Goal: Task Accomplishment & Management: Complete application form

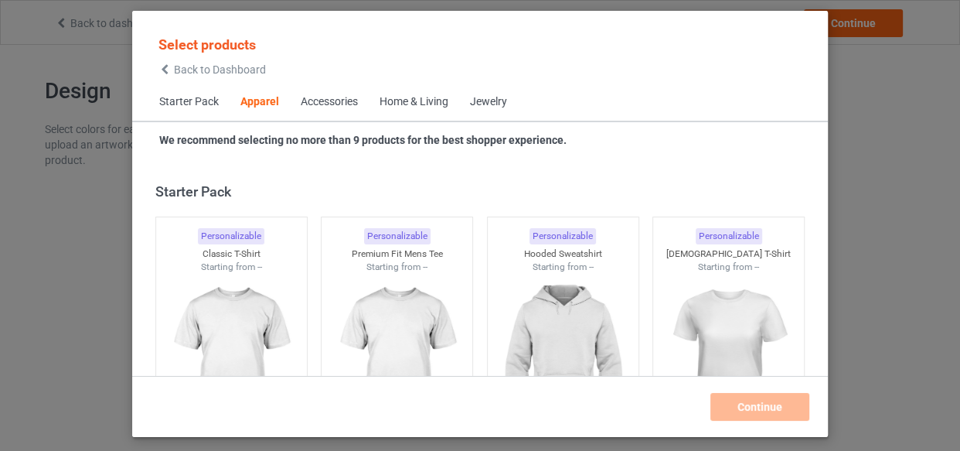
scroll to position [576, 0]
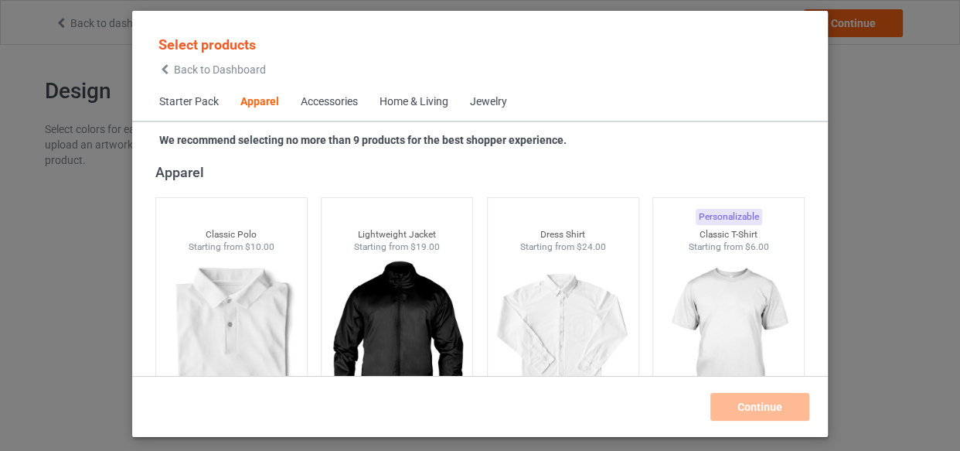
click at [410, 108] on div "Home & Living" at bounding box center [414, 101] width 69 height 15
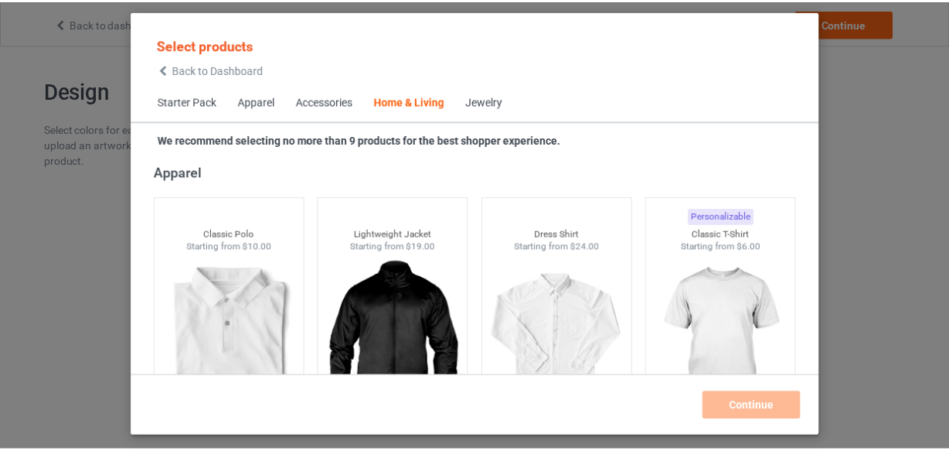
scroll to position [6971, 0]
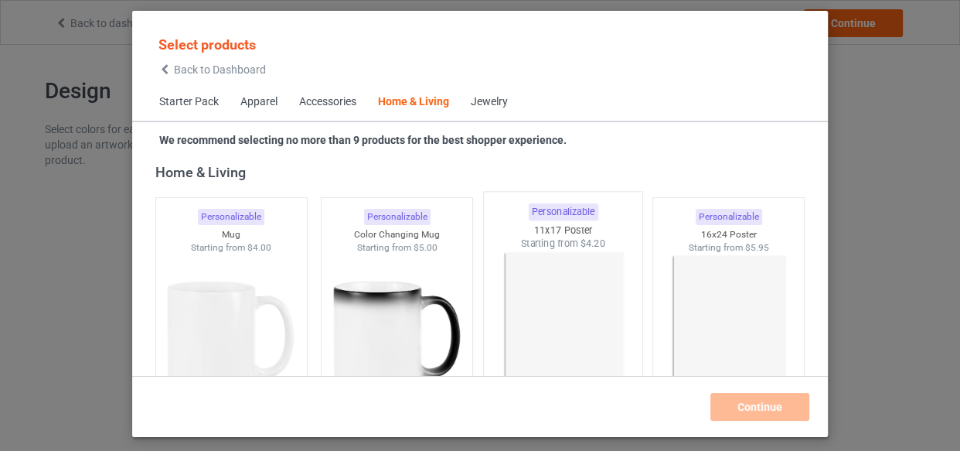
click at [548, 259] on img at bounding box center [562, 341] width 145 height 182
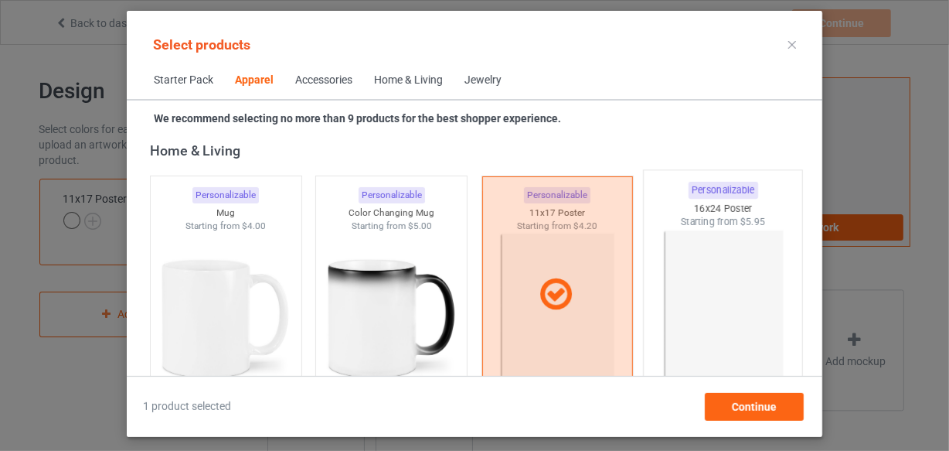
click at [690, 250] on img at bounding box center [723, 320] width 145 height 182
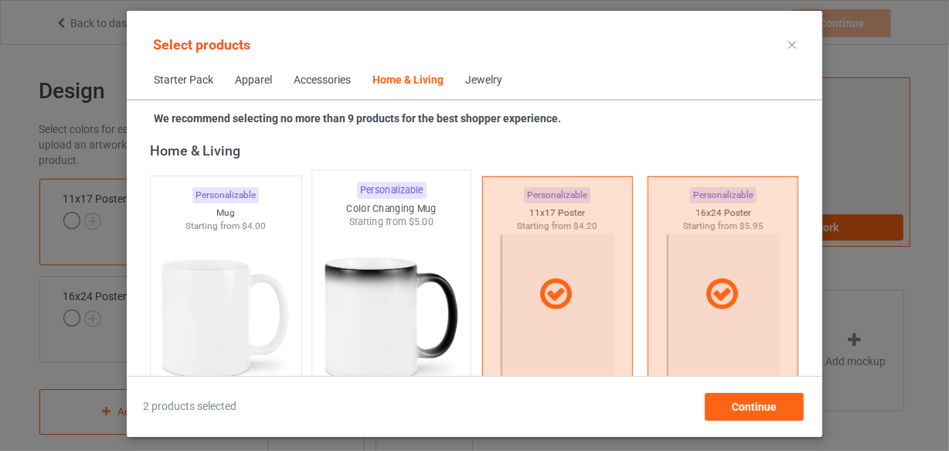
scroll to position [7182, 0]
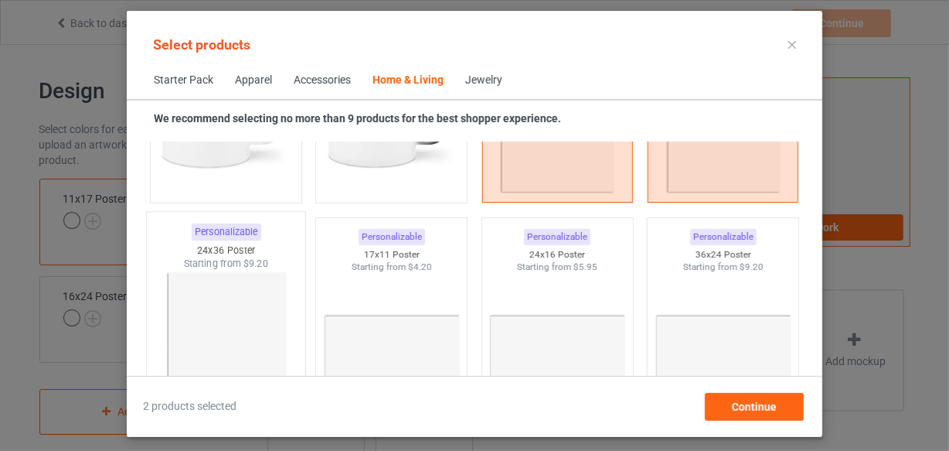
click at [226, 295] on img at bounding box center [225, 362] width 145 height 182
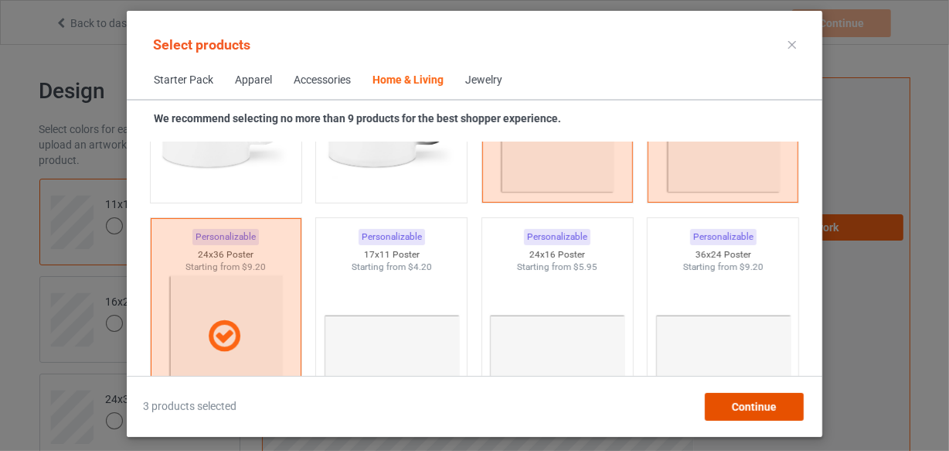
click at [744, 405] on span "Continue" at bounding box center [754, 406] width 45 height 12
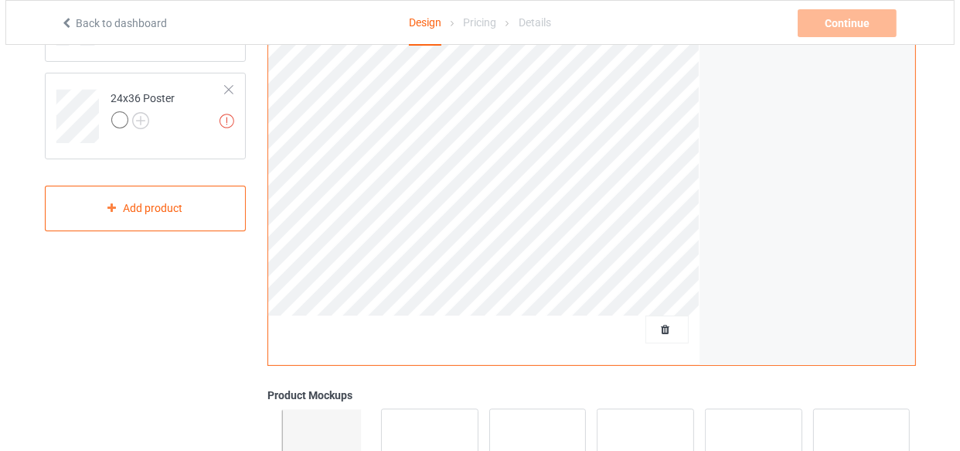
scroll to position [351, 0]
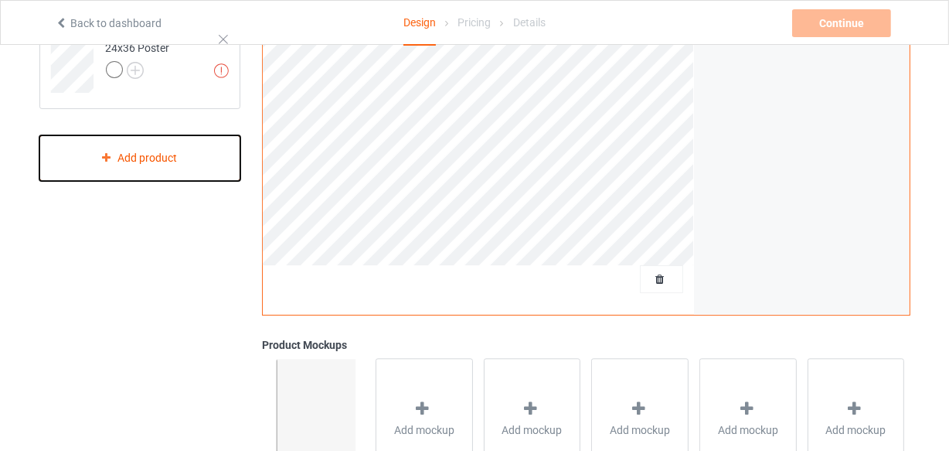
click at [111, 147] on div "Add product" at bounding box center [140, 158] width 202 height 46
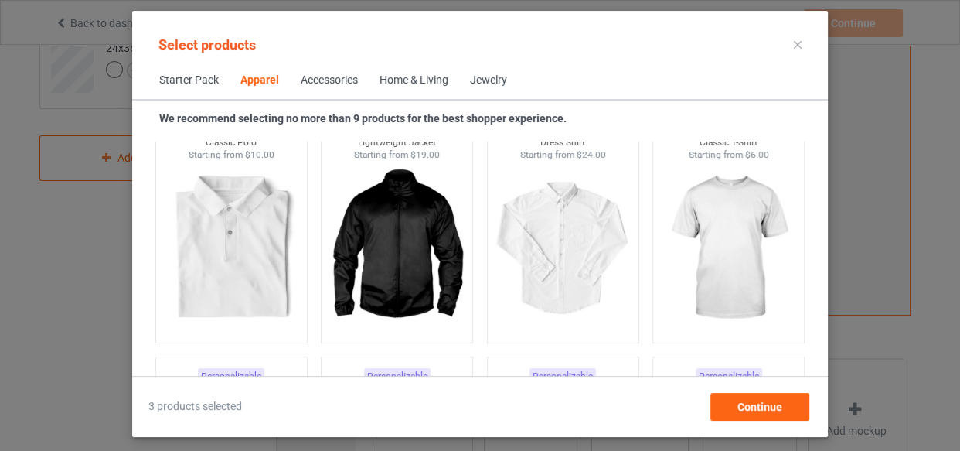
click at [408, 81] on div "Home & Living" at bounding box center [414, 80] width 69 height 15
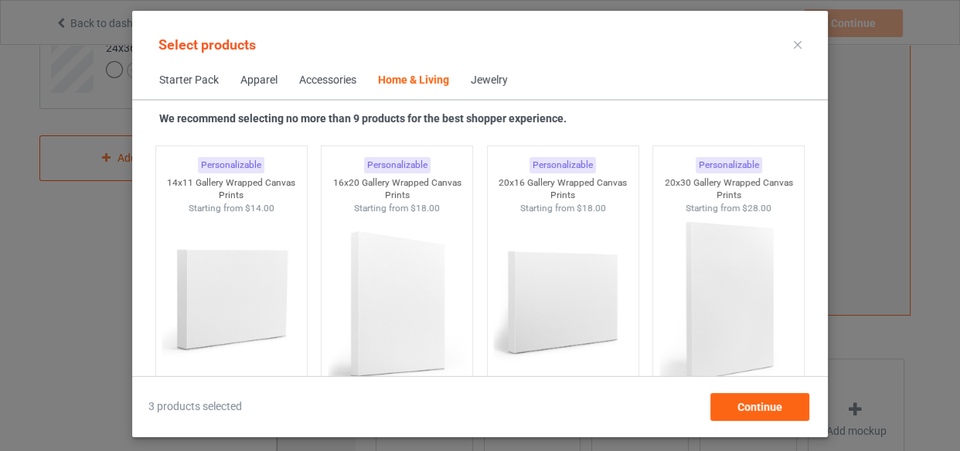
scroll to position [10273, 0]
click at [389, 266] on img at bounding box center [397, 302] width 145 height 182
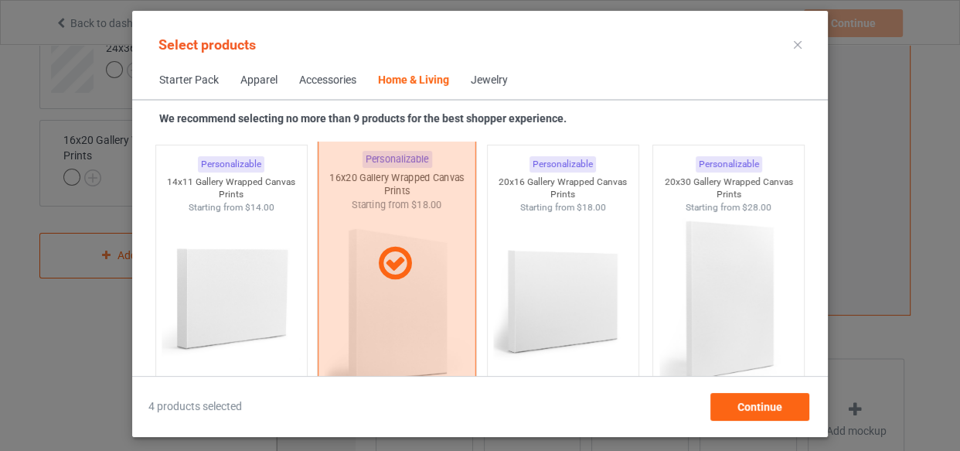
click at [388, 263] on icon at bounding box center [396, 263] width 46 height 39
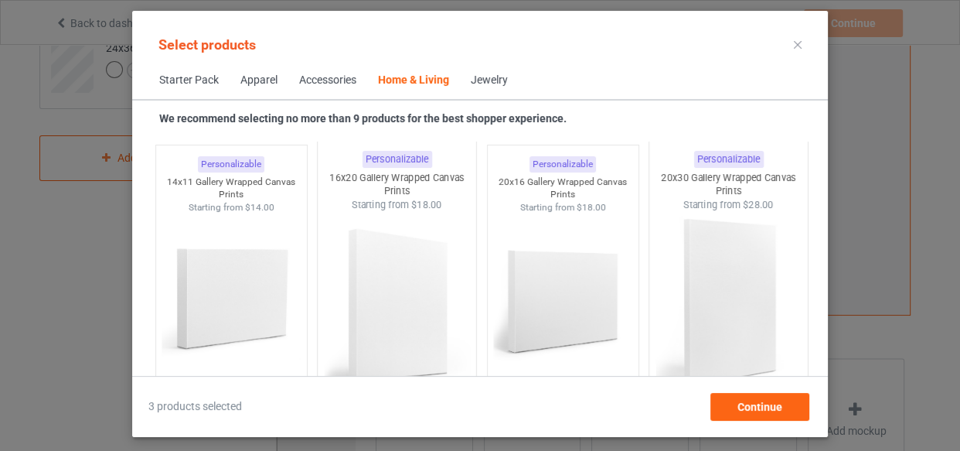
click at [754, 247] on img at bounding box center [728, 302] width 145 height 182
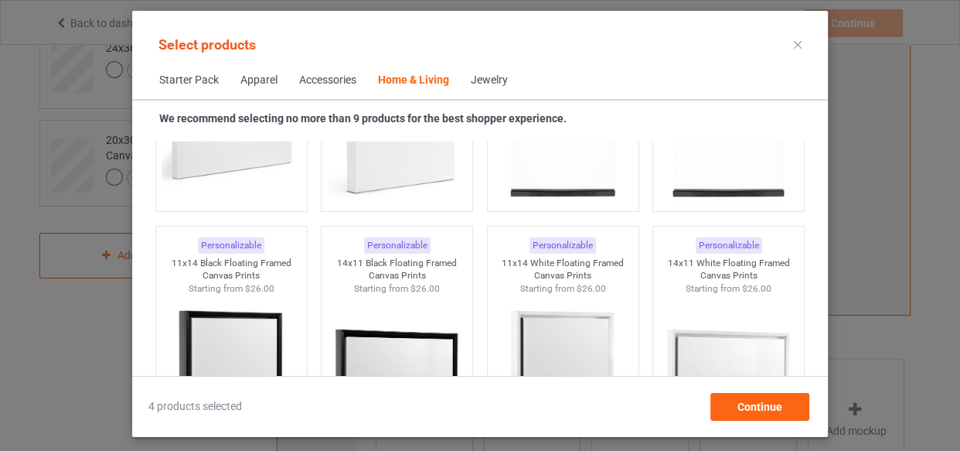
scroll to position [10555, 0]
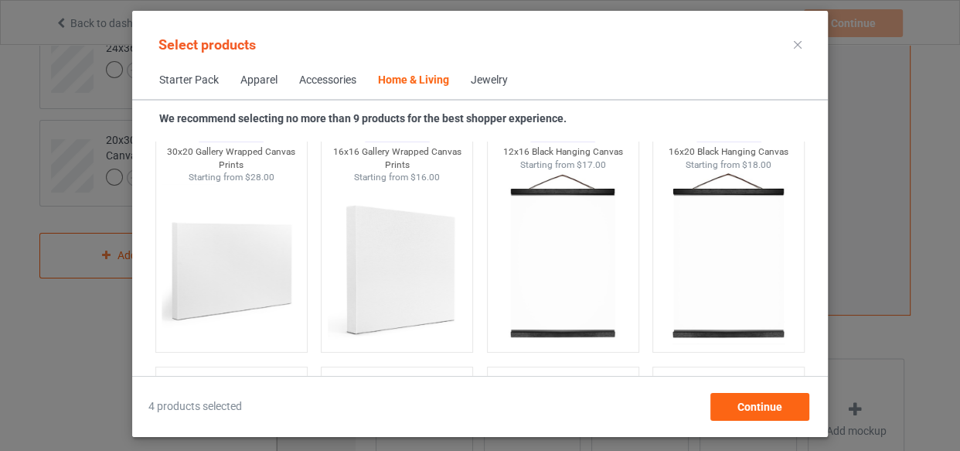
click at [379, 215] on img at bounding box center [397, 270] width 138 height 173
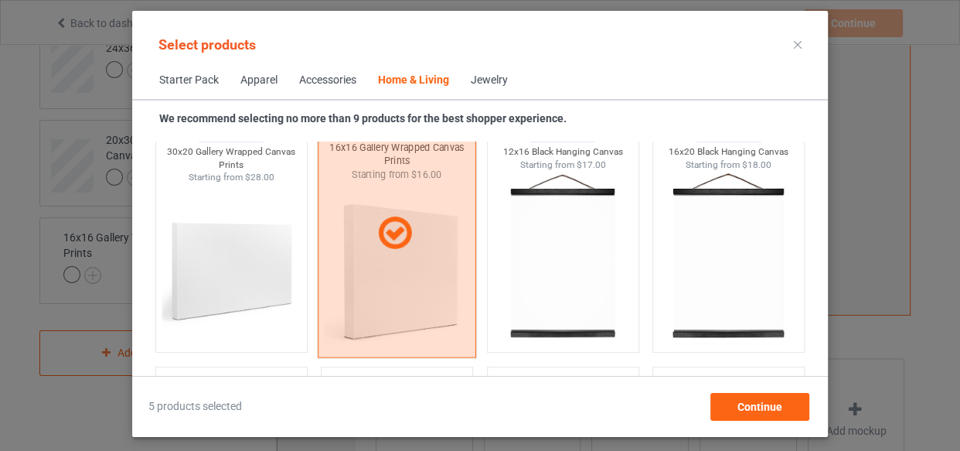
click at [384, 229] on icon at bounding box center [396, 233] width 46 height 39
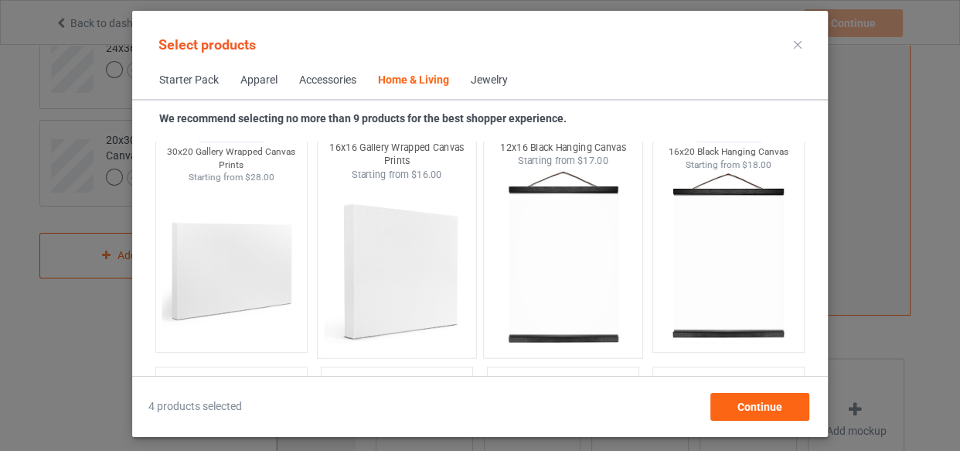
click at [565, 215] on img at bounding box center [562, 259] width 145 height 182
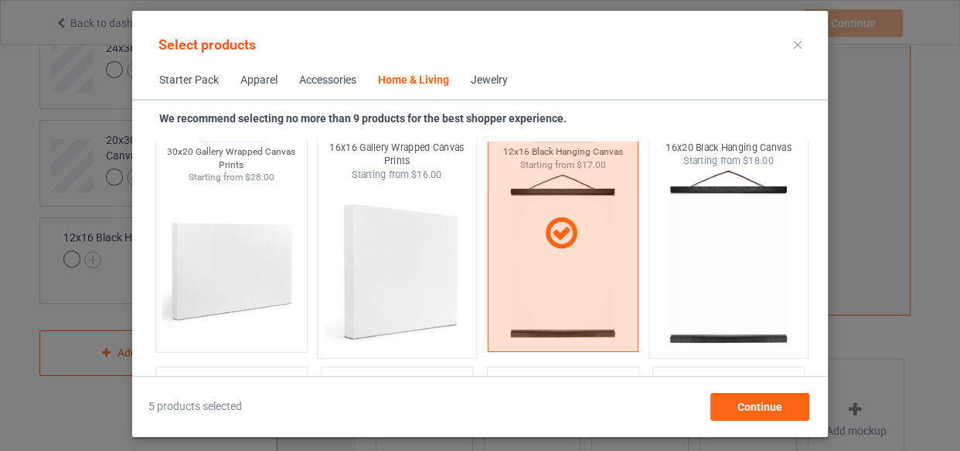
click at [723, 231] on img at bounding box center [728, 259] width 145 height 182
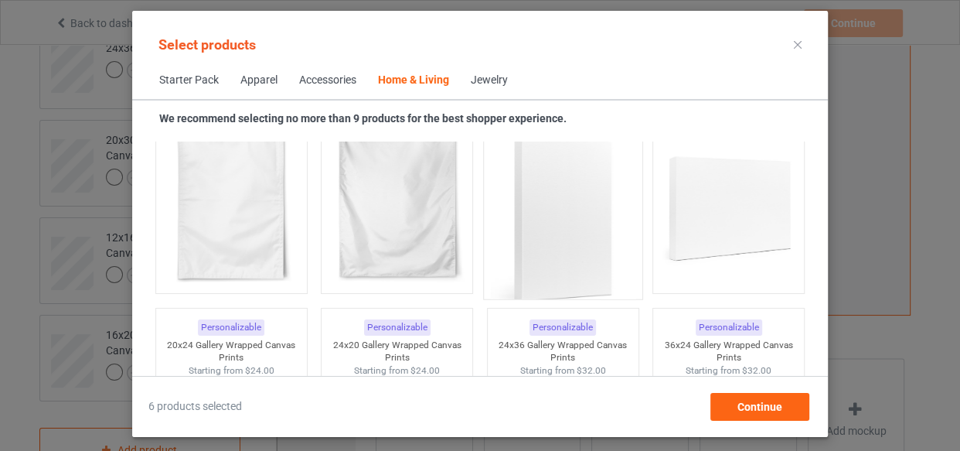
click at [560, 246] on img at bounding box center [562, 214] width 145 height 182
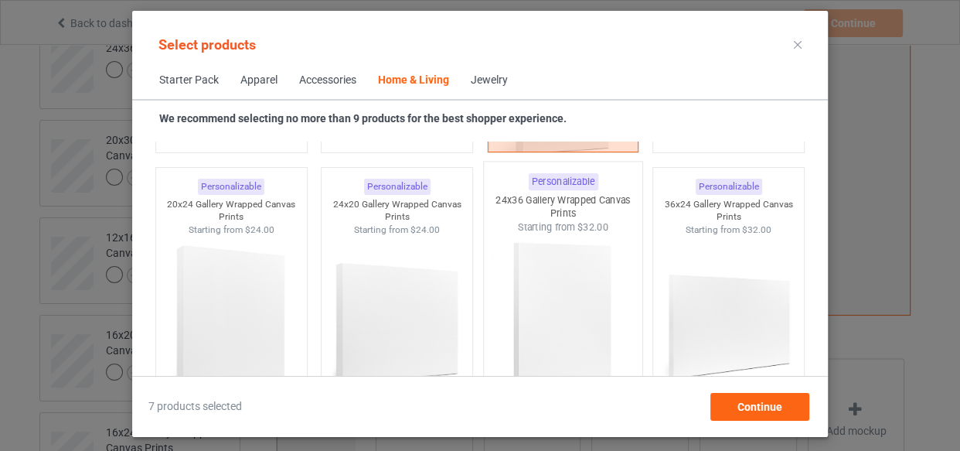
click at [560, 269] on img at bounding box center [562, 324] width 145 height 182
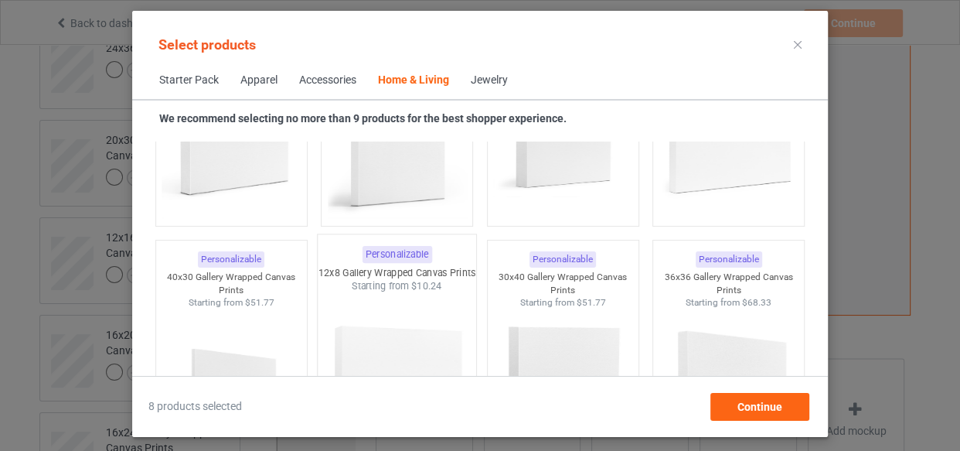
scroll to position [13295, 0]
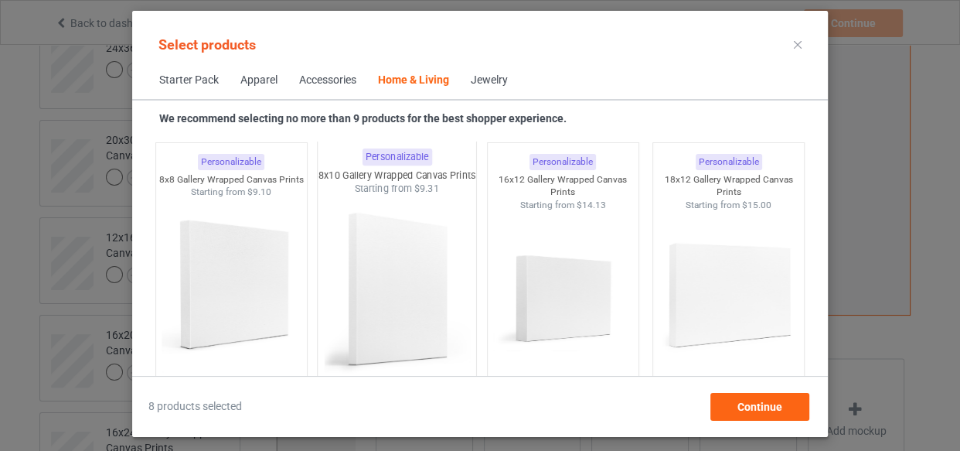
click at [405, 263] on img at bounding box center [397, 287] width 145 height 182
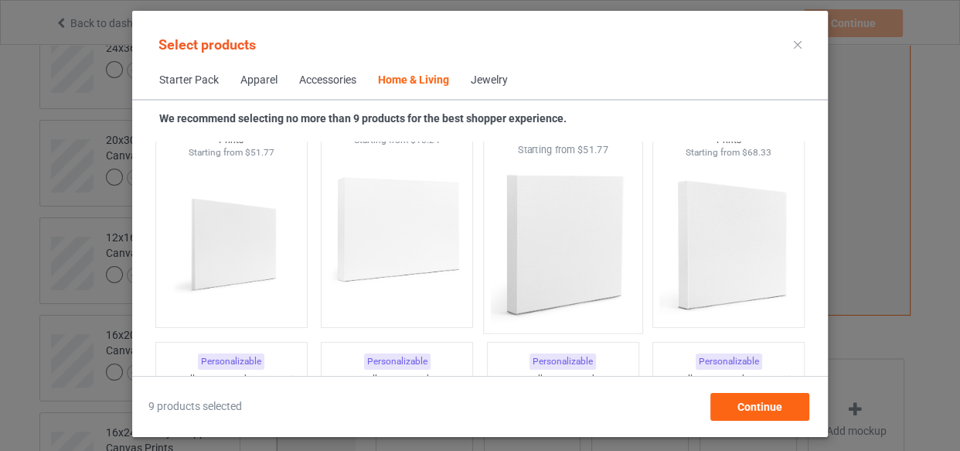
scroll to position [13576, 0]
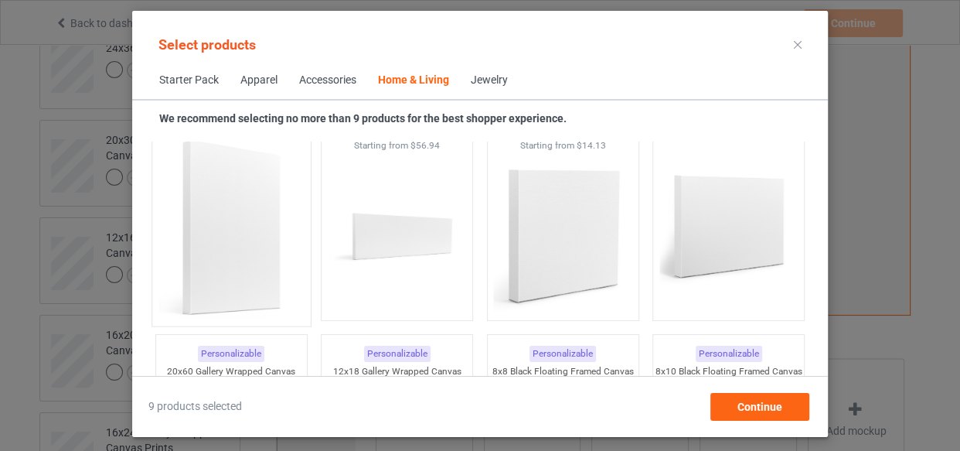
click at [190, 222] on img at bounding box center [230, 227] width 145 height 182
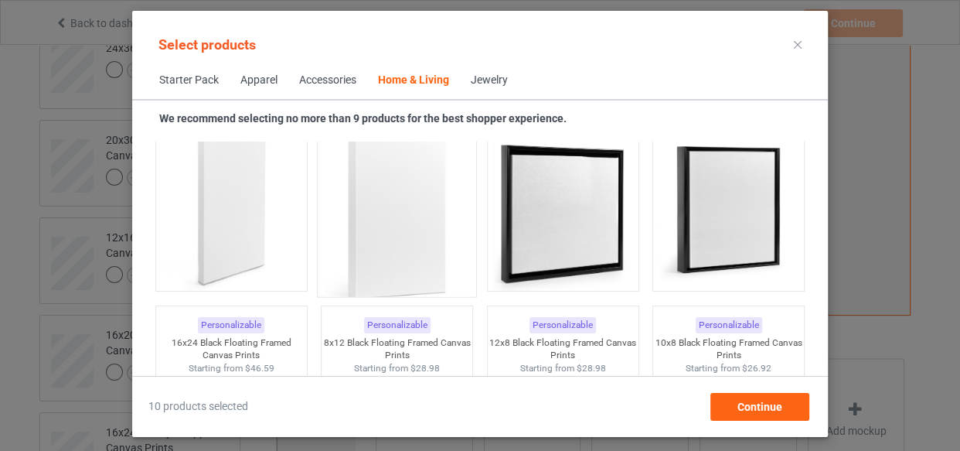
click at [410, 237] on img at bounding box center [397, 212] width 145 height 182
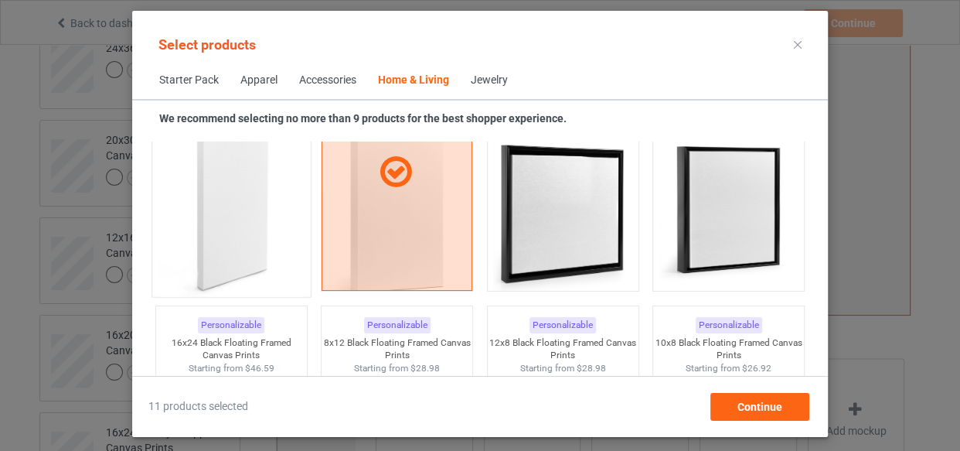
click at [268, 218] on img at bounding box center [230, 212] width 145 height 182
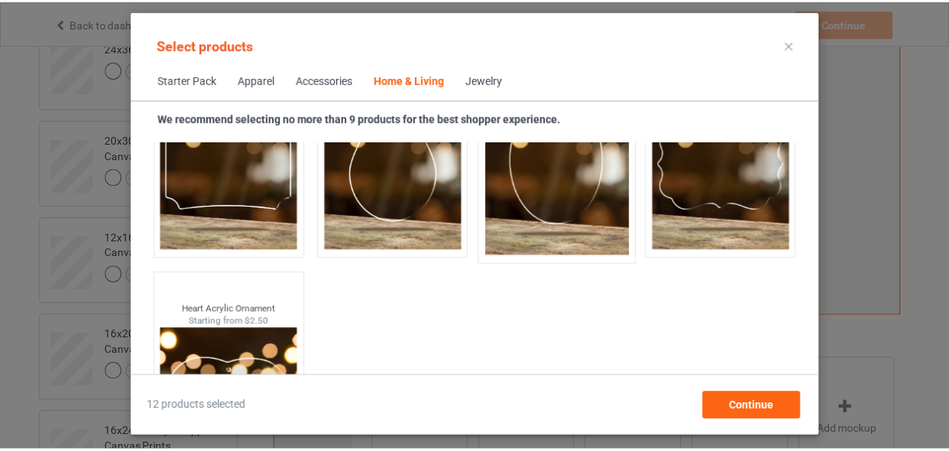
scroll to position [16618, 0]
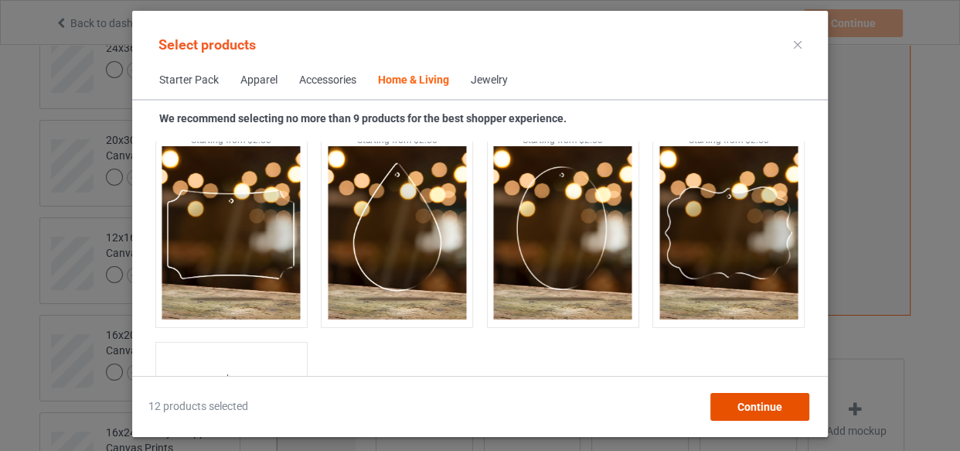
click at [749, 408] on span "Continue" at bounding box center [759, 406] width 45 height 12
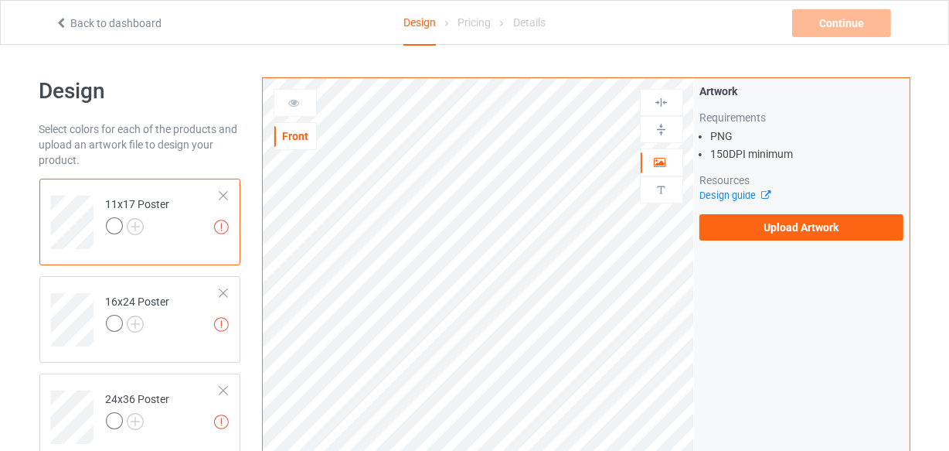
drag, startPoint x: 174, startPoint y: 228, endPoint x: 182, endPoint y: 226, distance: 7.9
click at [174, 229] on td "Missing artworks 11x17 Poster" at bounding box center [163, 217] width 132 height 64
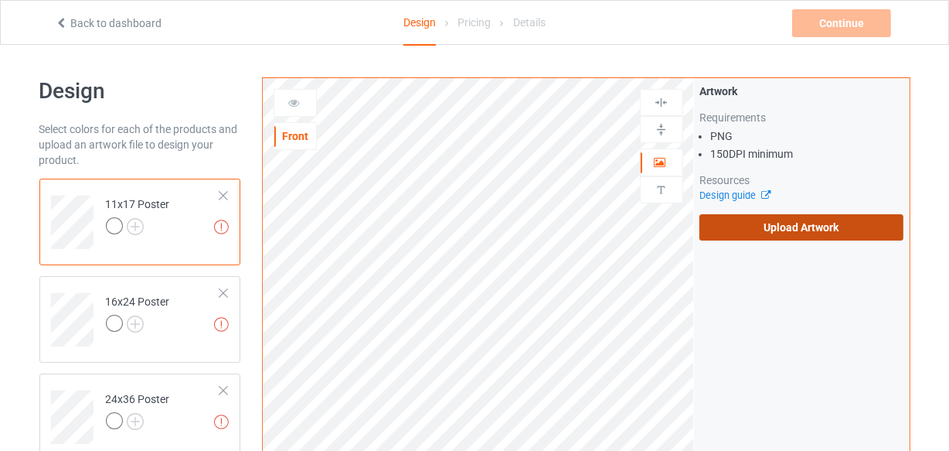
click at [747, 216] on label "Upload Artwork" at bounding box center [802, 227] width 205 height 26
click at [0, 0] on input "Upload Artwork" at bounding box center [0, 0] width 0 height 0
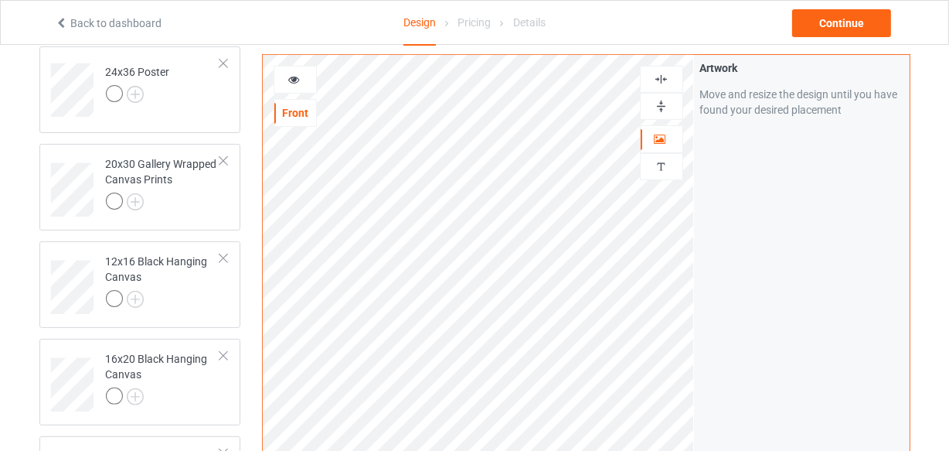
scroll to position [210, 0]
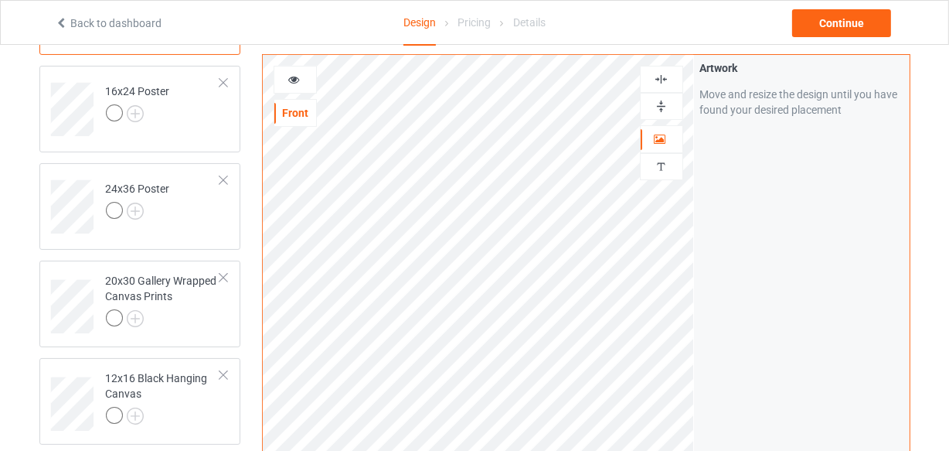
click at [657, 84] on img at bounding box center [661, 79] width 15 height 15
click at [664, 100] on img at bounding box center [661, 106] width 15 height 15
click at [663, 100] on img at bounding box center [661, 106] width 15 height 15
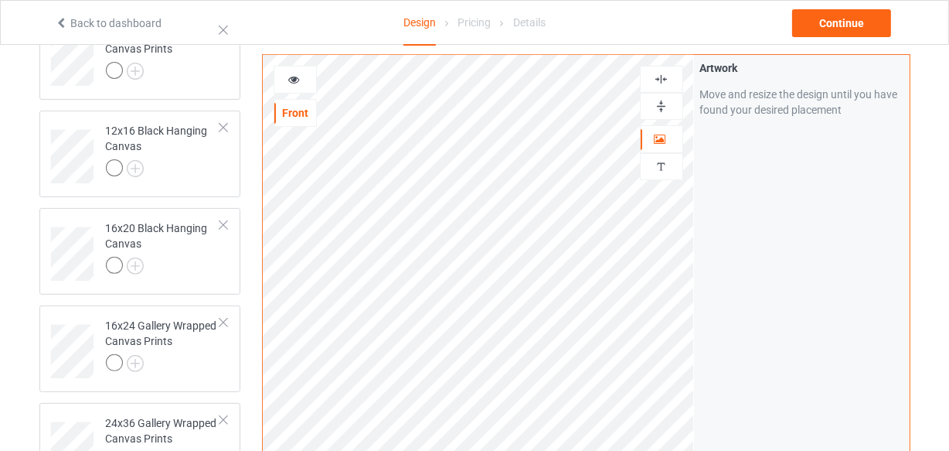
scroll to position [351, 0]
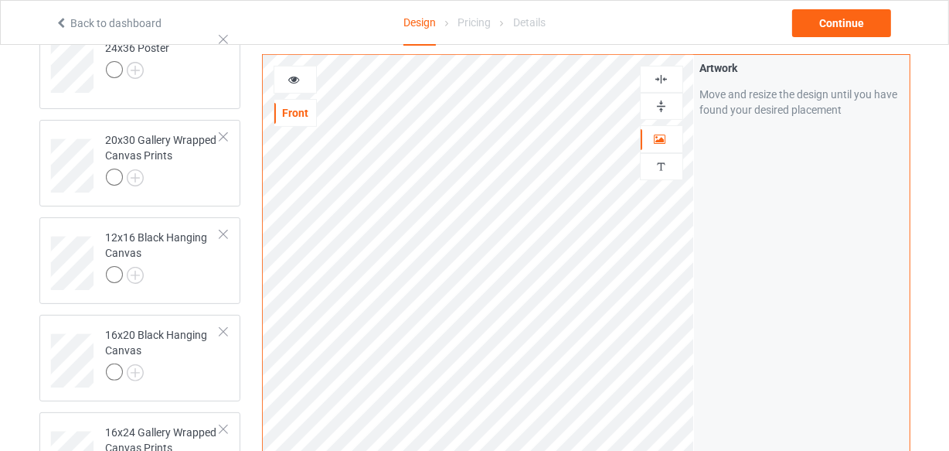
click at [666, 77] on img at bounding box center [661, 79] width 15 height 15
click at [663, 101] on img at bounding box center [661, 106] width 15 height 15
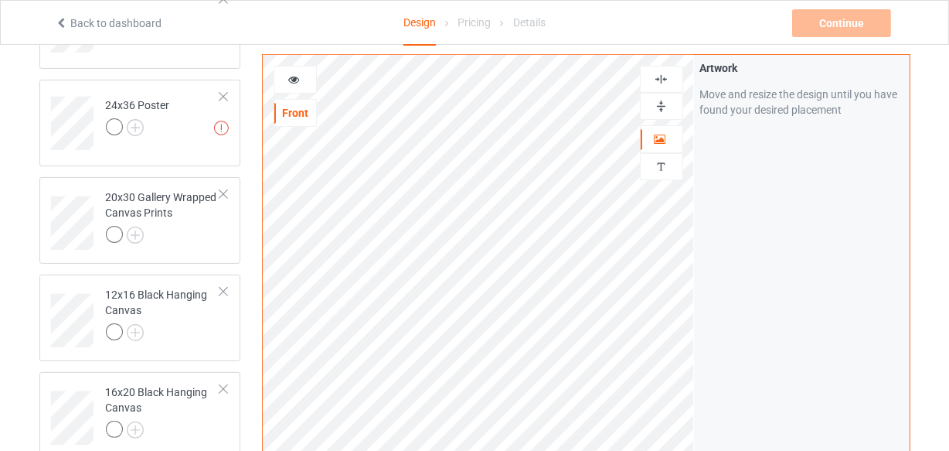
scroll to position [210, 0]
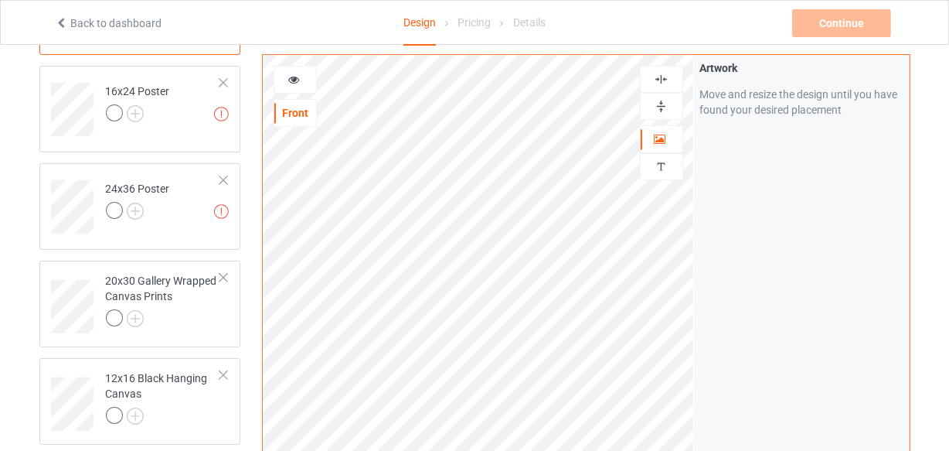
click at [666, 84] on img at bounding box center [661, 79] width 15 height 15
click at [664, 97] on div at bounding box center [661, 106] width 43 height 27
click at [664, 80] on img at bounding box center [661, 79] width 15 height 15
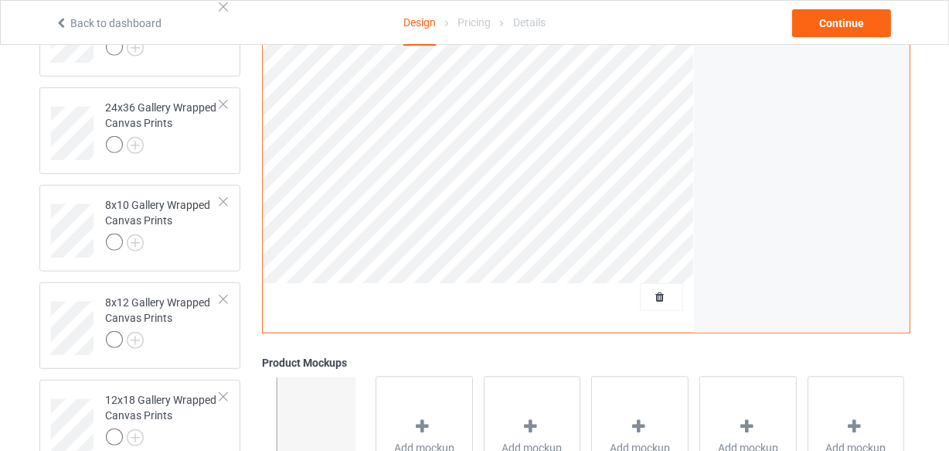
scroll to position [421, 0]
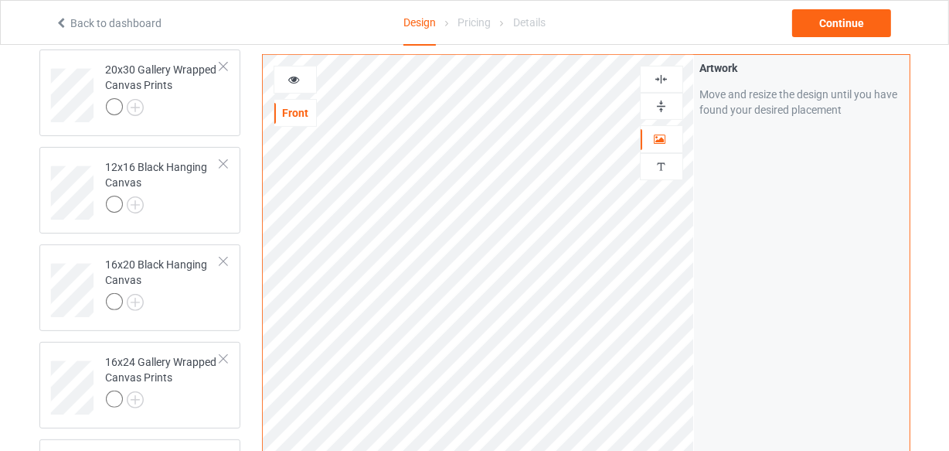
click at [660, 79] on img at bounding box center [661, 79] width 15 height 15
click at [666, 103] on img at bounding box center [661, 106] width 15 height 15
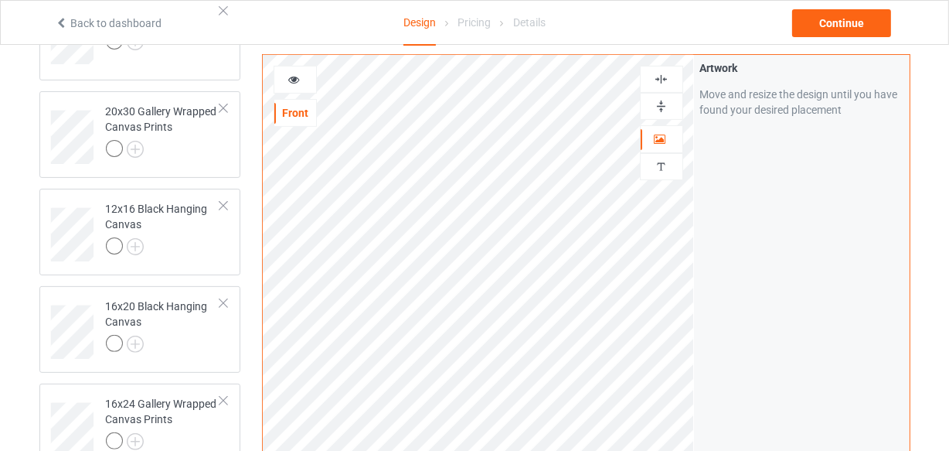
scroll to position [281, 0]
click at [667, 81] on img at bounding box center [661, 79] width 15 height 15
click at [662, 100] on img at bounding box center [661, 106] width 15 height 15
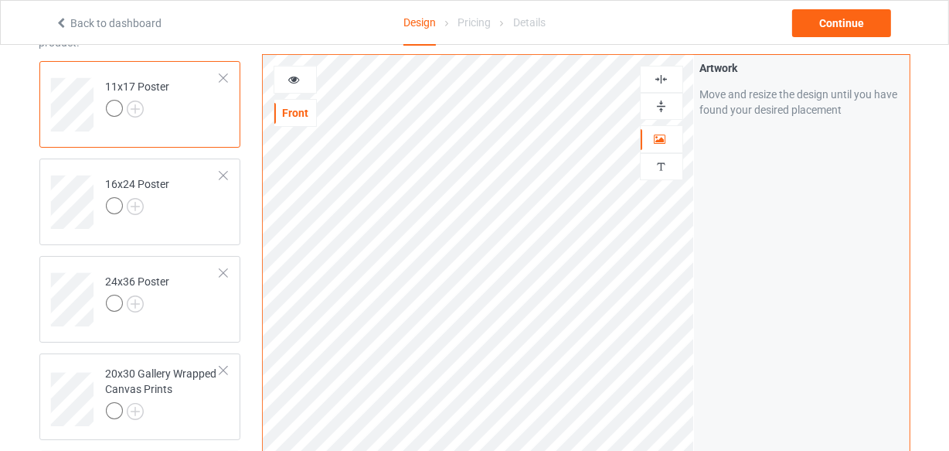
scroll to position [140, 0]
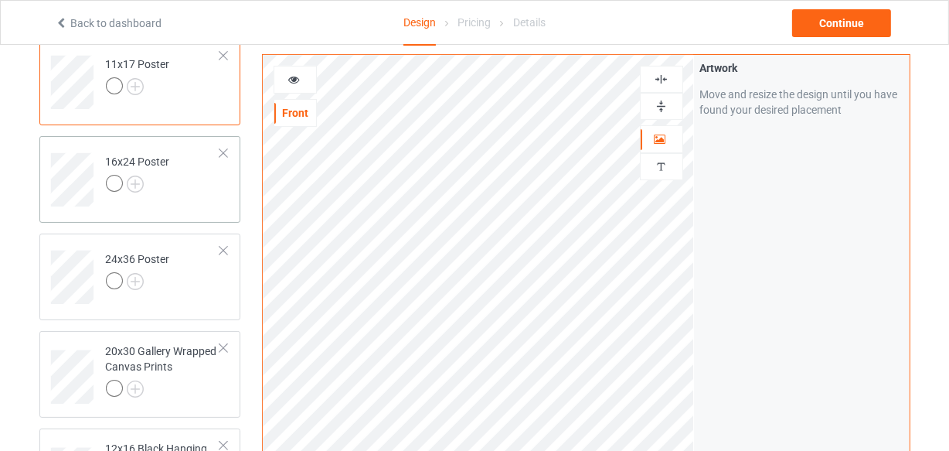
click at [165, 191] on div at bounding box center [138, 186] width 64 height 22
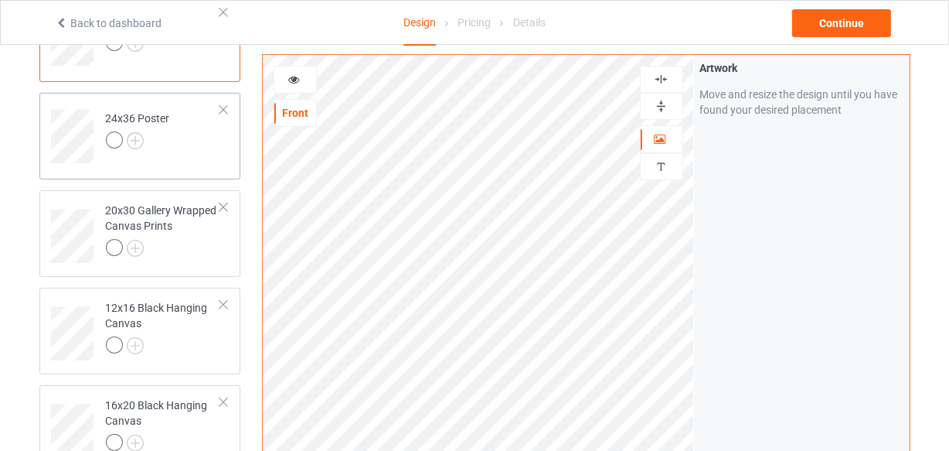
click at [186, 138] on td "24x36 Poster" at bounding box center [163, 131] width 132 height 64
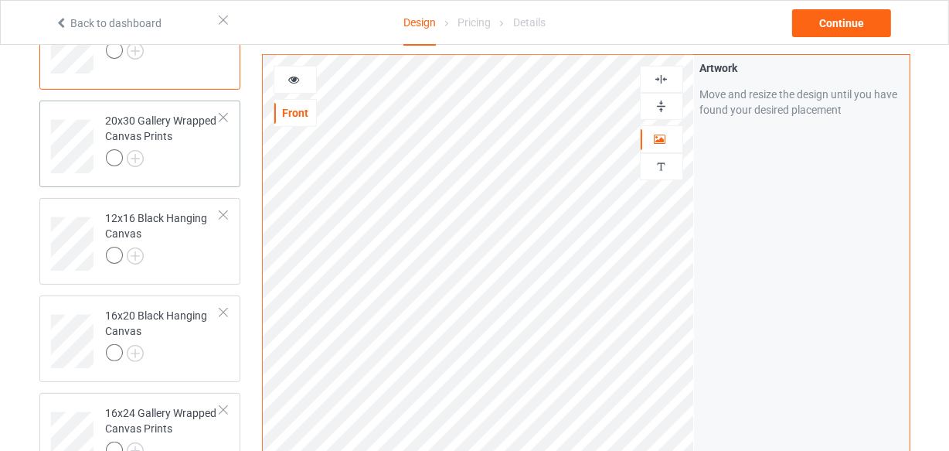
scroll to position [421, 0]
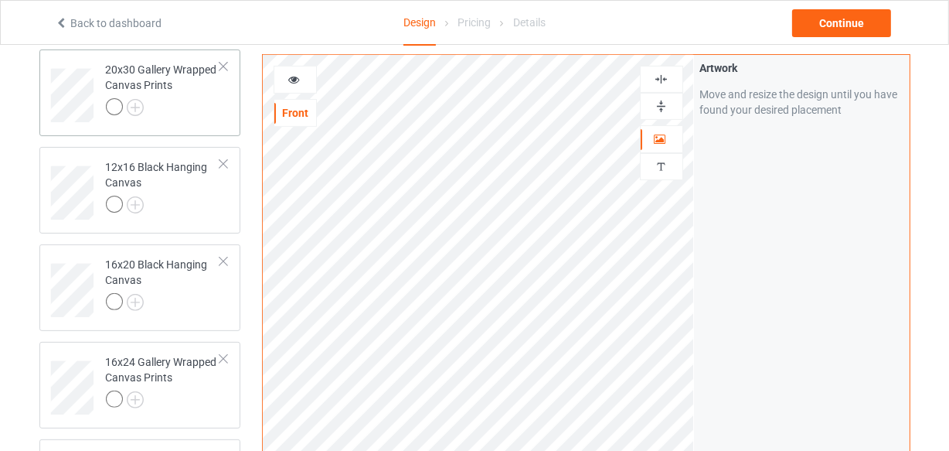
click at [175, 115] on div at bounding box center [163, 109] width 115 height 22
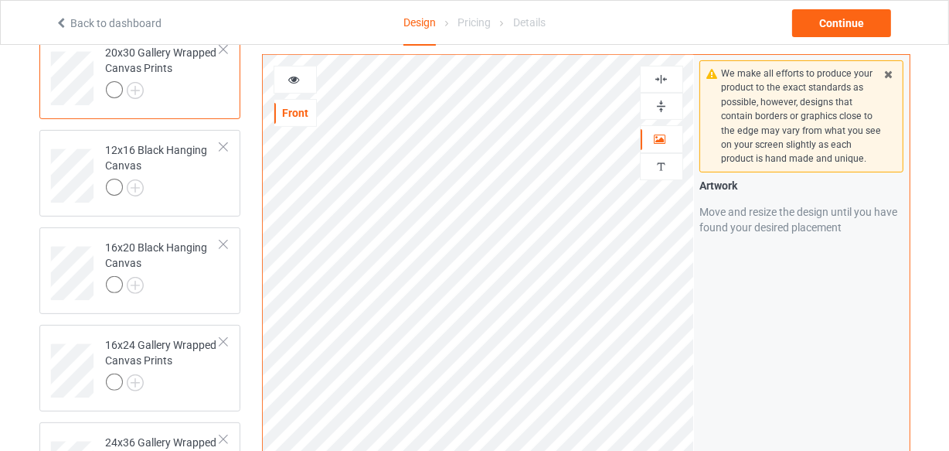
scroll to position [351, 0]
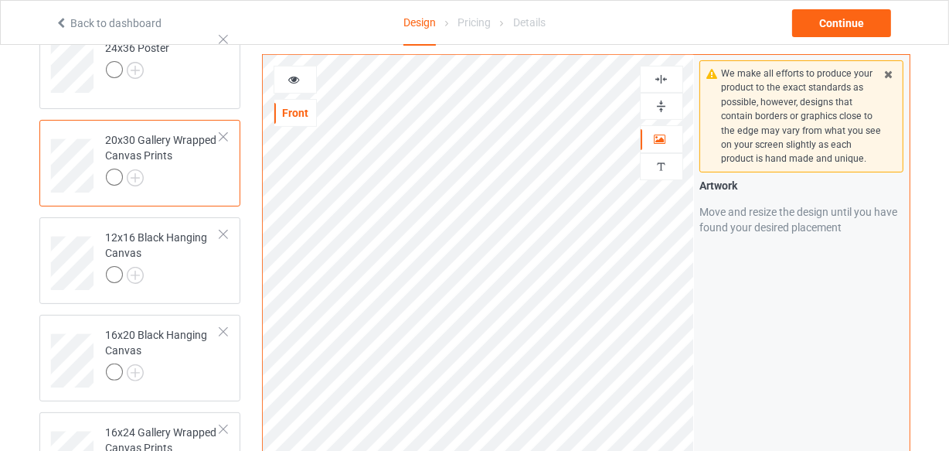
click at [665, 80] on img at bounding box center [661, 79] width 15 height 15
click at [665, 100] on img at bounding box center [661, 106] width 15 height 15
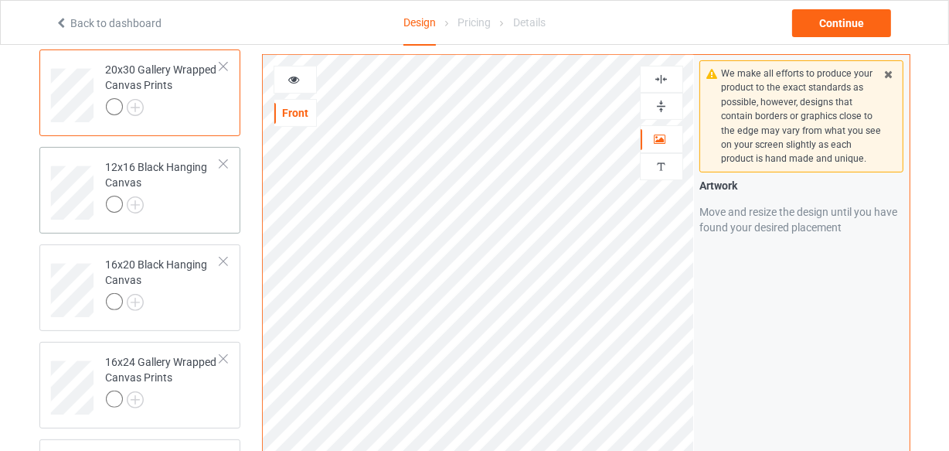
click at [180, 209] on div at bounding box center [163, 207] width 115 height 22
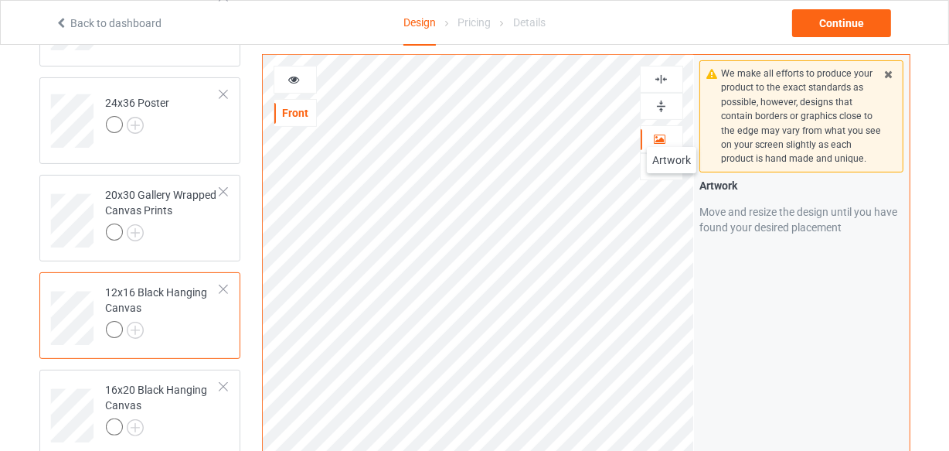
scroll to position [281, 0]
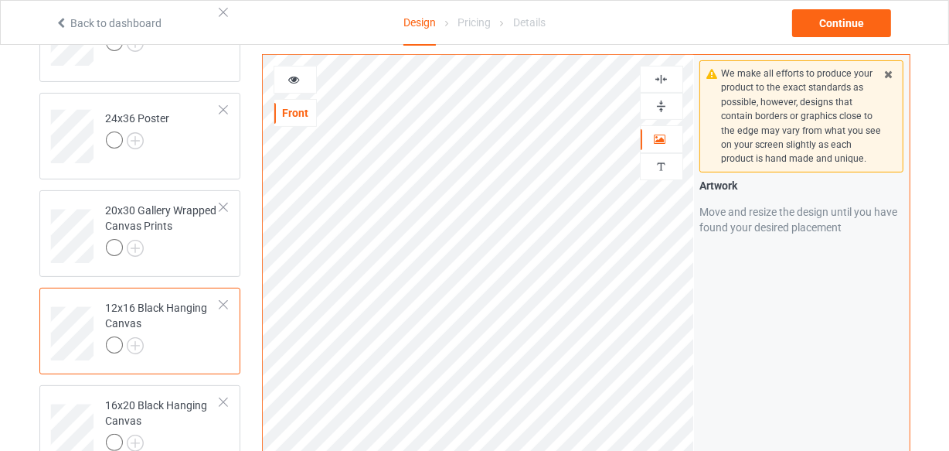
drag, startPoint x: 662, startPoint y: 80, endPoint x: 662, endPoint y: 88, distance: 8.5
click at [662, 79] on img at bounding box center [661, 79] width 15 height 15
click at [658, 100] on img at bounding box center [661, 106] width 15 height 15
click at [660, 78] on img at bounding box center [661, 79] width 15 height 15
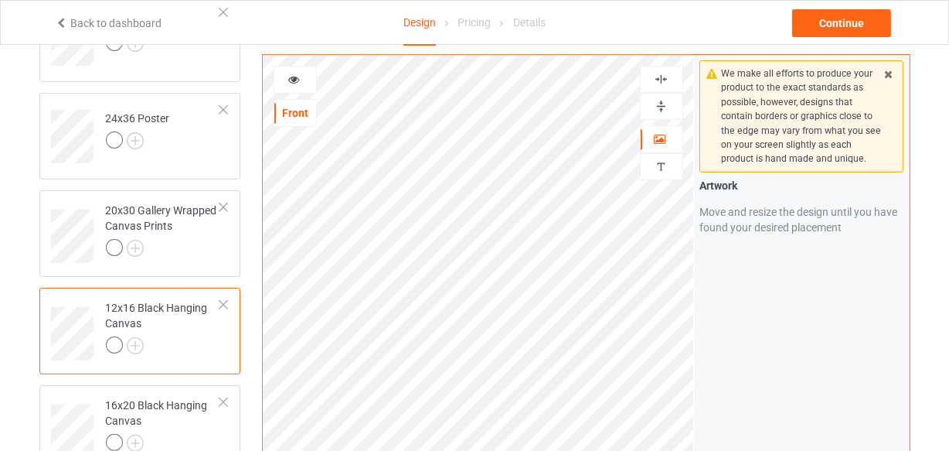
click at [661, 104] on img at bounding box center [661, 106] width 15 height 15
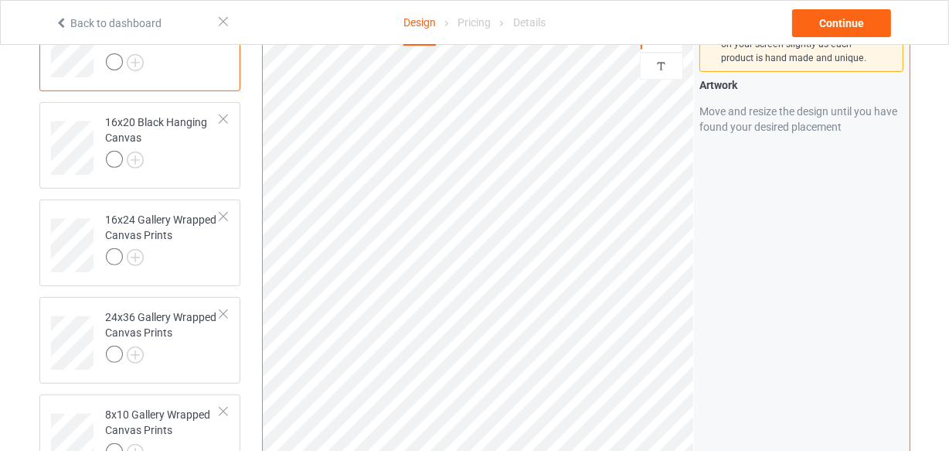
scroll to position [421, 0]
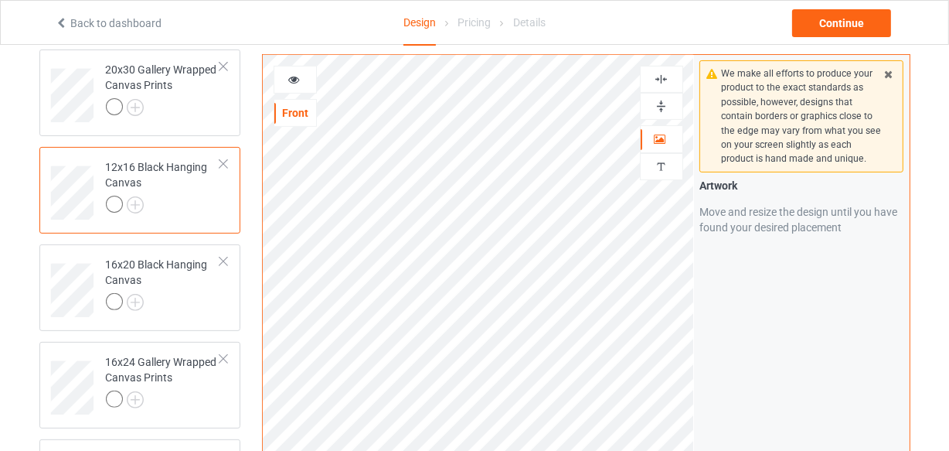
click at [659, 77] on img at bounding box center [661, 79] width 15 height 15
click at [664, 108] on img at bounding box center [661, 106] width 15 height 15
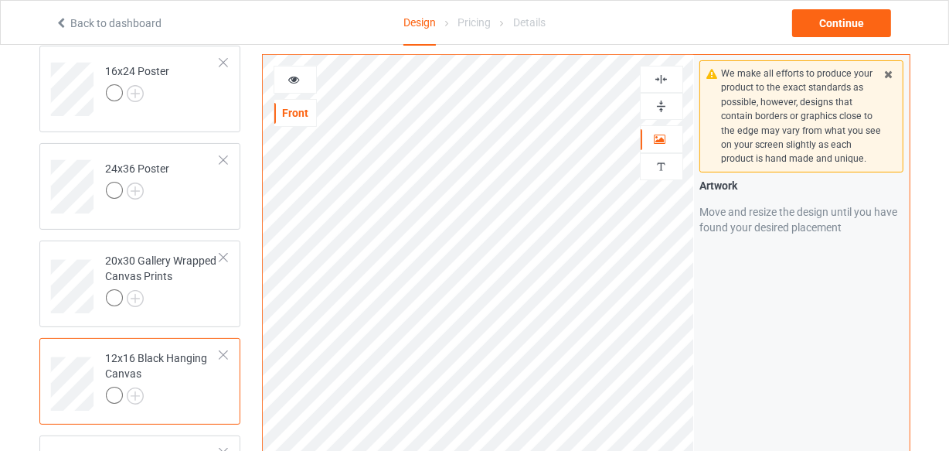
scroll to position [210, 0]
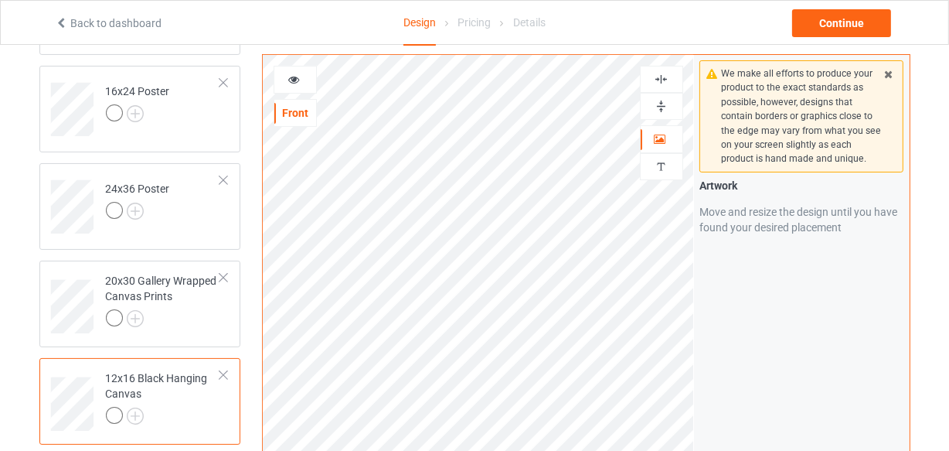
click at [662, 80] on img at bounding box center [661, 79] width 15 height 15
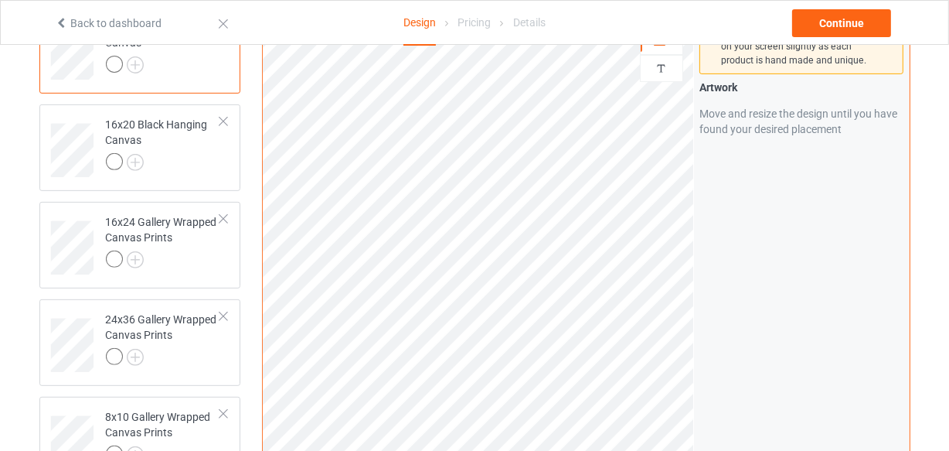
scroll to position [562, 0]
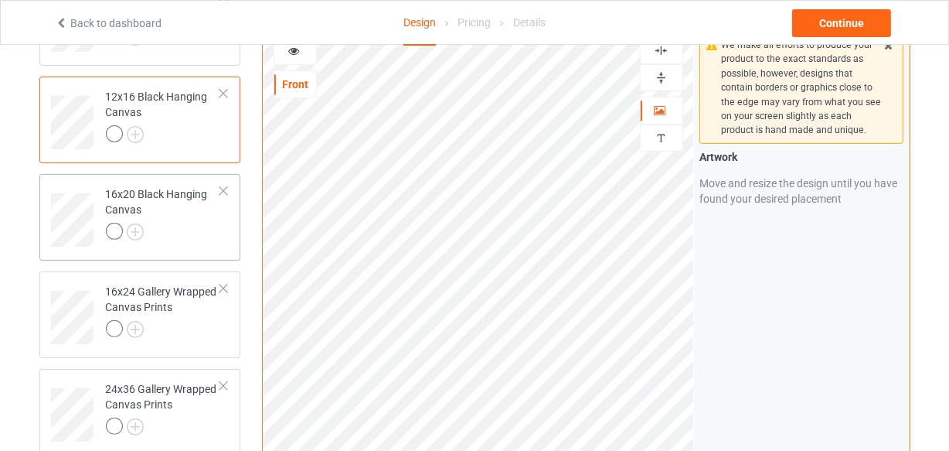
click at [174, 233] on div at bounding box center [163, 234] width 115 height 22
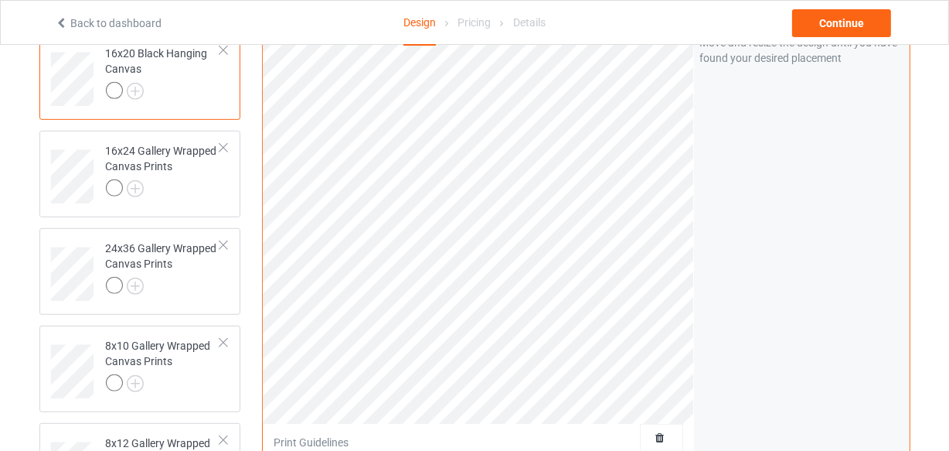
scroll to position [281, 0]
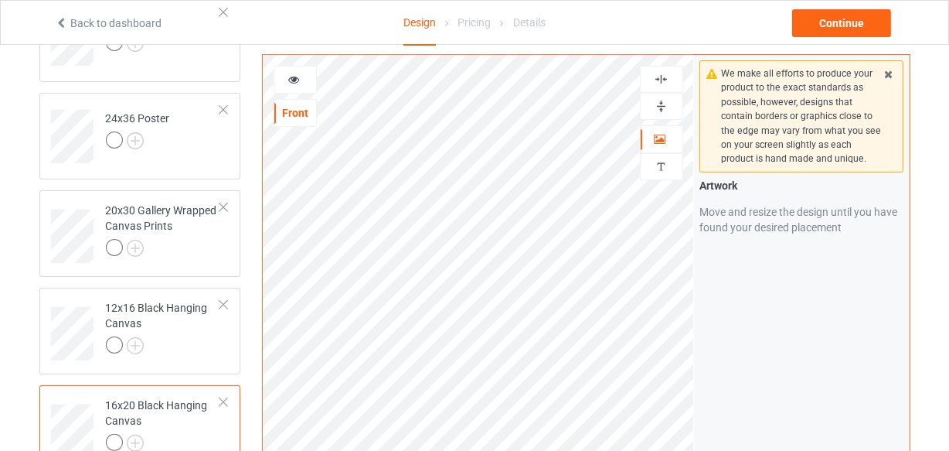
drag, startPoint x: 664, startPoint y: 70, endPoint x: 662, endPoint y: 91, distance: 21.7
click at [664, 71] on div at bounding box center [661, 79] width 43 height 27
click at [662, 101] on img at bounding box center [661, 106] width 15 height 15
click at [666, 83] on img at bounding box center [661, 79] width 15 height 15
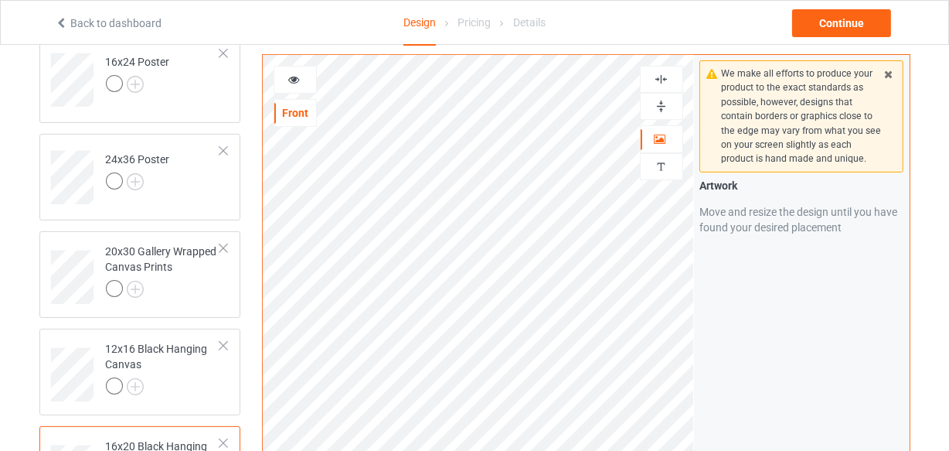
scroll to position [210, 0]
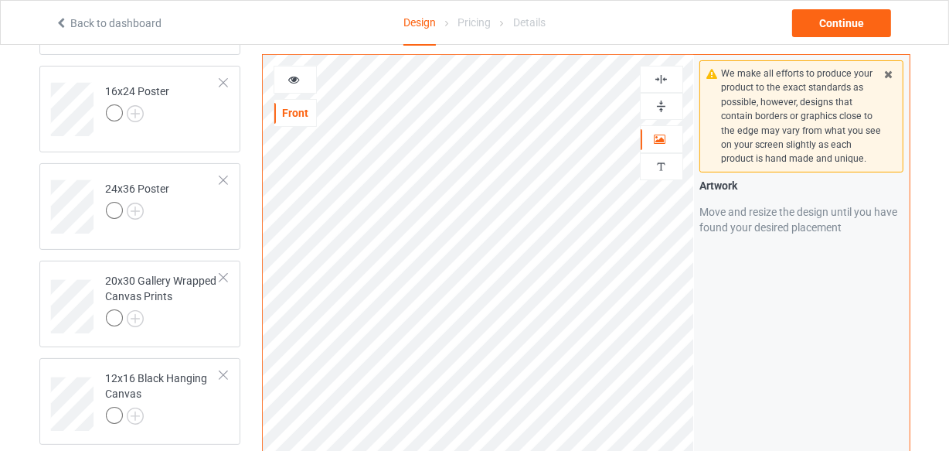
click at [661, 102] on img at bounding box center [661, 106] width 15 height 15
click at [661, 77] on img at bounding box center [661, 79] width 15 height 15
click at [659, 83] on img at bounding box center [661, 79] width 15 height 15
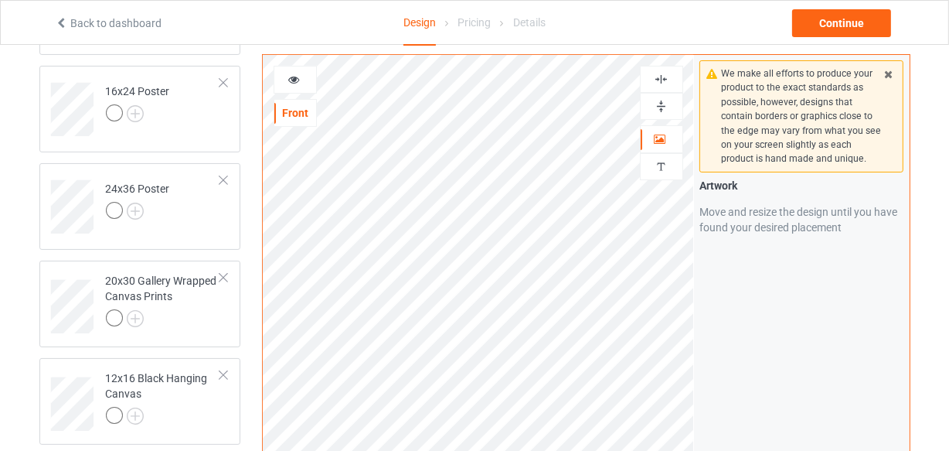
click at [660, 109] on img at bounding box center [661, 106] width 15 height 15
click at [659, 109] on img at bounding box center [661, 106] width 15 height 15
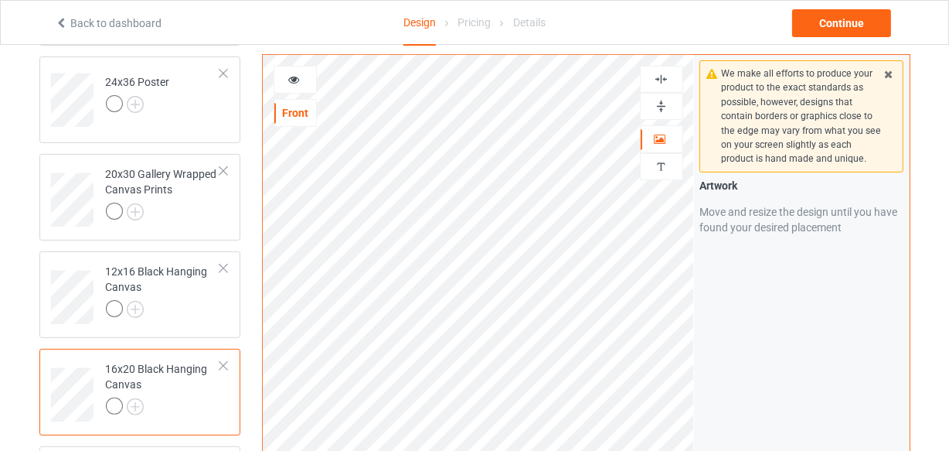
scroll to position [281, 0]
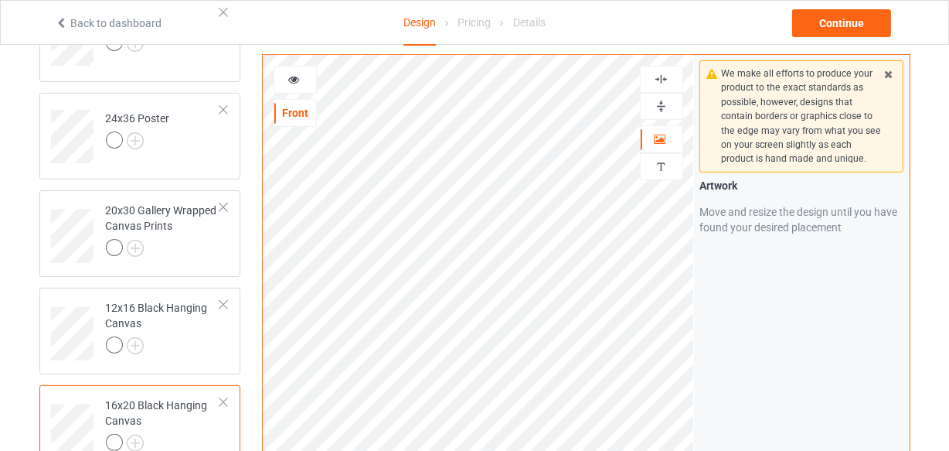
click at [666, 82] on img at bounding box center [661, 79] width 15 height 15
click at [659, 107] on img at bounding box center [661, 106] width 15 height 15
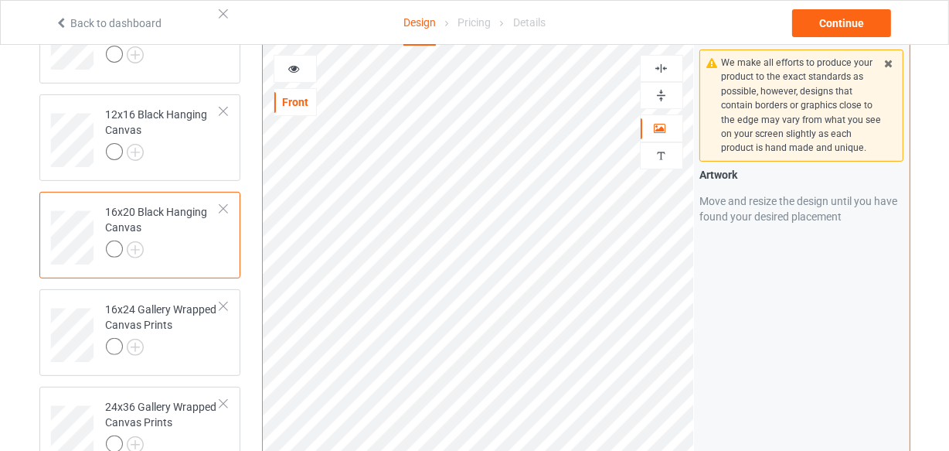
scroll to position [562, 0]
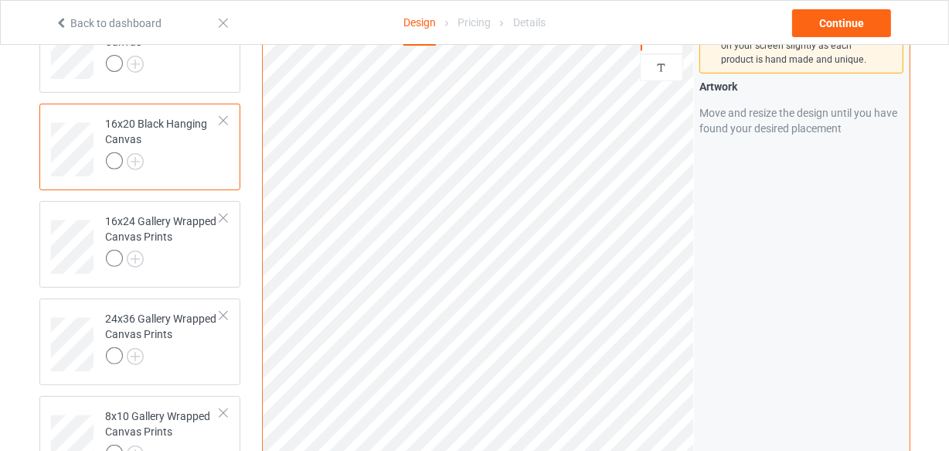
click at [223, 120] on div at bounding box center [223, 120] width 11 height 11
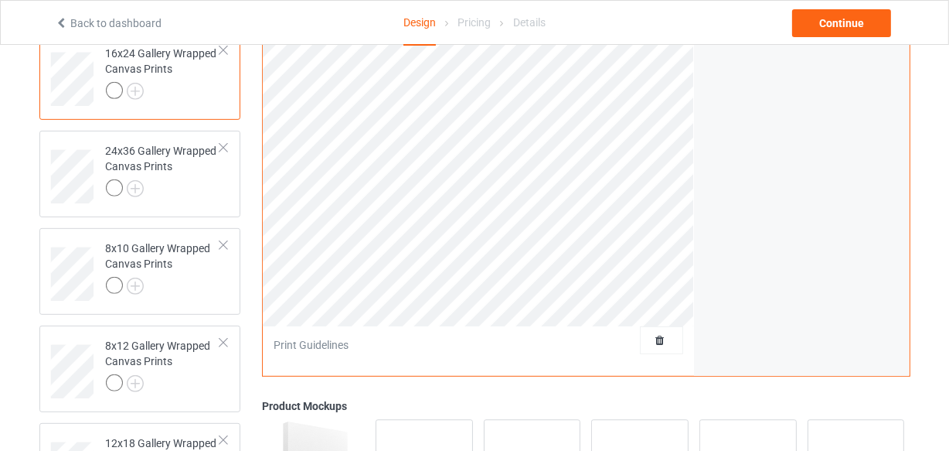
scroll to position [281, 0]
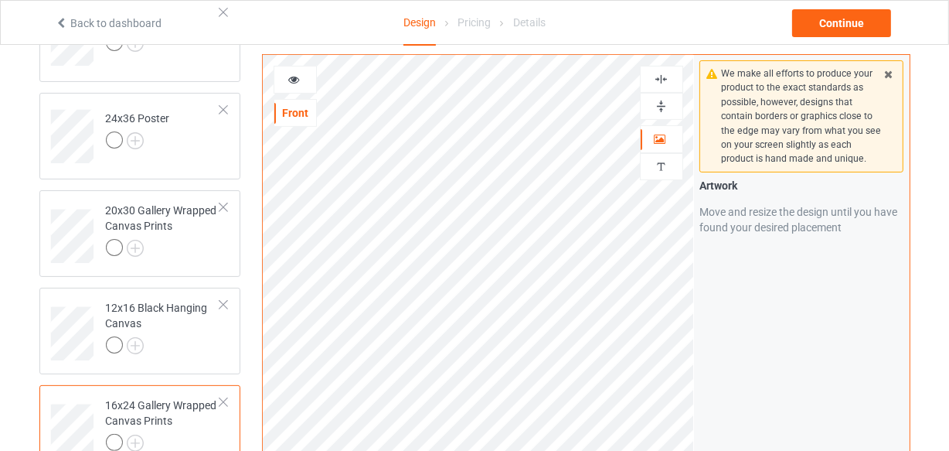
click at [663, 77] on img at bounding box center [661, 79] width 15 height 15
click at [664, 100] on img at bounding box center [661, 106] width 15 height 15
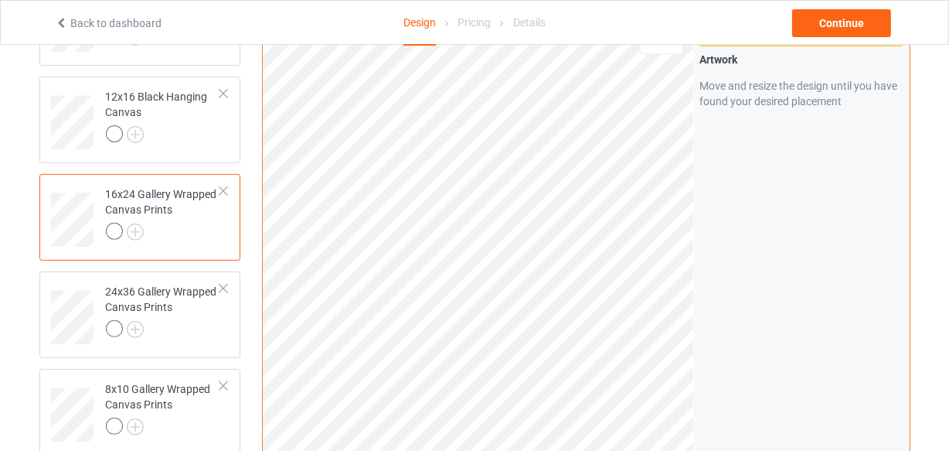
scroll to position [70, 0]
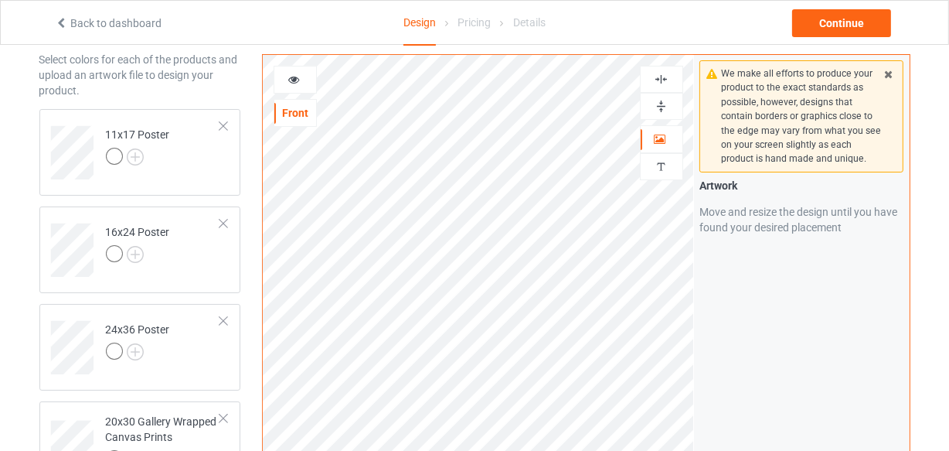
click at [658, 83] on img at bounding box center [661, 79] width 15 height 15
click at [662, 101] on img at bounding box center [661, 106] width 15 height 15
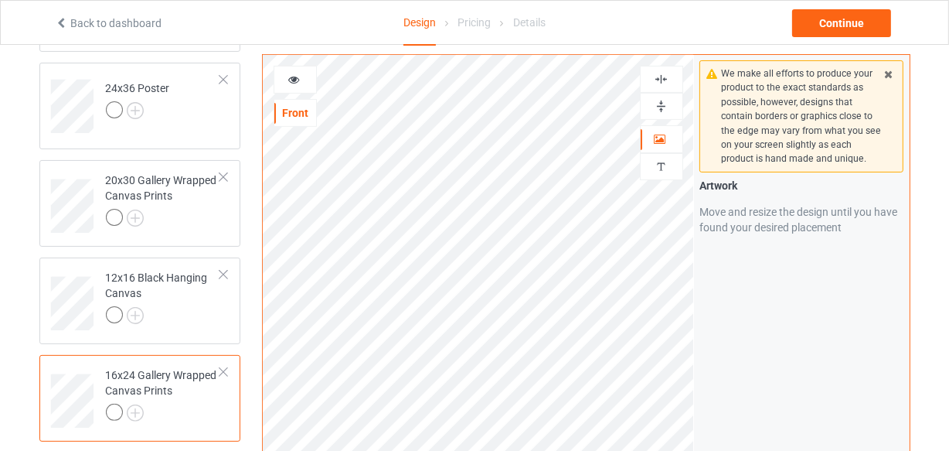
scroll to position [281, 0]
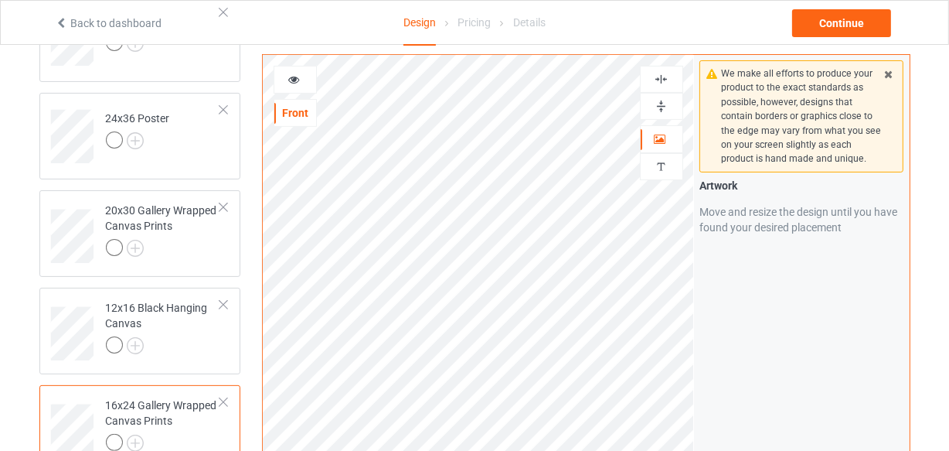
click at [655, 84] on img at bounding box center [661, 79] width 15 height 15
click at [659, 103] on img at bounding box center [661, 106] width 15 height 15
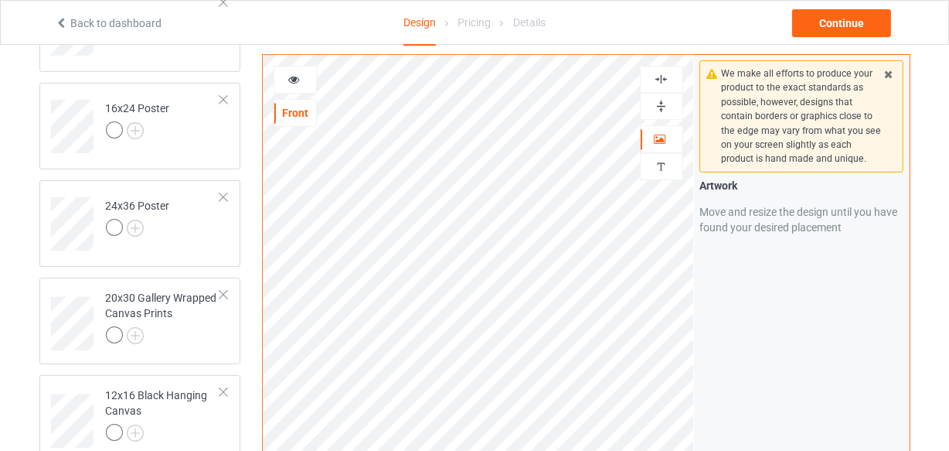
scroll to position [140, 0]
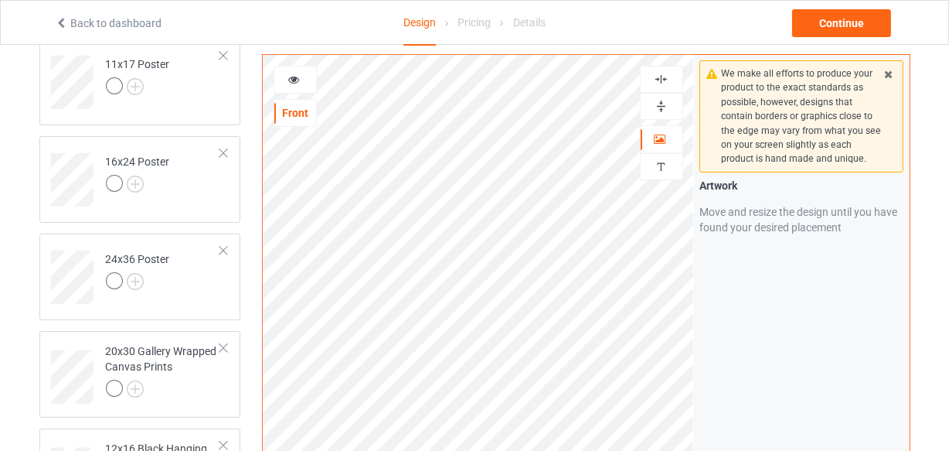
click at [664, 82] on img at bounding box center [661, 79] width 15 height 15
click at [662, 99] on img at bounding box center [661, 106] width 15 height 15
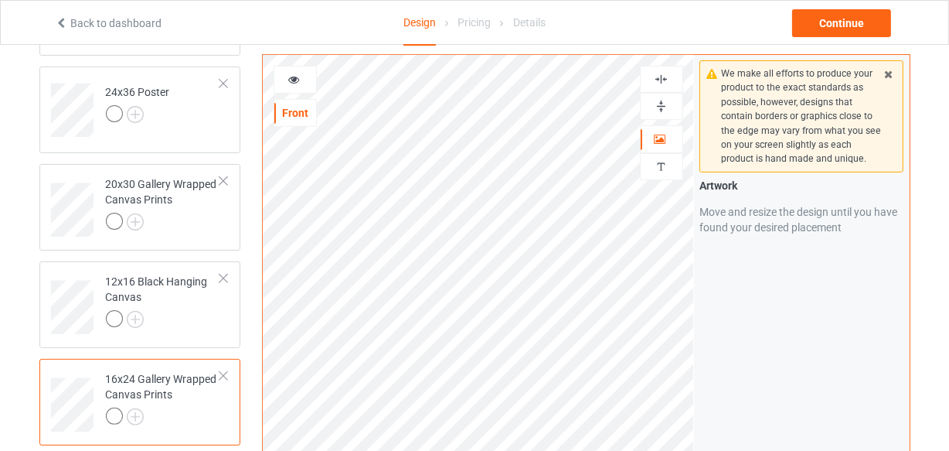
scroll to position [210, 0]
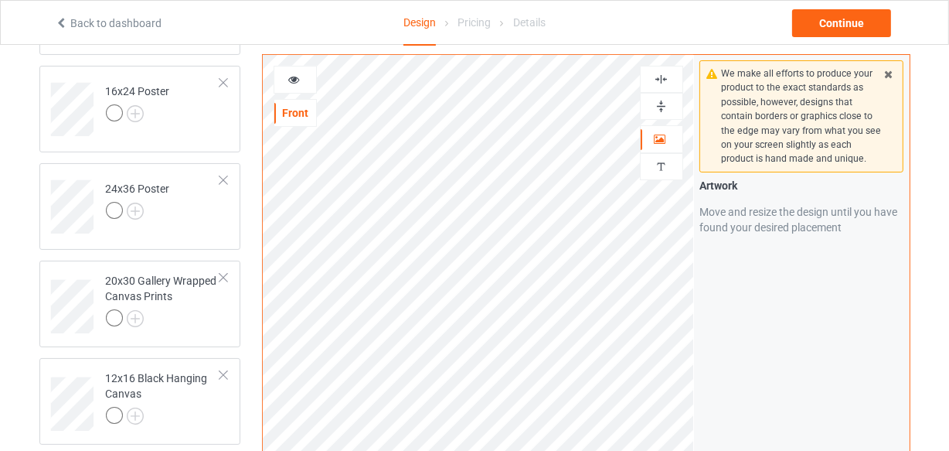
click at [658, 81] on img at bounding box center [661, 79] width 15 height 15
click at [658, 109] on img at bounding box center [661, 106] width 15 height 15
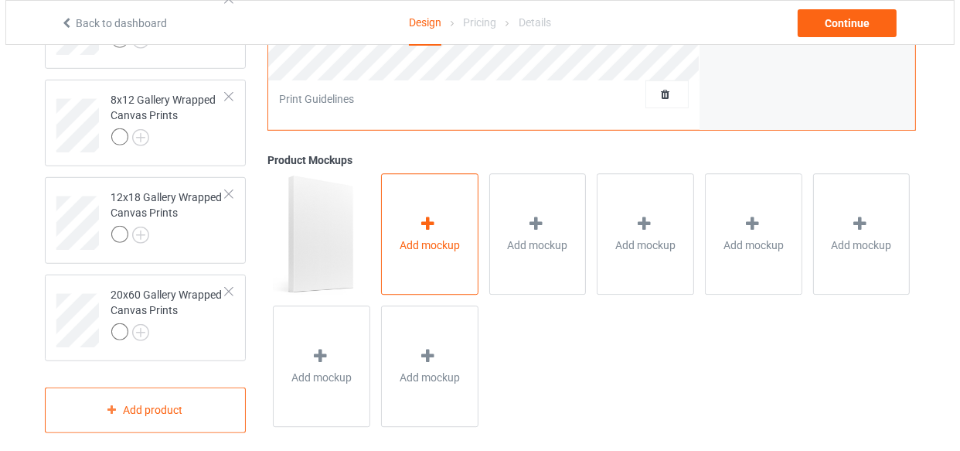
scroll to position [892, 0]
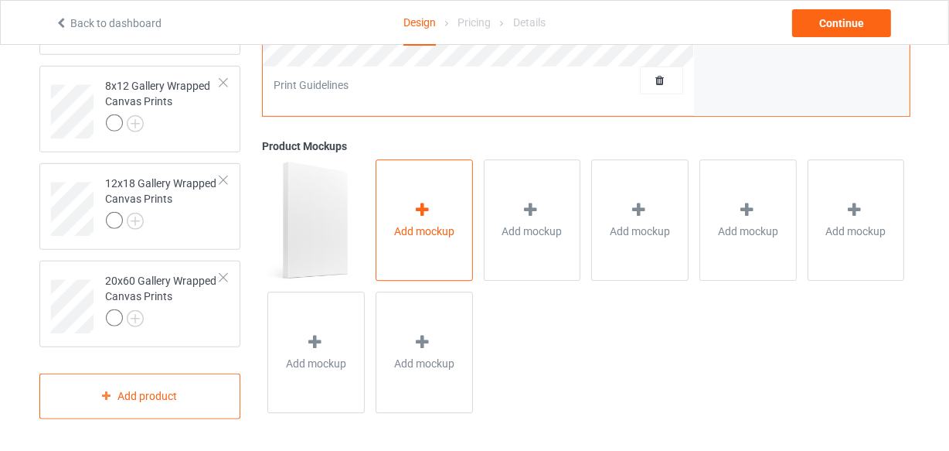
click at [431, 239] on div "Add mockup" at bounding box center [424, 220] width 97 height 121
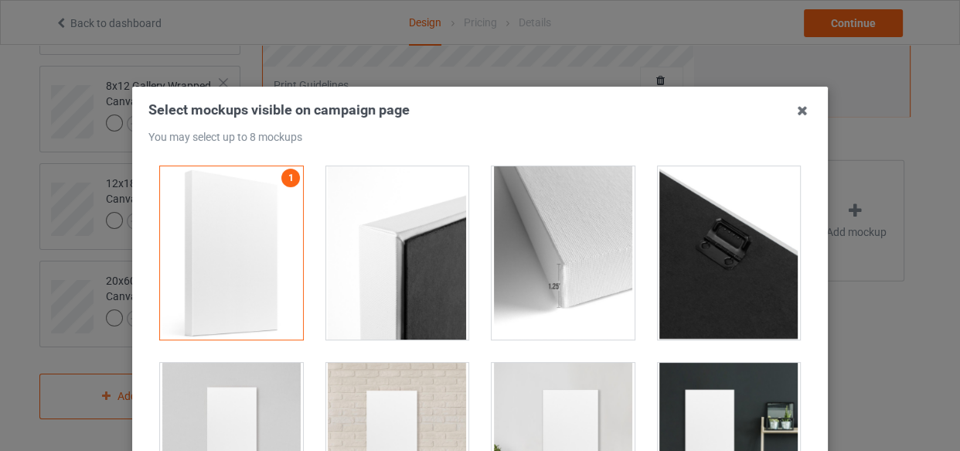
click at [292, 228] on div at bounding box center [231, 252] width 143 height 173
click at [370, 242] on div at bounding box center [397, 252] width 143 height 173
drag, startPoint x: 480, startPoint y: 241, endPoint x: 644, endPoint y: 241, distance: 163.9
click at [492, 244] on div at bounding box center [563, 252] width 143 height 173
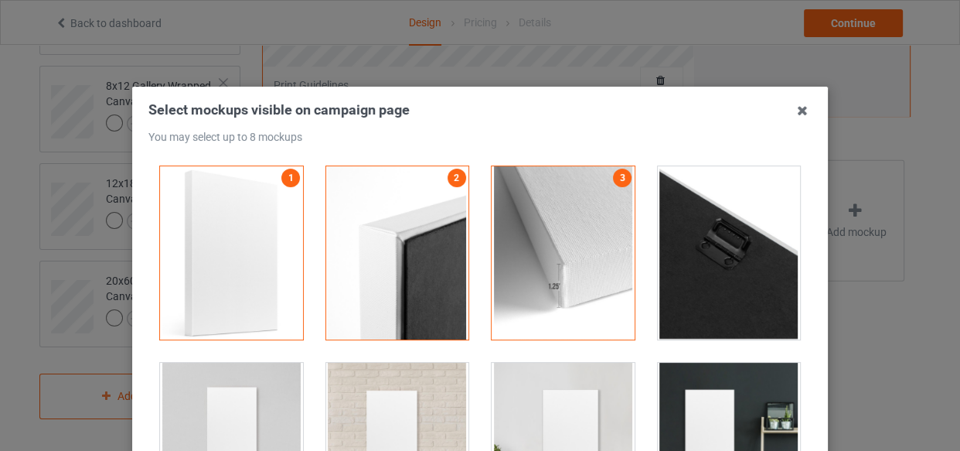
drag, startPoint x: 666, startPoint y: 243, endPoint x: 641, endPoint y: 264, distance: 32.4
click at [666, 244] on div at bounding box center [729, 252] width 143 height 173
click at [214, 414] on div at bounding box center [231, 449] width 143 height 173
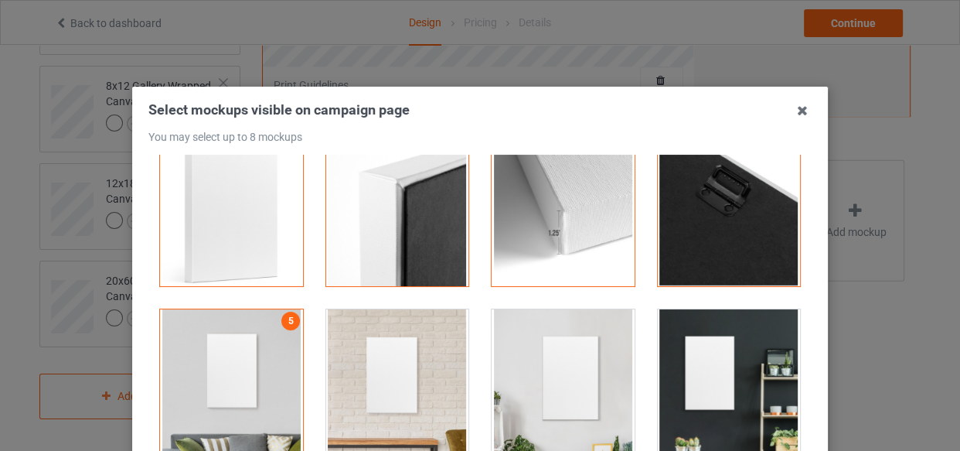
scroll to position [281, 0]
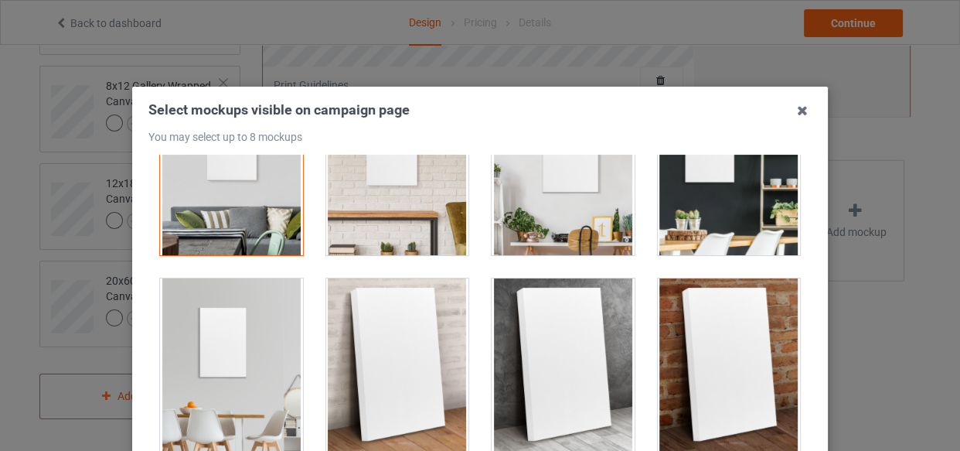
click at [388, 224] on div at bounding box center [397, 168] width 143 height 173
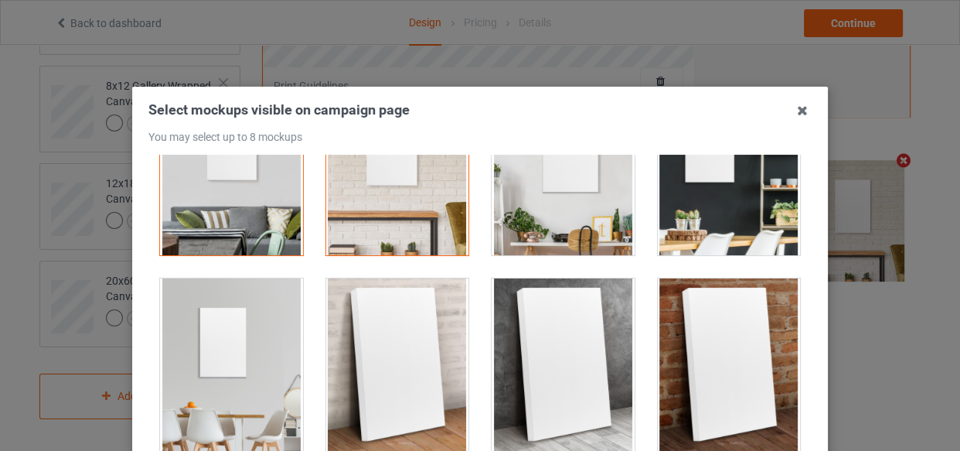
click at [687, 205] on div at bounding box center [729, 168] width 143 height 173
click at [236, 333] on div at bounding box center [231, 364] width 143 height 173
click at [378, 337] on div at bounding box center [397, 364] width 143 height 173
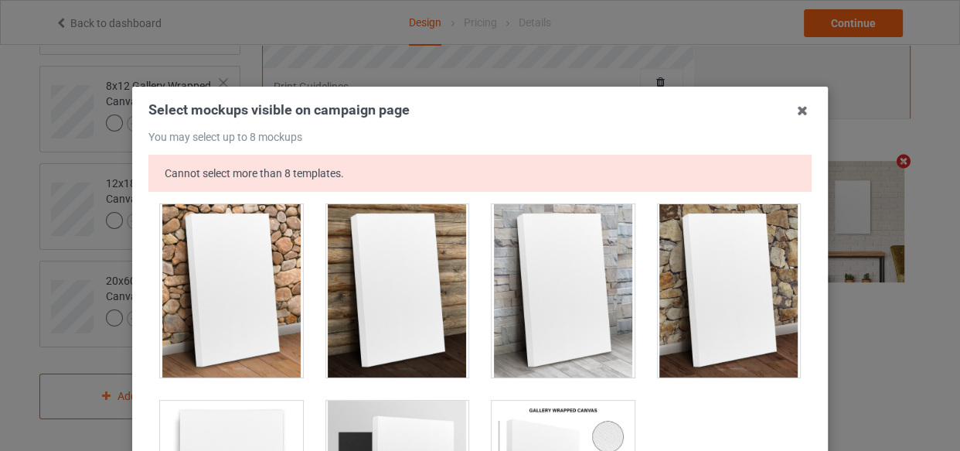
scroll to position [1013, 0]
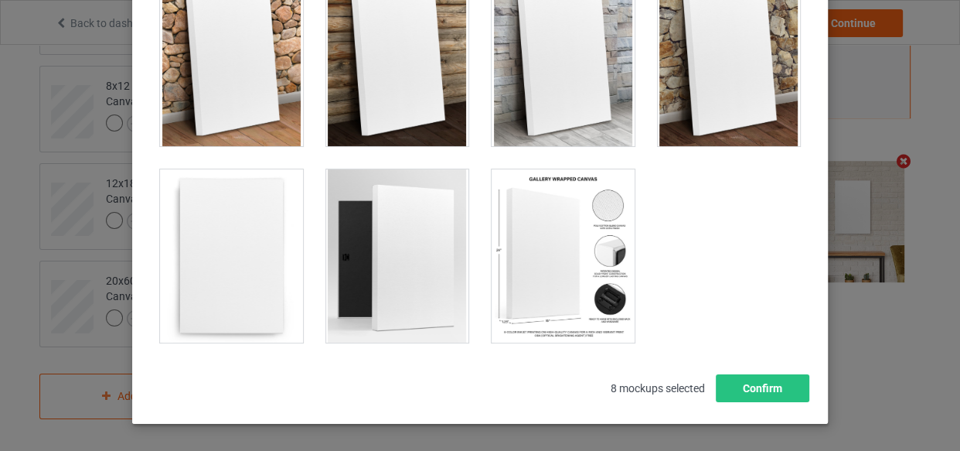
click at [566, 261] on div at bounding box center [563, 255] width 143 height 173
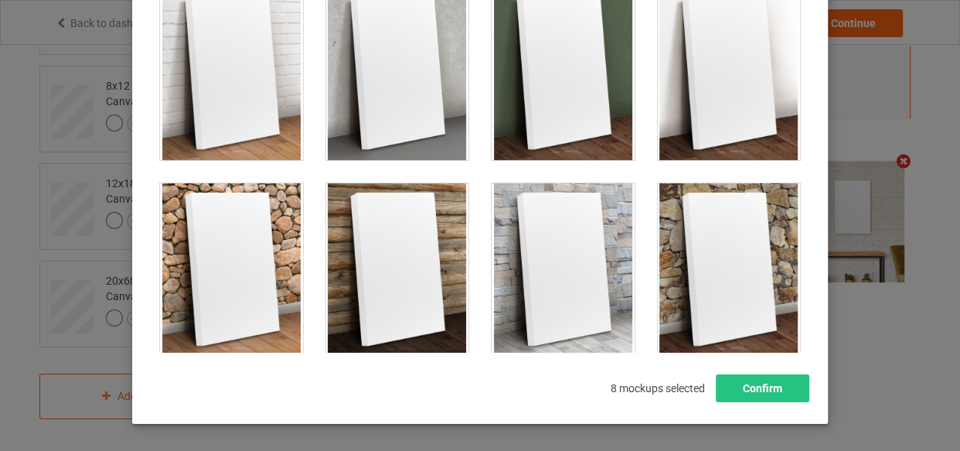
scroll to position [310, 0]
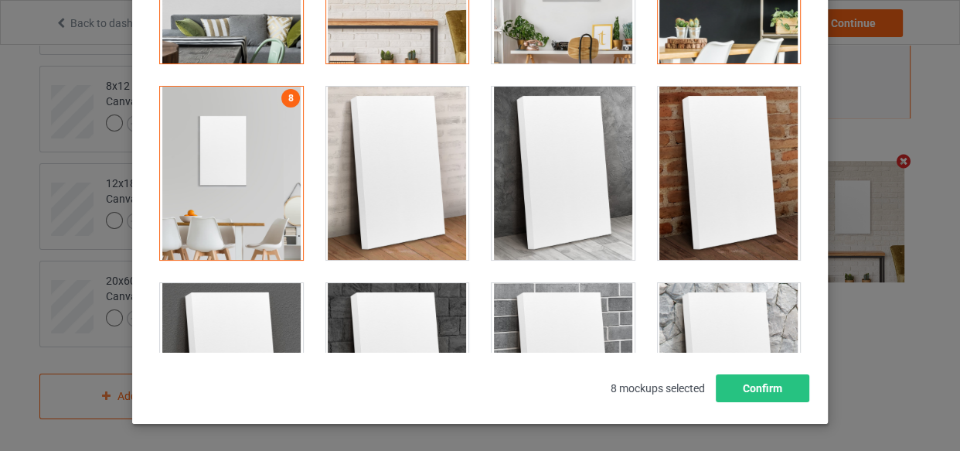
click at [201, 181] on div at bounding box center [231, 173] width 143 height 173
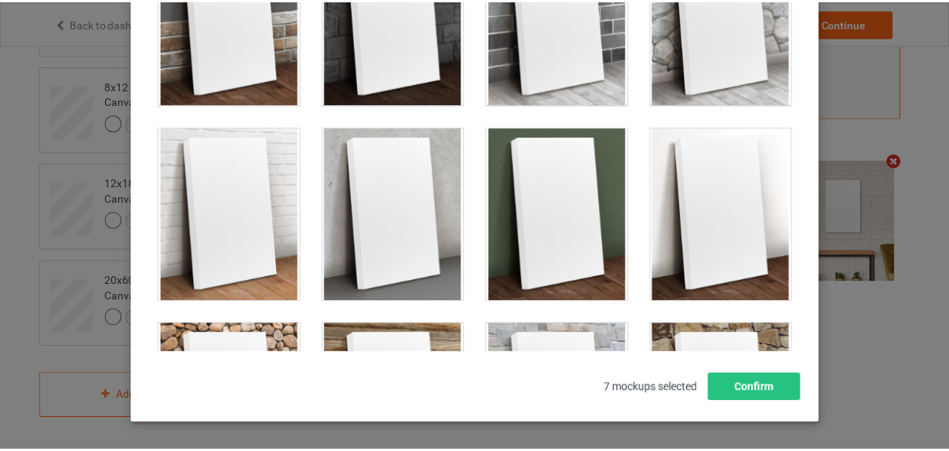
scroll to position [1013, 0]
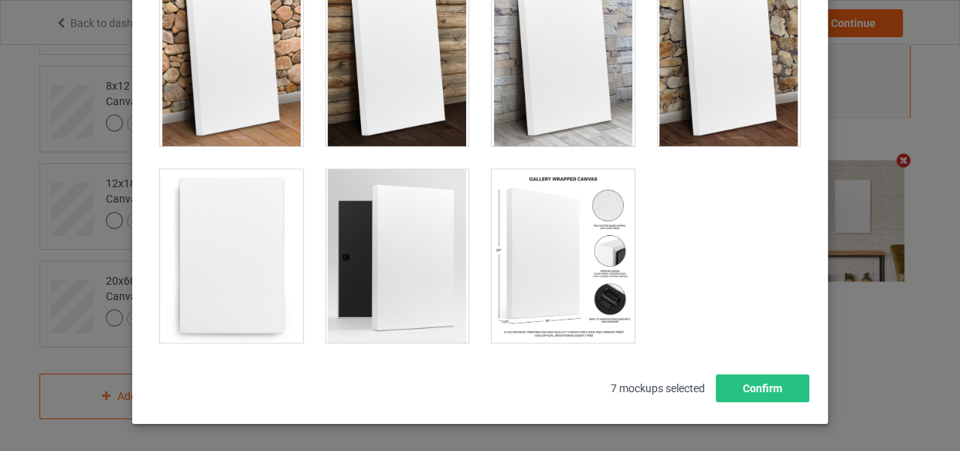
click at [543, 246] on div at bounding box center [563, 255] width 143 height 173
drag, startPoint x: 741, startPoint y: 393, endPoint x: 723, endPoint y: 394, distance: 17.8
click at [739, 393] on button "Confirm" at bounding box center [763, 388] width 94 height 28
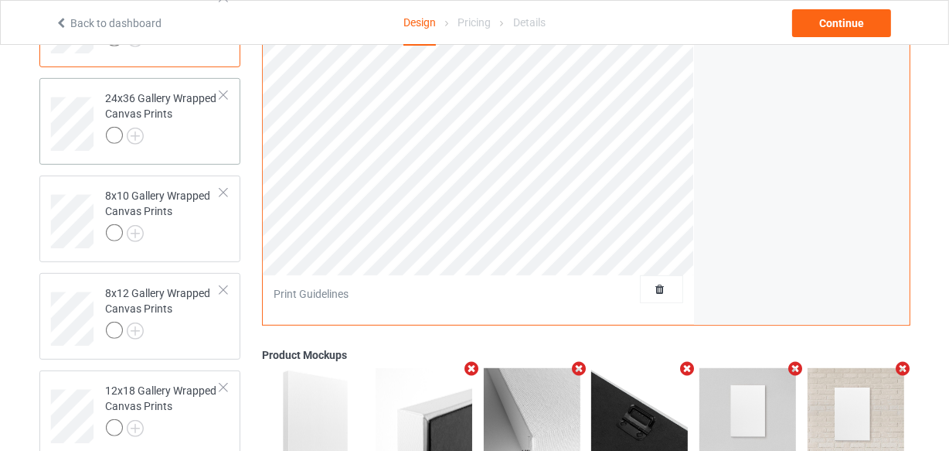
scroll to position [541, 0]
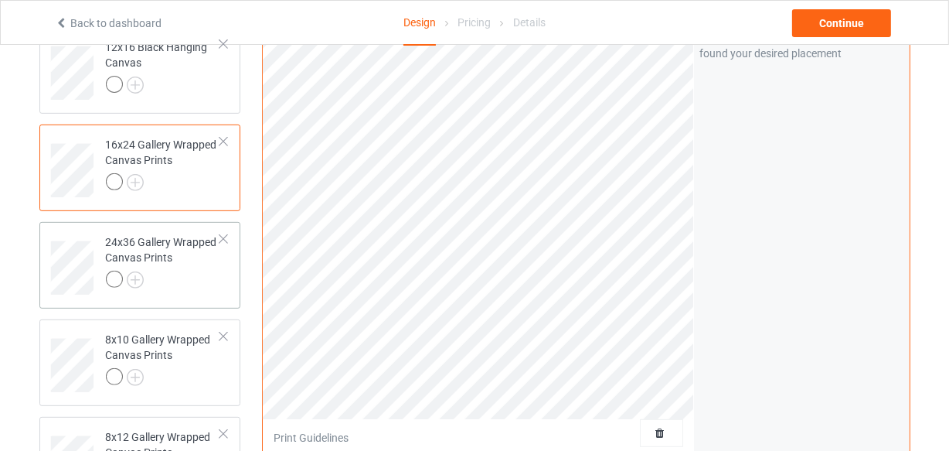
click at [203, 277] on div at bounding box center [163, 282] width 115 height 22
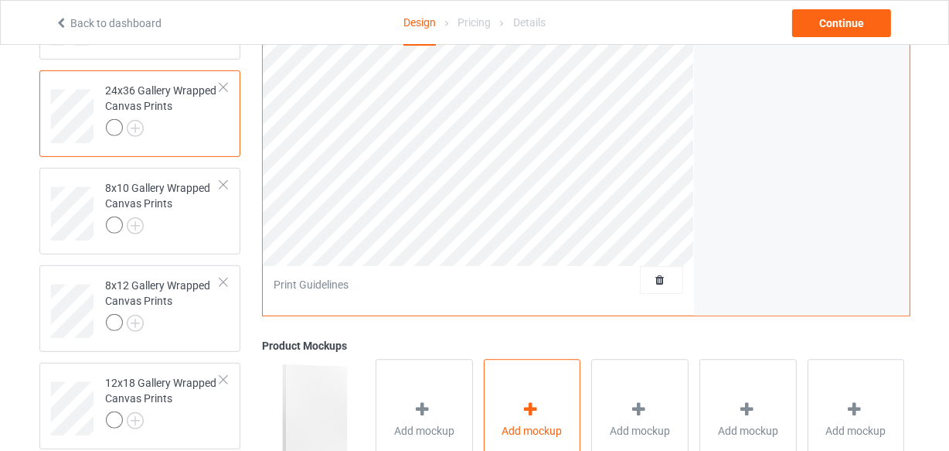
scroll to position [892, 0]
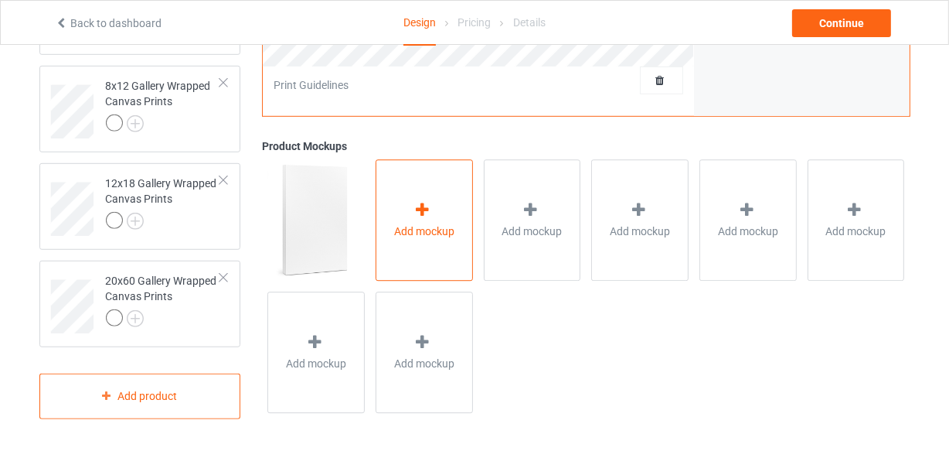
click at [429, 216] on icon at bounding box center [423, 210] width 19 height 16
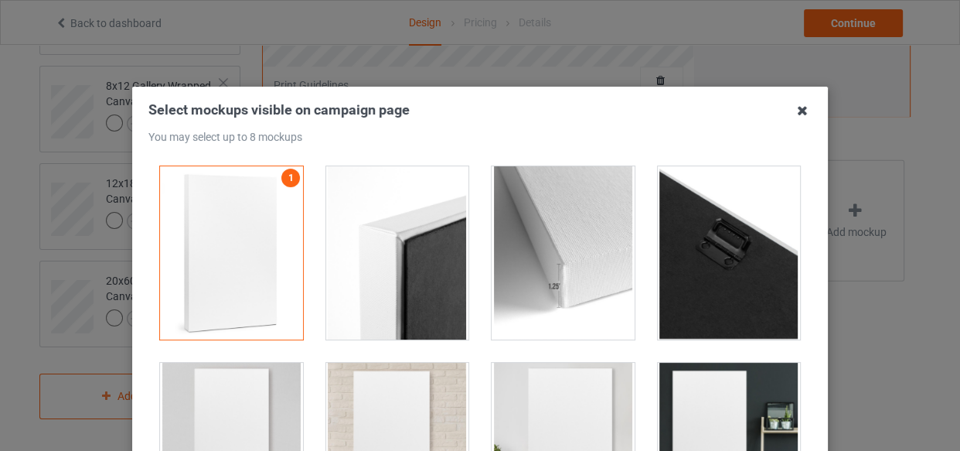
click at [793, 111] on icon at bounding box center [802, 110] width 25 height 25
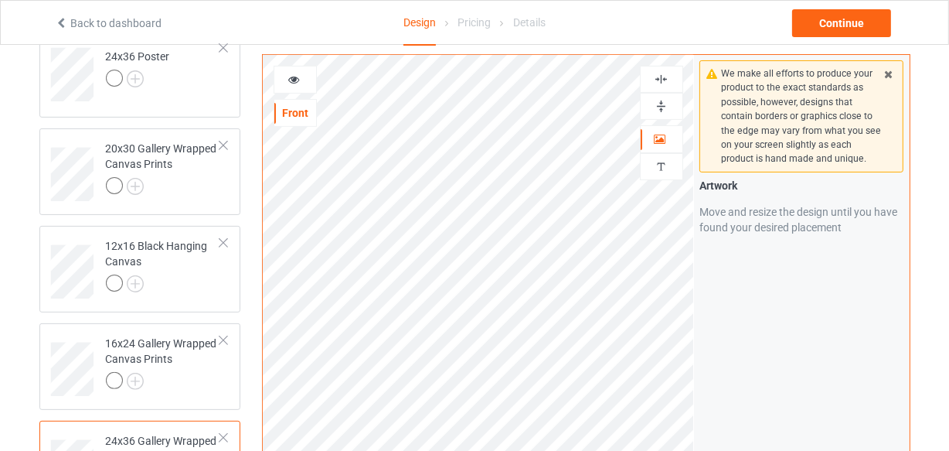
scroll to position [260, 0]
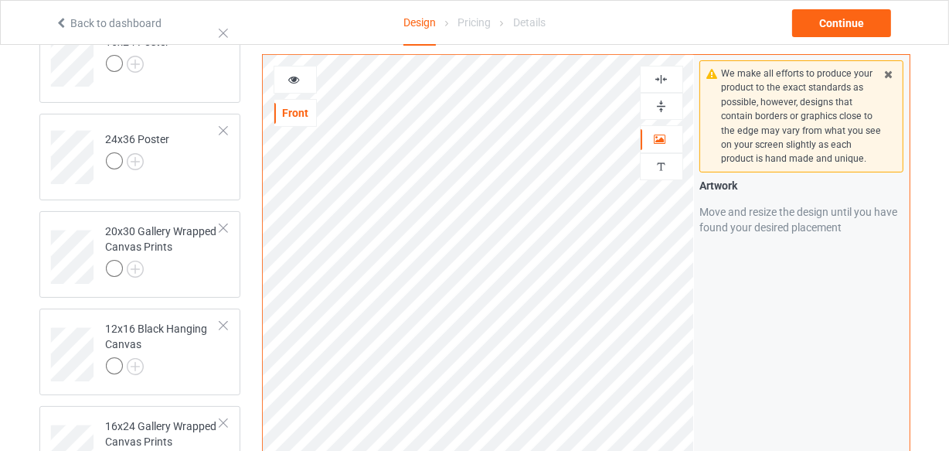
click at [659, 83] on img at bounding box center [661, 79] width 15 height 15
click at [661, 104] on img at bounding box center [661, 106] width 15 height 15
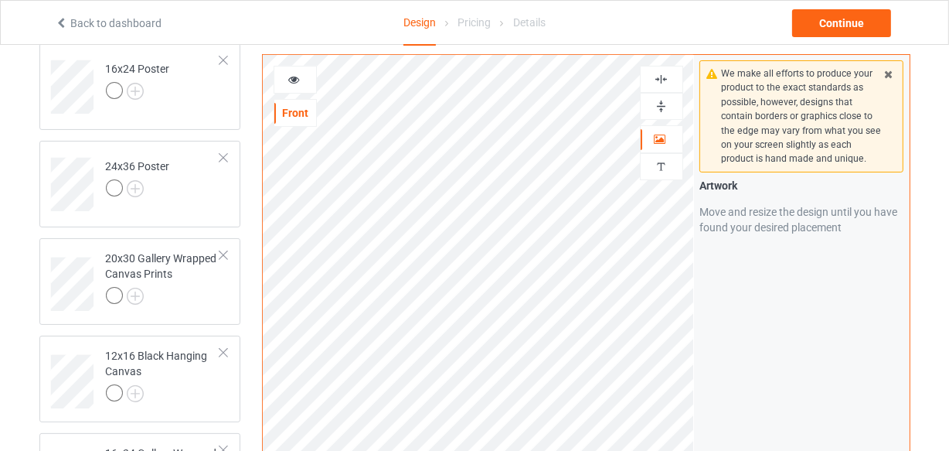
scroll to position [189, 0]
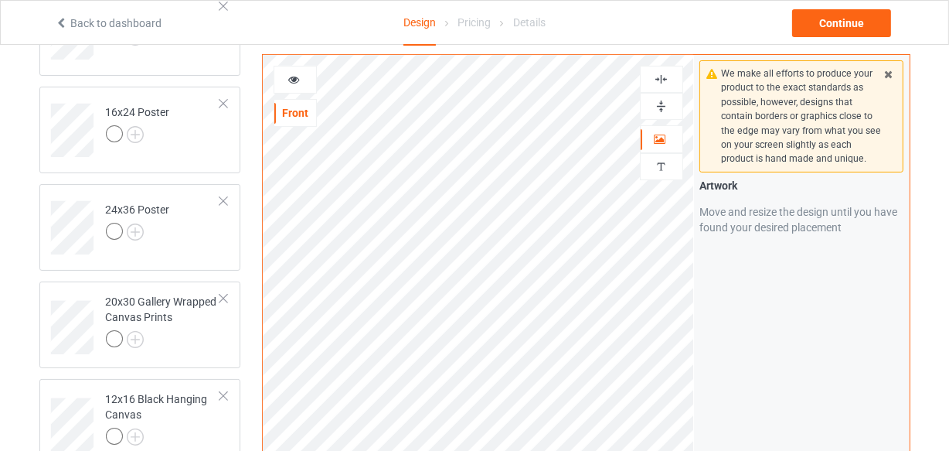
click at [670, 79] on div at bounding box center [662, 79] width 42 height 15
click at [664, 105] on img at bounding box center [661, 106] width 15 height 15
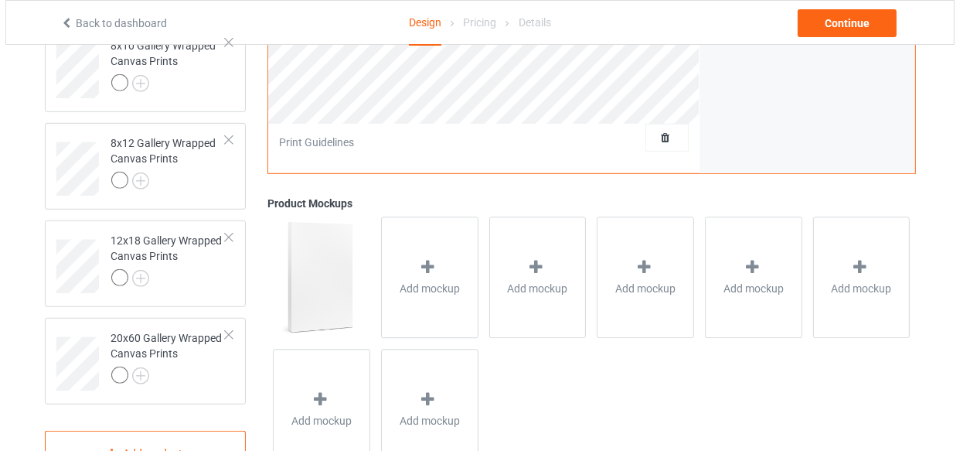
scroll to position [892, 0]
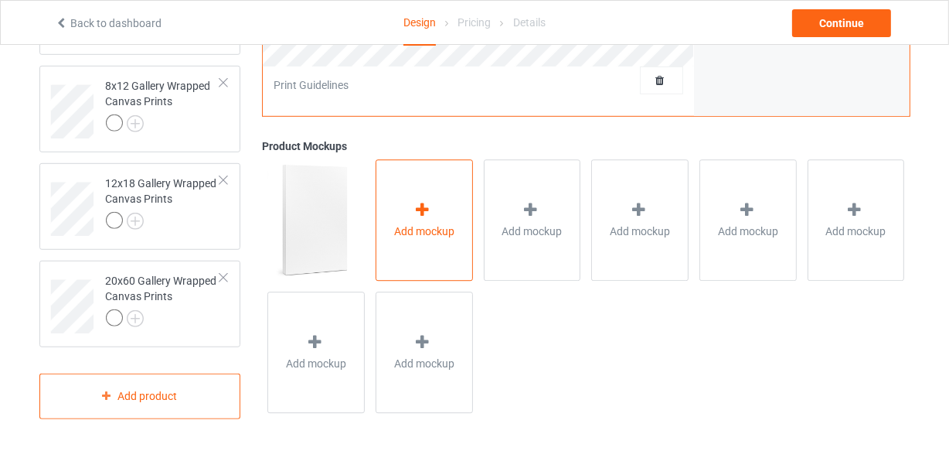
click at [379, 272] on div "Add mockup" at bounding box center [424, 220] width 97 height 121
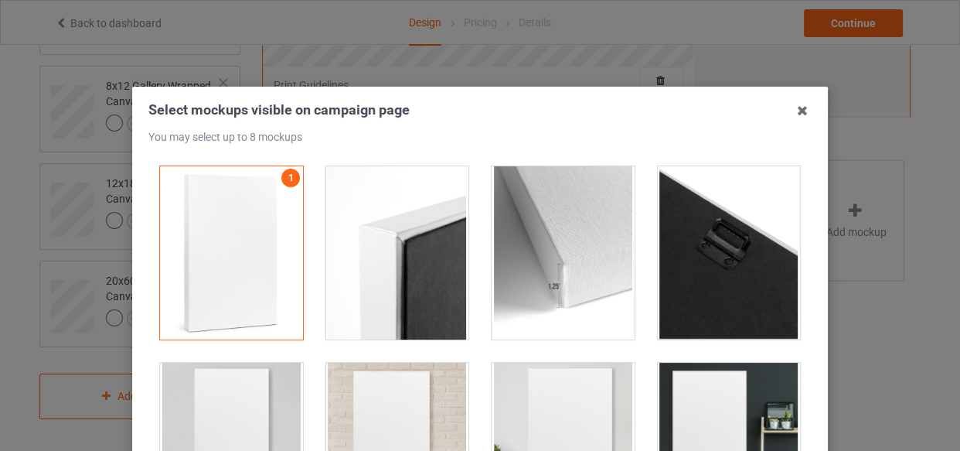
click at [406, 252] on div at bounding box center [397, 252] width 143 height 173
click at [684, 258] on div at bounding box center [729, 252] width 143 height 173
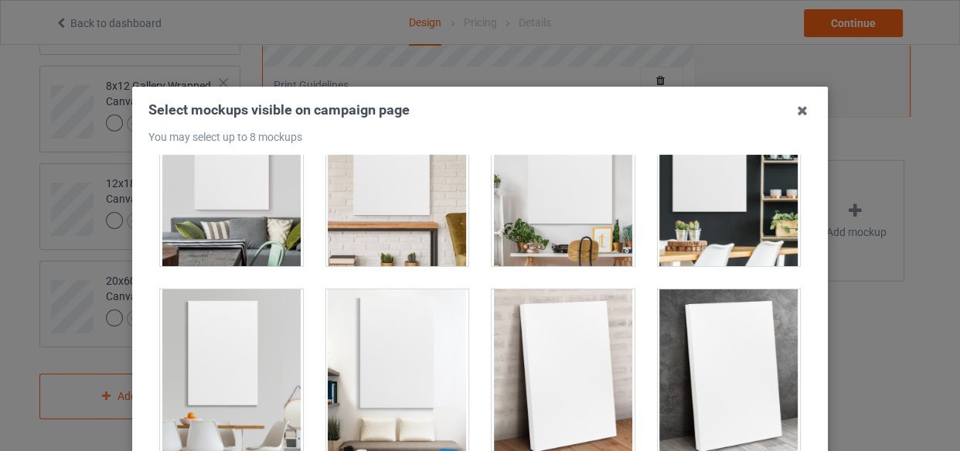
scroll to position [281, 0]
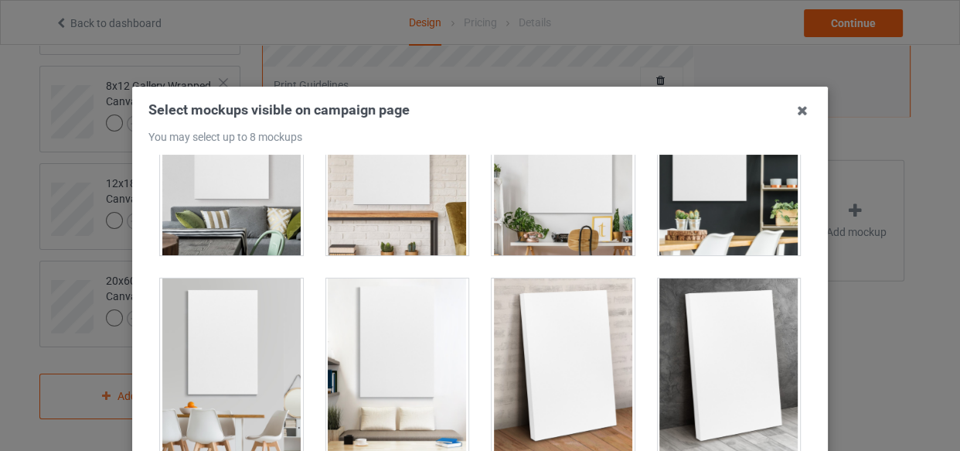
click at [240, 197] on div at bounding box center [231, 168] width 143 height 173
drag, startPoint x: 363, startPoint y: 328, endPoint x: 518, endPoint y: 357, distance: 157.4
click at [364, 329] on div at bounding box center [397, 364] width 143 height 173
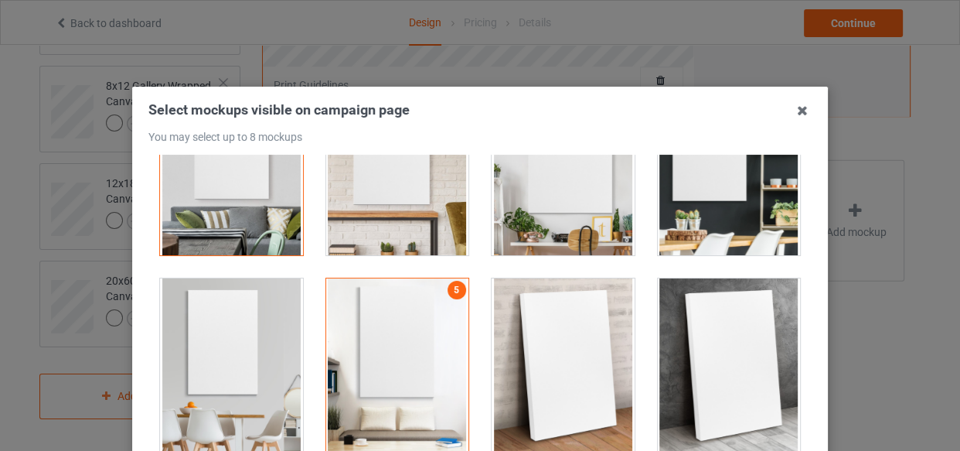
click at [562, 356] on div at bounding box center [563, 364] width 143 height 173
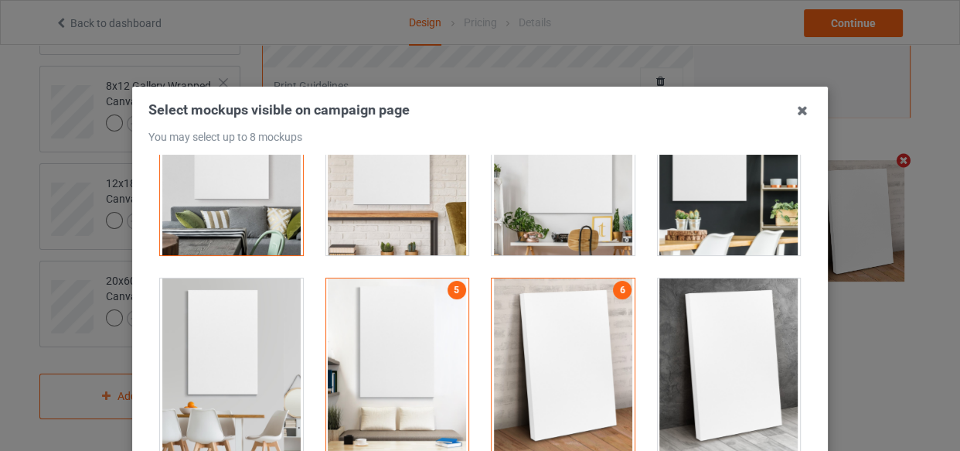
click at [773, 339] on div at bounding box center [729, 364] width 143 height 173
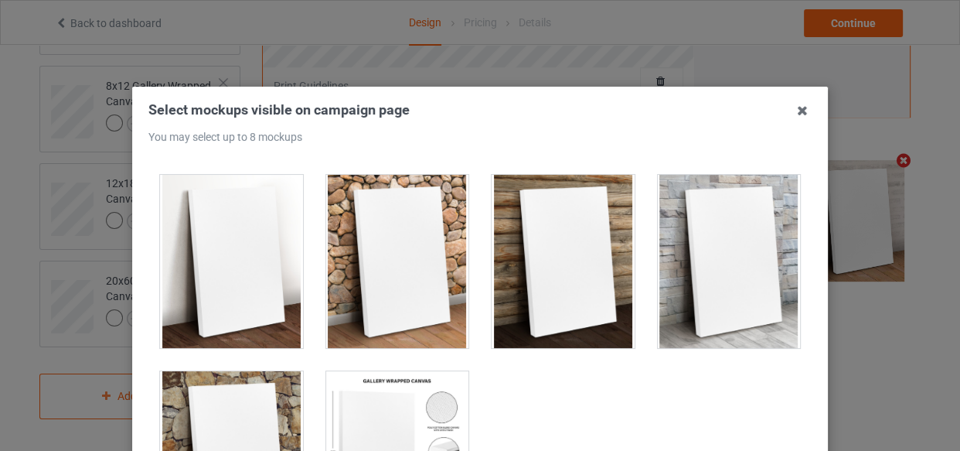
scroll to position [1013, 0]
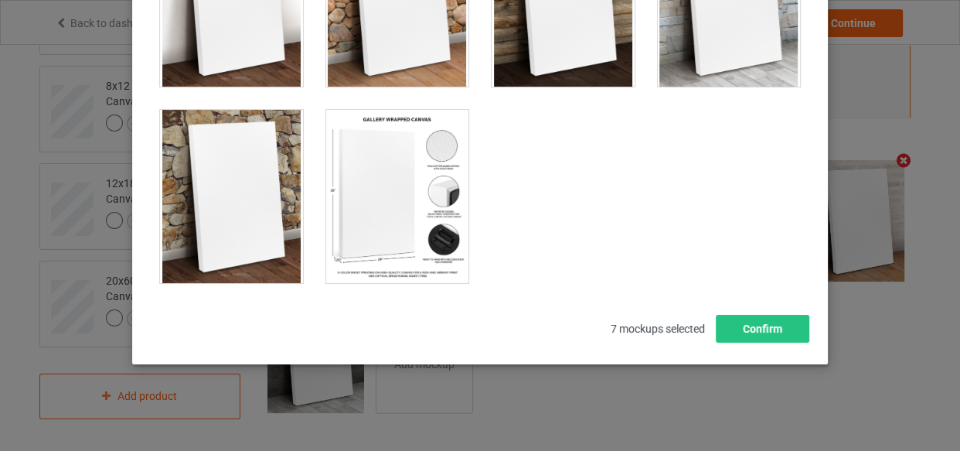
click at [359, 220] on div at bounding box center [397, 196] width 143 height 173
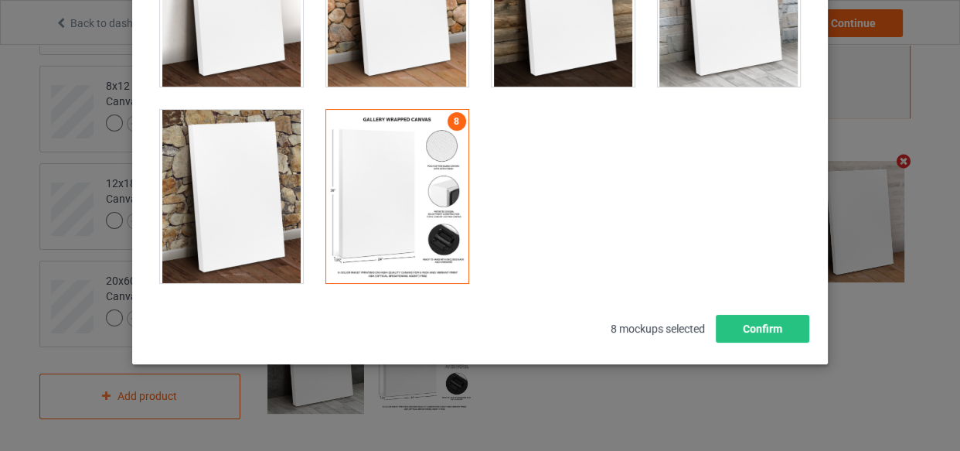
click at [230, 216] on div at bounding box center [231, 196] width 143 height 173
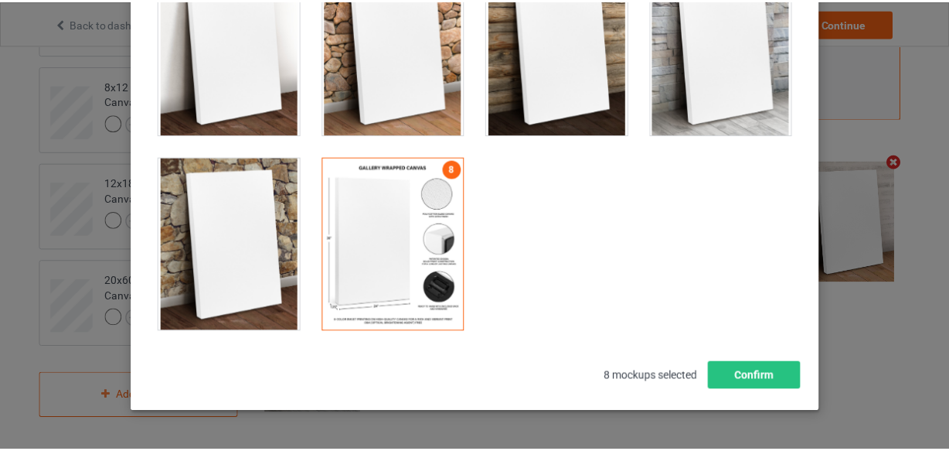
scroll to position [270, 0]
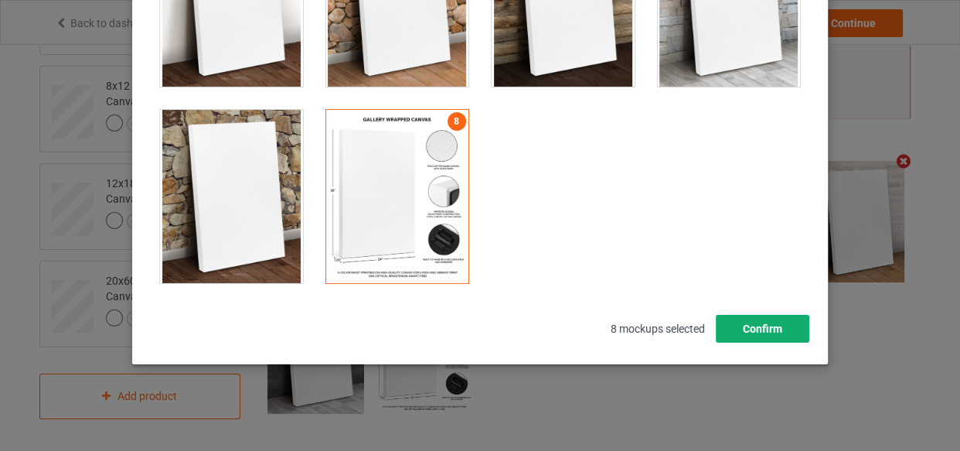
click at [748, 329] on button "Confirm" at bounding box center [763, 329] width 94 height 28
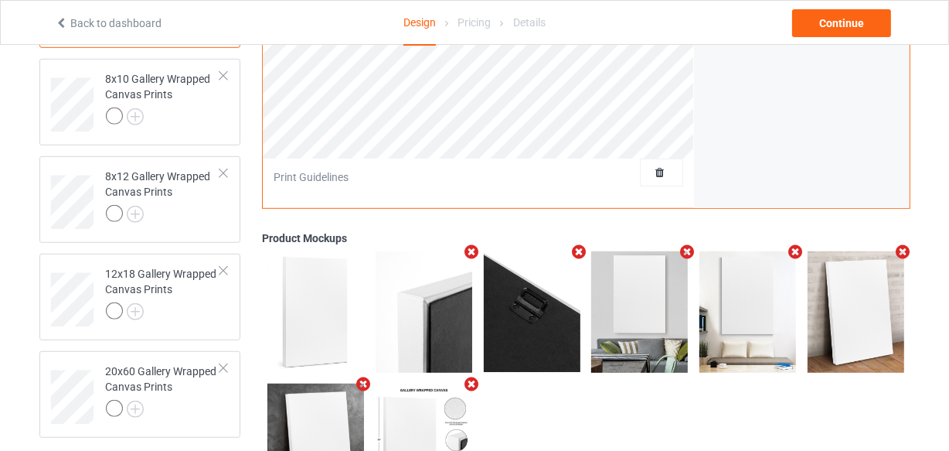
scroll to position [681, 0]
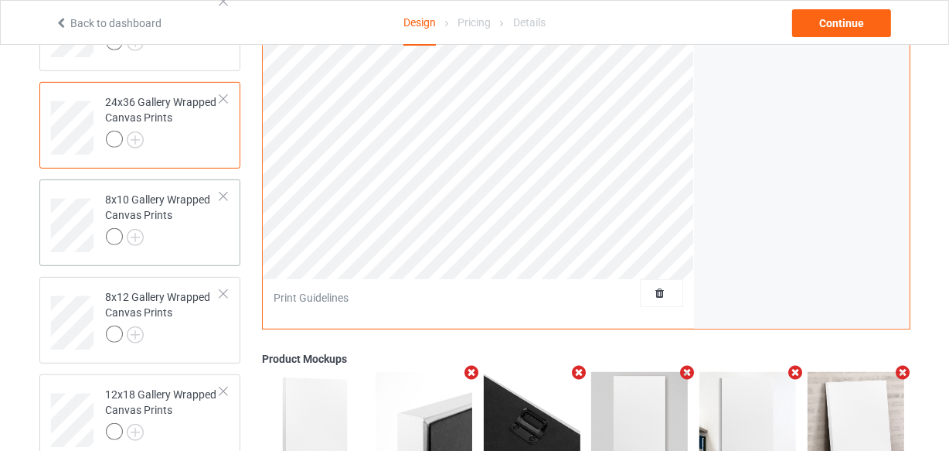
drag, startPoint x: 194, startPoint y: 249, endPoint x: 186, endPoint y: 246, distance: 8.3
click at [193, 250] on td "8x10 Gallery Wrapped Canvas Prints" at bounding box center [163, 220] width 132 height 69
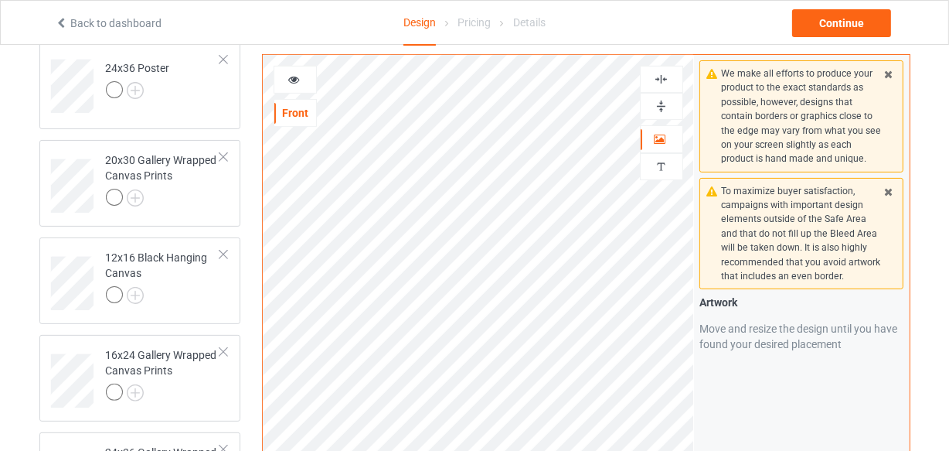
scroll to position [189, 0]
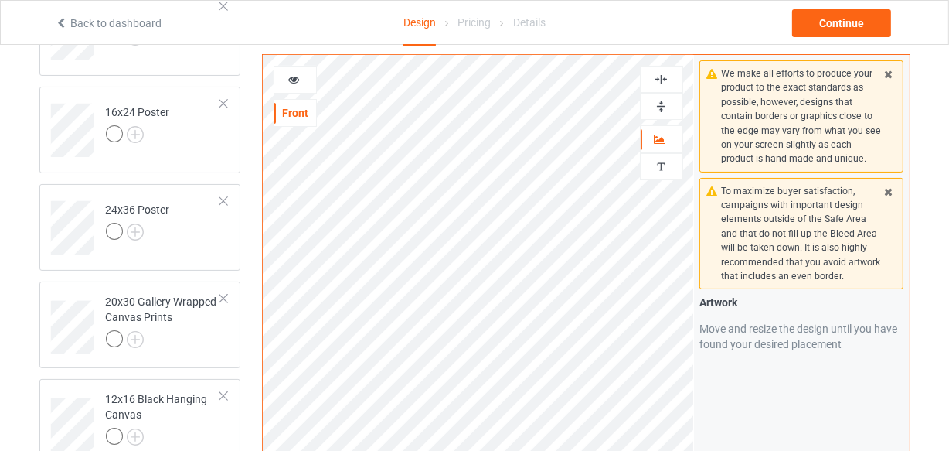
click at [662, 82] on img at bounding box center [661, 79] width 15 height 15
click at [662, 104] on img at bounding box center [661, 106] width 15 height 15
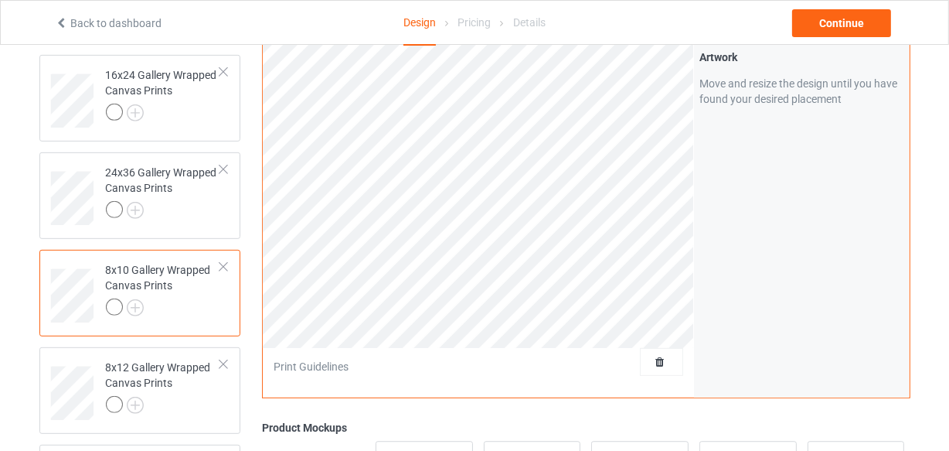
scroll to position [260, 0]
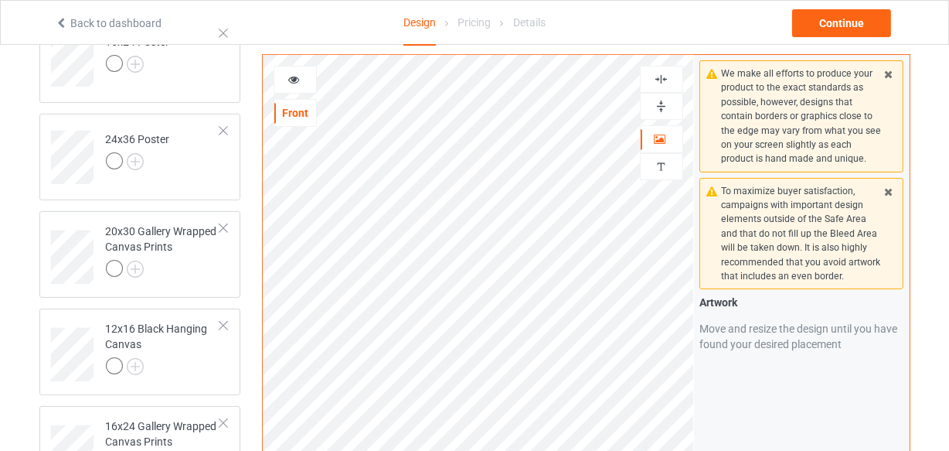
click at [653, 82] on div at bounding box center [662, 79] width 42 height 15
click at [662, 99] on img at bounding box center [661, 106] width 15 height 15
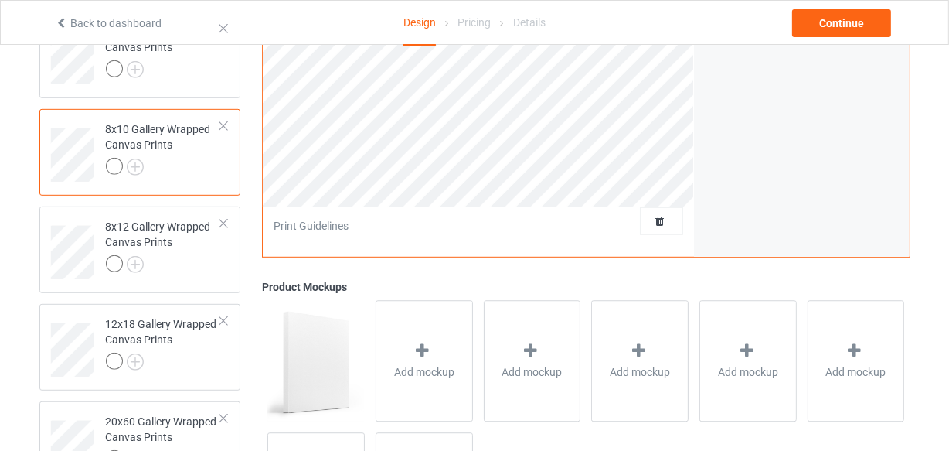
scroll to position [611, 0]
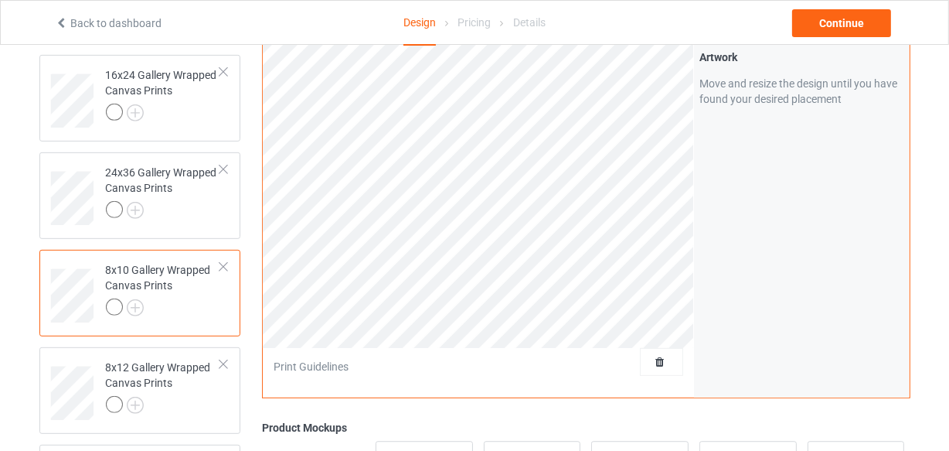
click at [219, 263] on div at bounding box center [223, 266] width 11 height 11
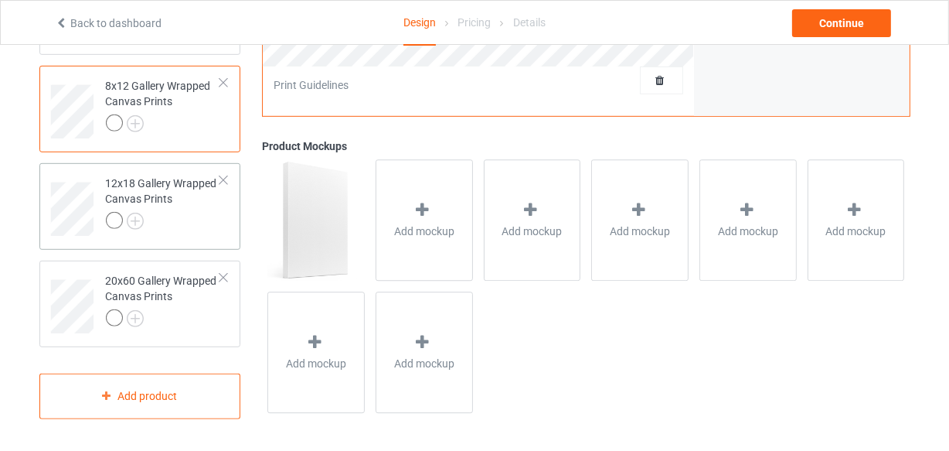
scroll to position [795, 0]
click at [192, 216] on div at bounding box center [163, 222] width 115 height 22
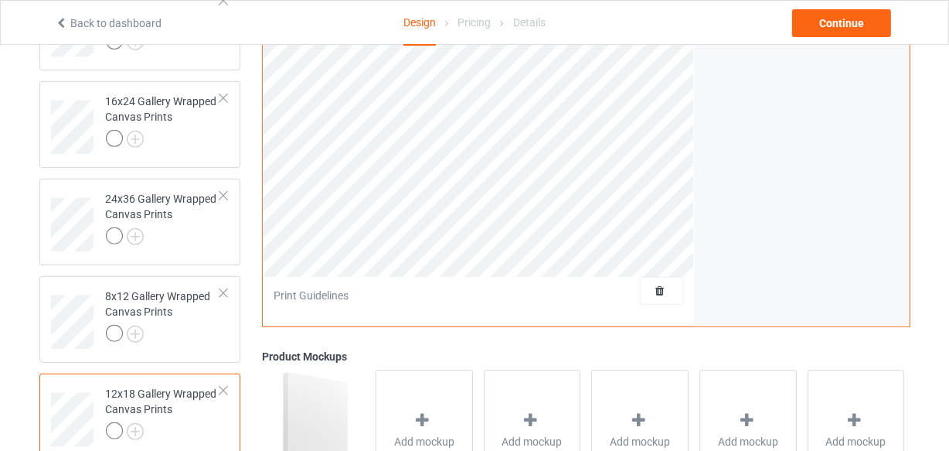
scroll to position [233, 0]
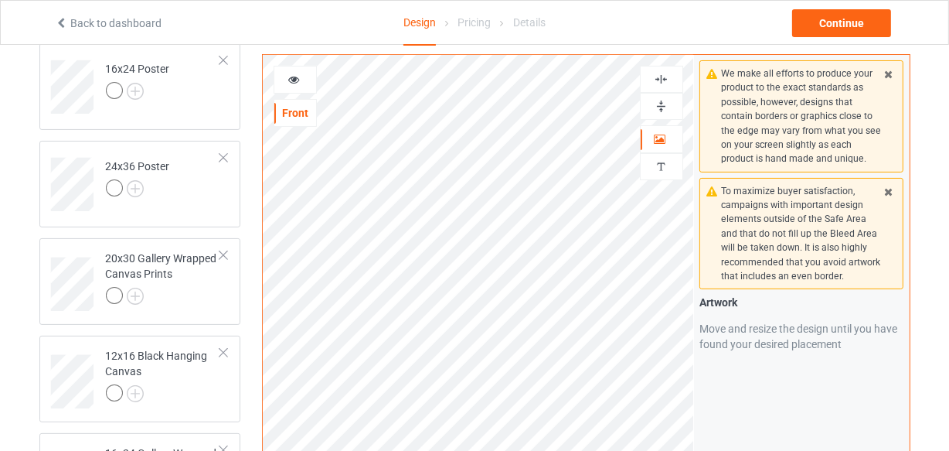
click at [659, 83] on img at bounding box center [661, 79] width 15 height 15
click at [661, 106] on img at bounding box center [661, 106] width 15 height 15
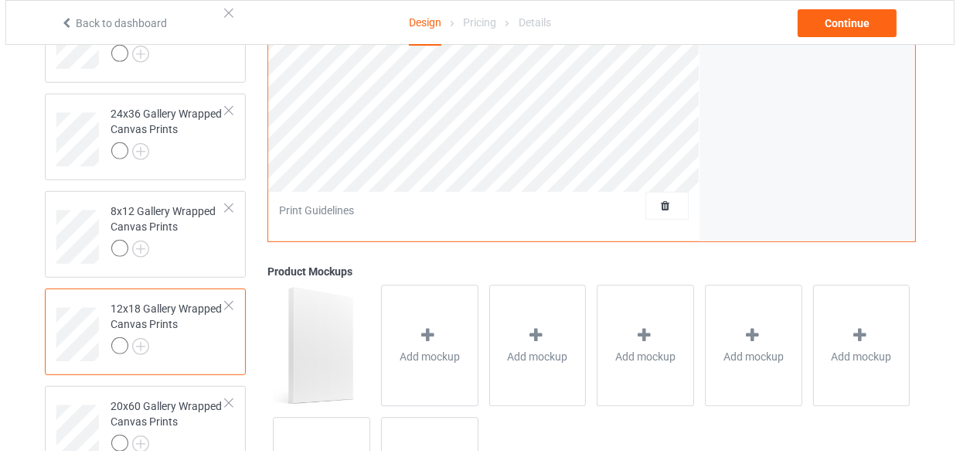
scroll to position [795, 0]
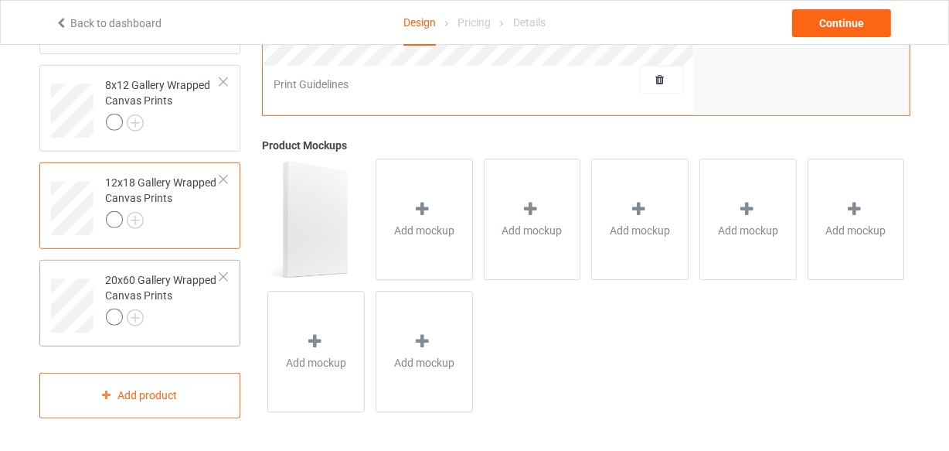
click at [186, 287] on div "20x60 Gallery Wrapped Canvas Prints" at bounding box center [163, 298] width 115 height 53
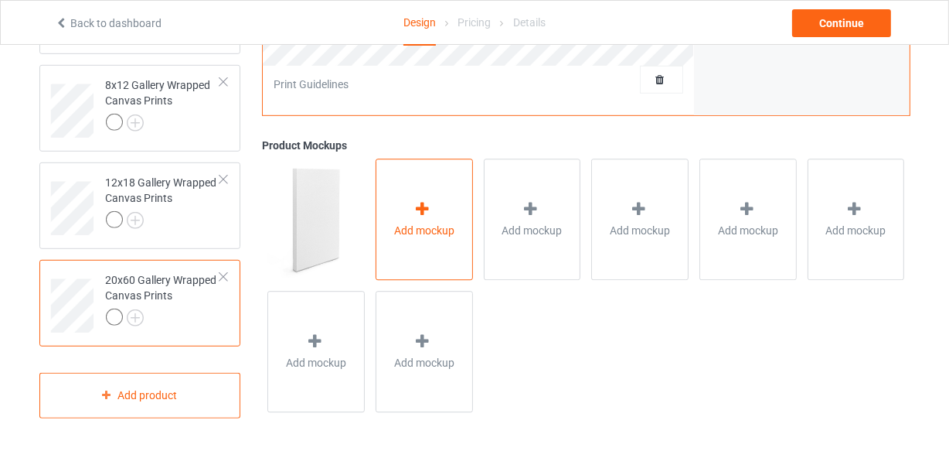
click at [410, 233] on span "Add mockup" at bounding box center [424, 230] width 60 height 15
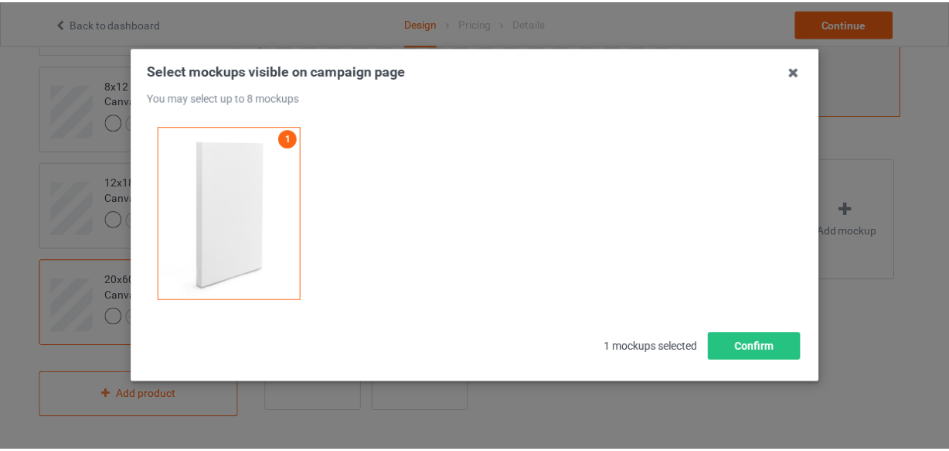
scroll to position [57, 0]
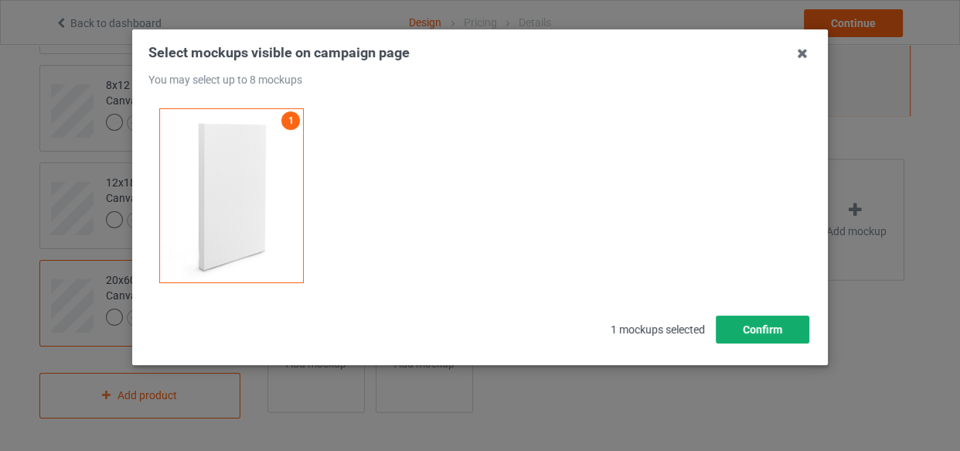
click at [749, 333] on button "Confirm" at bounding box center [763, 329] width 94 height 28
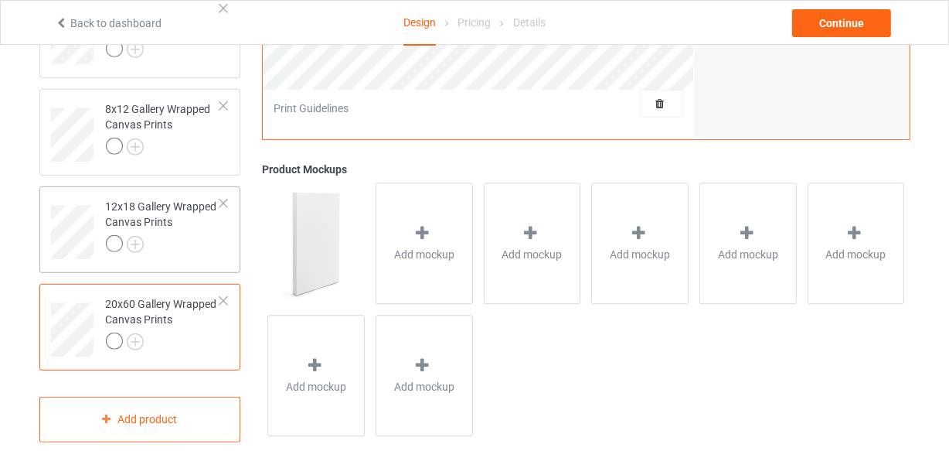
scroll to position [795, 0]
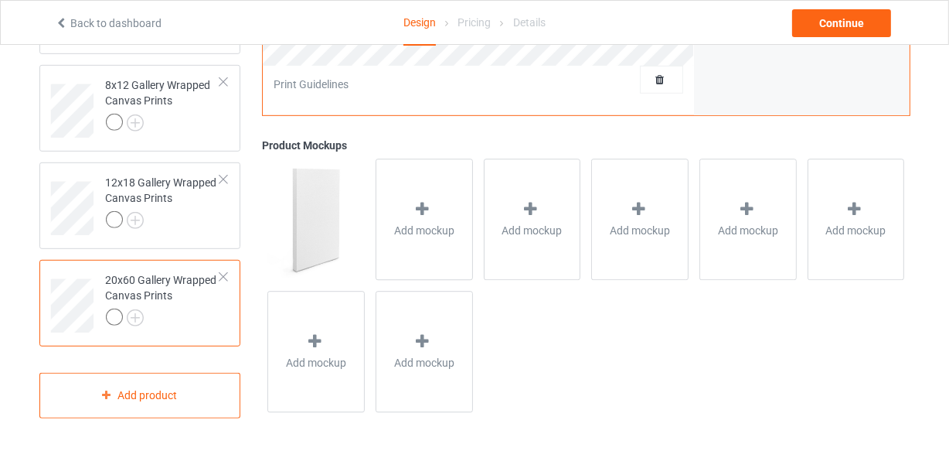
click at [224, 277] on div at bounding box center [223, 276] width 11 height 11
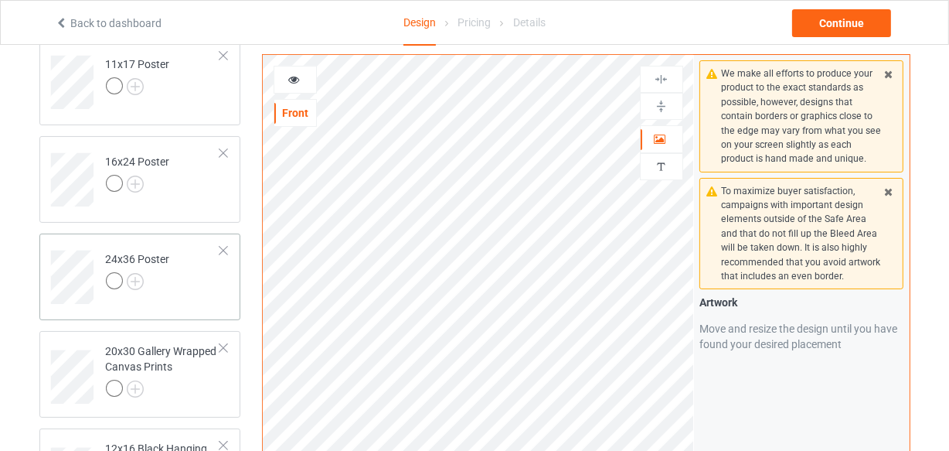
scroll to position [210, 0]
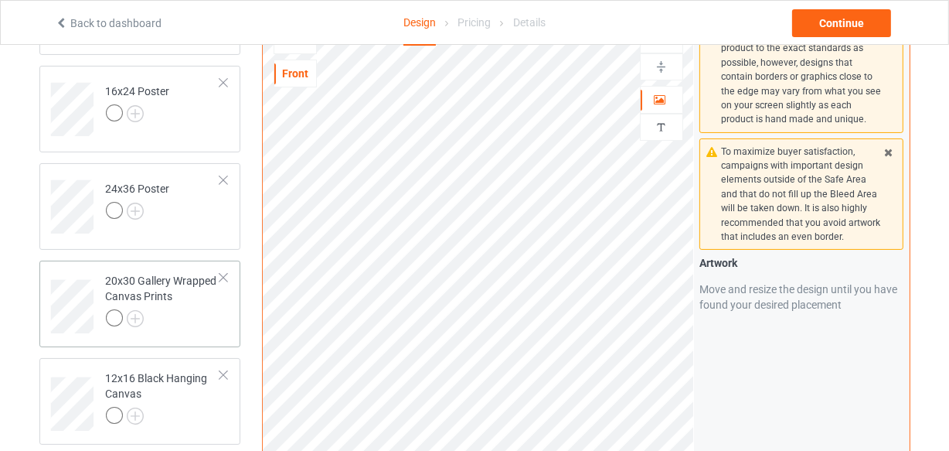
click at [174, 310] on div at bounding box center [163, 320] width 115 height 22
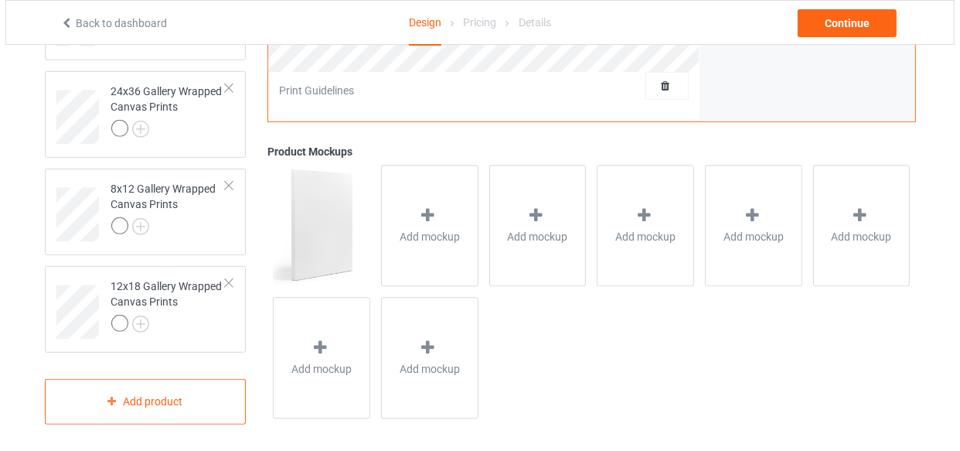
scroll to position [697, 0]
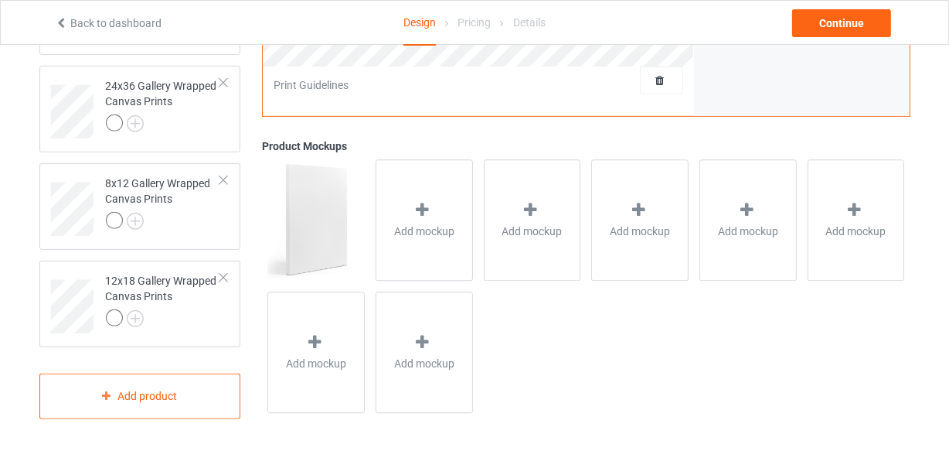
click at [417, 288] on div "Add mockup" at bounding box center [424, 353] width 108 height 132
click at [417, 258] on div "Add mockup" at bounding box center [424, 220] width 97 height 121
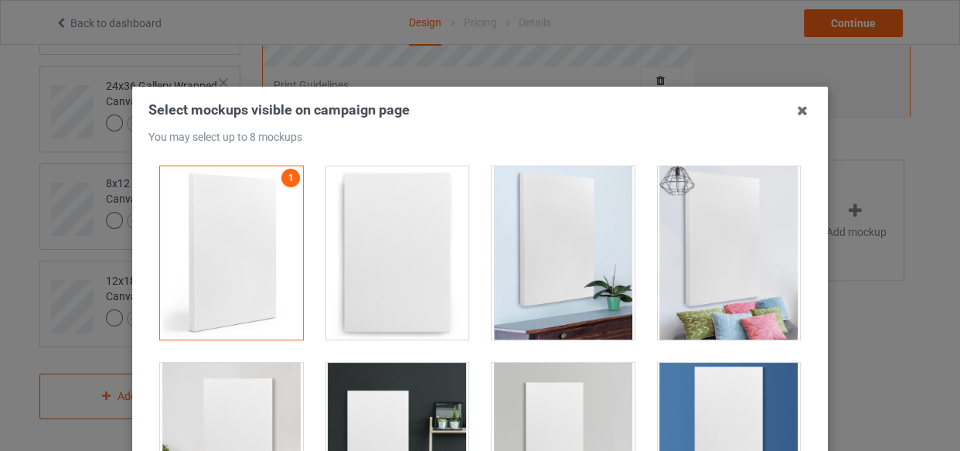
click at [378, 223] on div at bounding box center [397, 252] width 143 height 173
drag, startPoint x: 510, startPoint y: 251, endPoint x: 597, endPoint y: 253, distance: 86.6
click at [511, 251] on div at bounding box center [563, 252] width 143 height 173
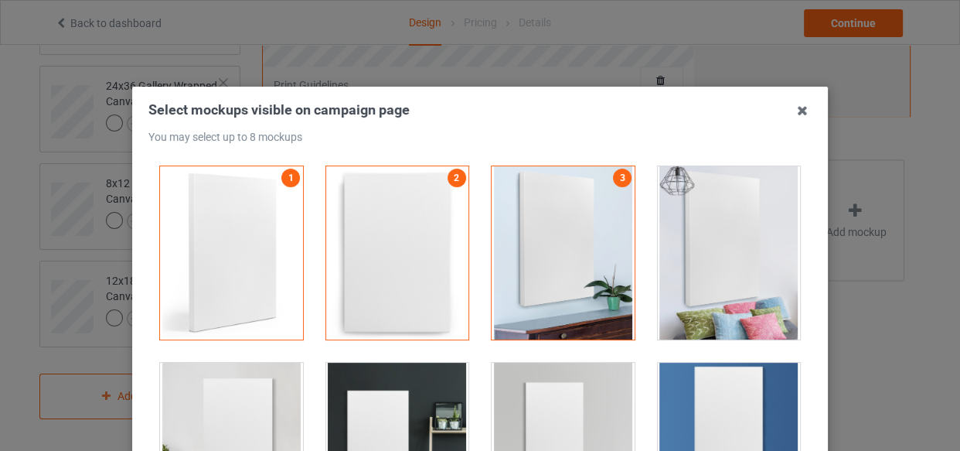
drag, startPoint x: 699, startPoint y: 240, endPoint x: 376, endPoint y: 323, distance: 333.7
click at [697, 239] on div at bounding box center [729, 252] width 143 height 173
click at [267, 370] on div at bounding box center [231, 449] width 143 height 173
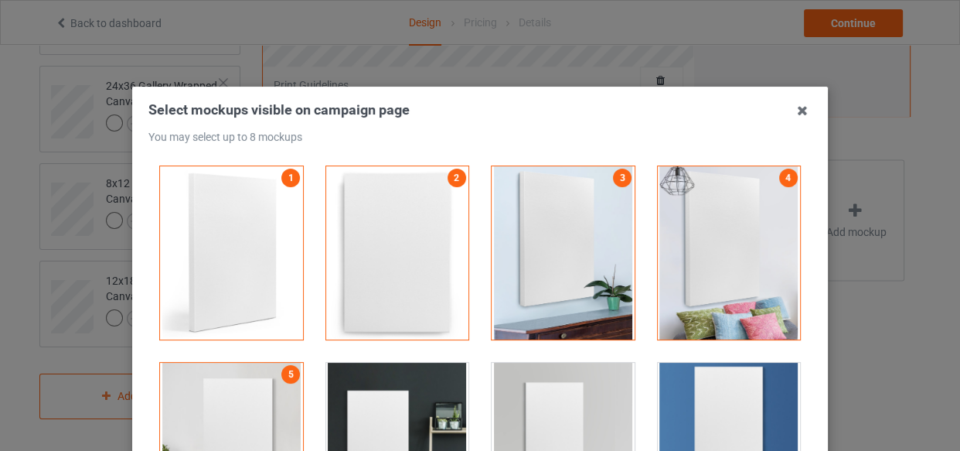
click at [379, 388] on div at bounding box center [397, 449] width 143 height 173
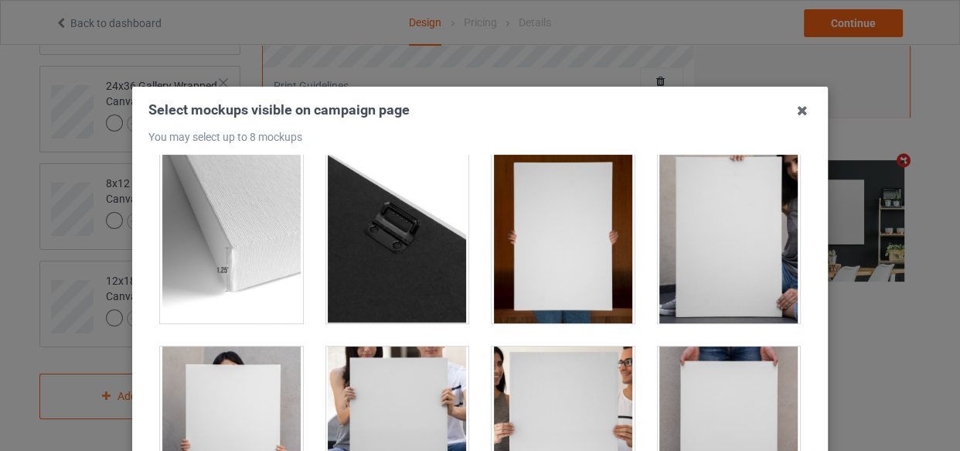
click at [386, 222] on div at bounding box center [397, 236] width 143 height 173
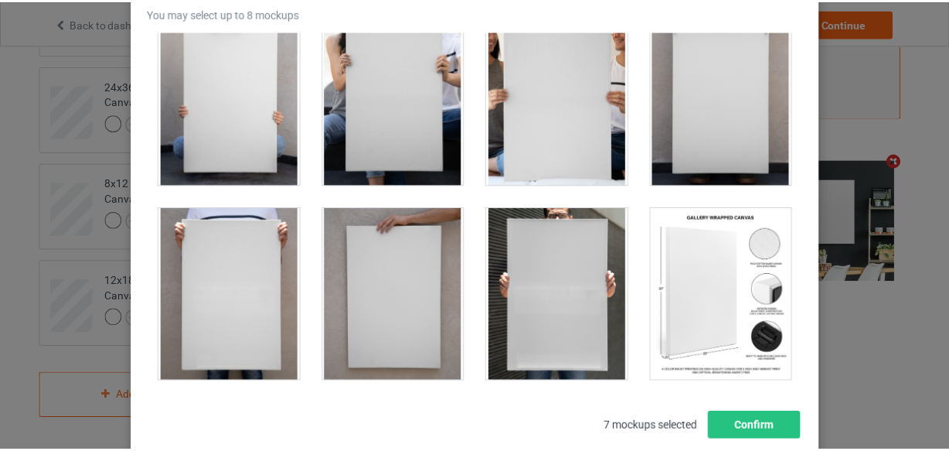
scroll to position [222, 0]
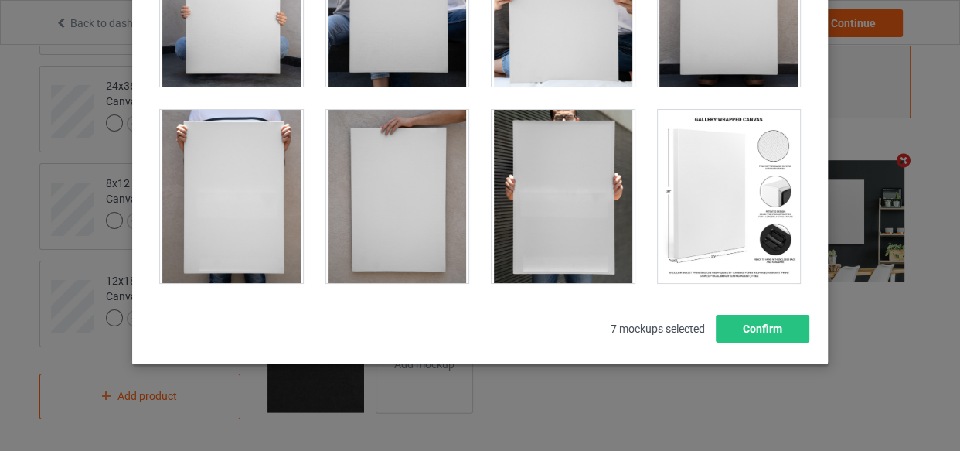
click at [764, 253] on div at bounding box center [729, 196] width 143 height 173
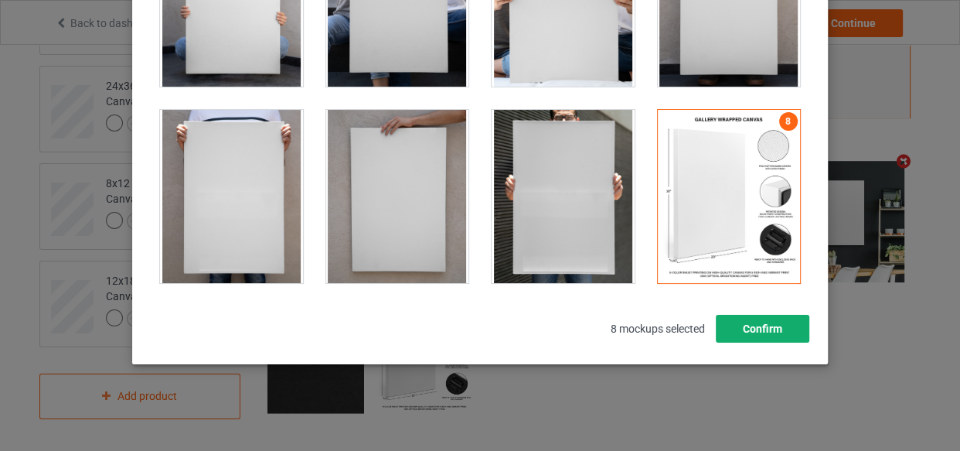
click at [761, 331] on button "Confirm" at bounding box center [763, 329] width 94 height 28
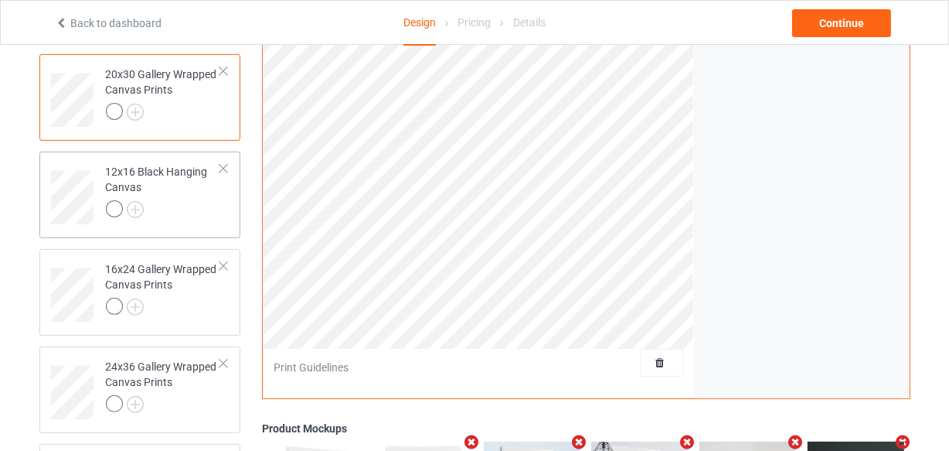
click at [173, 195] on div "12x16 Black Hanging Canvas" at bounding box center [163, 190] width 115 height 53
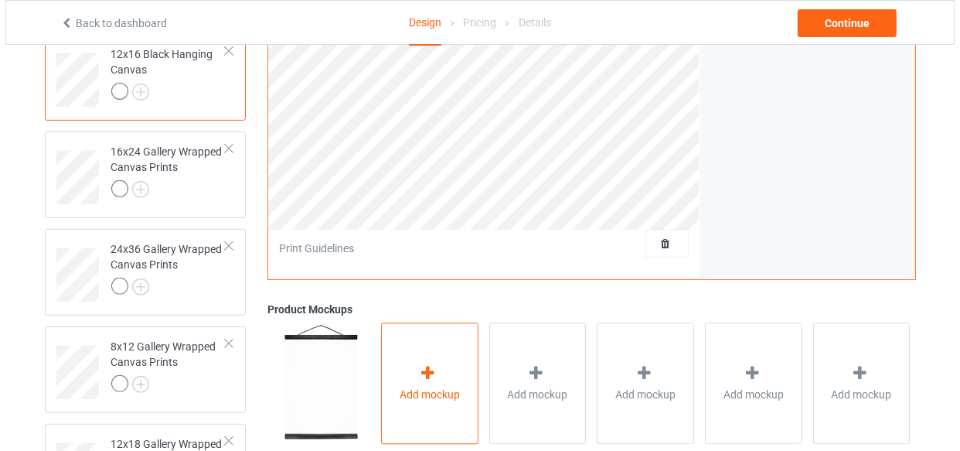
scroll to position [697, 0]
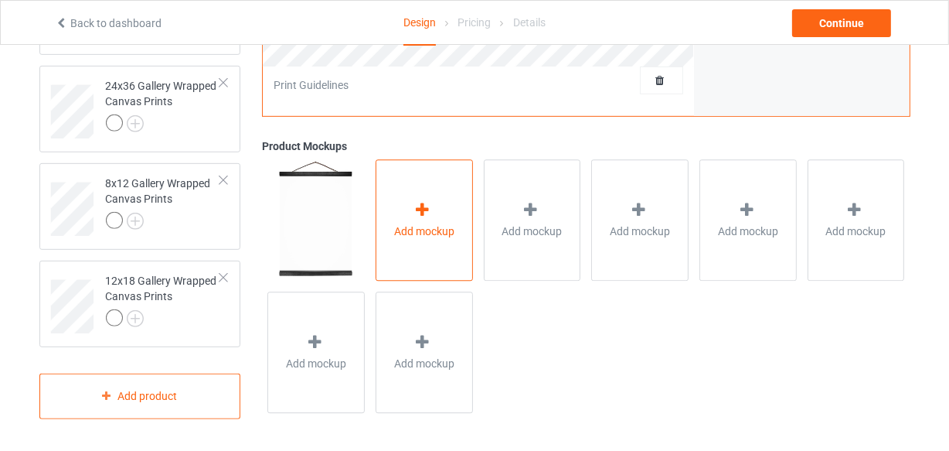
click at [425, 253] on div "Add mockup" at bounding box center [424, 220] width 97 height 121
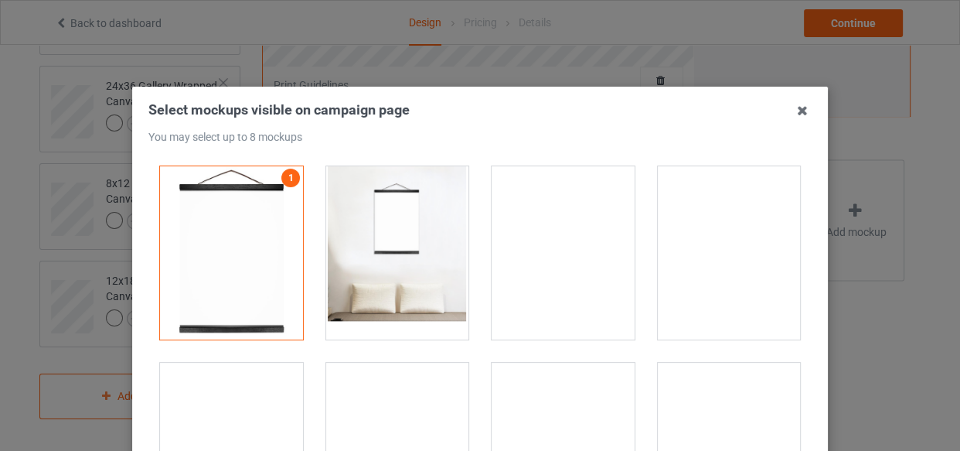
click at [381, 226] on div at bounding box center [397, 252] width 143 height 173
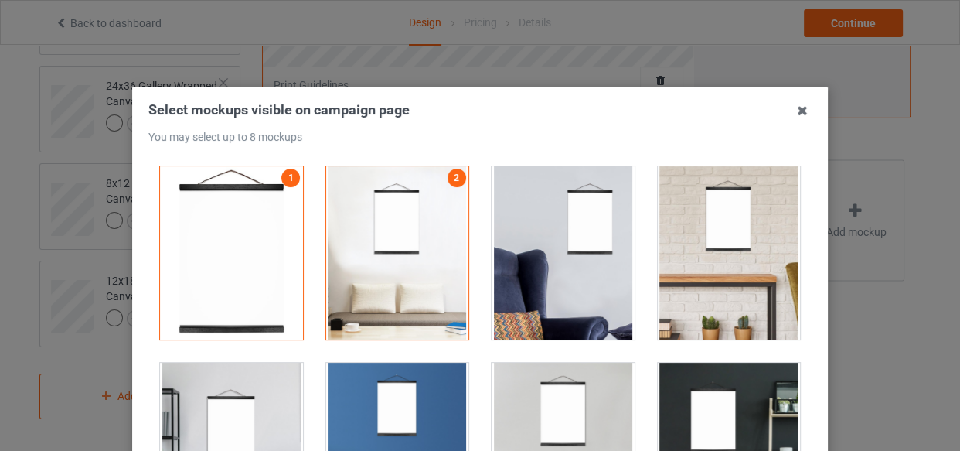
drag, startPoint x: 542, startPoint y: 240, endPoint x: 586, endPoint y: 247, distance: 44.7
click at [542, 240] on div at bounding box center [563, 252] width 143 height 173
click at [658, 240] on div at bounding box center [729, 252] width 143 height 173
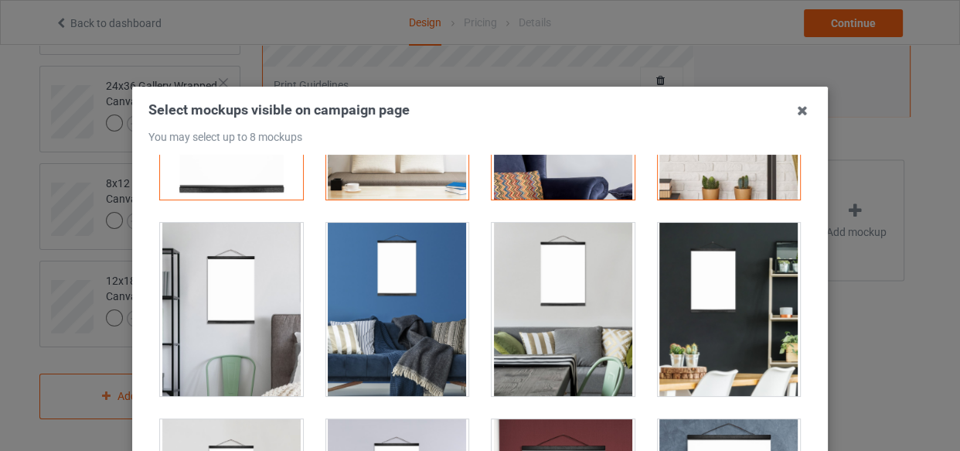
click at [178, 260] on div at bounding box center [231, 309] width 143 height 173
click at [410, 295] on div at bounding box center [397, 309] width 143 height 173
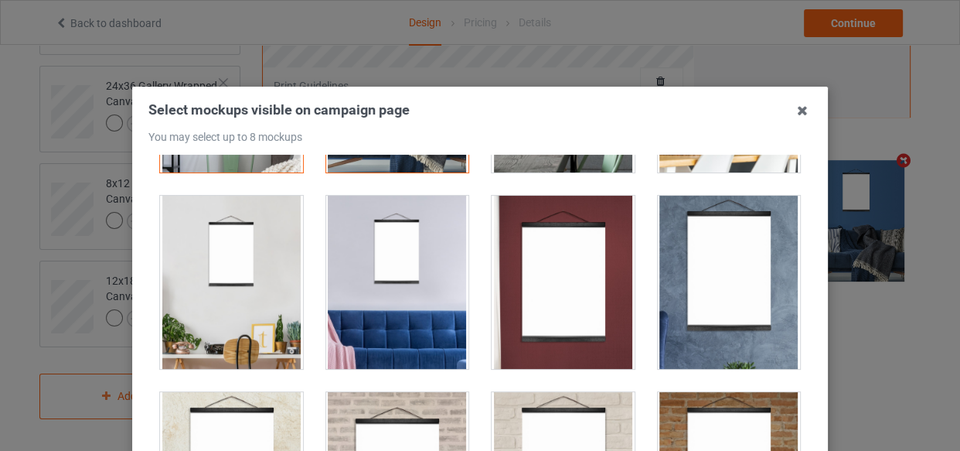
scroll to position [210, 0]
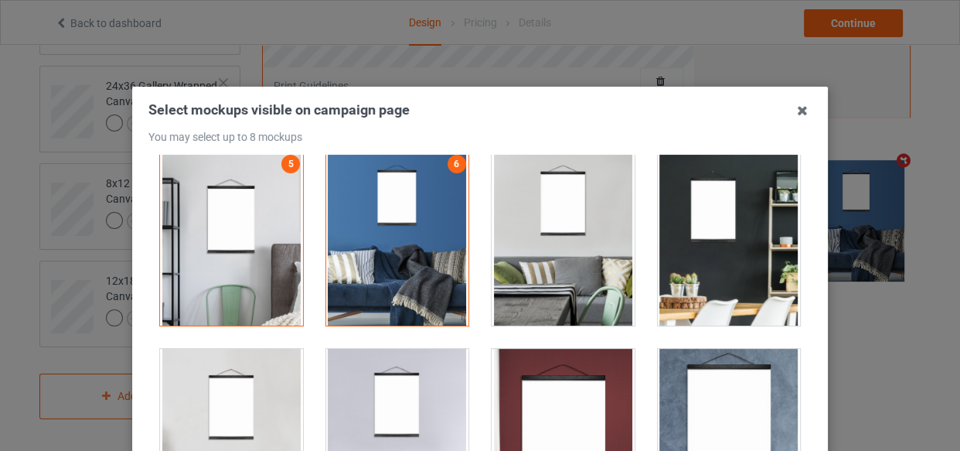
click at [564, 243] on div at bounding box center [563, 238] width 143 height 173
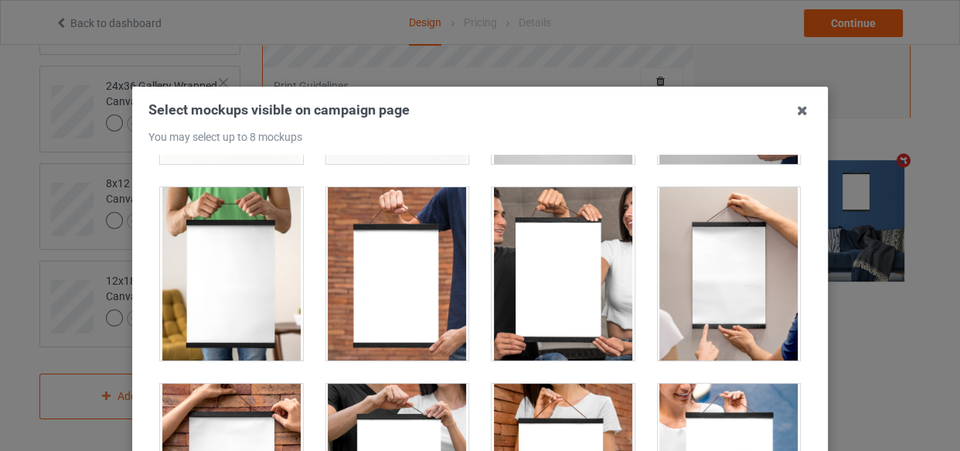
scroll to position [1194, 0]
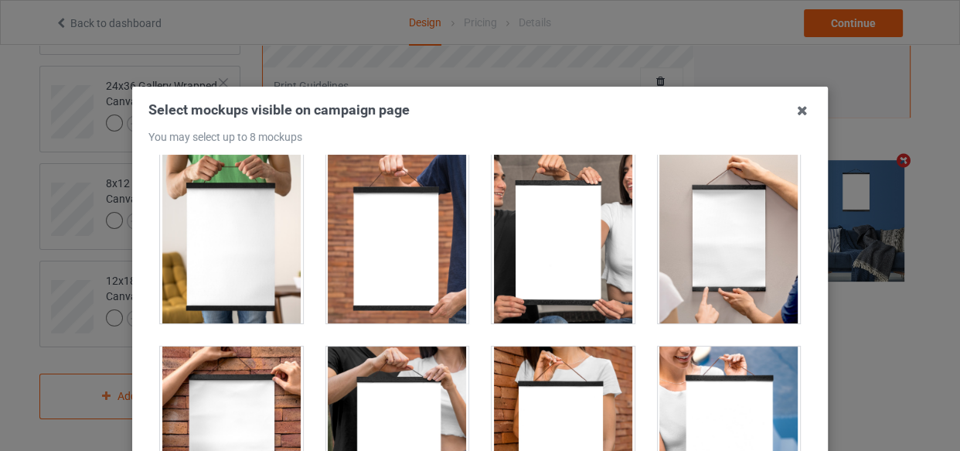
click at [235, 260] on div at bounding box center [231, 236] width 143 height 173
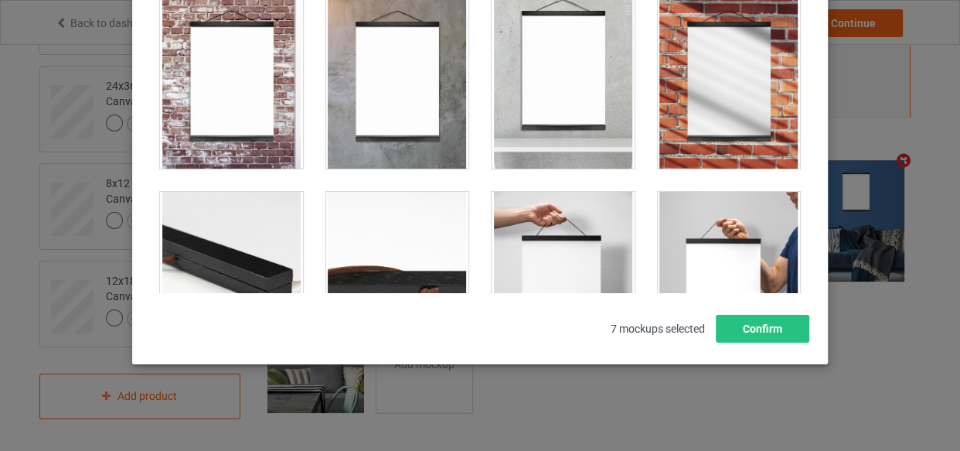
scroll to position [788, 0]
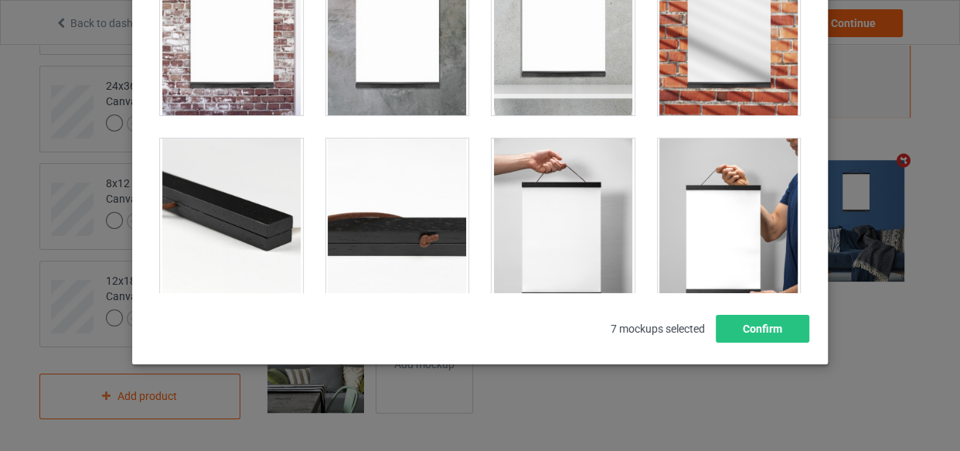
click at [552, 210] on div at bounding box center [563, 224] width 143 height 173
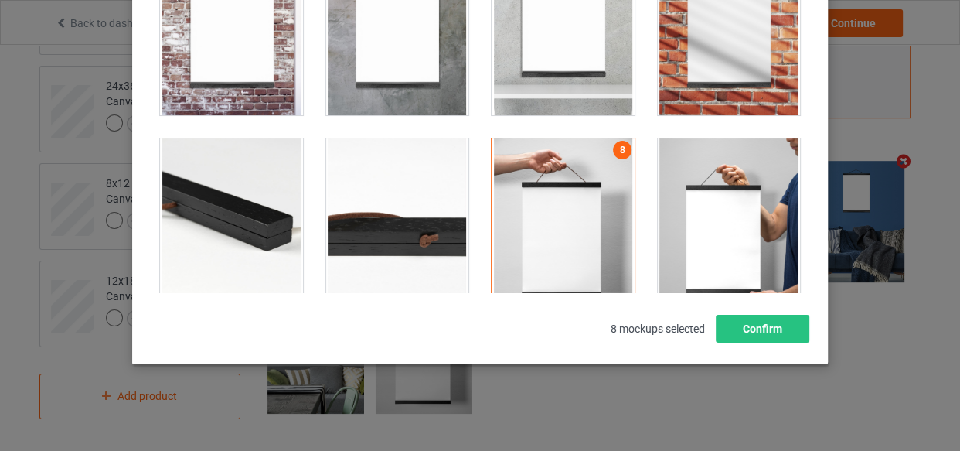
click at [716, 205] on div at bounding box center [729, 224] width 143 height 173
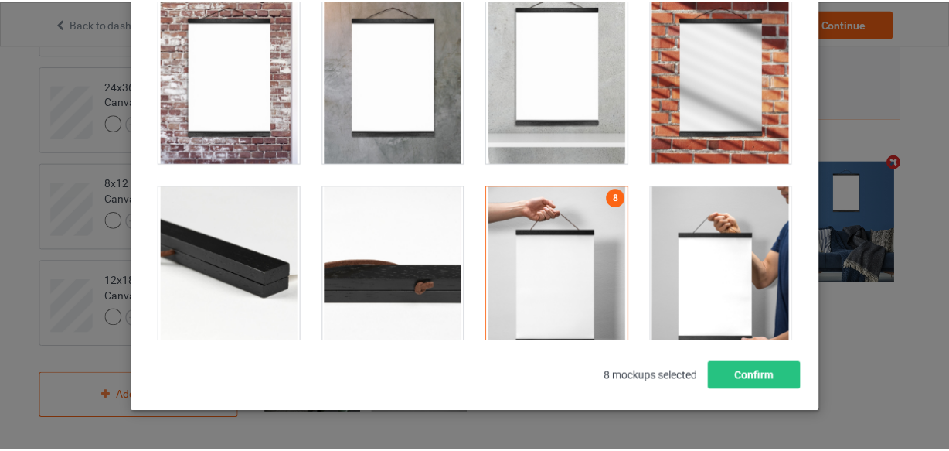
scroll to position [270, 0]
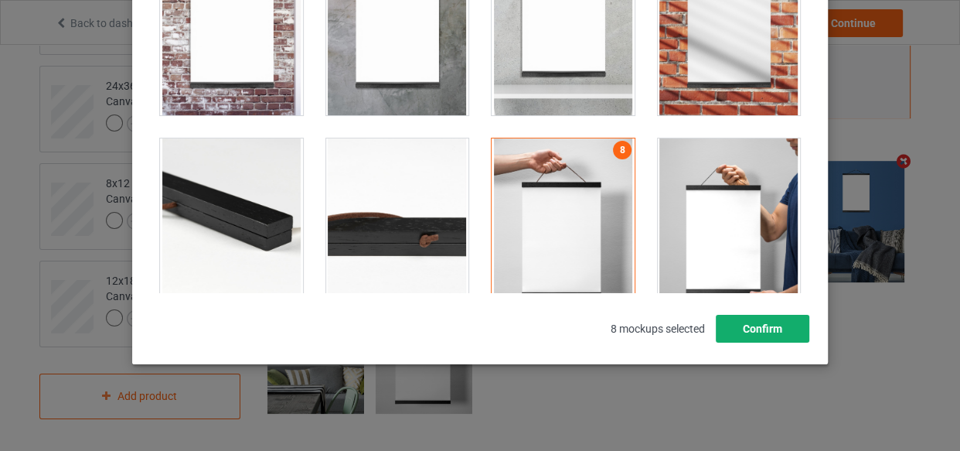
click at [757, 336] on button "Confirm" at bounding box center [763, 329] width 94 height 28
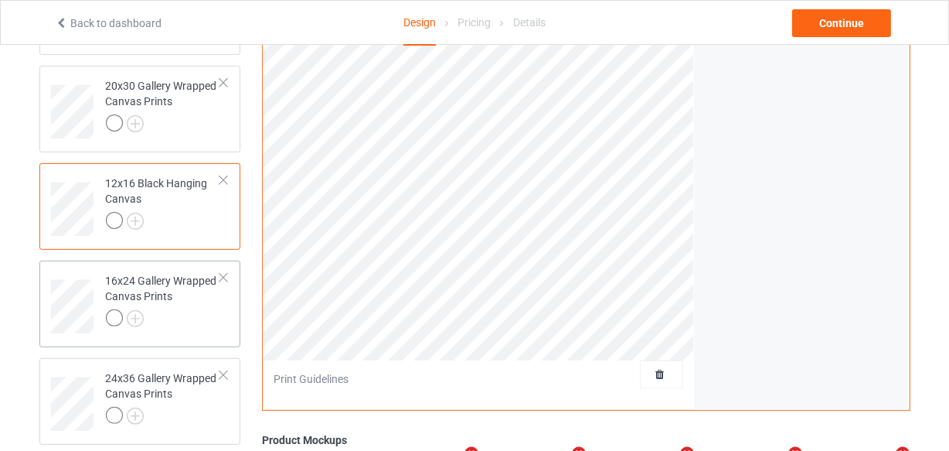
scroll to position [487, 0]
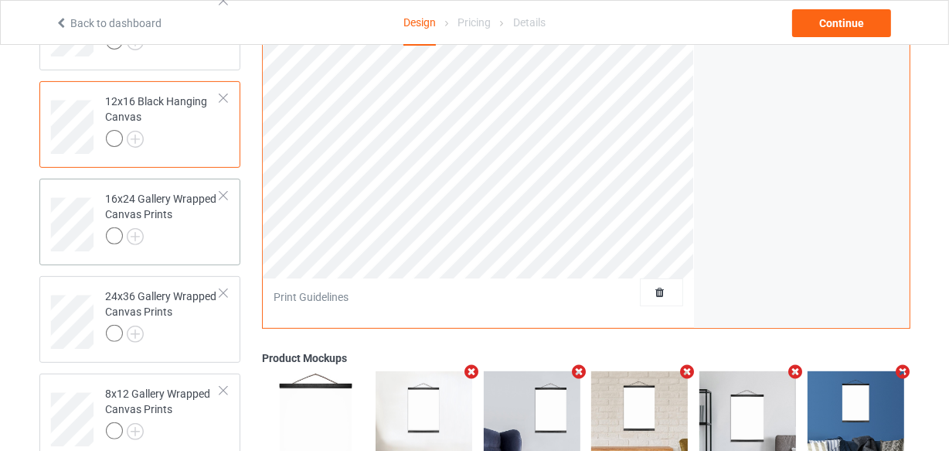
click at [186, 215] on div "16x24 Gallery Wrapped Canvas Prints" at bounding box center [163, 217] width 115 height 53
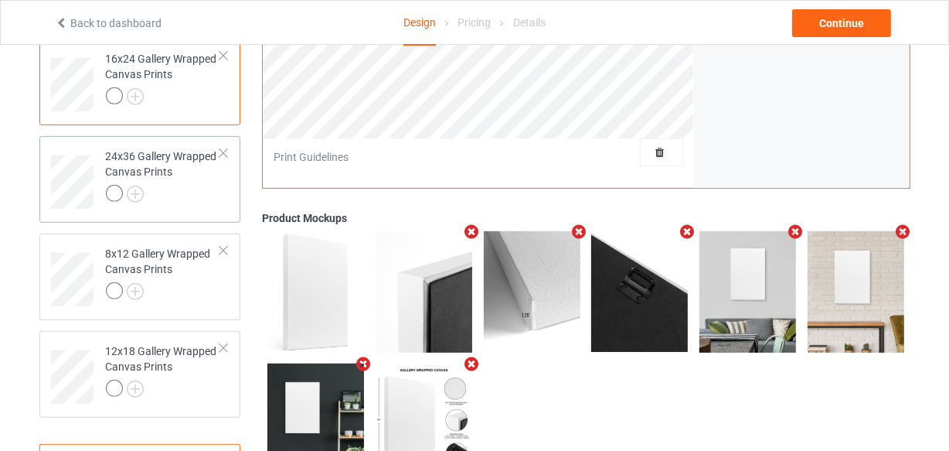
click at [180, 188] on div at bounding box center [163, 196] width 115 height 22
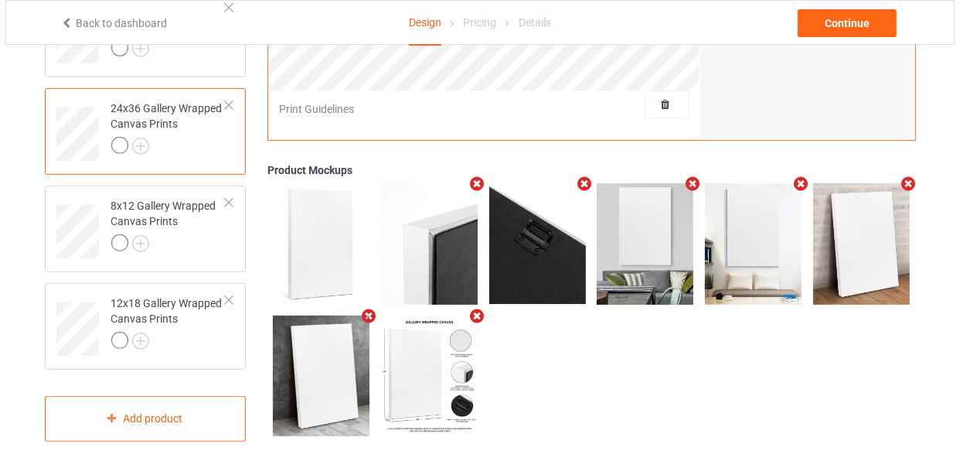
scroll to position [697, 0]
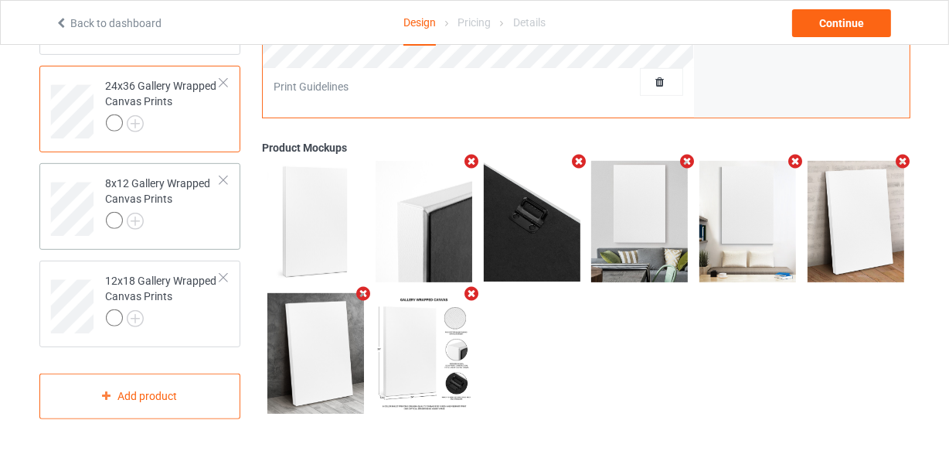
drag, startPoint x: 232, startPoint y: 239, endPoint x: 209, endPoint y: 236, distance: 22.6
click at [232, 239] on div "8x12 Gallery Wrapped Canvas Prints" at bounding box center [140, 206] width 202 height 87
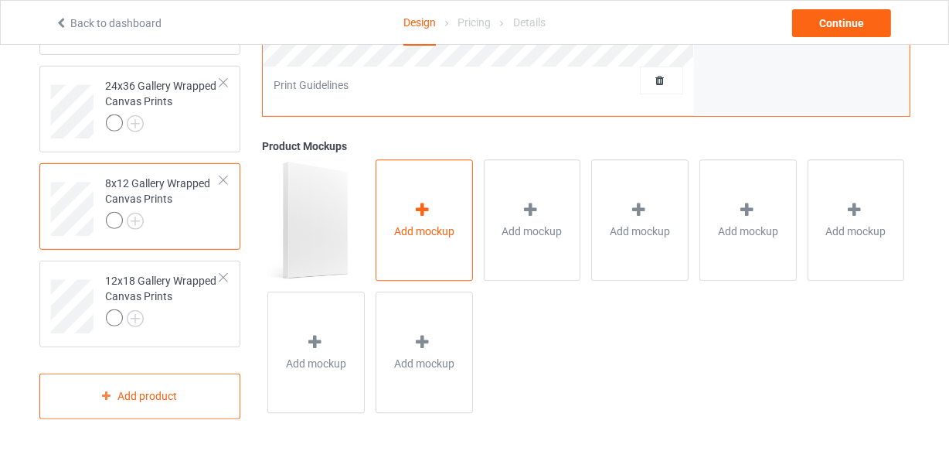
click at [408, 209] on div "Add mockup" at bounding box center [424, 220] width 97 height 121
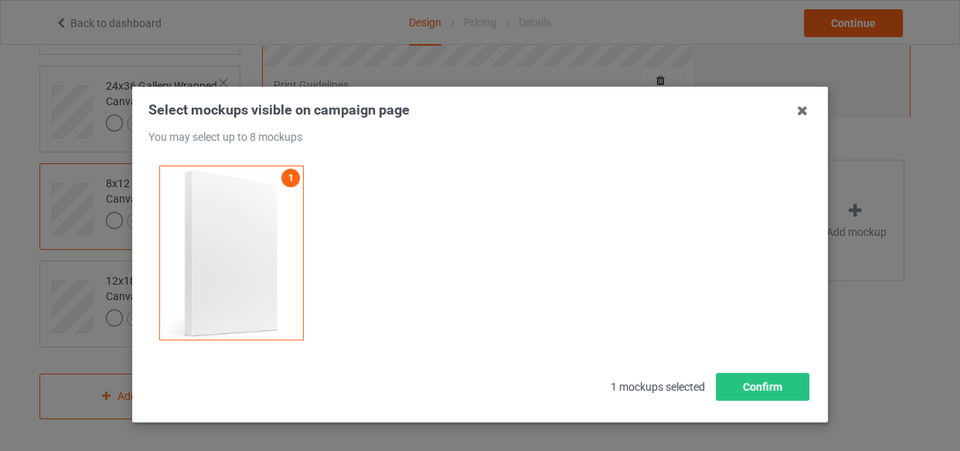
drag, startPoint x: 405, startPoint y: 228, endPoint x: 386, endPoint y: 241, distance: 23.4
click at [405, 232] on div "1" at bounding box center [479, 253] width 663 height 196
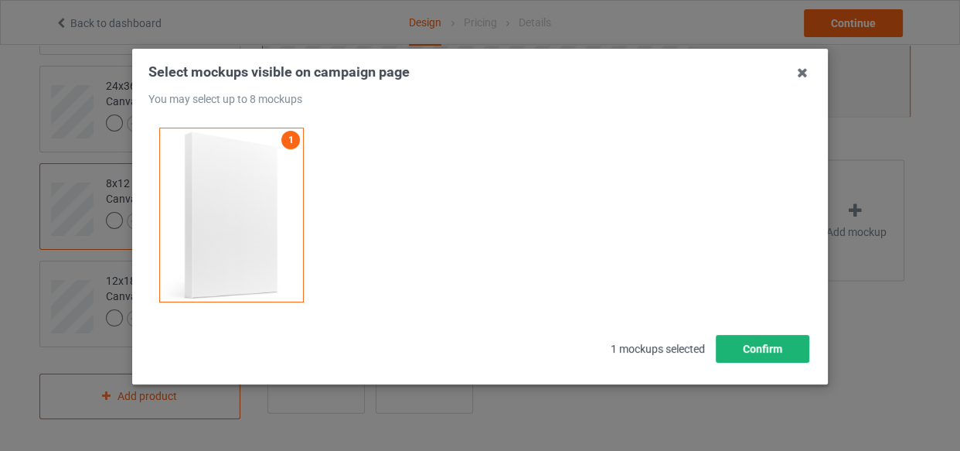
scroll to position [57, 0]
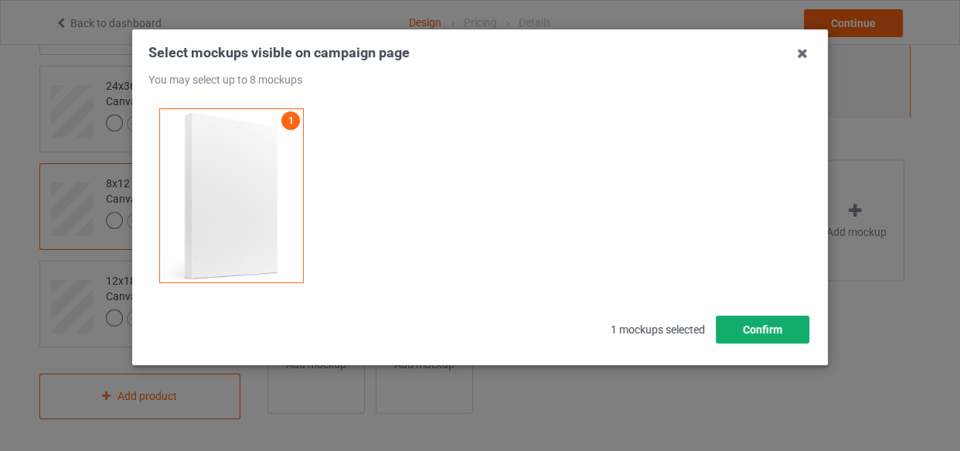
click at [727, 329] on button "Confirm" at bounding box center [763, 329] width 94 height 28
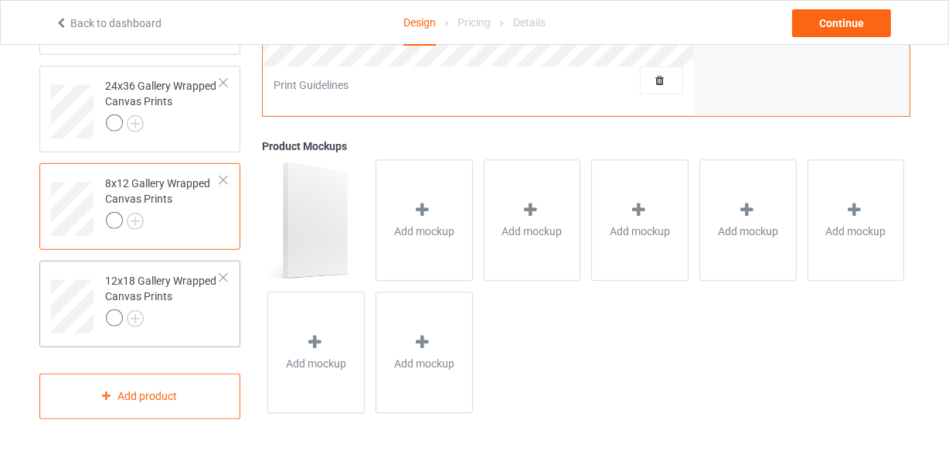
drag, startPoint x: 185, startPoint y: 314, endPoint x: 206, endPoint y: 301, distance: 24.3
click at [186, 314] on div at bounding box center [163, 320] width 115 height 22
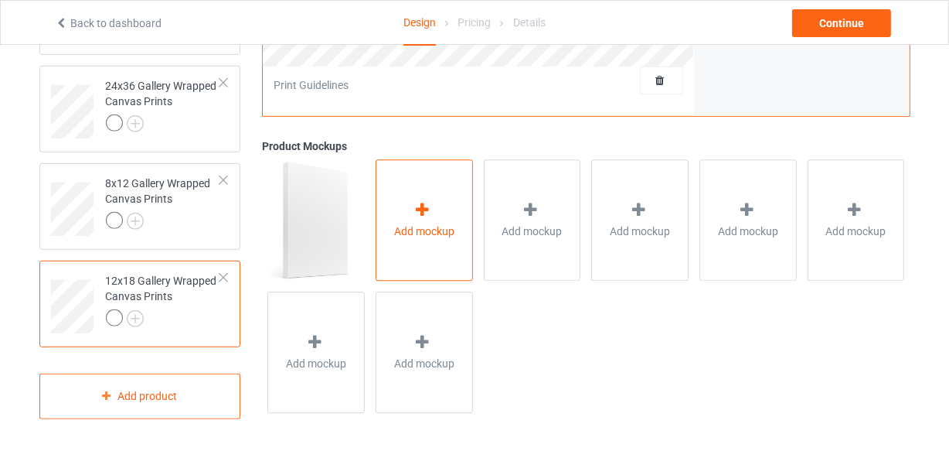
click at [384, 245] on div "Add mockup" at bounding box center [424, 220] width 97 height 121
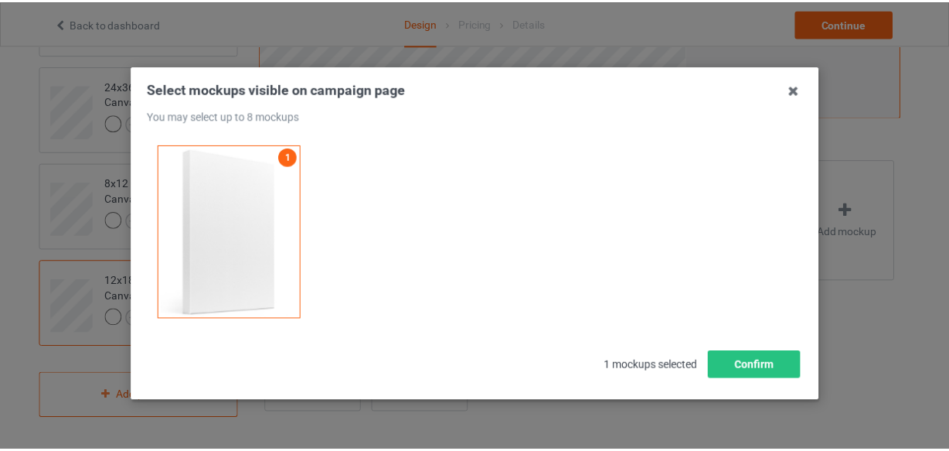
scroll to position [57, 0]
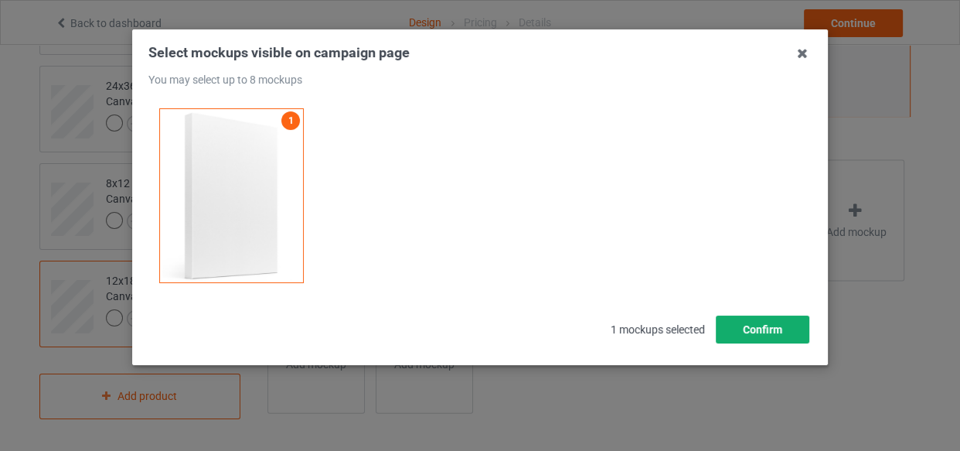
click at [754, 323] on button "Confirm" at bounding box center [763, 329] width 94 height 28
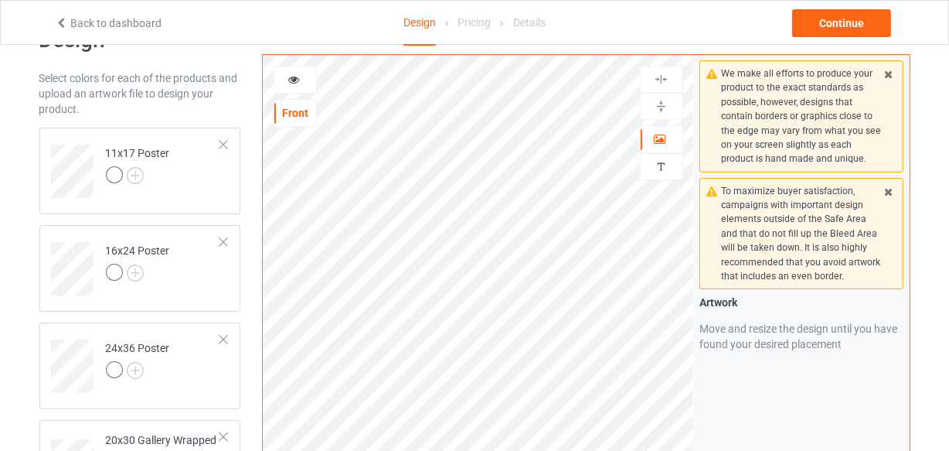
scroll to position [0, 0]
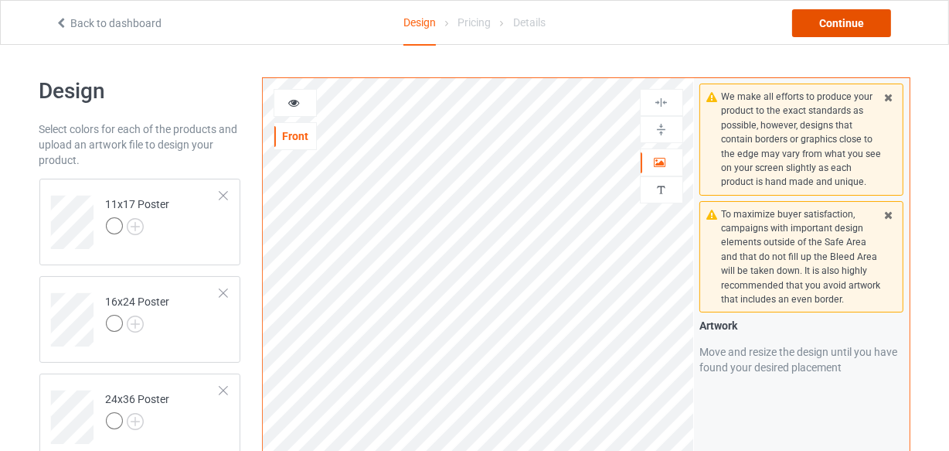
click at [837, 29] on div "Continue" at bounding box center [841, 23] width 99 height 28
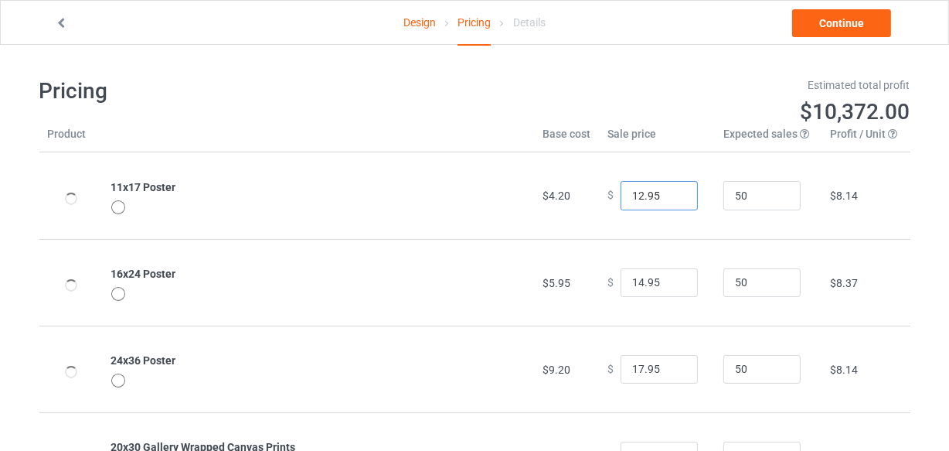
click at [672, 191] on input "12.95" at bounding box center [659, 195] width 77 height 29
type input "13.95"
click at [672, 191] on input "13.95" at bounding box center [659, 195] width 77 height 29
type input "15.95"
click at [672, 278] on input "15.95" at bounding box center [659, 282] width 77 height 29
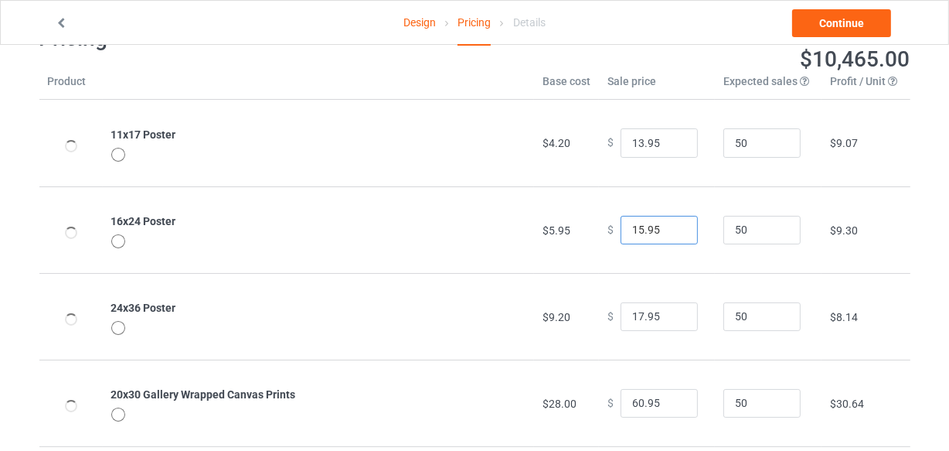
scroll to position [140, 0]
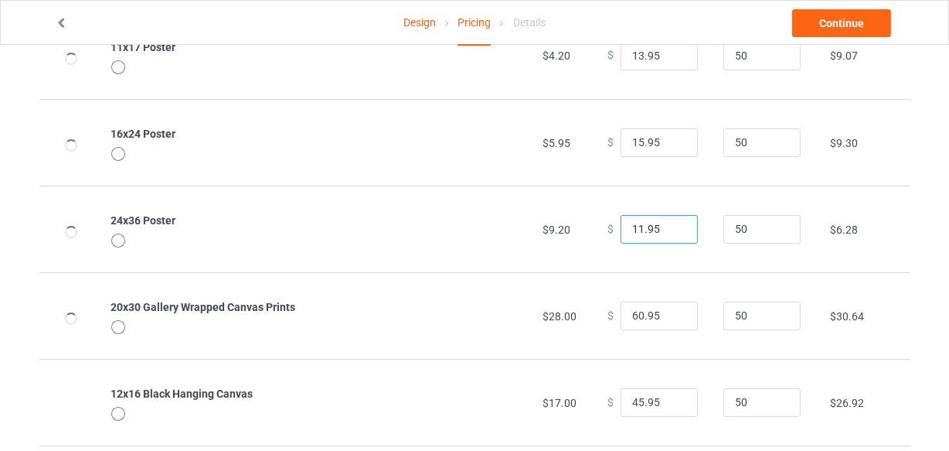
click at [674, 232] on input "11.95" at bounding box center [659, 229] width 77 height 29
click at [672, 224] on input "16.95" at bounding box center [659, 229] width 77 height 29
click at [672, 224] on input "17.95" at bounding box center [659, 229] width 77 height 29
type input "18.95"
click at [672, 224] on input "18.95" at bounding box center [659, 229] width 77 height 29
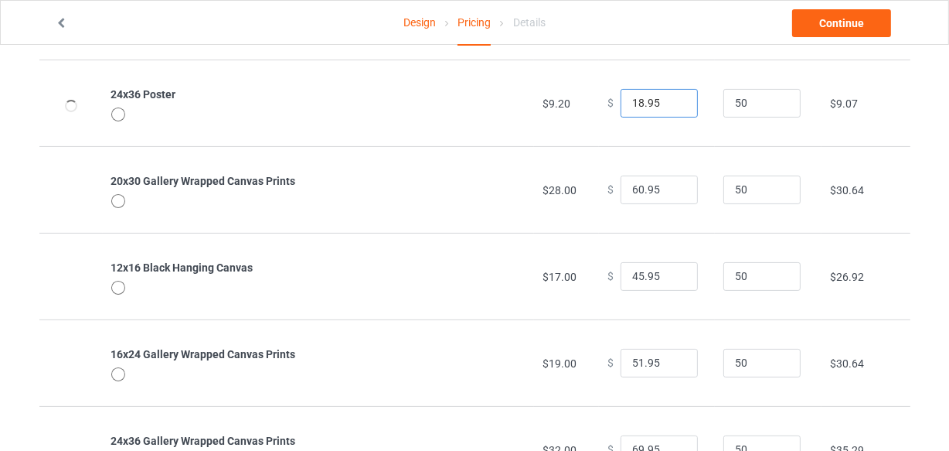
scroll to position [281, 0]
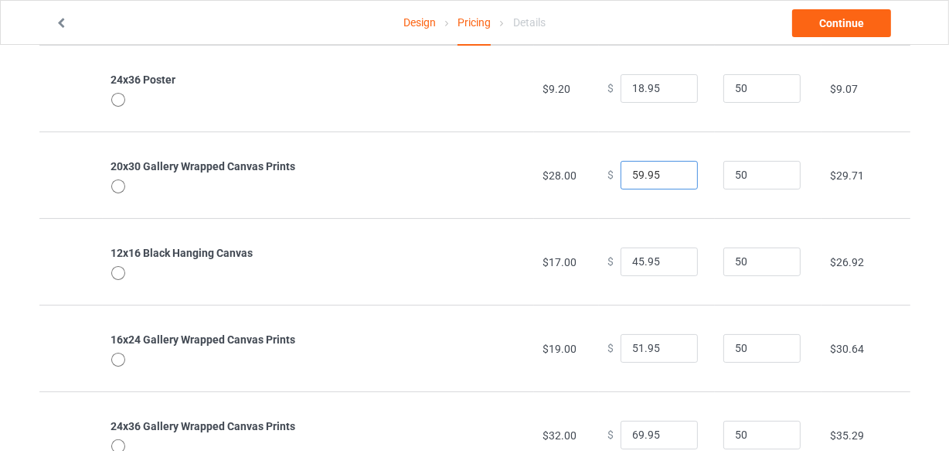
click at [672, 177] on input "59.95" at bounding box center [659, 175] width 77 height 29
click at [672, 177] on input "58.95" at bounding box center [659, 175] width 77 height 29
click at [672, 177] on input "57.95" at bounding box center [659, 175] width 77 height 29
click at [672, 177] on input "56.95" at bounding box center [659, 175] width 77 height 29
click at [672, 177] on input "55.95" at bounding box center [659, 175] width 77 height 29
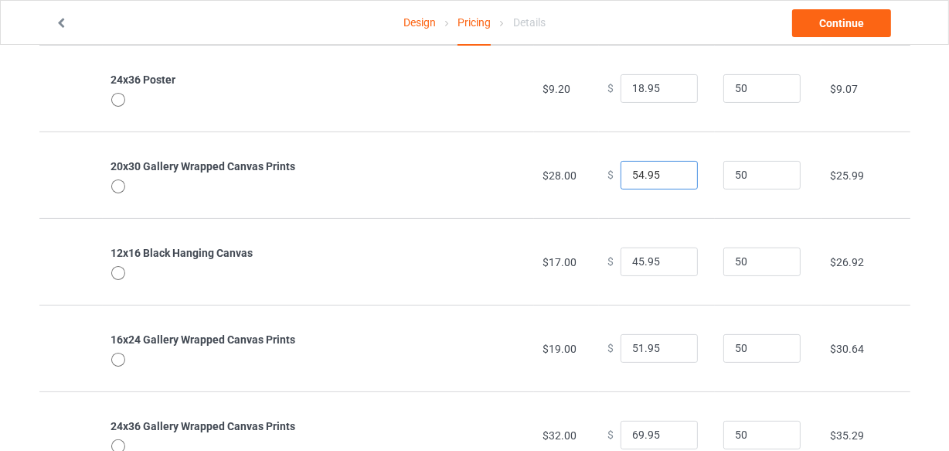
click at [672, 177] on input "54.95" at bounding box center [659, 175] width 77 height 29
click at [672, 177] on input "53.95" at bounding box center [659, 175] width 77 height 29
click at [672, 177] on input "52.95" at bounding box center [659, 175] width 77 height 29
click at [672, 177] on input "51.95" at bounding box center [659, 175] width 77 height 29
click at [672, 177] on input "50.95" at bounding box center [659, 175] width 77 height 29
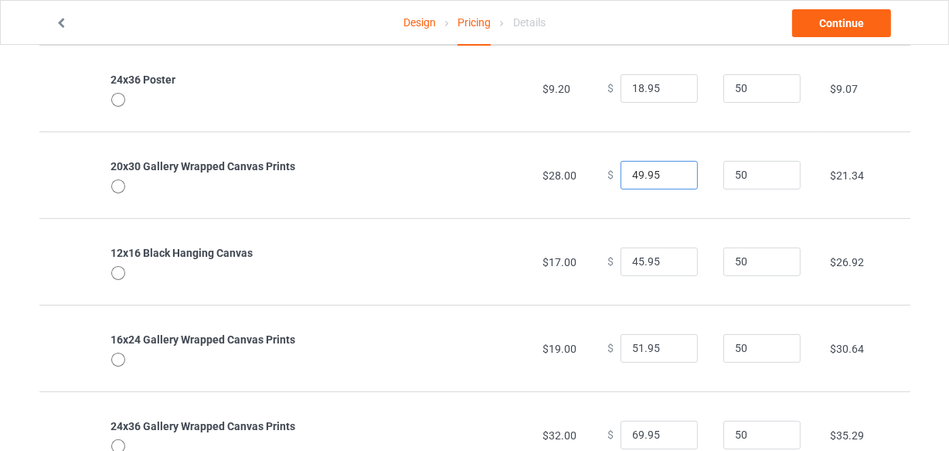
click at [672, 177] on input "49.95" at bounding box center [659, 175] width 77 height 29
click at [672, 177] on input "48.95" at bounding box center [659, 175] width 77 height 29
click at [672, 177] on input "47.95" at bounding box center [659, 175] width 77 height 29
click at [672, 177] on input "42.95" at bounding box center [659, 175] width 77 height 29
click at [672, 177] on input "41.95" at bounding box center [659, 175] width 77 height 29
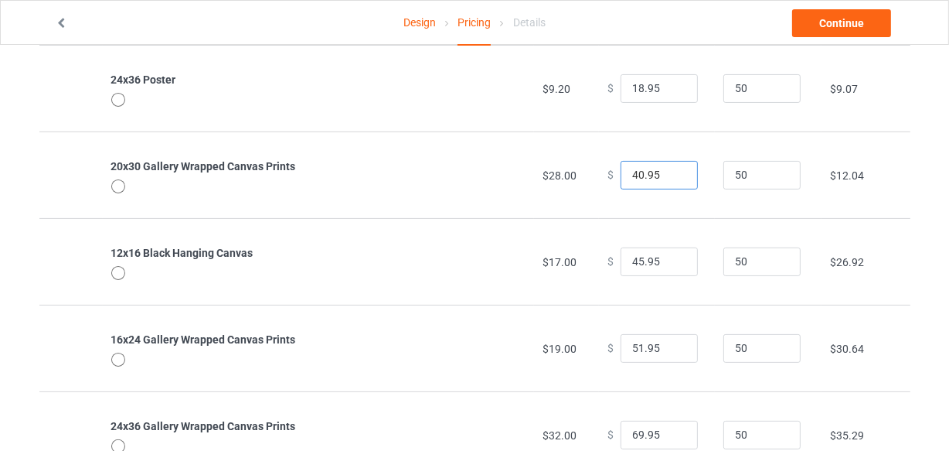
click at [672, 177] on input "40.95" at bounding box center [659, 175] width 77 height 29
click at [672, 177] on input "39.95" at bounding box center [659, 175] width 77 height 29
type input "38.95"
click at [672, 177] on input "38.95" at bounding box center [659, 175] width 77 height 29
click at [672, 263] on input "38.95" at bounding box center [659, 261] width 77 height 29
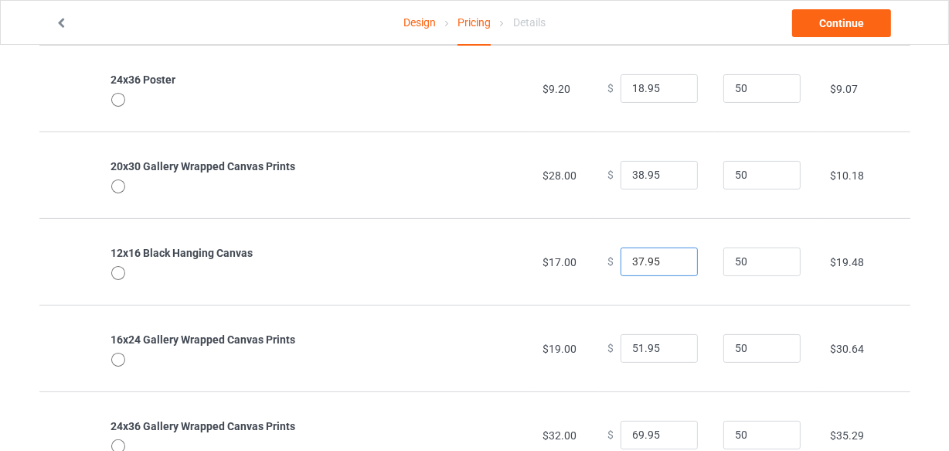
click at [672, 263] on input "37.95" at bounding box center [659, 261] width 77 height 29
click at [672, 263] on input "30.95" at bounding box center [659, 261] width 77 height 29
click at [672, 263] on input "27.95" at bounding box center [659, 261] width 77 height 29
click at [672, 263] on input "26.95" at bounding box center [659, 261] width 77 height 29
click at [672, 263] on input "25.95" at bounding box center [659, 261] width 77 height 29
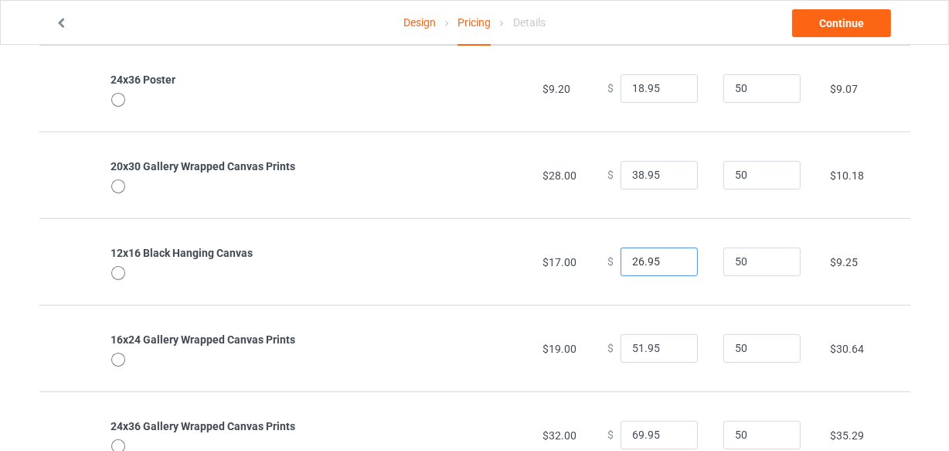
click at [672, 255] on input "26.95" at bounding box center [659, 261] width 77 height 29
type input "27.95"
click at [672, 255] on input "27.95" at bounding box center [659, 261] width 77 height 29
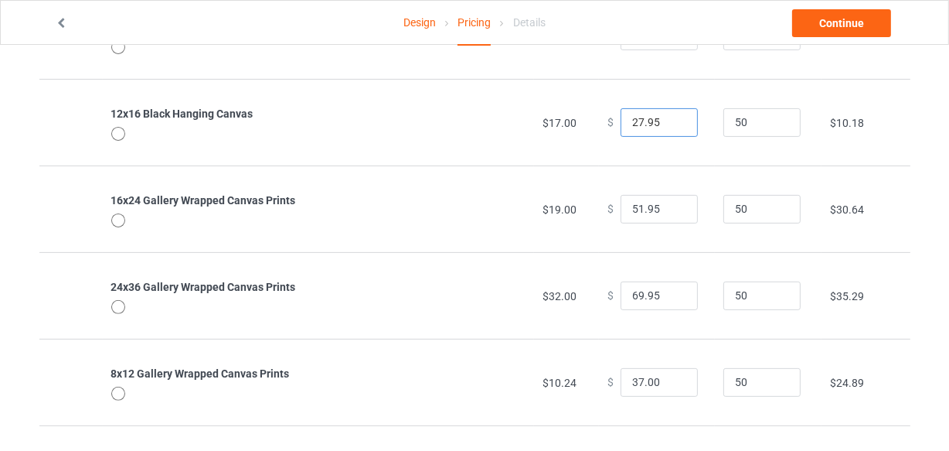
scroll to position [421, 0]
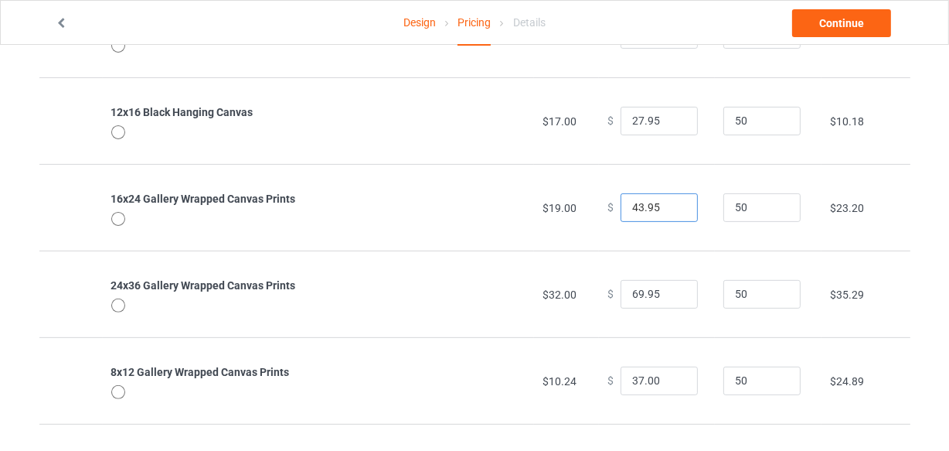
click at [671, 209] on input "43.95" at bounding box center [659, 207] width 77 height 29
click at [672, 209] on input "42.95" at bounding box center [659, 207] width 77 height 29
click at [672, 209] on input "41.95" at bounding box center [659, 207] width 77 height 29
click at [672, 209] on input "40.95" at bounding box center [659, 207] width 77 height 29
click at [672, 209] on input "39.95" at bounding box center [659, 207] width 77 height 29
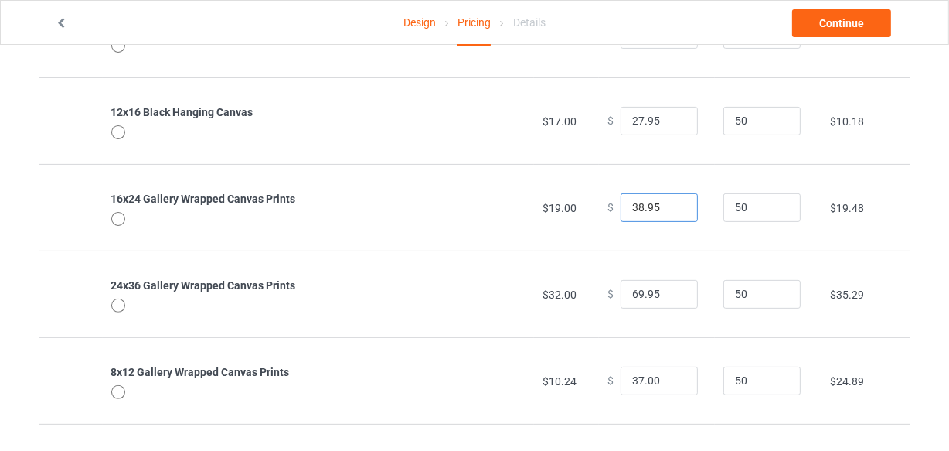
click at [672, 209] on input "38.95" at bounding box center [659, 207] width 77 height 29
click at [672, 209] on input "37.95" at bounding box center [659, 207] width 77 height 29
click at [672, 209] on input "36.95" at bounding box center [659, 207] width 77 height 29
click at [672, 209] on input "35.95" at bounding box center [659, 207] width 77 height 29
click at [672, 209] on input "34.95" at bounding box center [659, 207] width 77 height 29
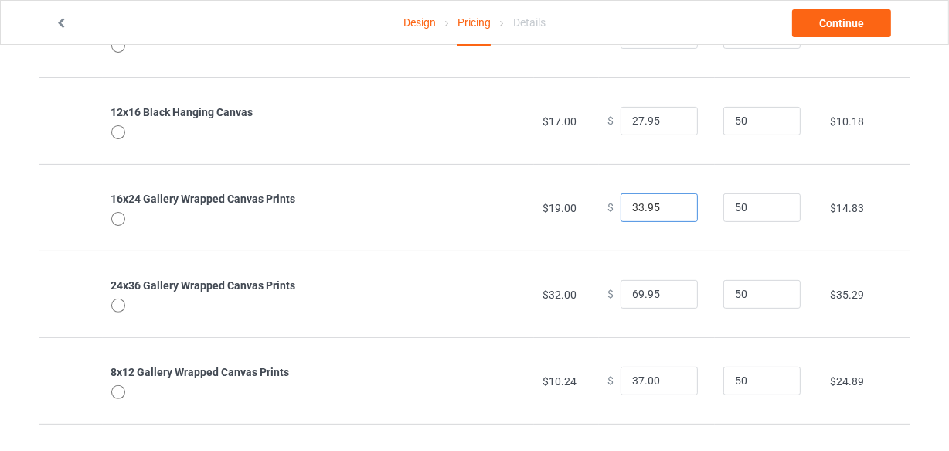
click at [672, 209] on input "33.95" at bounding box center [659, 207] width 77 height 29
click at [672, 209] on input "32.95" at bounding box center [659, 207] width 77 height 29
click at [672, 209] on input "31.95" at bounding box center [659, 207] width 77 height 29
click at [672, 209] on input "30.95" at bounding box center [659, 207] width 77 height 29
type input "29.95"
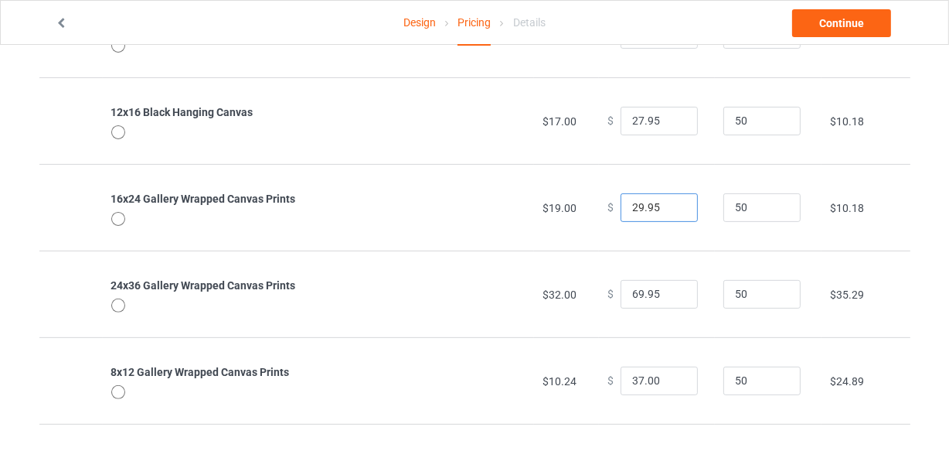
click at [672, 209] on input "29.95" at bounding box center [659, 207] width 77 height 29
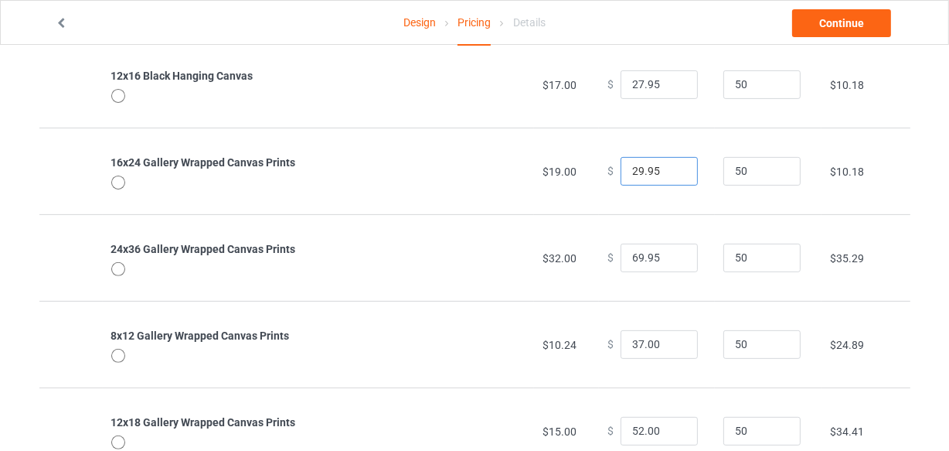
scroll to position [492, 0]
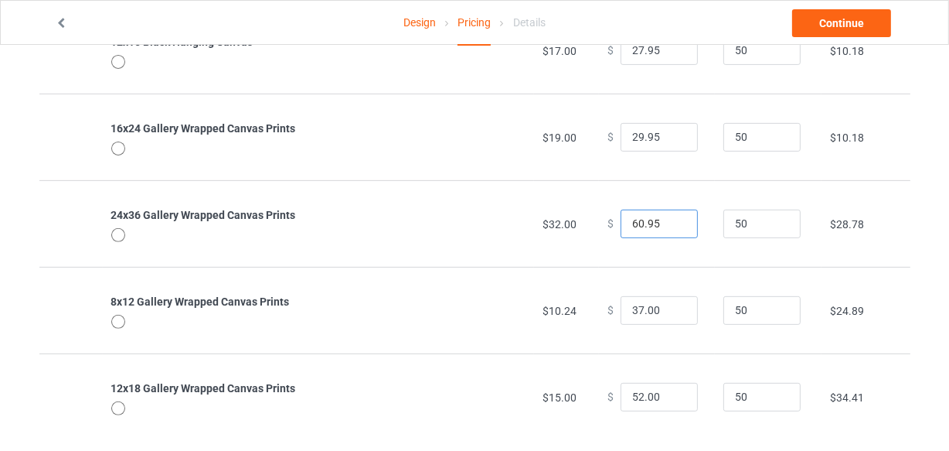
click at [671, 225] on input "60.95" at bounding box center [659, 223] width 77 height 29
click at [671, 225] on input "52.95" at bounding box center [659, 223] width 77 height 29
click at [671, 225] on input "51.95" at bounding box center [659, 223] width 77 height 29
click at [671, 225] on input "50.95" at bounding box center [659, 223] width 77 height 29
click at [671, 225] on input "49.95" at bounding box center [659, 223] width 77 height 29
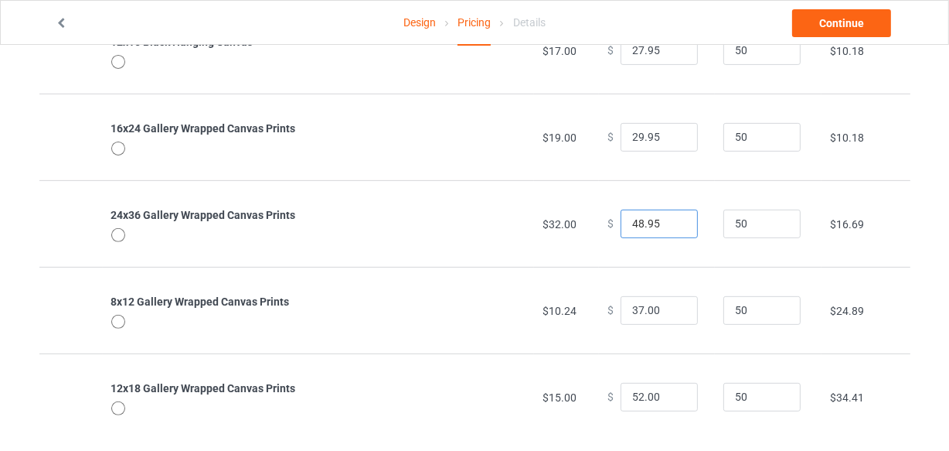
click at [671, 225] on input "48.95" at bounding box center [659, 223] width 77 height 29
click at [671, 225] on input "47.95" at bounding box center [659, 223] width 77 height 29
type input "42.95"
click at [671, 225] on input "42.95" at bounding box center [659, 223] width 77 height 29
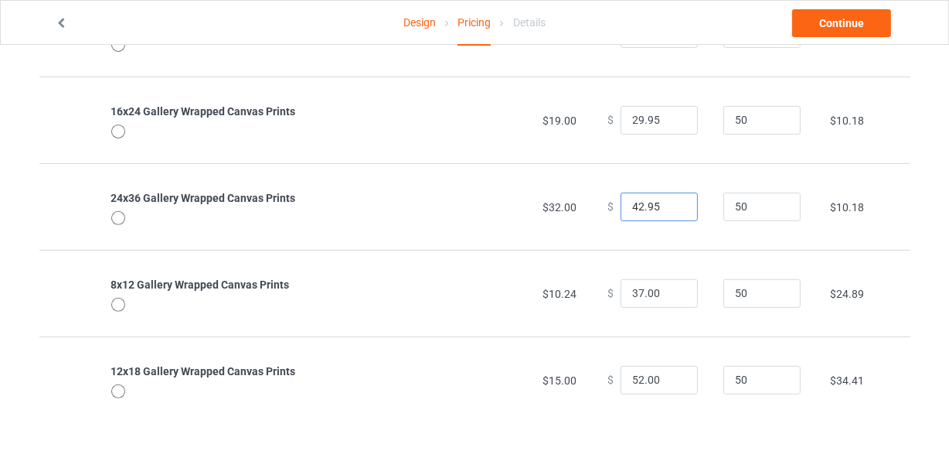
scroll to position [512, 0]
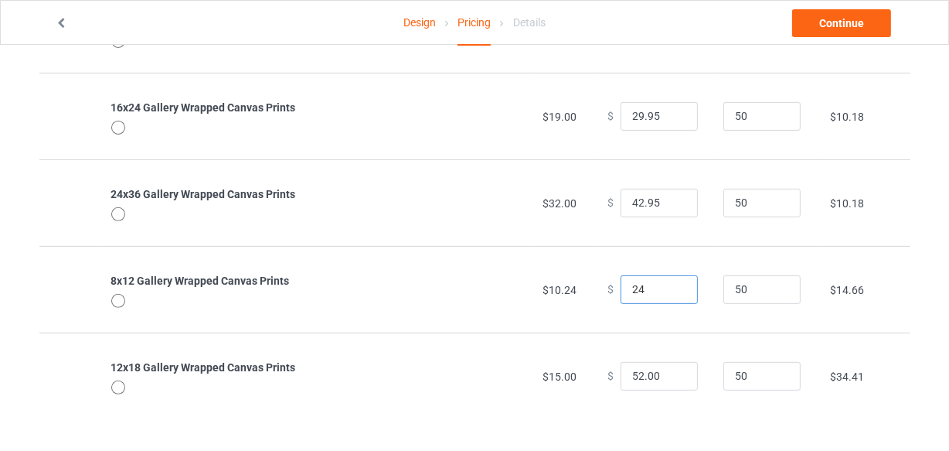
click at [672, 291] on input "24" at bounding box center [659, 289] width 77 height 29
click at [672, 291] on input "23" at bounding box center [659, 289] width 77 height 29
click at [672, 291] on input "22" at bounding box center [659, 289] width 77 height 29
type input "22.00"
click at [672, 376] on input "39" at bounding box center [659, 376] width 77 height 29
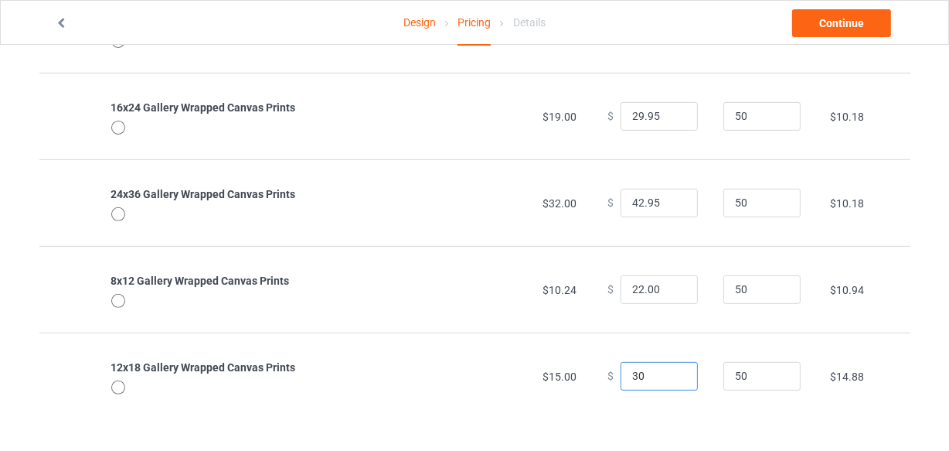
click at [672, 378] on input "30" at bounding box center [659, 376] width 77 height 29
click at [672, 378] on input "29" at bounding box center [659, 376] width 77 height 29
click at [672, 378] on input "28" at bounding box center [659, 376] width 77 height 29
click at [672, 378] on input "27" at bounding box center [659, 376] width 77 height 29
click at [673, 379] on input "26" at bounding box center [659, 376] width 77 height 29
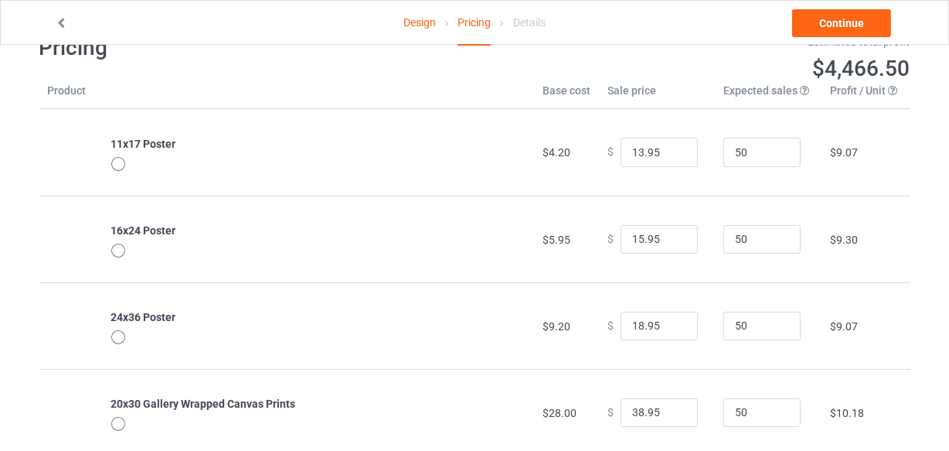
scroll to position [0, 0]
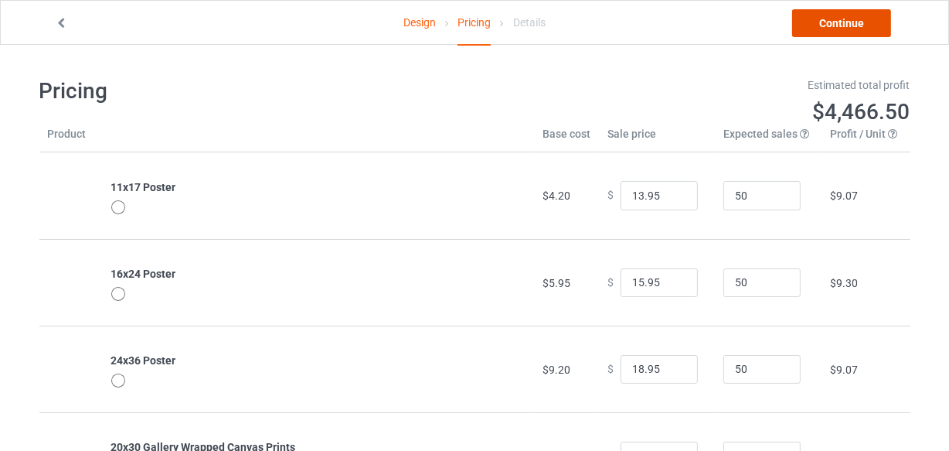
type input "26.00"
click at [842, 23] on link "Continue" at bounding box center [841, 23] width 99 height 28
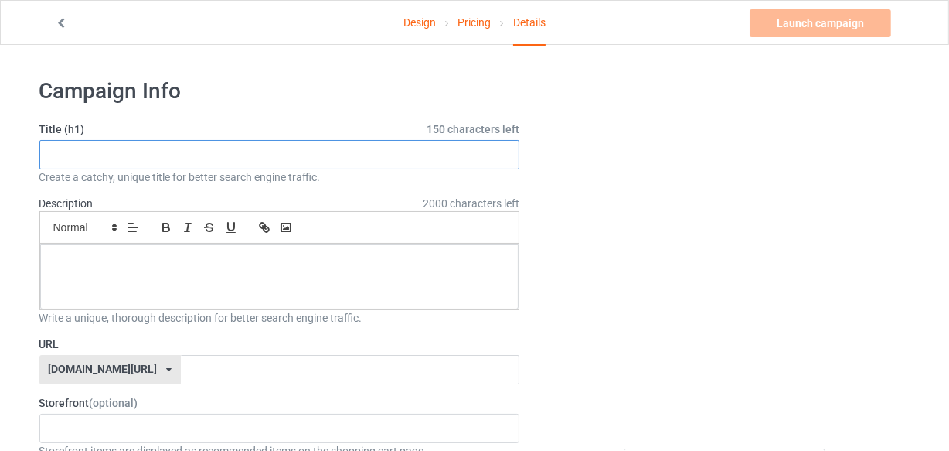
click at [310, 156] on input "text" at bounding box center [279, 154] width 481 height 29
paste input "WELCOME to the BATHROOM a Bernedoodle will be with you shortly"
drag, startPoint x: 203, startPoint y: 151, endPoint x: 265, endPoint y: 155, distance: 62.7
click at [265, 155] on input "WELCOME to the BATHROOM a Bernedoodle will be with you shortly" at bounding box center [279, 154] width 481 height 29
paste input "Old English Sheepdog"
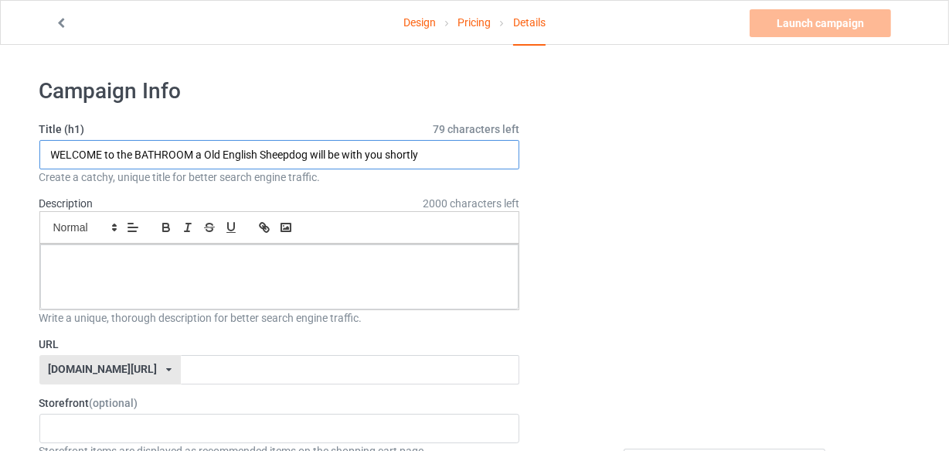
click at [254, 145] on input "WELCOME to the BATHROOM a Old English Sheepdog will be with you shortly" at bounding box center [279, 154] width 481 height 29
type input "WELCOME to the BATHROOM a Old English Sheepdog will be with you shortly"
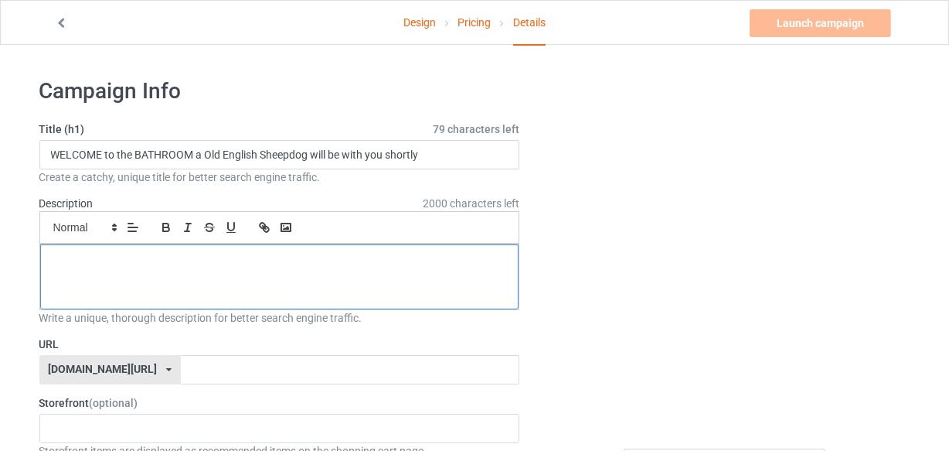
click at [255, 287] on div at bounding box center [279, 276] width 479 height 65
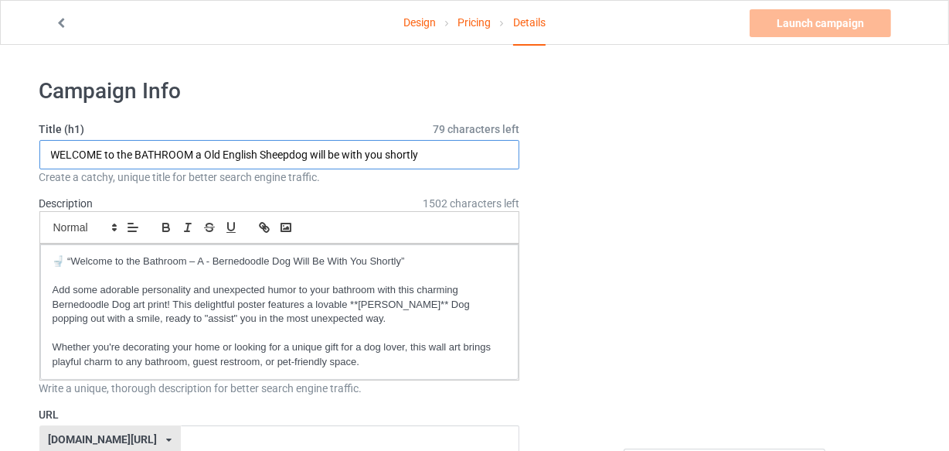
drag, startPoint x: 222, startPoint y: 149, endPoint x: 309, endPoint y: 154, distance: 87.5
click at [309, 154] on input "WELCOME to the BATHROOM a Old English Sheepdog will be with you shortly" at bounding box center [279, 154] width 481 height 29
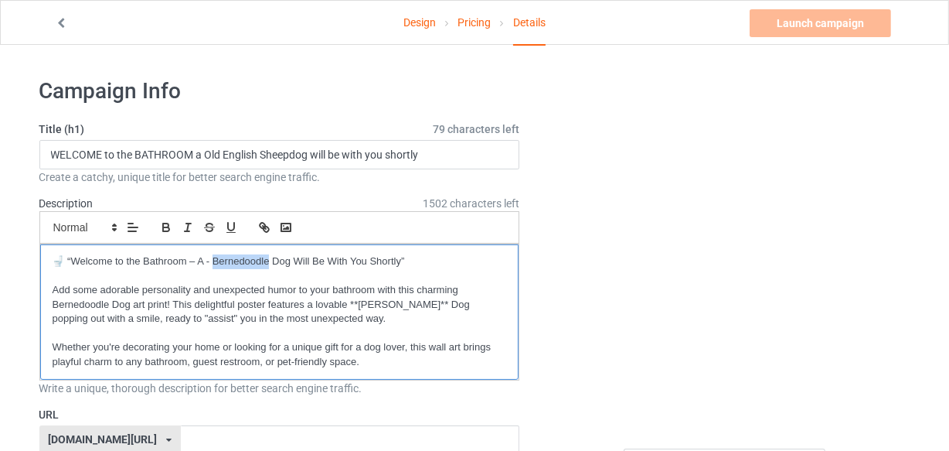
drag, startPoint x: 212, startPoint y: 259, endPoint x: 267, endPoint y: 256, distance: 55.7
click at [267, 256] on p "🚽 “Welcome to the Bathroom – A - Bernedoodle Dog Will Be With You Shortly”" at bounding box center [280, 261] width 455 height 15
drag, startPoint x: 360, startPoint y: 301, endPoint x: 416, endPoint y: 307, distance: 55.9
click at [416, 307] on p "Add some adorable personality and unexpected humor to your bathroom with this c…" at bounding box center [280, 304] width 455 height 43
drag, startPoint x: 52, startPoint y: 303, endPoint x: 107, endPoint y: 300, distance: 55.7
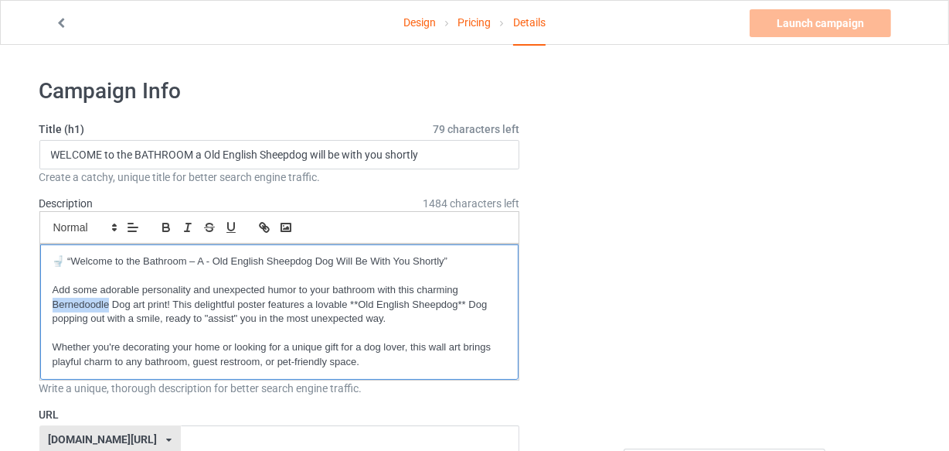
click at [107, 300] on p "Add some adorable personality and unexpected humor to your bathroom with this c…" at bounding box center [280, 304] width 455 height 43
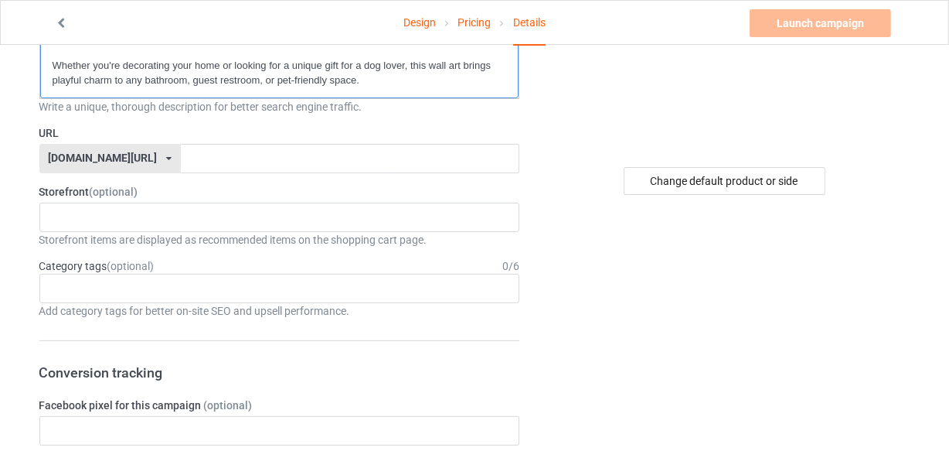
scroll to position [281, 0]
click at [185, 161] on input "text" at bounding box center [350, 159] width 339 height 29
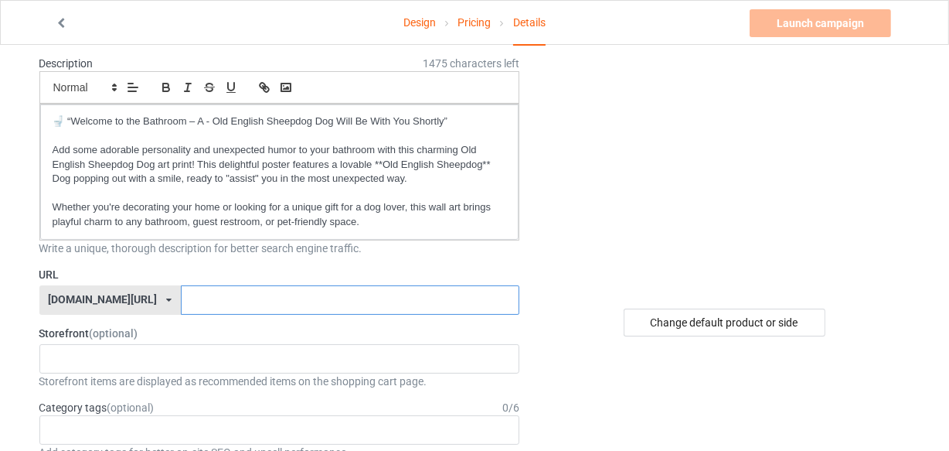
scroll to position [210, 0]
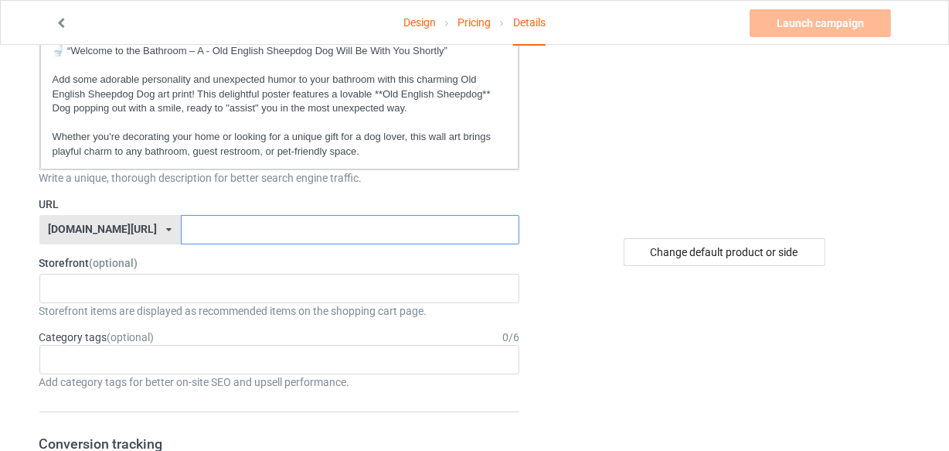
click at [217, 227] on input "text" at bounding box center [350, 229] width 339 height 29
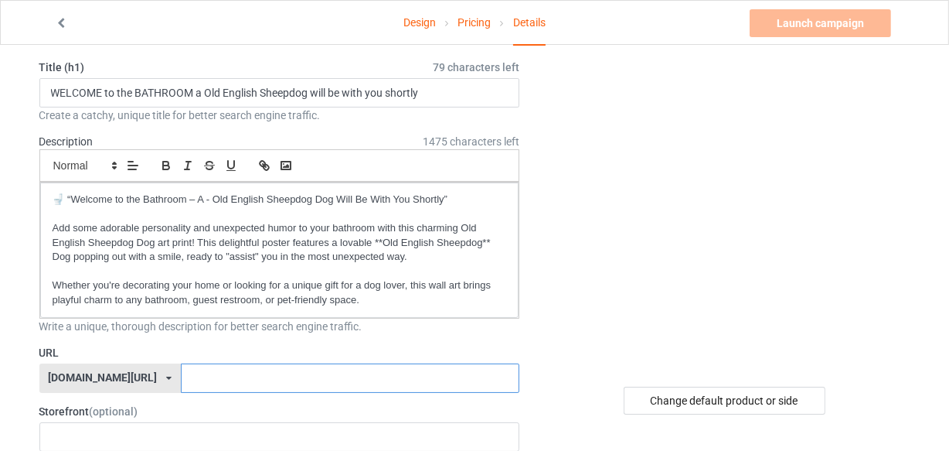
scroll to position [0, 0]
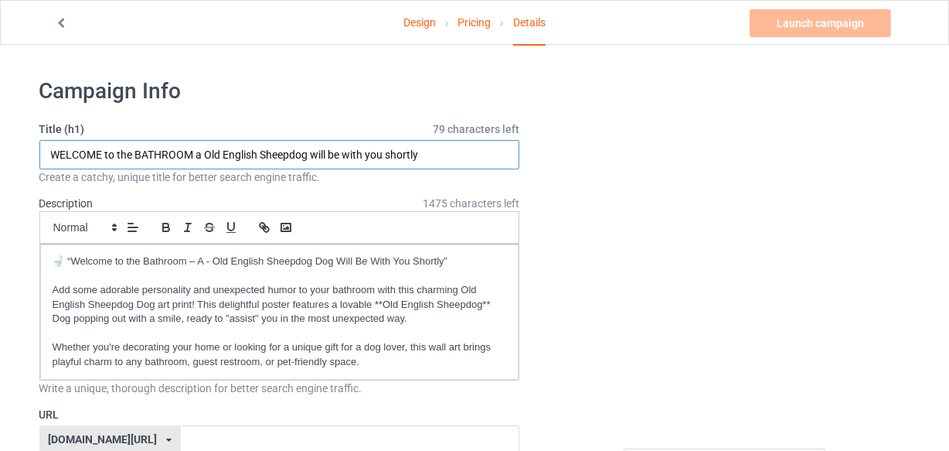
drag, startPoint x: 206, startPoint y: 153, endPoint x: 308, endPoint y: 153, distance: 101.3
click at [308, 153] on input "WELCOME to the BATHROOM a Old English Sheepdog will be with you shortly" at bounding box center [279, 154] width 481 height 29
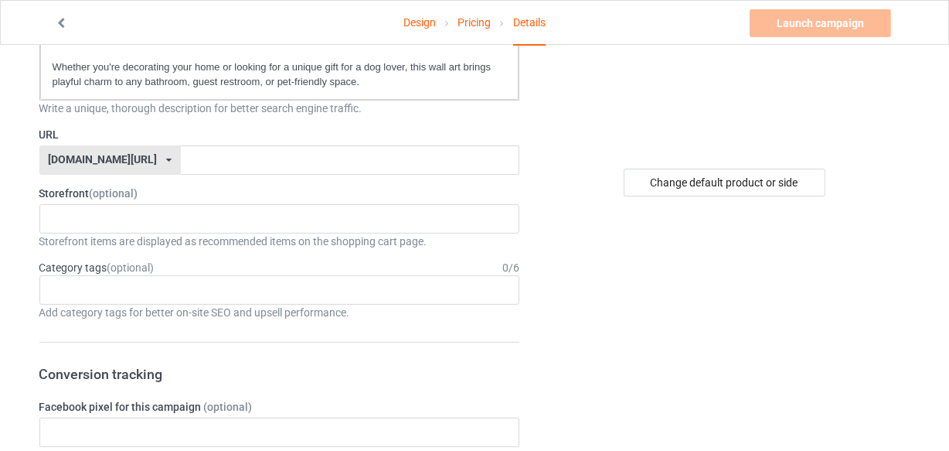
scroll to position [281, 0]
click at [196, 151] on input "text" at bounding box center [350, 159] width 339 height 29
paste input "Old English Sheepdog"
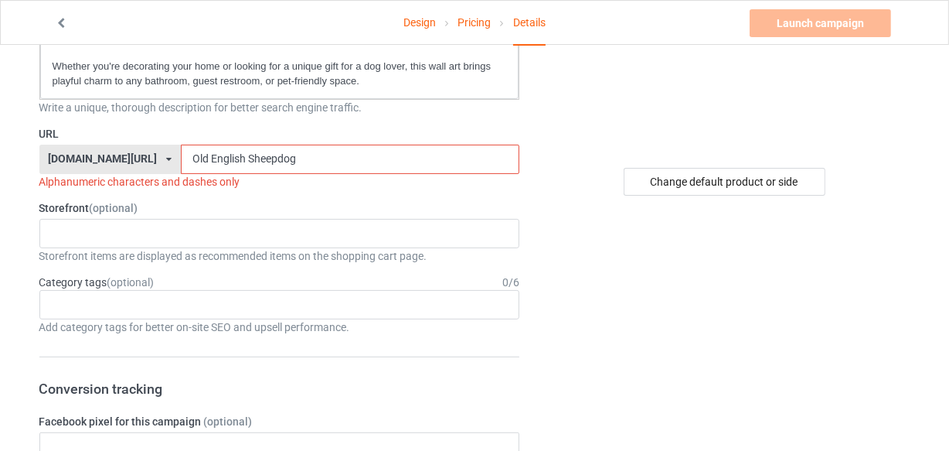
click at [181, 155] on input "Old English Sheepdog" at bounding box center [350, 159] width 339 height 29
click at [213, 156] on input "Old-English Sheepdog" at bounding box center [350, 159] width 339 height 29
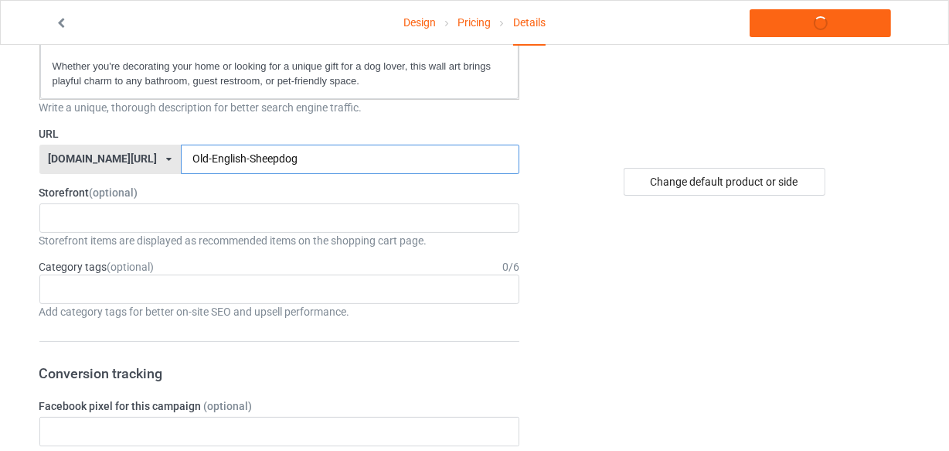
click at [279, 157] on input "Old-English-Sheepdog" at bounding box center [350, 159] width 339 height 29
type input "Old-English-Sheepdog-wall-art"
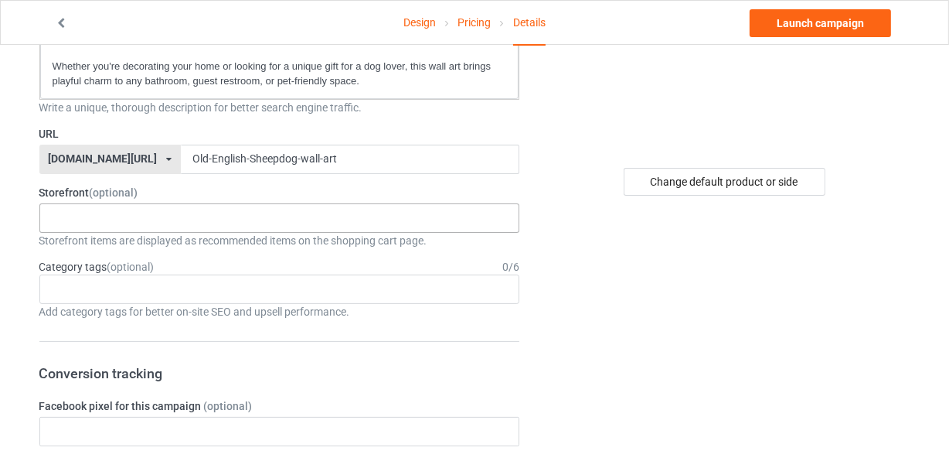
click at [172, 210] on div "LOOFDOGS 6625e2e5548ffa0031acfe30" at bounding box center [279, 217] width 481 height 29
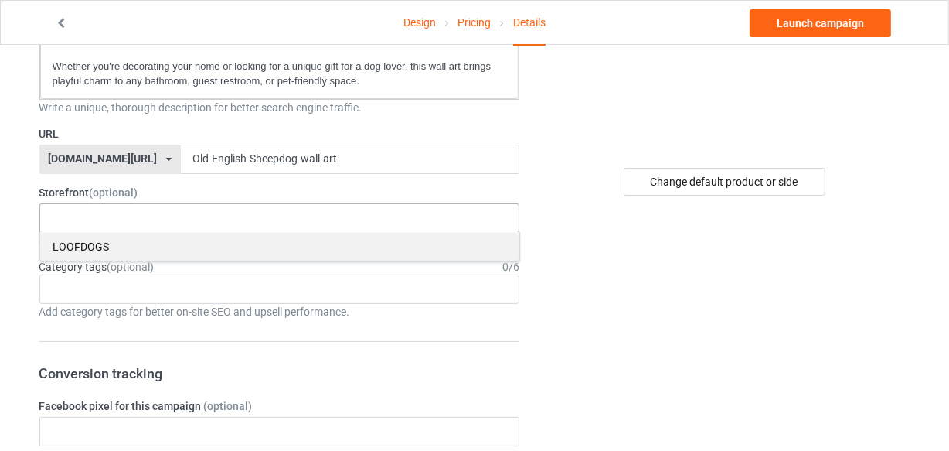
click at [145, 246] on div "LOOFDOGS" at bounding box center [279, 246] width 479 height 29
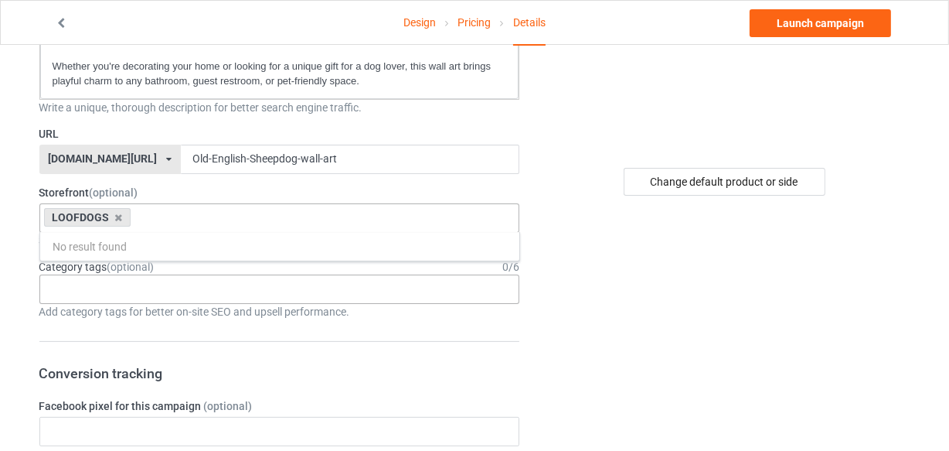
click at [133, 287] on div "Age > [DEMOGRAPHIC_DATA] > 1 Age > [DEMOGRAPHIC_DATA] Months > 1 Month Age > [D…" at bounding box center [279, 288] width 481 height 29
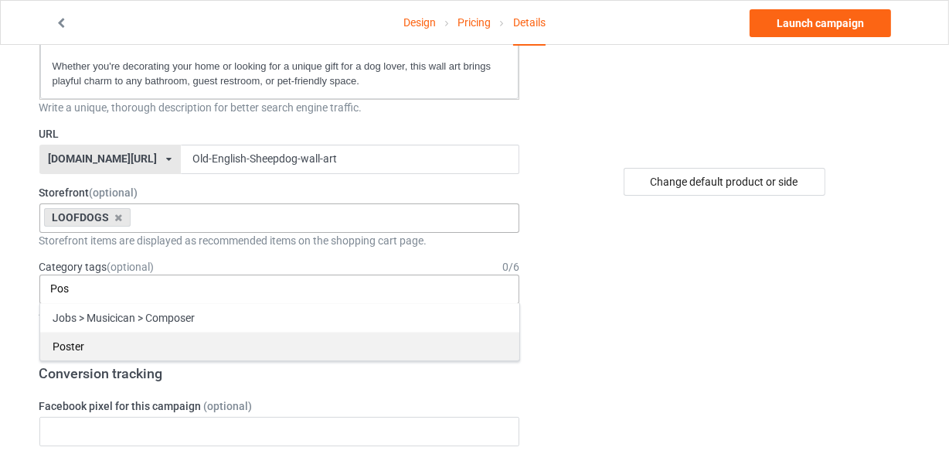
type input "Pos"
click at [83, 340] on div "Poster" at bounding box center [279, 346] width 479 height 29
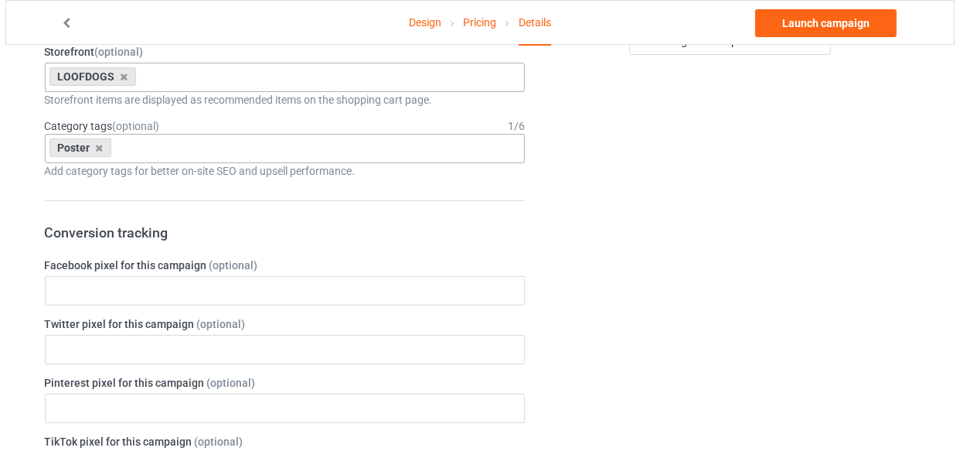
scroll to position [0, 0]
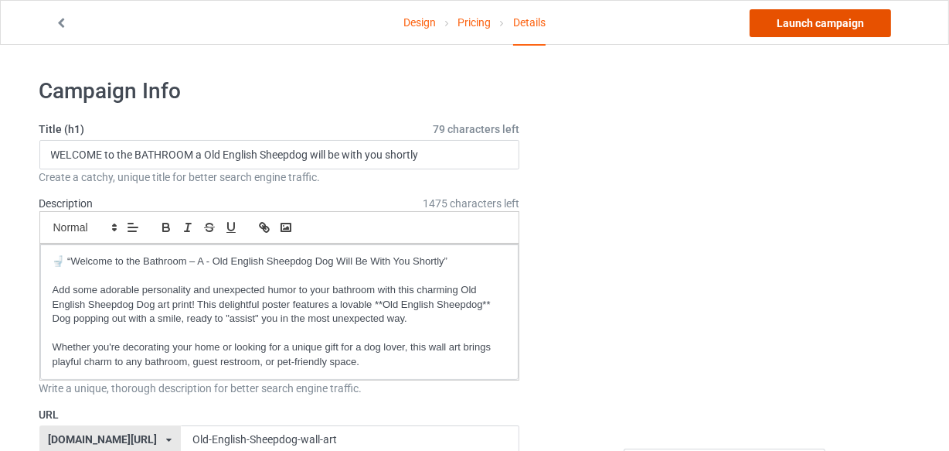
click at [792, 12] on link "Launch campaign" at bounding box center [820, 23] width 141 height 28
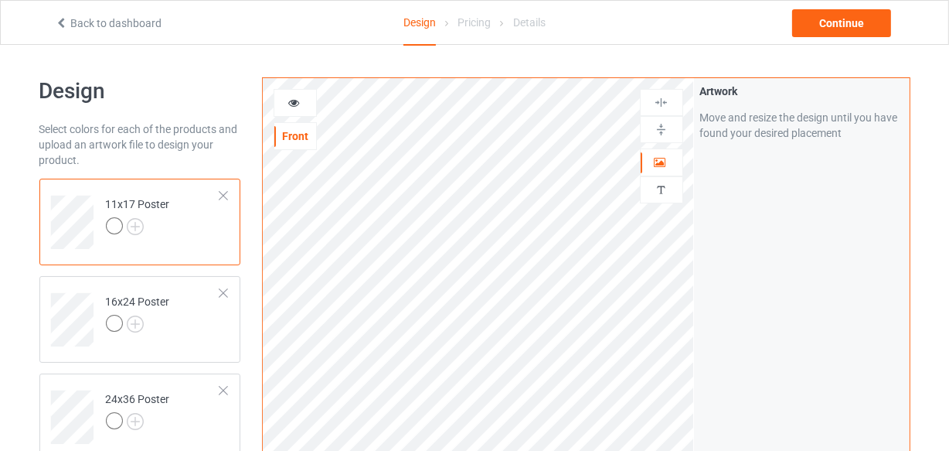
scroll to position [140, 0]
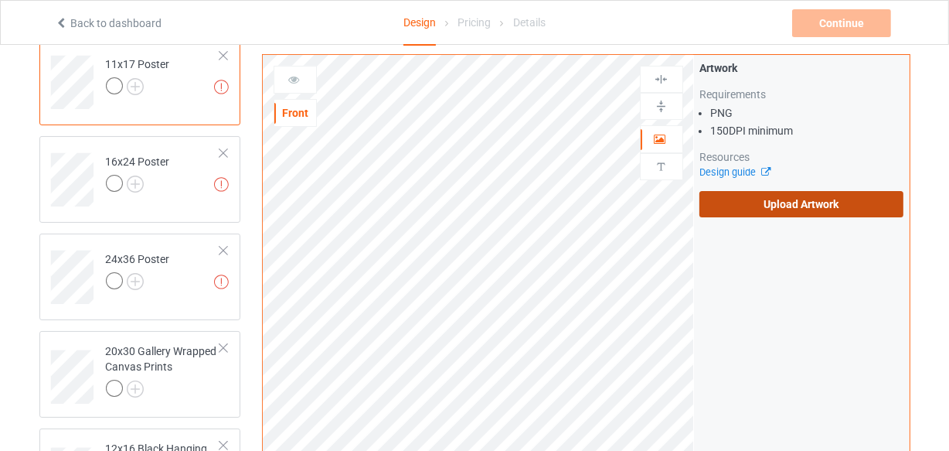
click at [764, 195] on label "Upload Artwork" at bounding box center [802, 204] width 205 height 26
click at [0, 0] on input "Upload Artwork" at bounding box center [0, 0] width 0 height 0
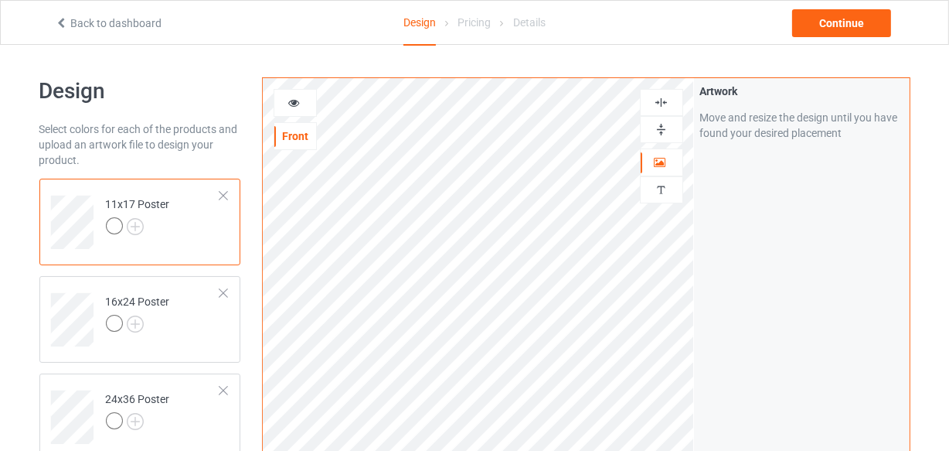
drag, startPoint x: 666, startPoint y: 100, endPoint x: 663, endPoint y: 122, distance: 22.5
click at [666, 100] on img at bounding box center [661, 102] width 15 height 15
click at [663, 128] on img at bounding box center [661, 129] width 15 height 15
click at [664, 105] on img at bounding box center [661, 102] width 15 height 15
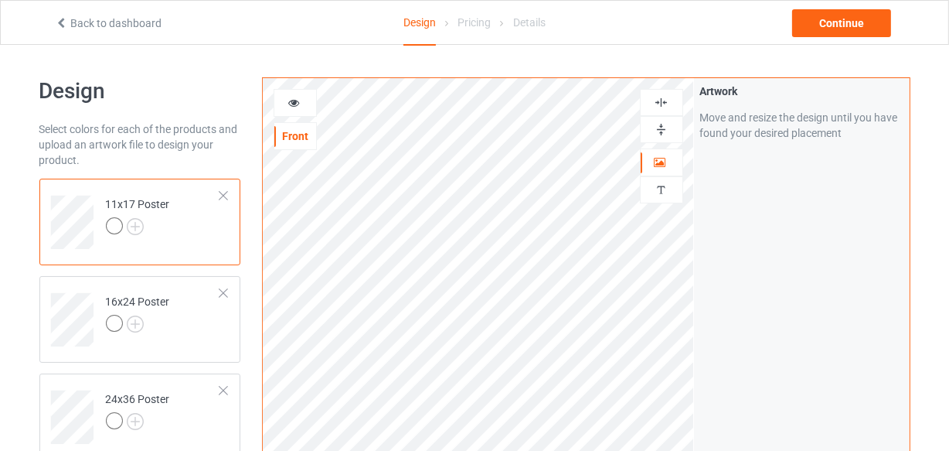
click at [664, 131] on img at bounding box center [661, 129] width 15 height 15
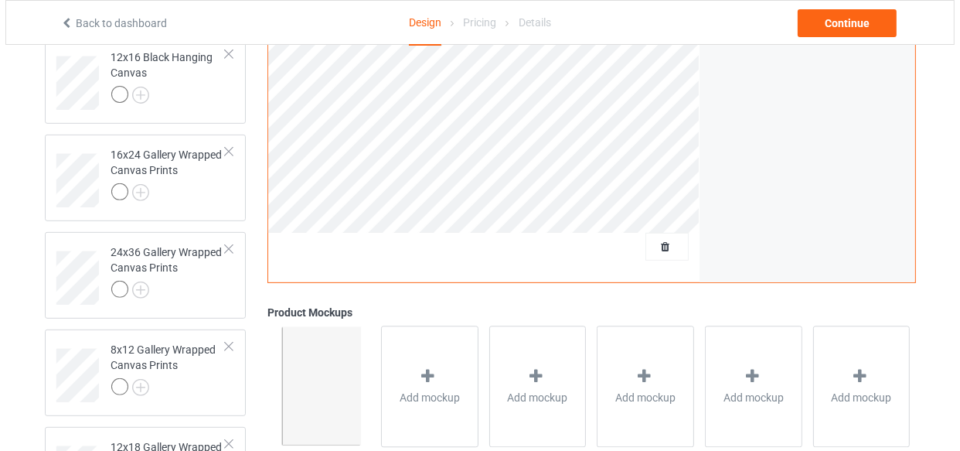
scroll to position [697, 0]
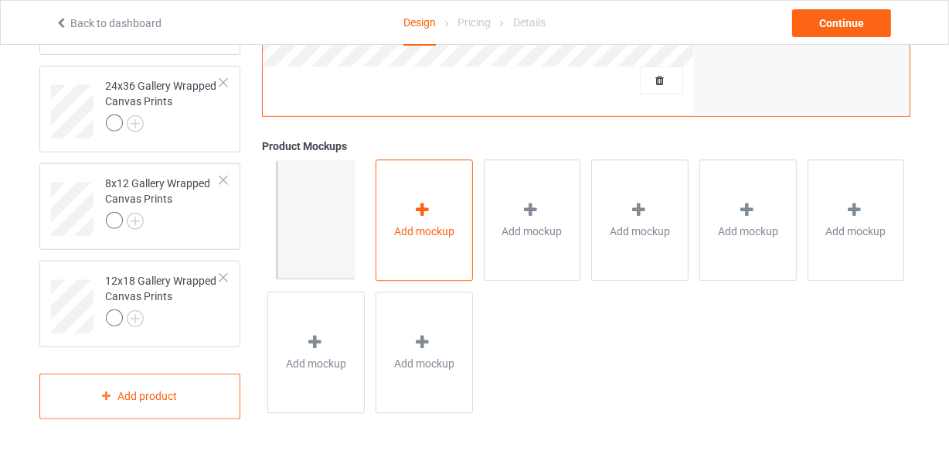
click at [417, 276] on div "Add mockup" at bounding box center [424, 220] width 97 height 121
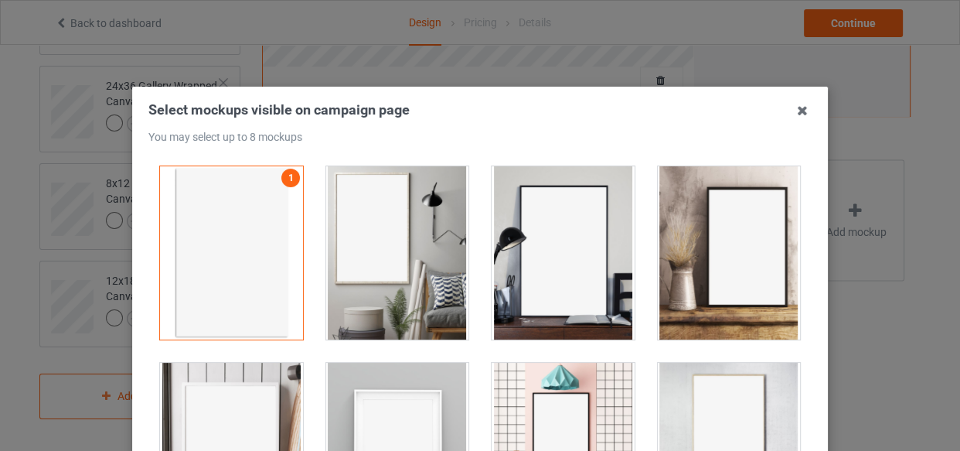
drag, startPoint x: 377, startPoint y: 220, endPoint x: 541, endPoint y: 263, distance: 169.5
click at [376, 219] on div at bounding box center [397, 252] width 143 height 173
click at [557, 263] on div at bounding box center [563, 252] width 143 height 173
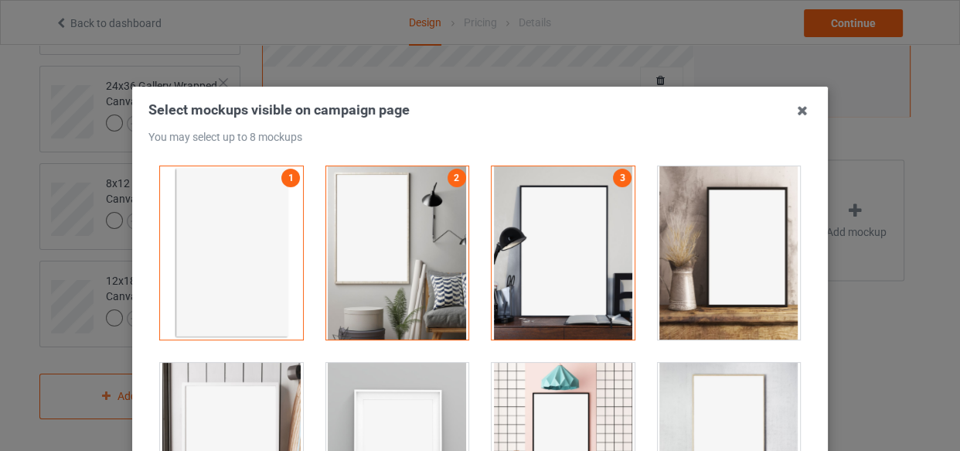
click at [703, 265] on div at bounding box center [729, 252] width 143 height 173
click at [264, 386] on div at bounding box center [231, 449] width 143 height 173
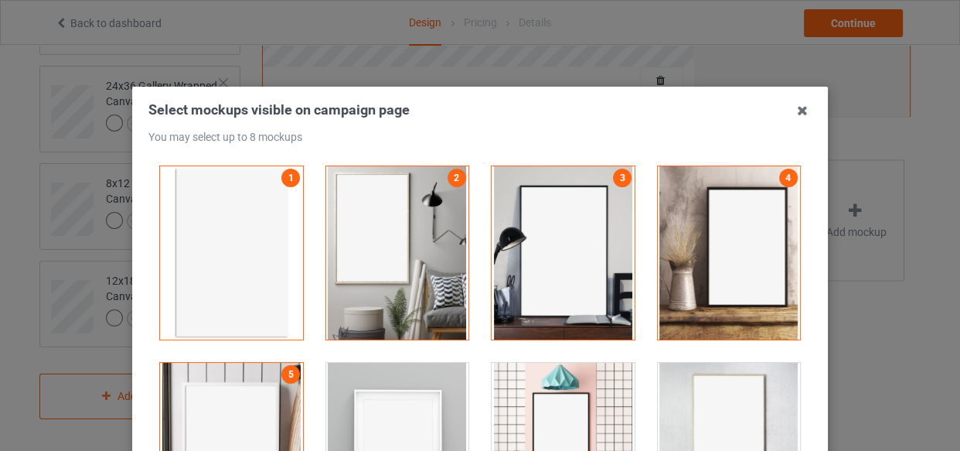
click at [397, 380] on div at bounding box center [397, 449] width 143 height 173
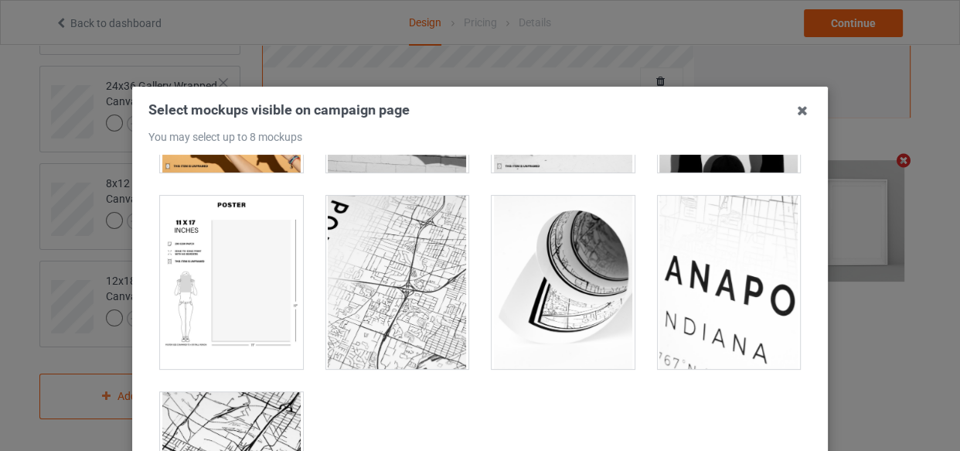
scroll to position [1656, 0]
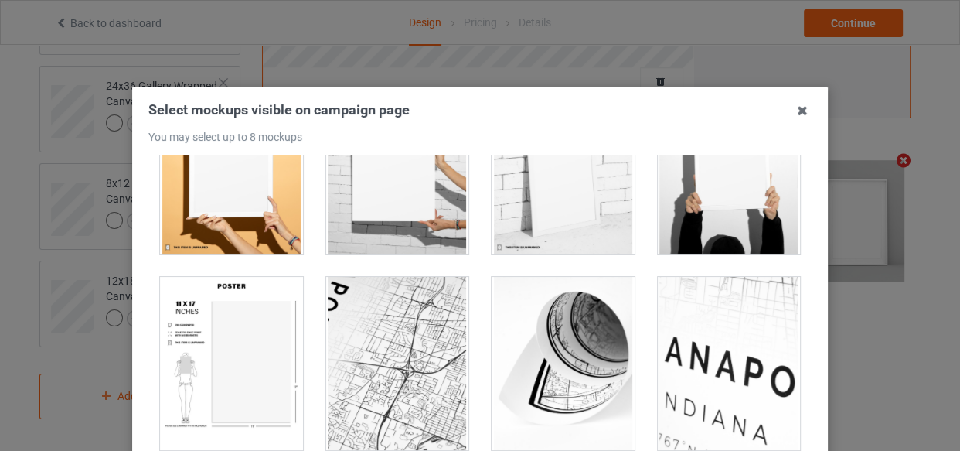
click at [202, 296] on div at bounding box center [231, 363] width 143 height 173
click at [228, 213] on div at bounding box center [231, 166] width 143 height 173
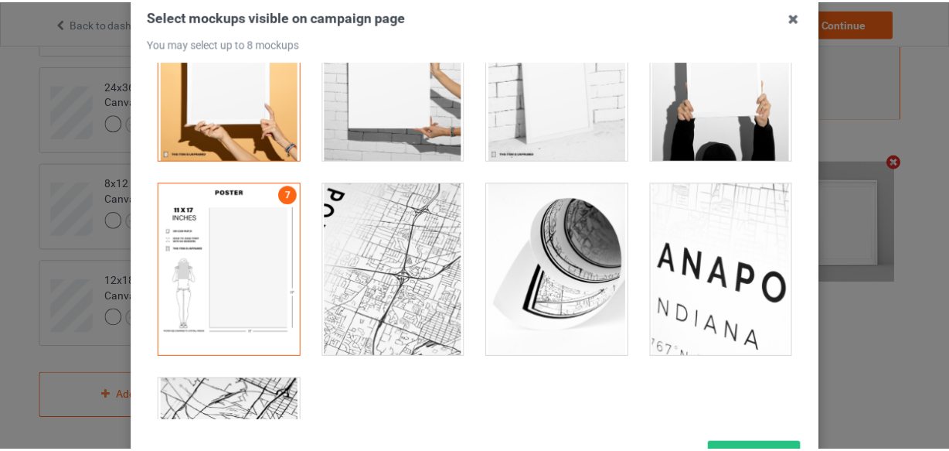
scroll to position [222, 0]
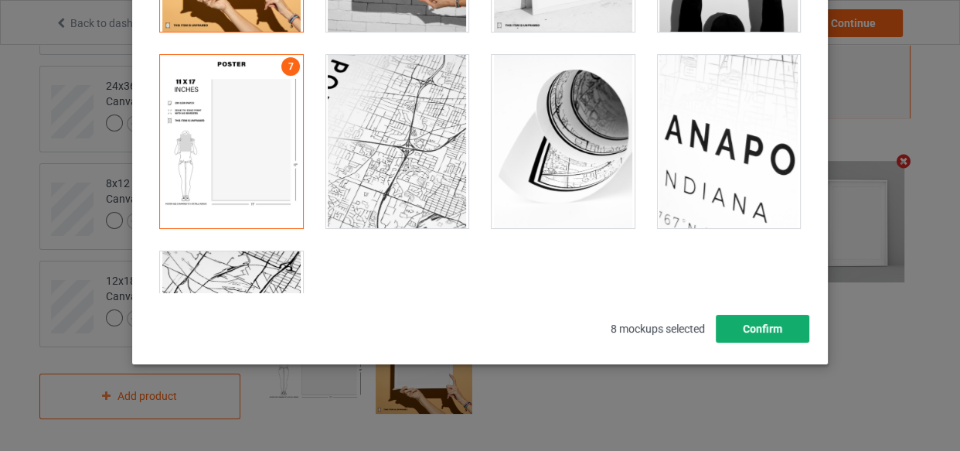
click at [757, 329] on button "Confirm" at bounding box center [763, 329] width 94 height 28
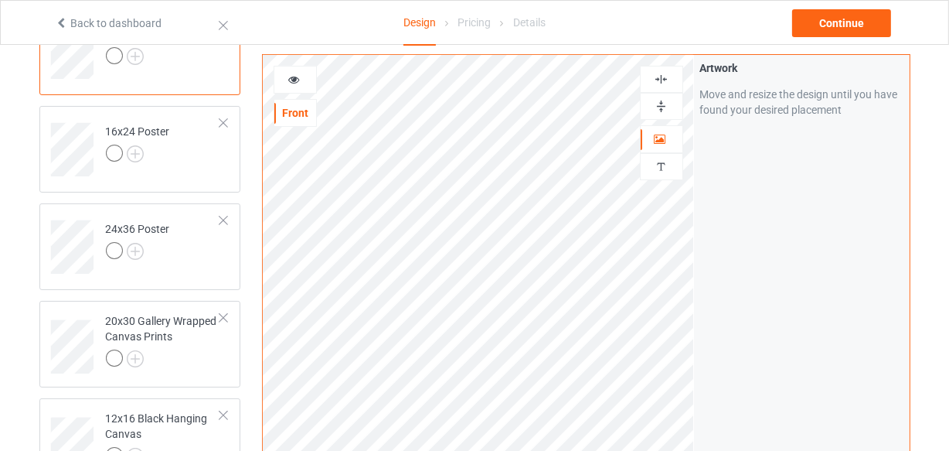
scroll to position [0, 0]
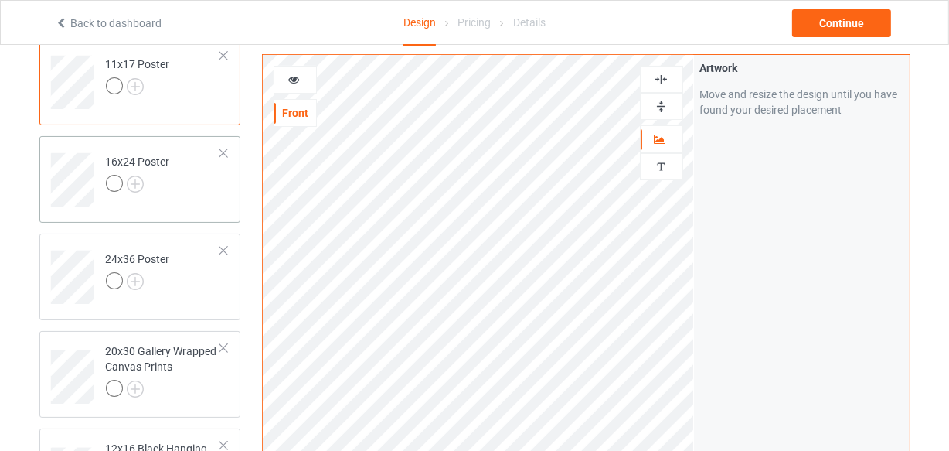
click at [169, 196] on td "16x24 Poster" at bounding box center [163, 174] width 132 height 64
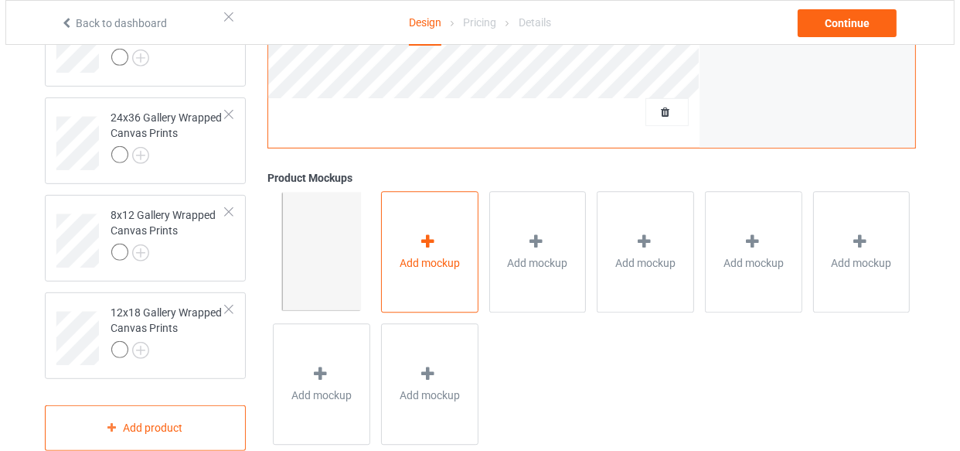
scroll to position [697, 0]
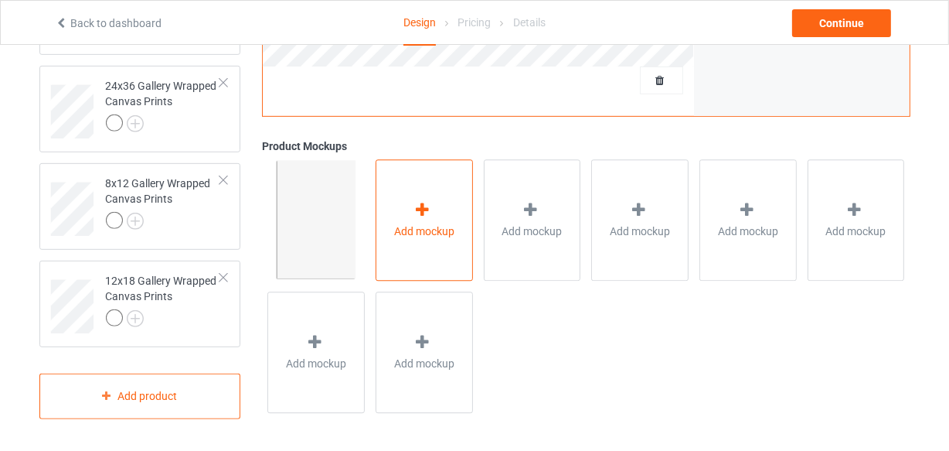
click at [415, 250] on div "Add mockup" at bounding box center [424, 220] width 97 height 121
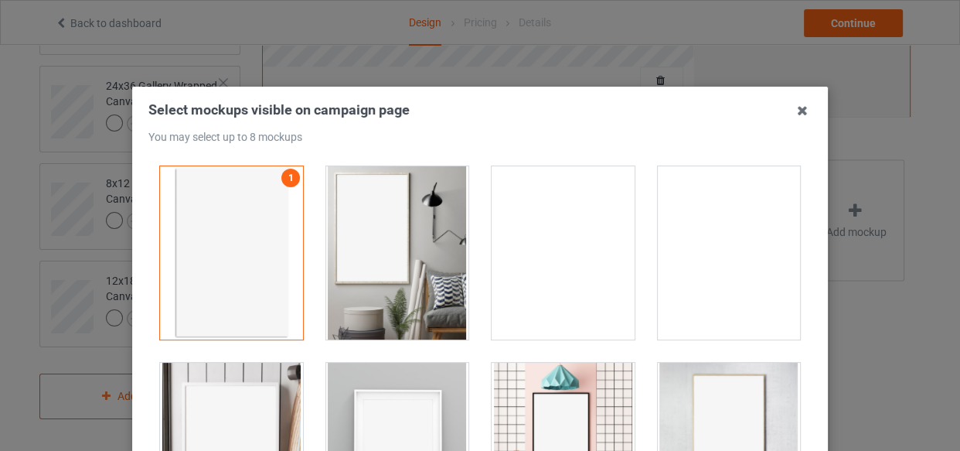
drag, startPoint x: 370, startPoint y: 222, endPoint x: 423, endPoint y: 238, distance: 55.0
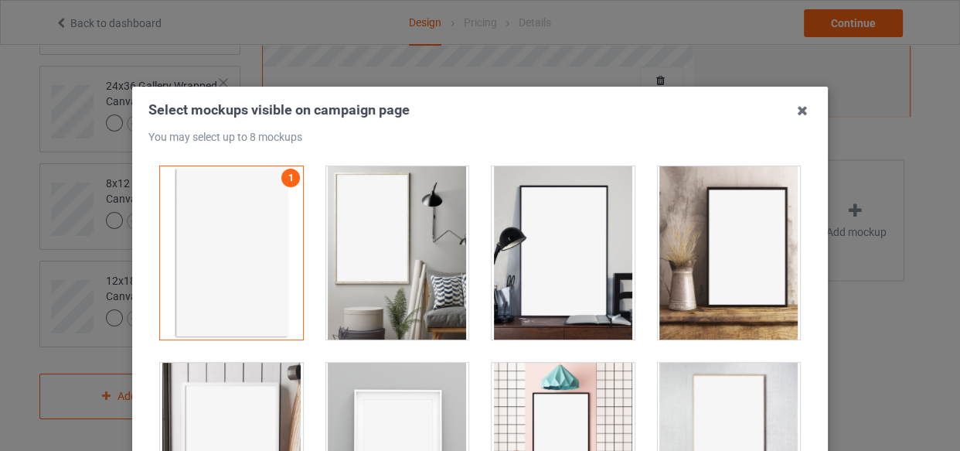
click at [370, 222] on div at bounding box center [397, 252] width 143 height 173
drag, startPoint x: 557, startPoint y: 239, endPoint x: 582, endPoint y: 243, distance: 25.9
click at [557, 240] on div at bounding box center [563, 252] width 143 height 173
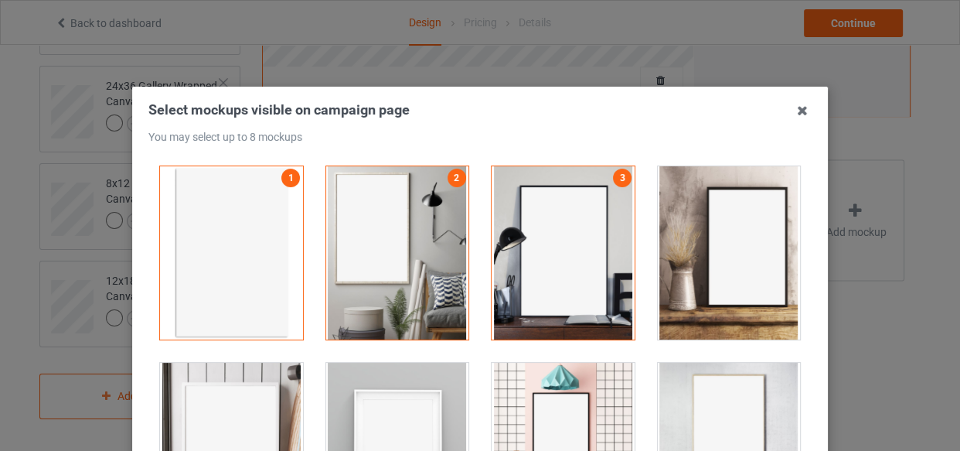
drag, startPoint x: 676, startPoint y: 245, endPoint x: 399, endPoint y: 360, distance: 300.4
click at [677, 246] on div at bounding box center [729, 252] width 143 height 173
drag, startPoint x: 246, startPoint y: 401, endPoint x: 467, endPoint y: 394, distance: 221.2
click at [247, 402] on div at bounding box center [231, 449] width 143 height 173
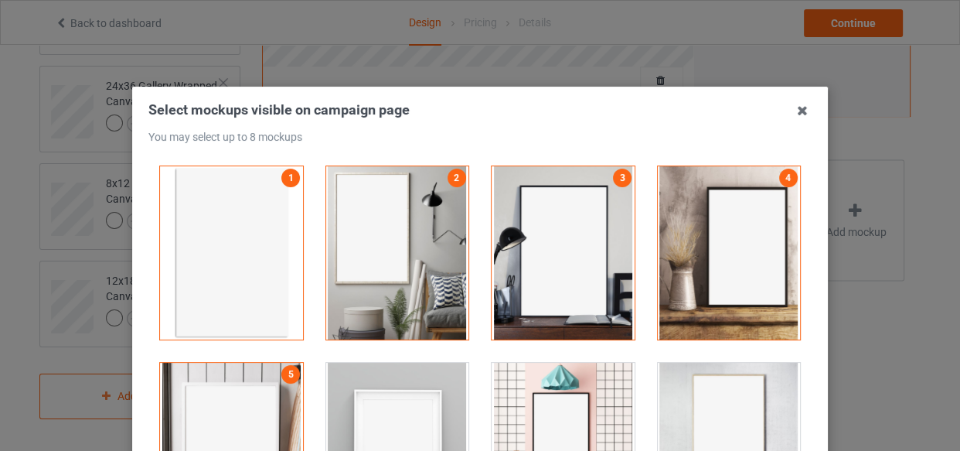
click at [467, 394] on div at bounding box center [398, 449] width 166 height 196
click at [440, 389] on div at bounding box center [397, 449] width 143 height 173
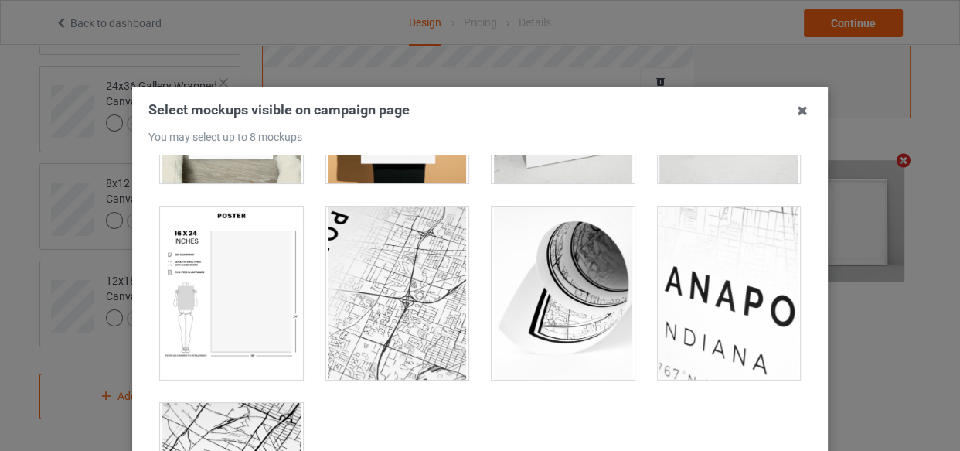
click at [216, 294] on div at bounding box center [231, 292] width 143 height 173
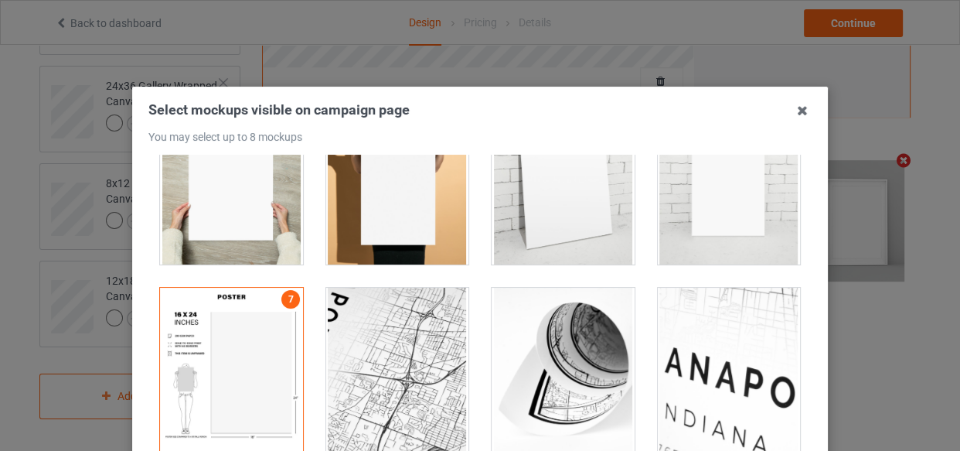
scroll to position [1516, 0]
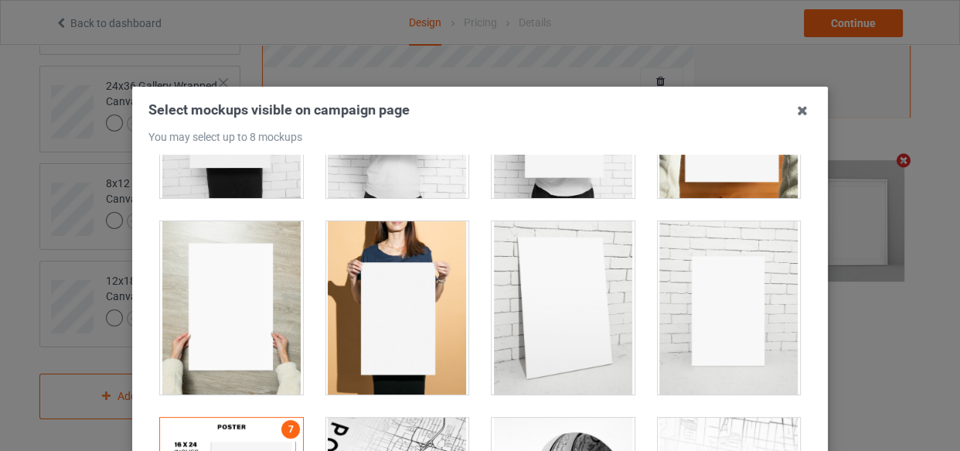
click at [378, 247] on div at bounding box center [397, 307] width 143 height 173
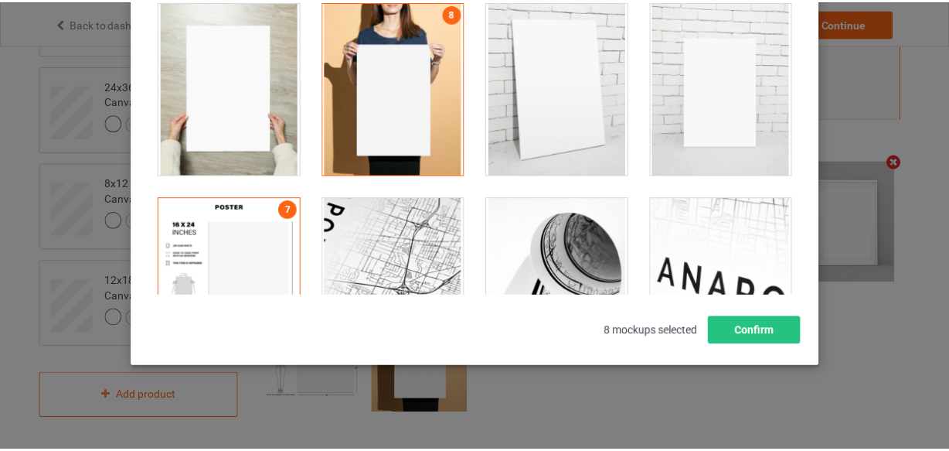
scroll to position [222, 0]
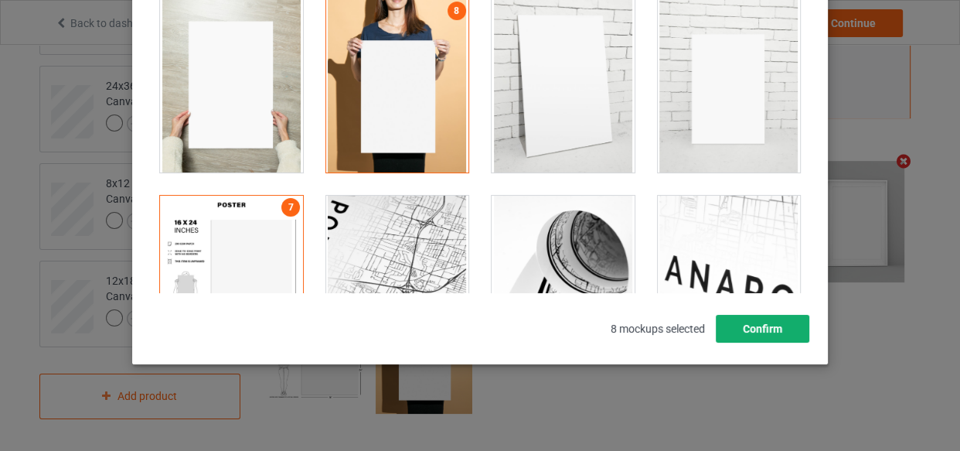
click at [757, 329] on button "Confirm" at bounding box center [763, 329] width 94 height 28
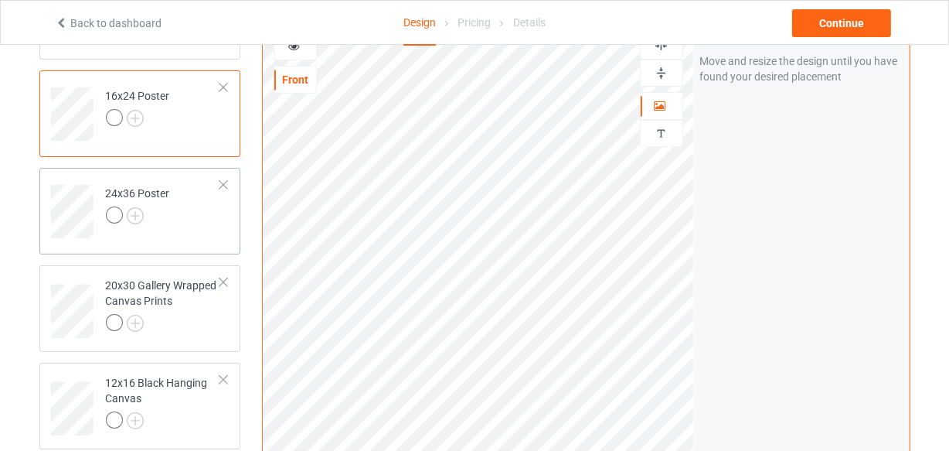
click at [182, 218] on td "24x36 Poster" at bounding box center [163, 206] width 132 height 64
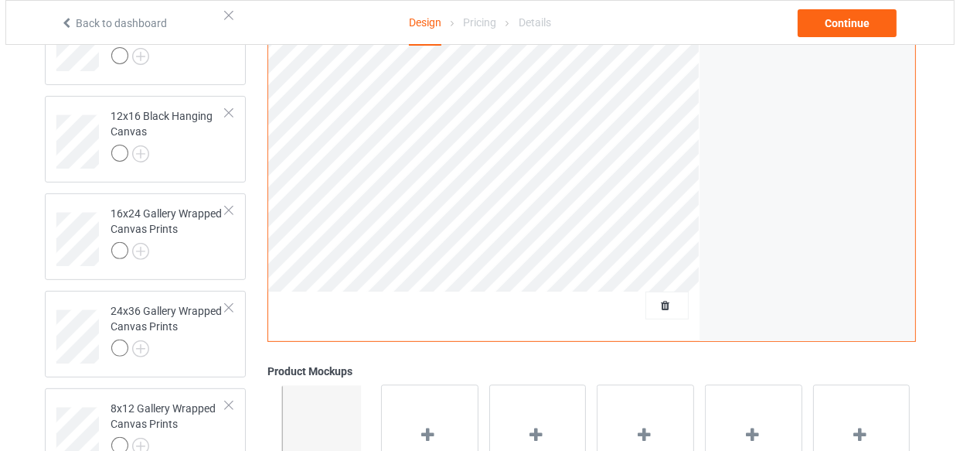
scroll to position [697, 0]
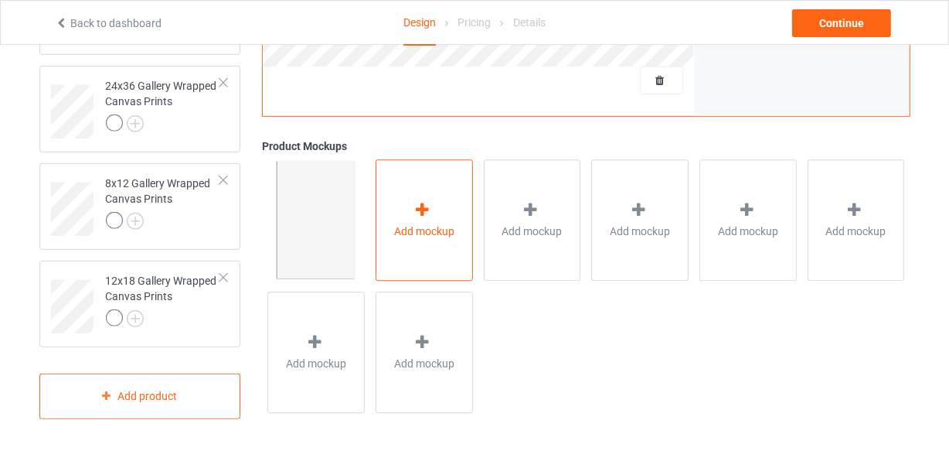
click at [430, 261] on div "Add mockup" at bounding box center [424, 220] width 97 height 121
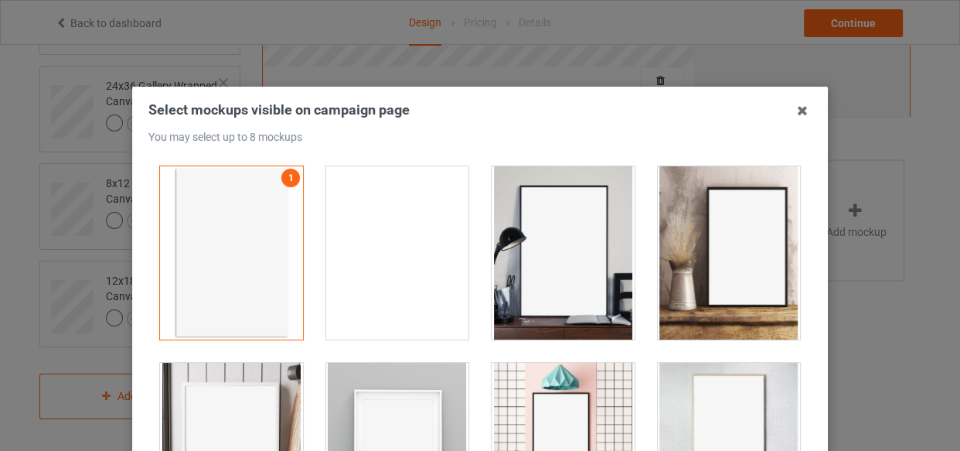
click at [409, 257] on div at bounding box center [397, 252] width 143 height 173
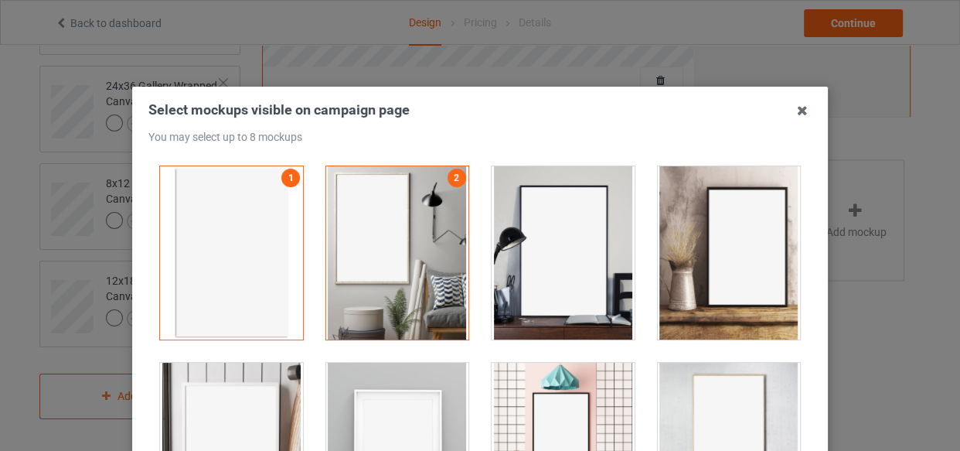
drag, startPoint x: 548, startPoint y: 271, endPoint x: 795, endPoint y: 263, distance: 247.5
click at [550, 272] on div at bounding box center [563, 252] width 143 height 173
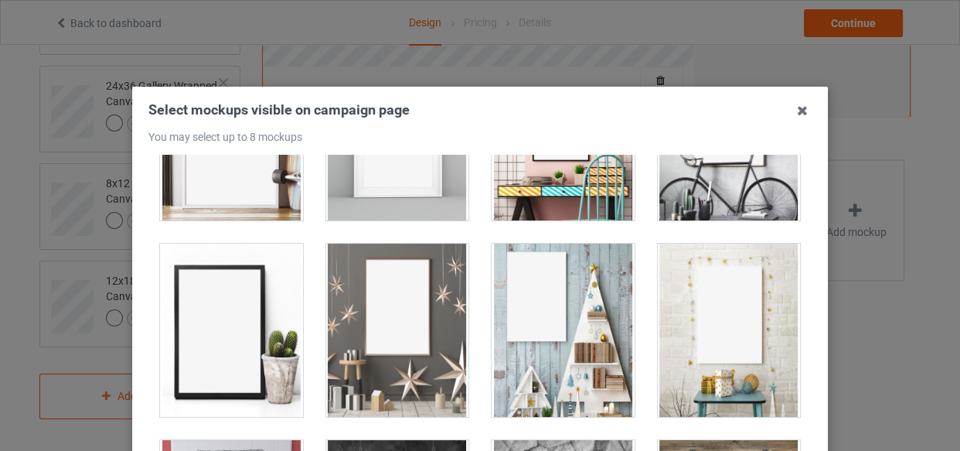
click at [179, 350] on div at bounding box center [231, 329] width 143 height 173
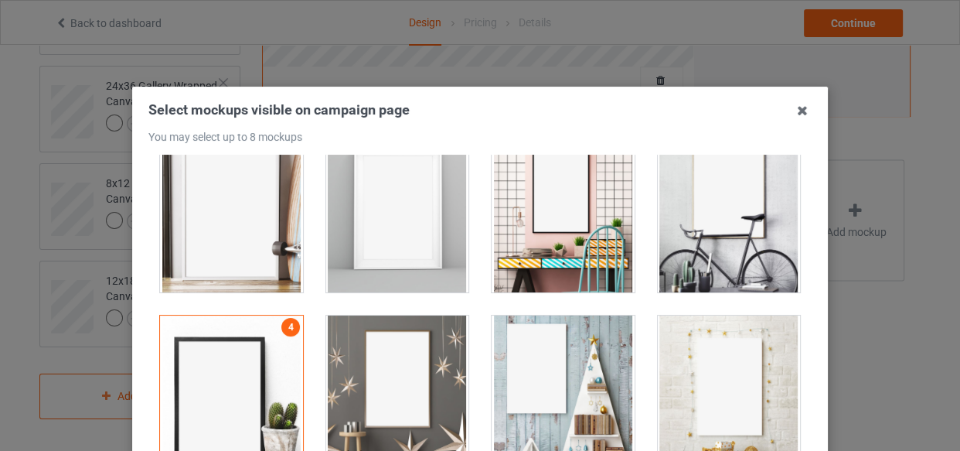
scroll to position [104, 0]
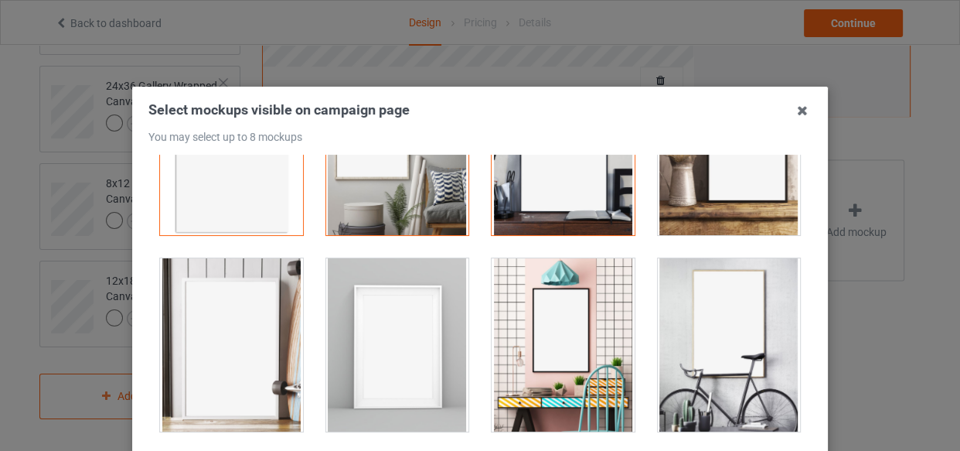
click at [358, 359] on div at bounding box center [397, 344] width 143 height 173
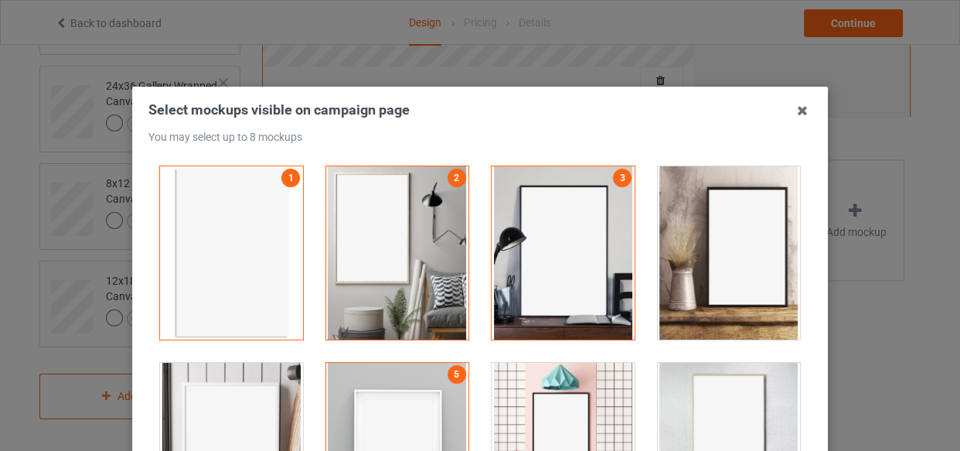
scroll to position [0, 0]
click at [693, 249] on div at bounding box center [729, 252] width 143 height 173
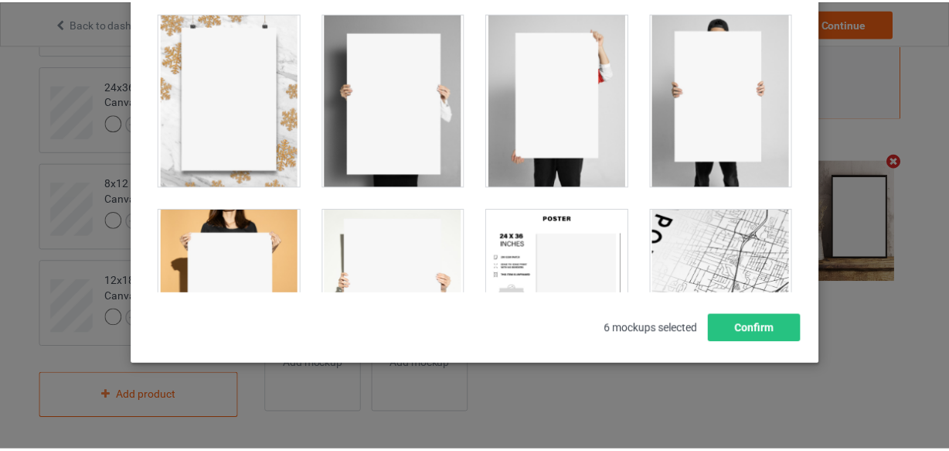
scroll to position [1265, 0]
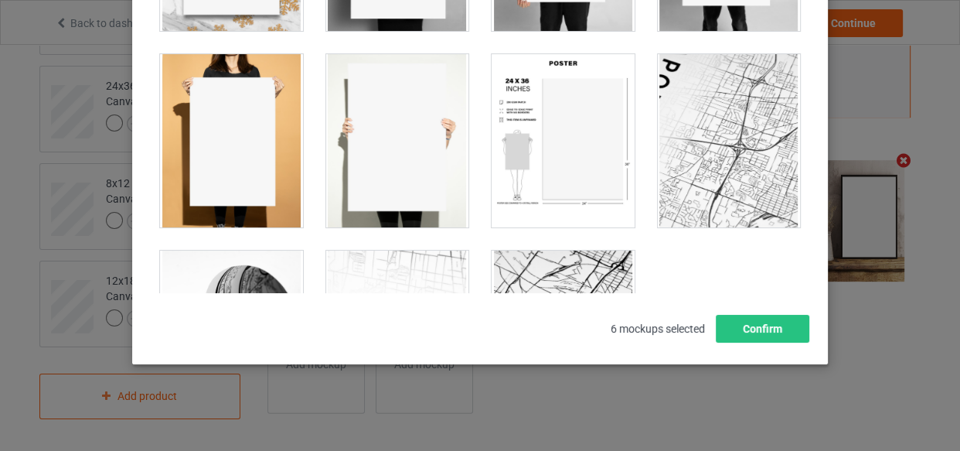
click at [581, 152] on div at bounding box center [563, 140] width 143 height 173
click at [262, 123] on div at bounding box center [231, 140] width 143 height 173
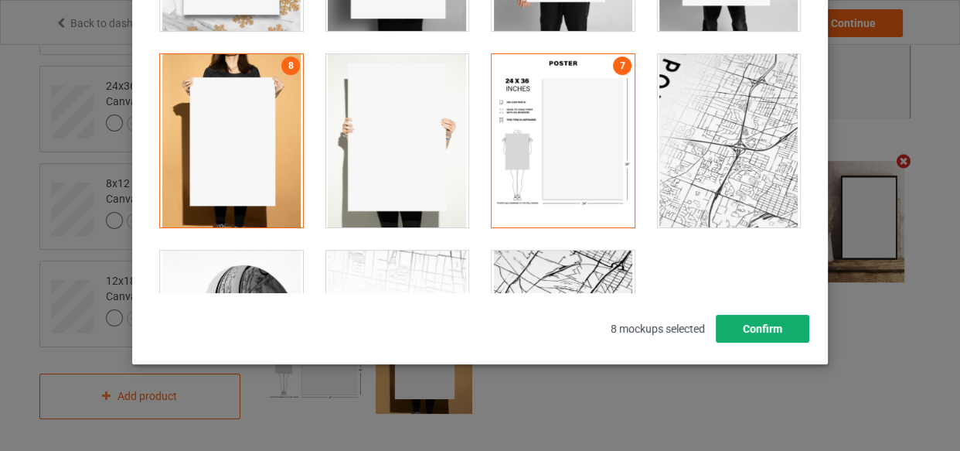
click at [751, 330] on button "Confirm" at bounding box center [763, 329] width 94 height 28
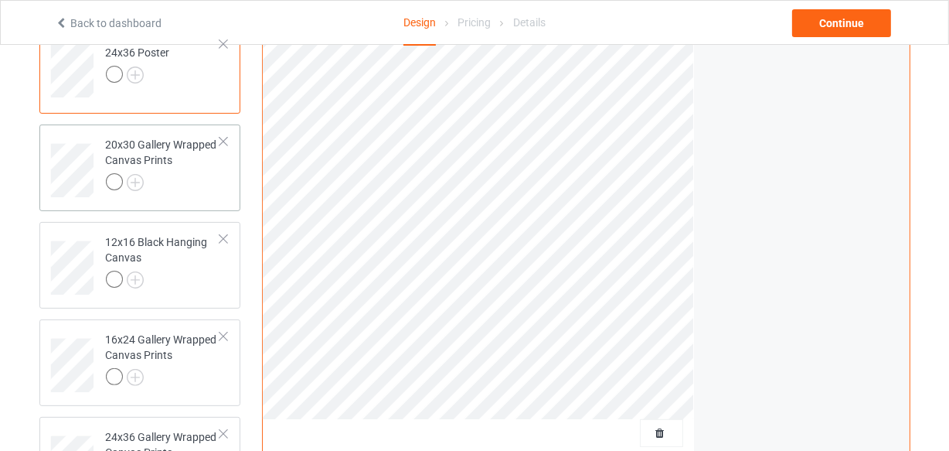
click at [175, 180] on div at bounding box center [163, 184] width 115 height 22
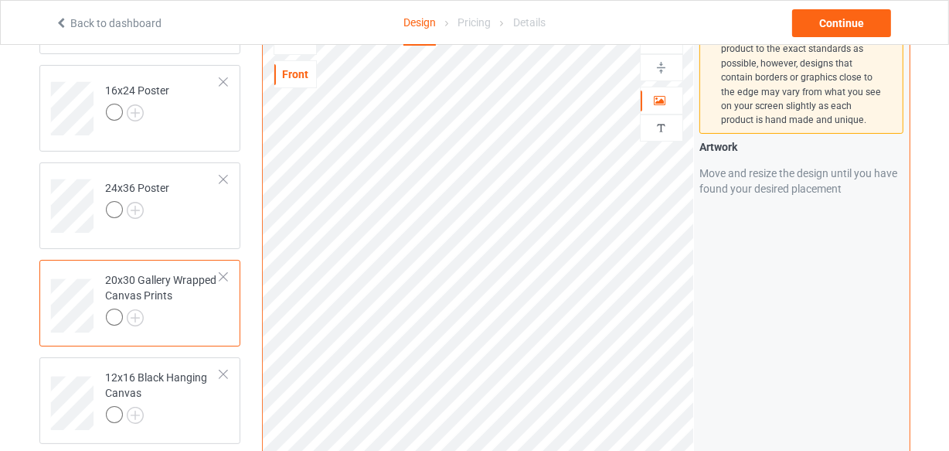
scroll to position [206, 0]
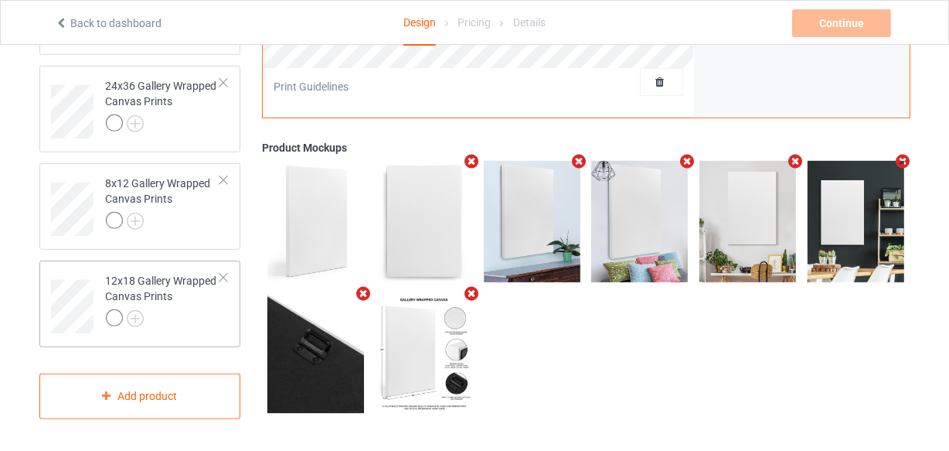
click at [225, 279] on div at bounding box center [223, 277] width 11 height 11
click at [223, 279] on div at bounding box center [223, 276] width 11 height 11
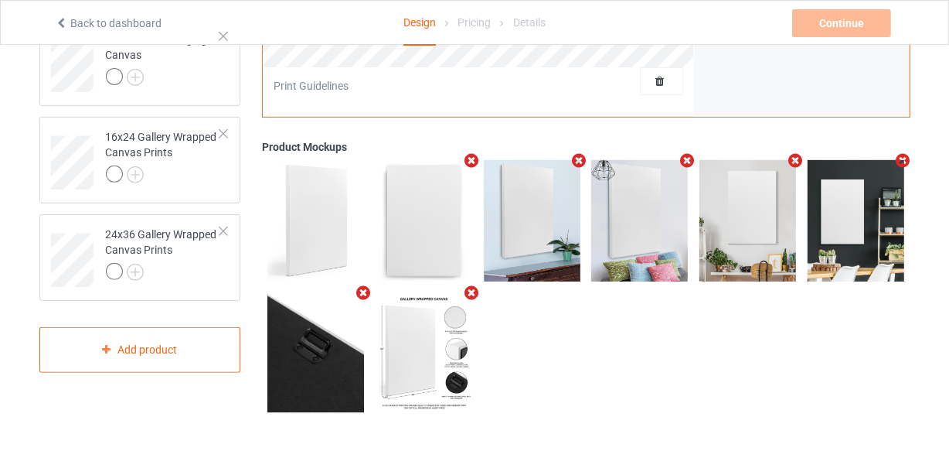
click at [223, 279] on td "24x36 Gallery Wrapped Canvas Prints" at bounding box center [163, 254] width 132 height 69
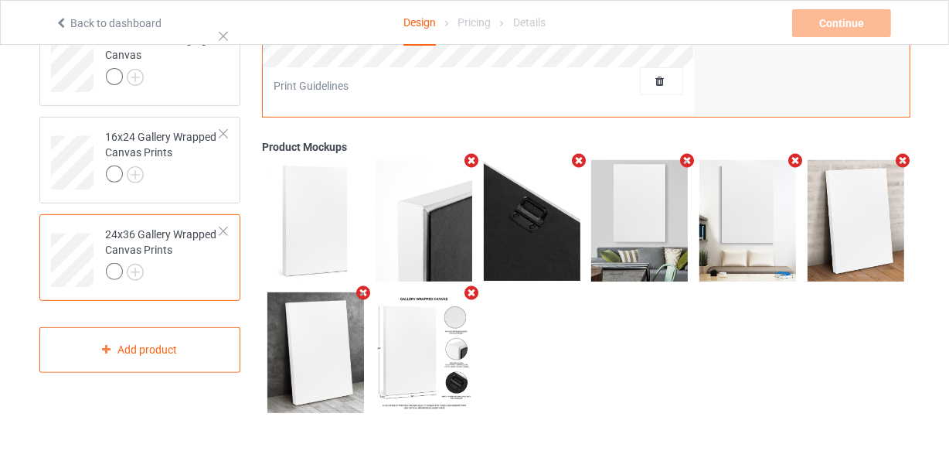
click at [224, 239] on td "24x36 Gallery Wrapped Canvas Prints" at bounding box center [163, 254] width 132 height 69
click at [224, 235] on div at bounding box center [223, 231] width 11 height 11
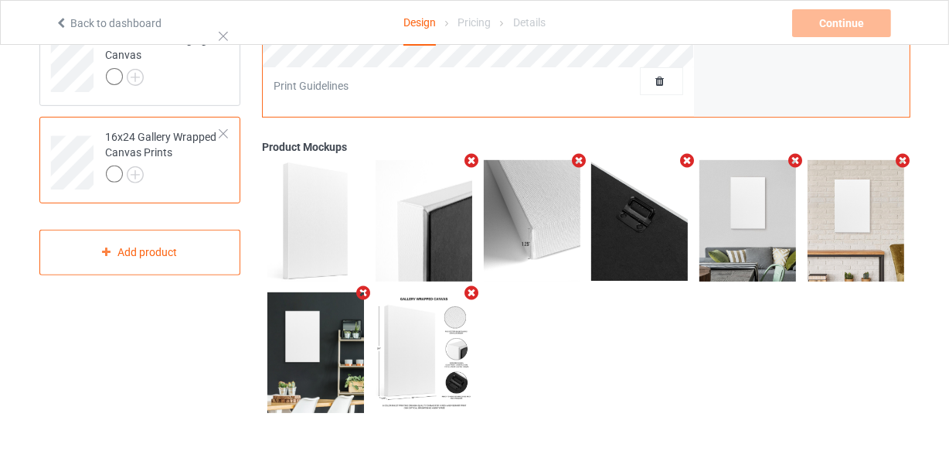
click at [221, 134] on div at bounding box center [223, 133] width 11 height 11
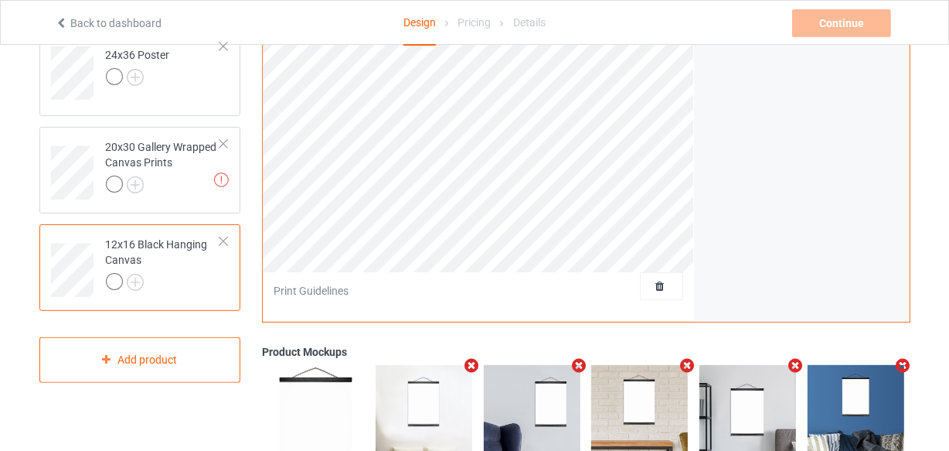
scroll to position [337, 0]
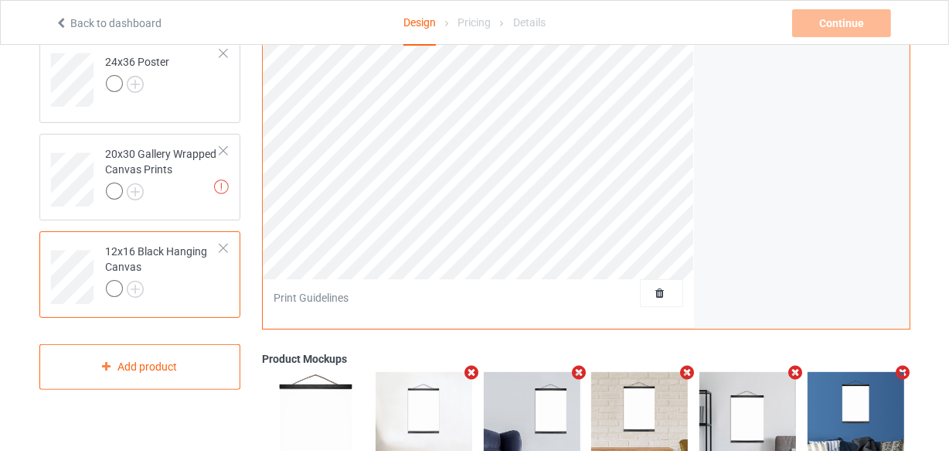
drag, startPoint x: 226, startPoint y: 251, endPoint x: 223, endPoint y: 232, distance: 19.6
click at [226, 250] on div at bounding box center [223, 248] width 11 height 11
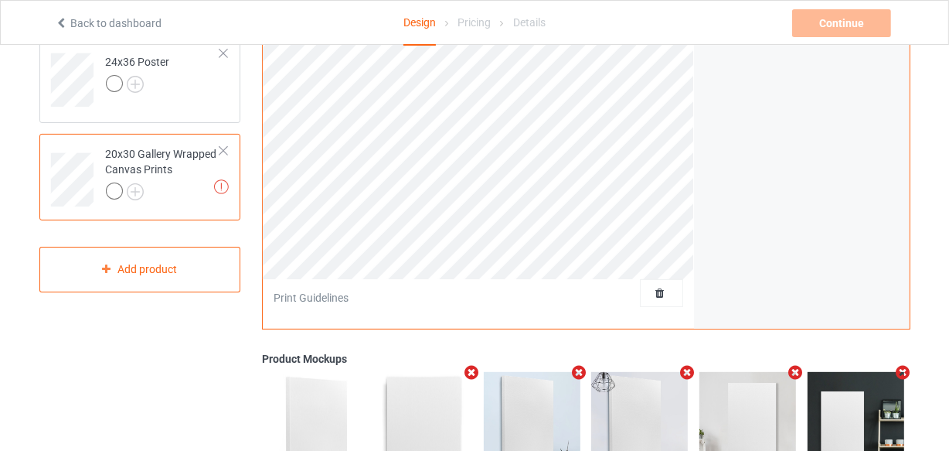
click at [218, 150] on div at bounding box center [223, 150] width 11 height 11
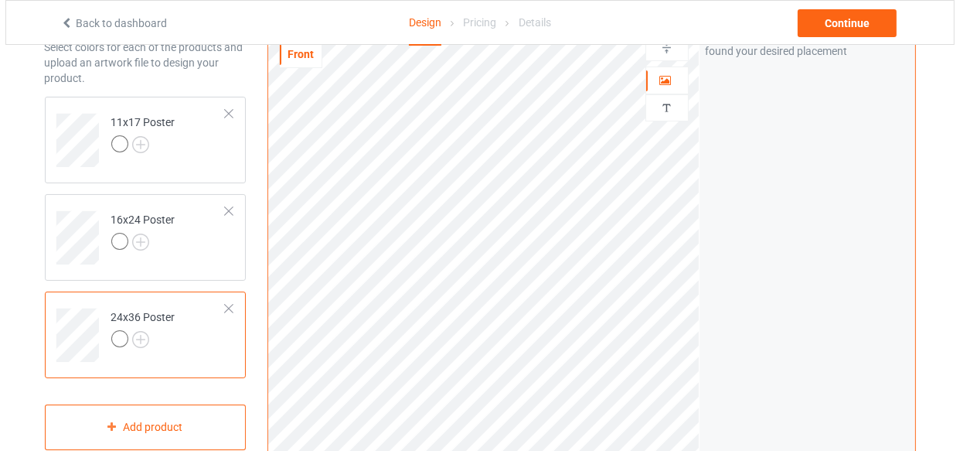
scroll to position [210, 0]
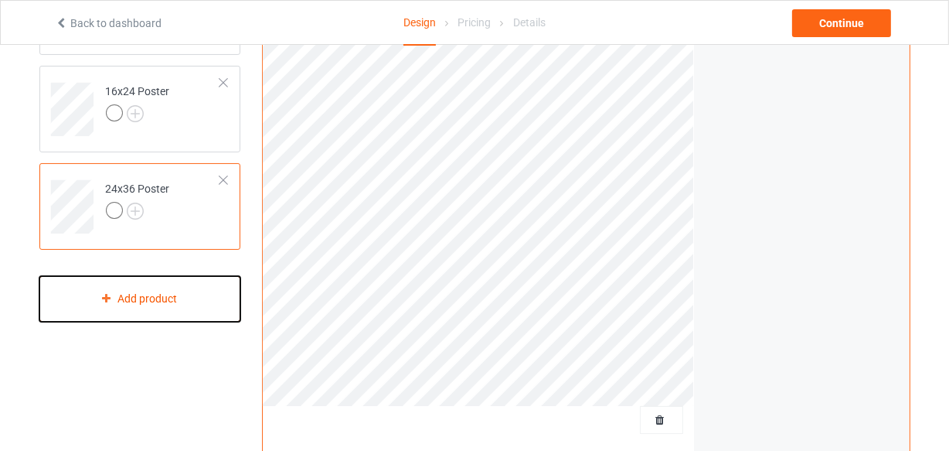
click at [139, 282] on div "Add product" at bounding box center [140, 299] width 202 height 46
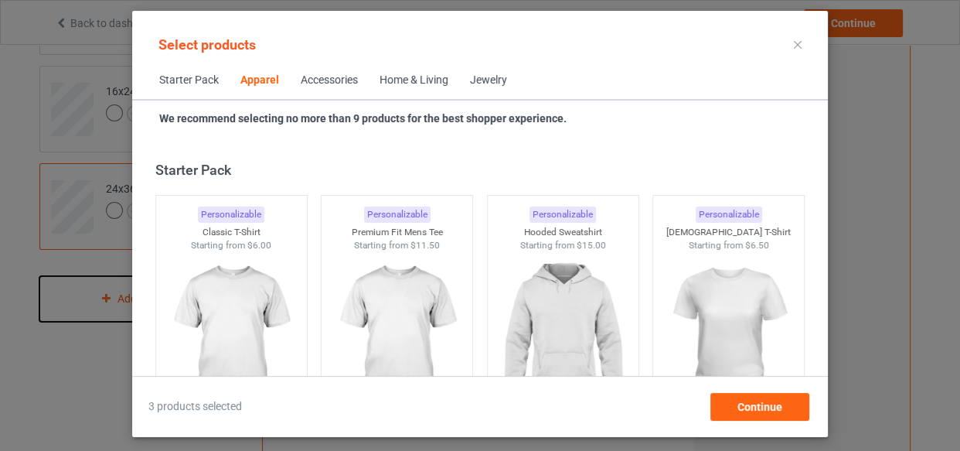
scroll to position [576, 0]
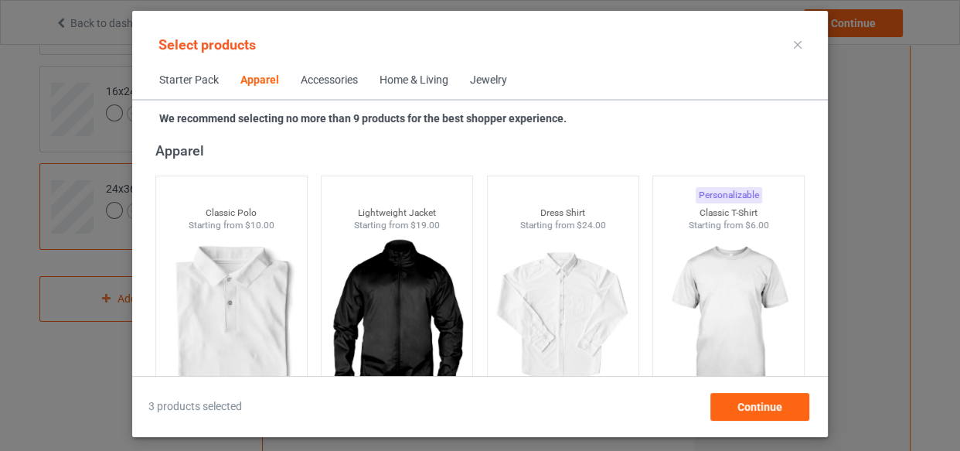
click at [406, 80] on div "Home & Living" at bounding box center [414, 80] width 69 height 15
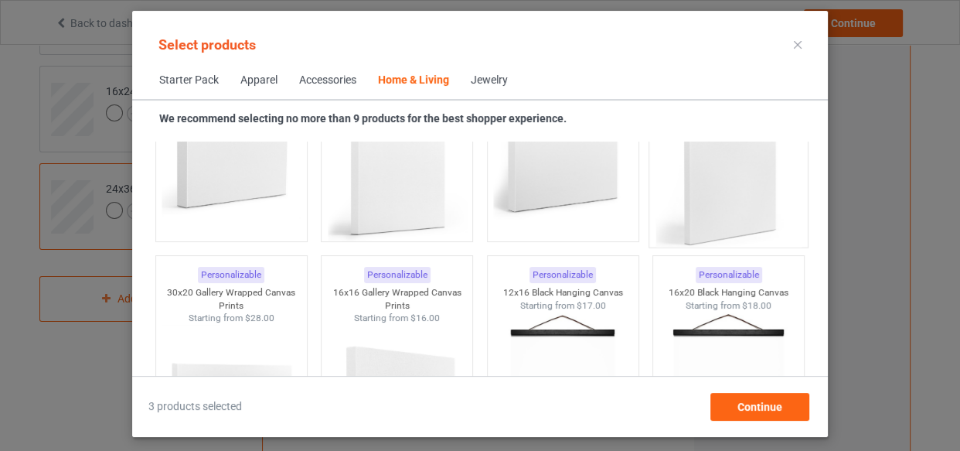
click at [741, 201] on img at bounding box center [728, 161] width 145 height 182
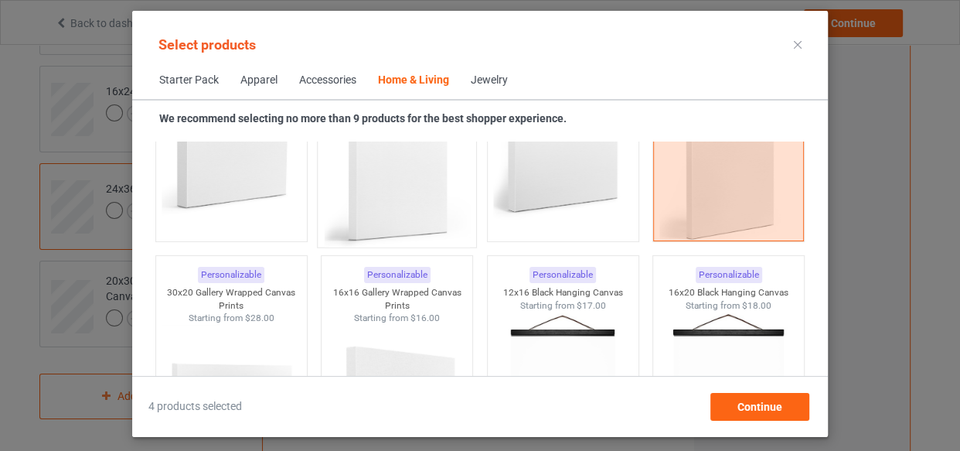
click at [386, 209] on img at bounding box center [397, 161] width 145 height 182
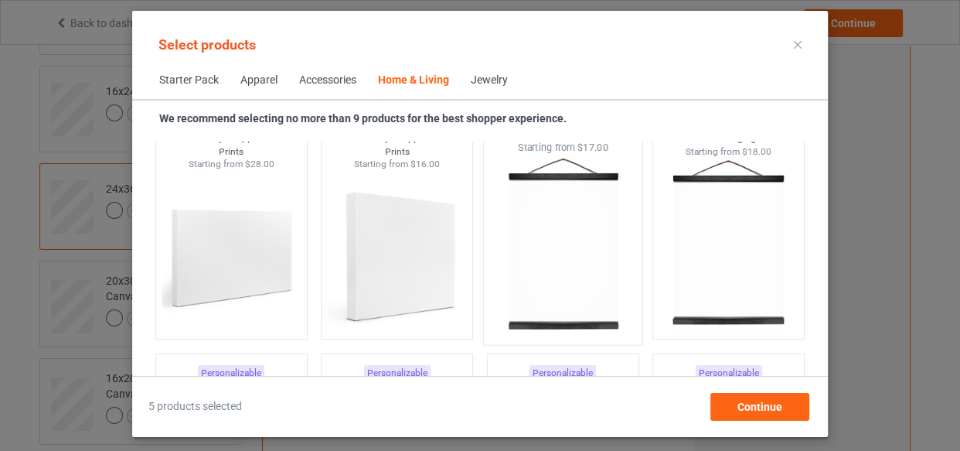
scroll to position [10555, 0]
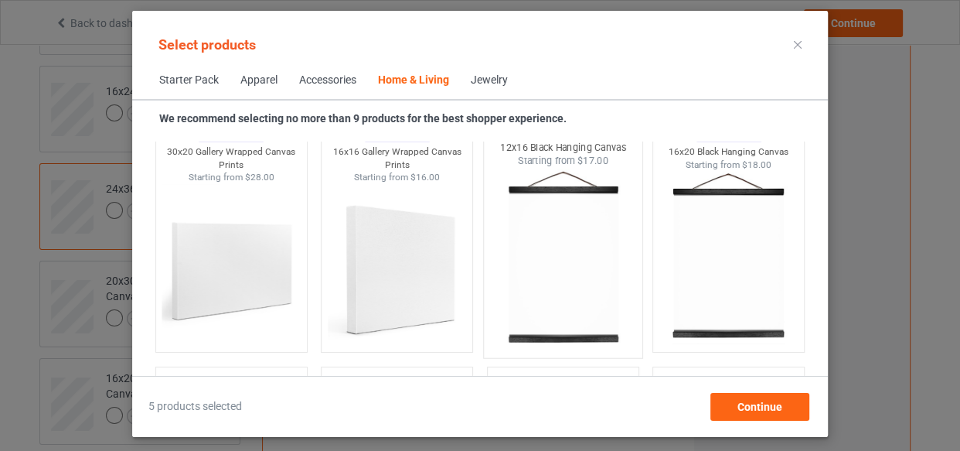
click at [519, 210] on img at bounding box center [562, 259] width 145 height 182
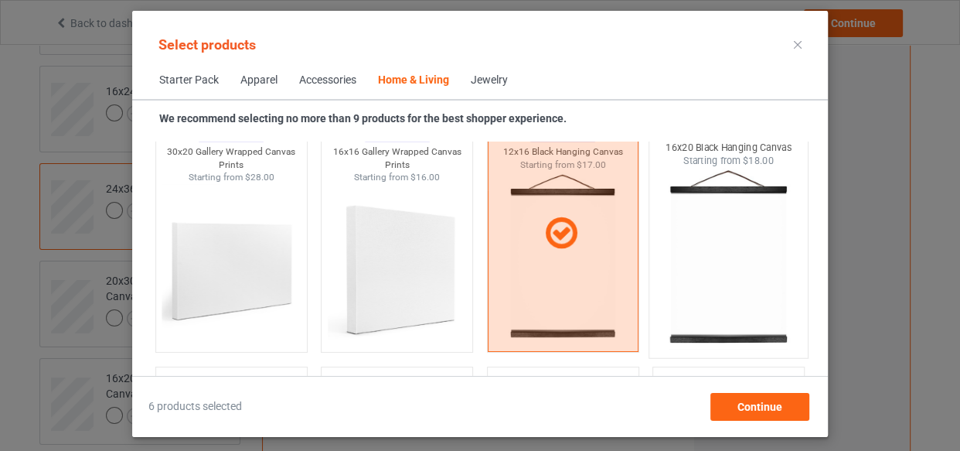
click at [695, 243] on img at bounding box center [728, 259] width 145 height 182
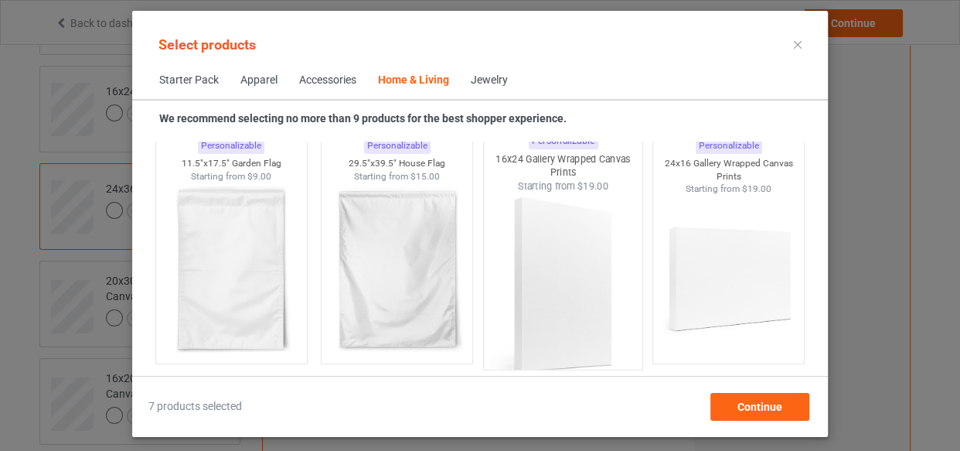
click at [586, 247] on img at bounding box center [562, 284] width 145 height 182
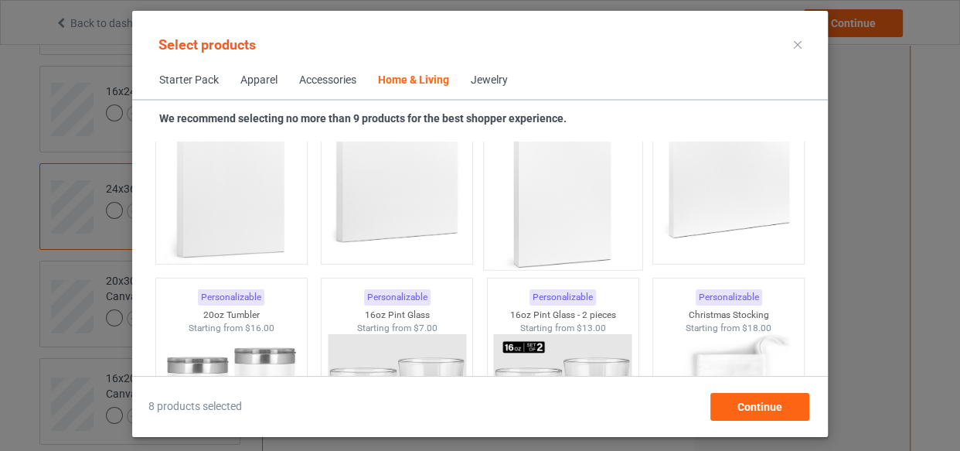
click at [583, 218] on img at bounding box center [562, 184] width 145 height 182
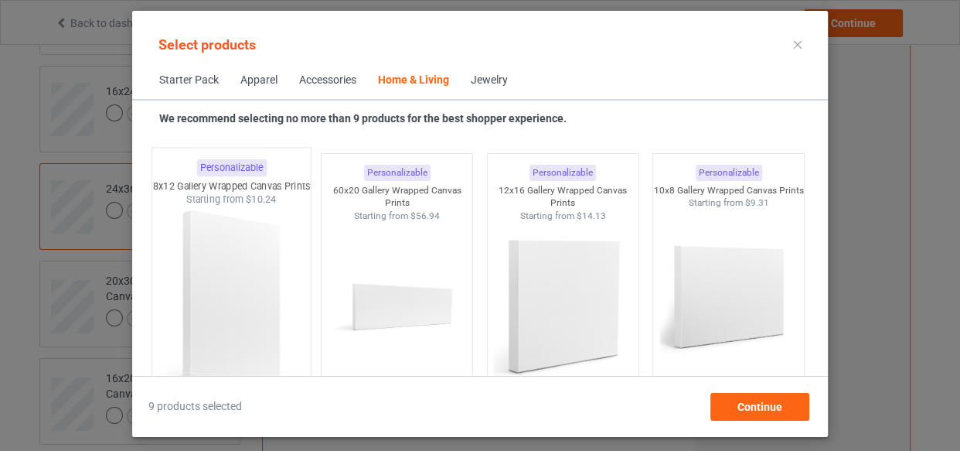
click at [250, 267] on img at bounding box center [230, 297] width 145 height 182
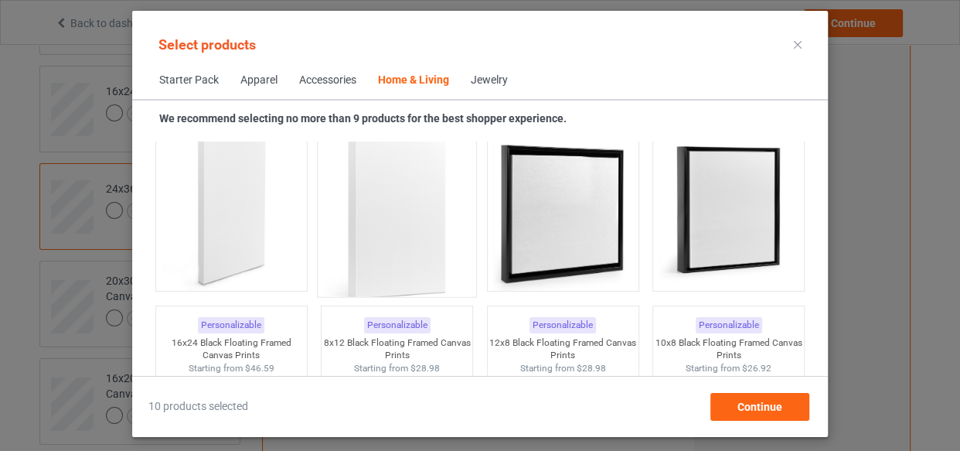
click at [410, 230] on img at bounding box center [397, 212] width 145 height 182
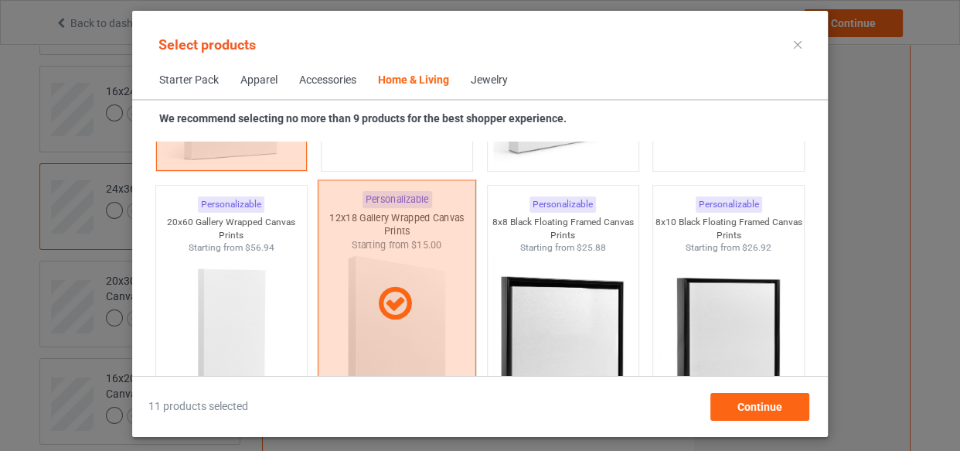
scroll to position [14138, 0]
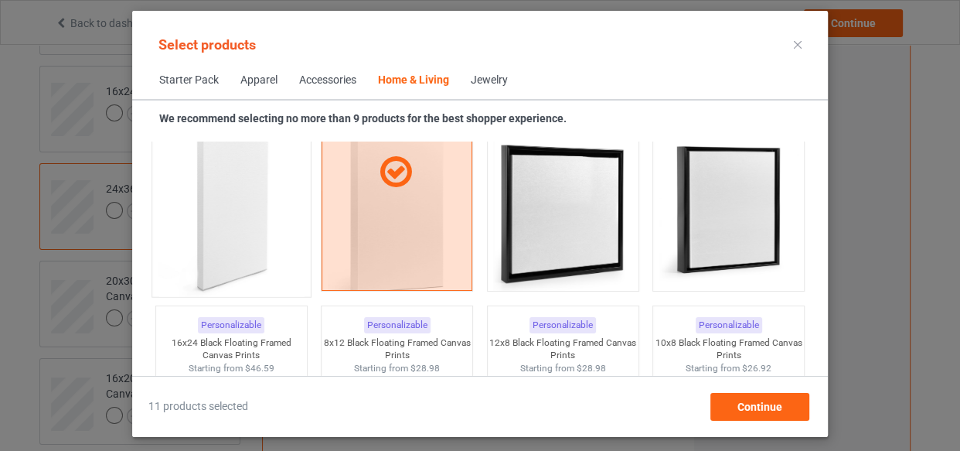
click at [247, 260] on img at bounding box center [230, 212] width 145 height 182
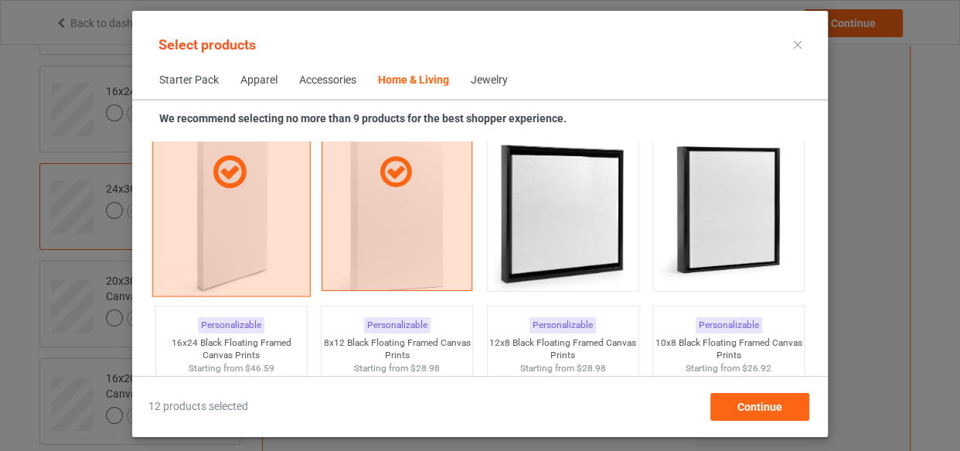
click at [247, 260] on div at bounding box center [231, 173] width 158 height 248
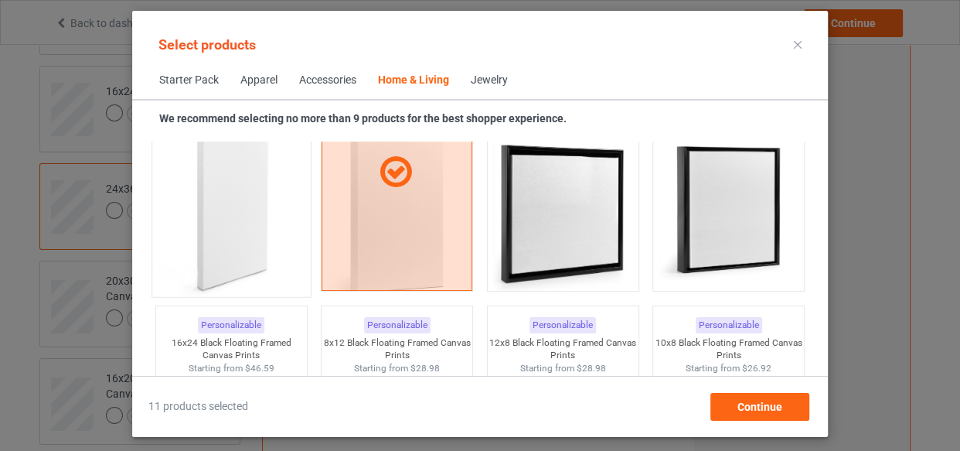
click at [247, 260] on img at bounding box center [230, 212] width 145 height 182
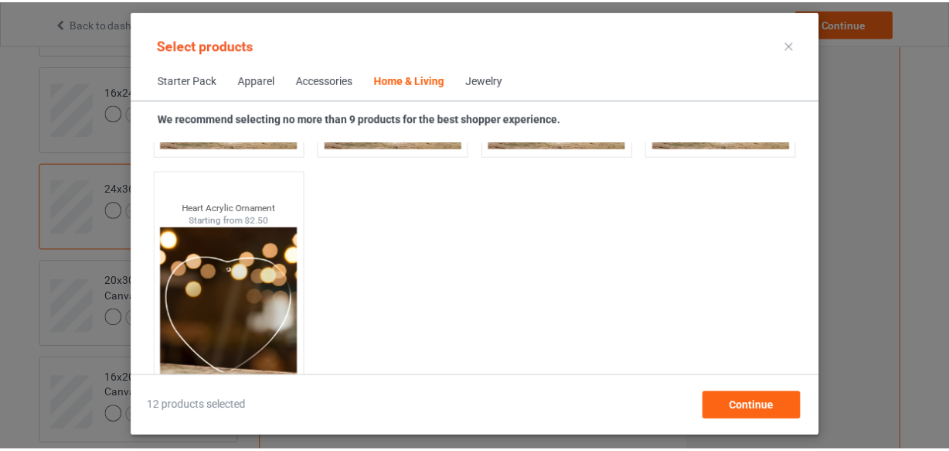
scroll to position [16828, 0]
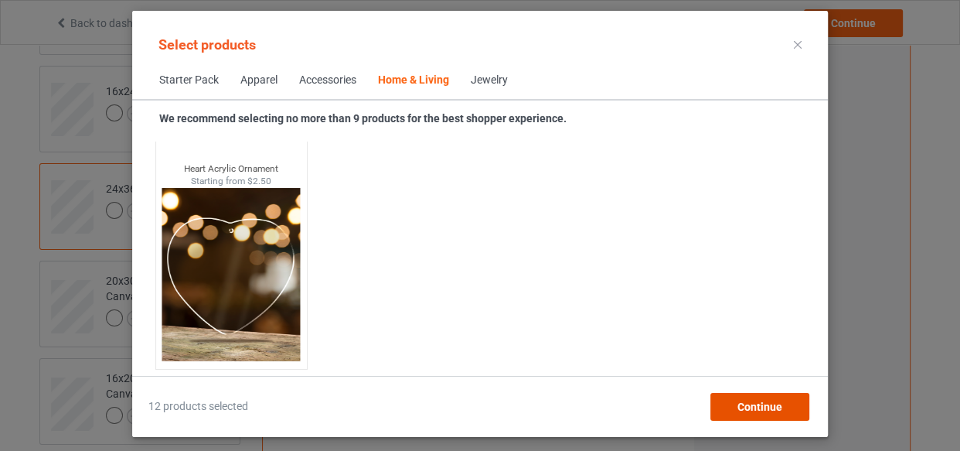
click at [781, 407] on span "Continue" at bounding box center [759, 406] width 45 height 12
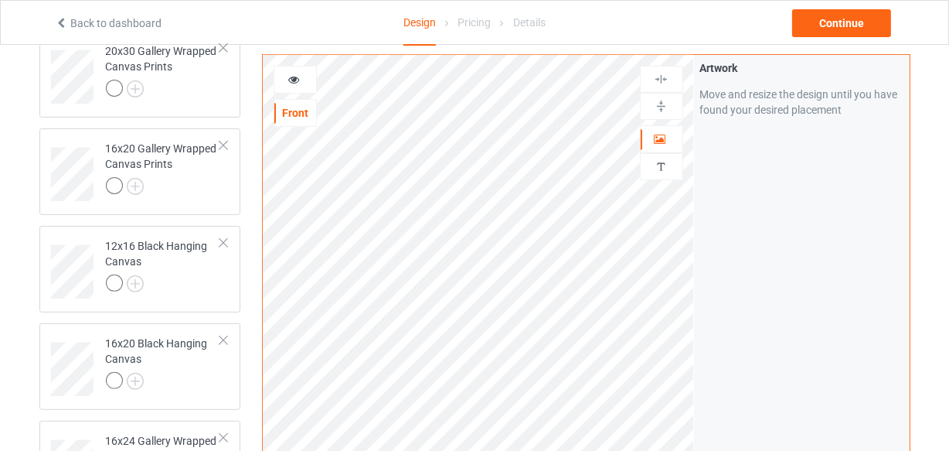
scroll to position [351, 0]
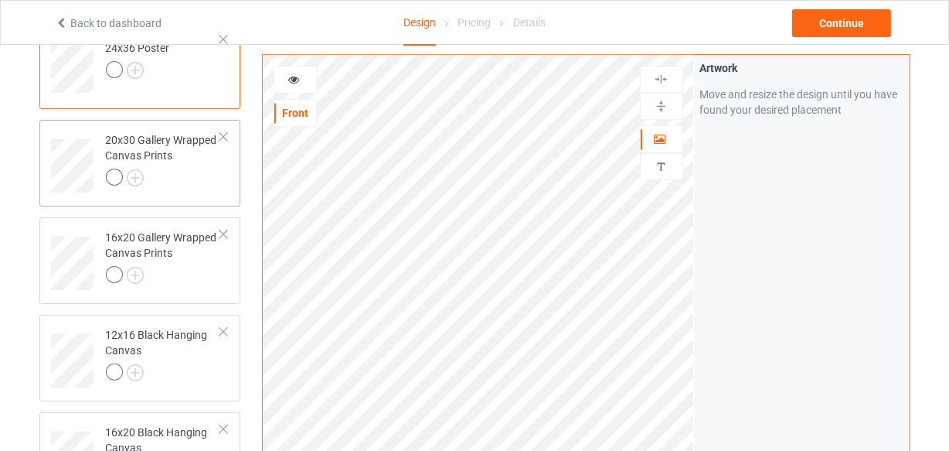
click at [169, 160] on div "20x30 Gallery Wrapped Canvas Prints" at bounding box center [163, 158] width 115 height 53
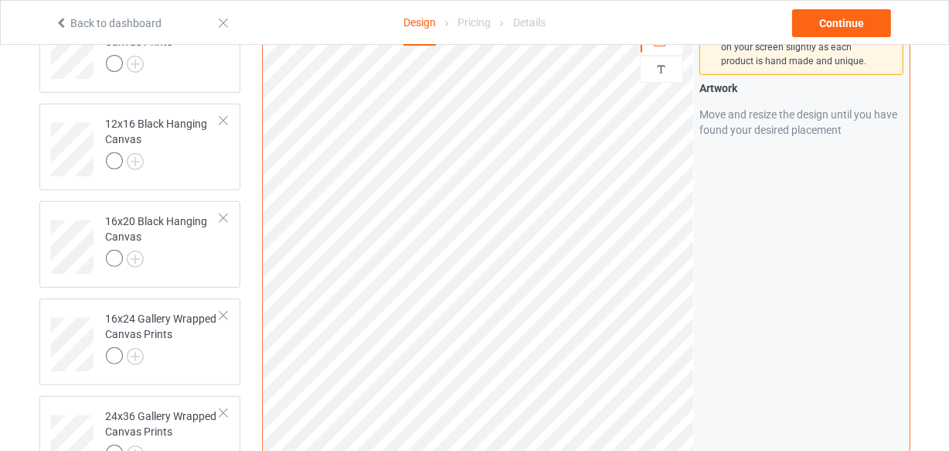
scroll to position [210, 0]
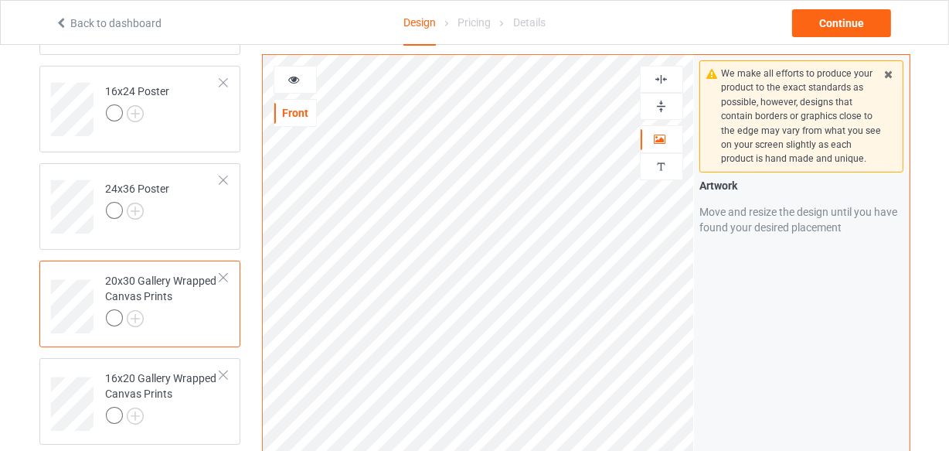
click at [658, 78] on img at bounding box center [661, 79] width 15 height 15
click at [659, 110] on img at bounding box center [661, 106] width 15 height 15
click at [659, 111] on img at bounding box center [661, 106] width 15 height 15
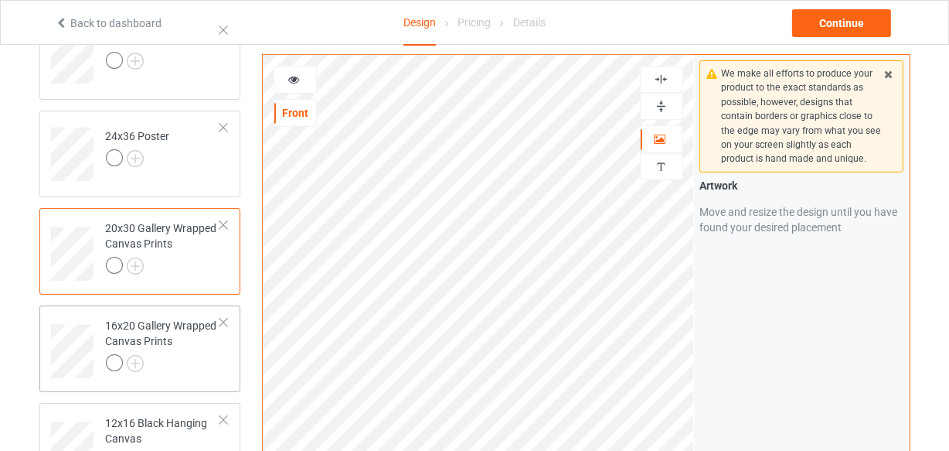
scroll to position [351, 0]
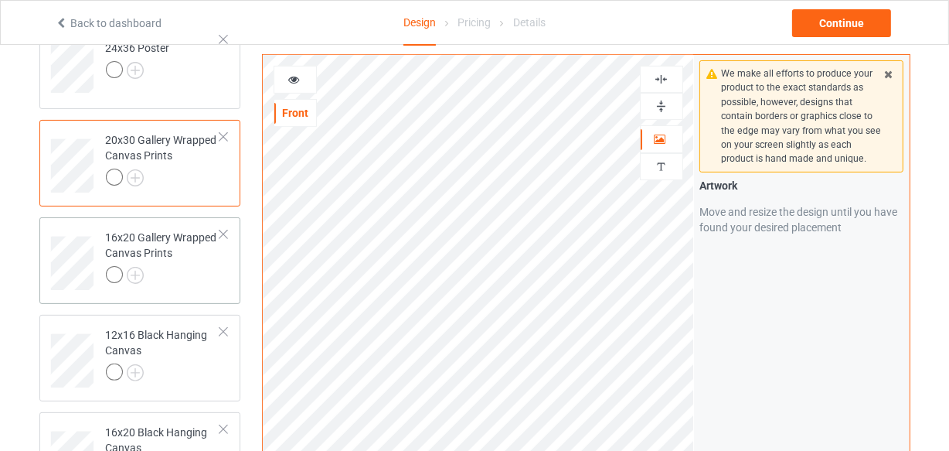
click at [184, 272] on div at bounding box center [163, 277] width 115 height 22
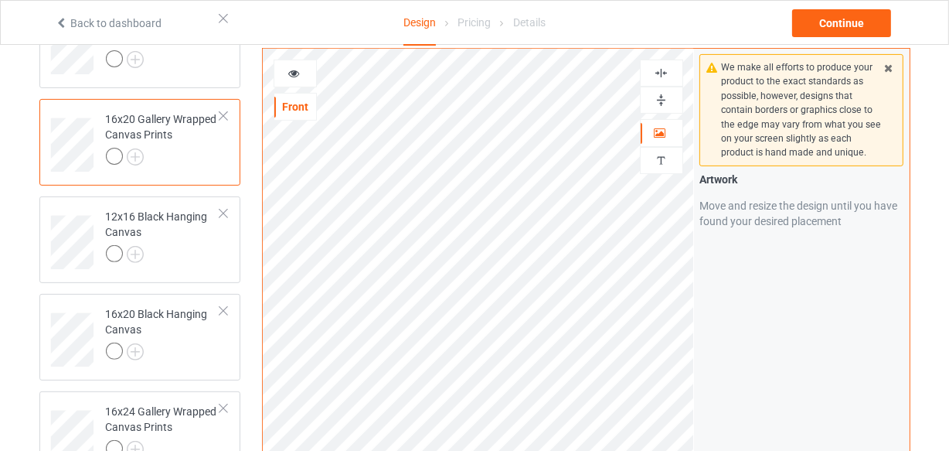
scroll to position [351, 0]
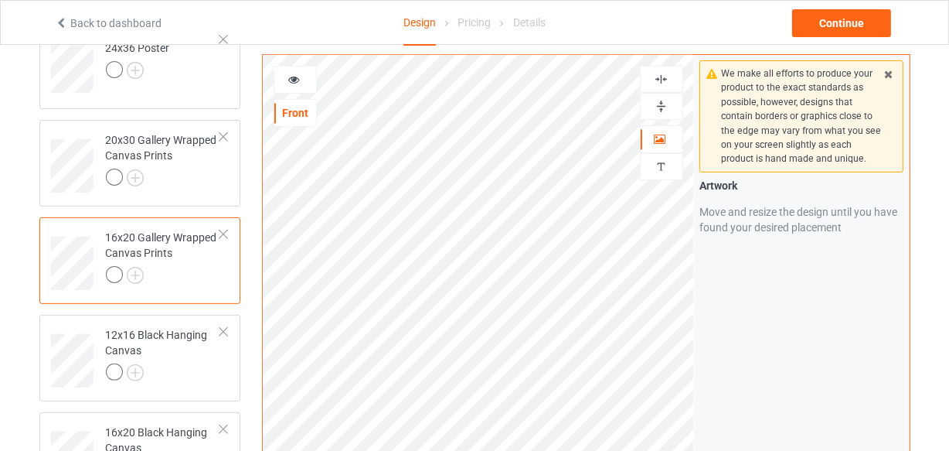
click at [224, 230] on div at bounding box center [223, 234] width 11 height 11
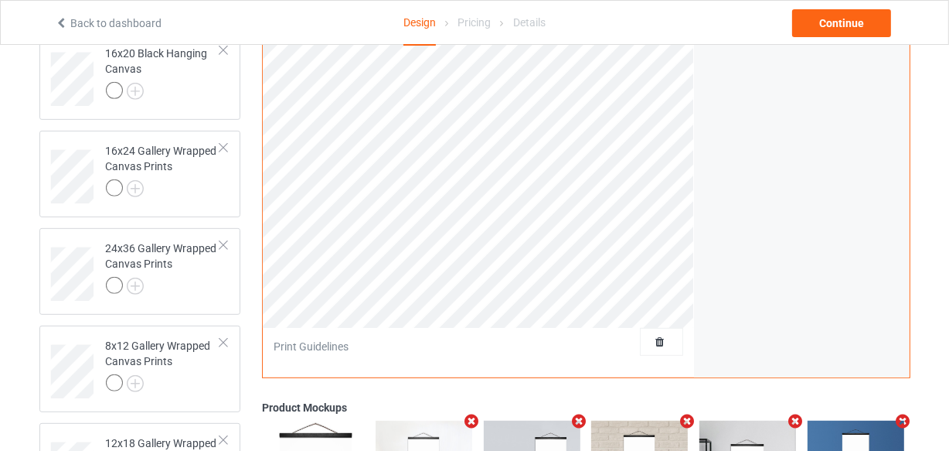
scroll to position [281, 0]
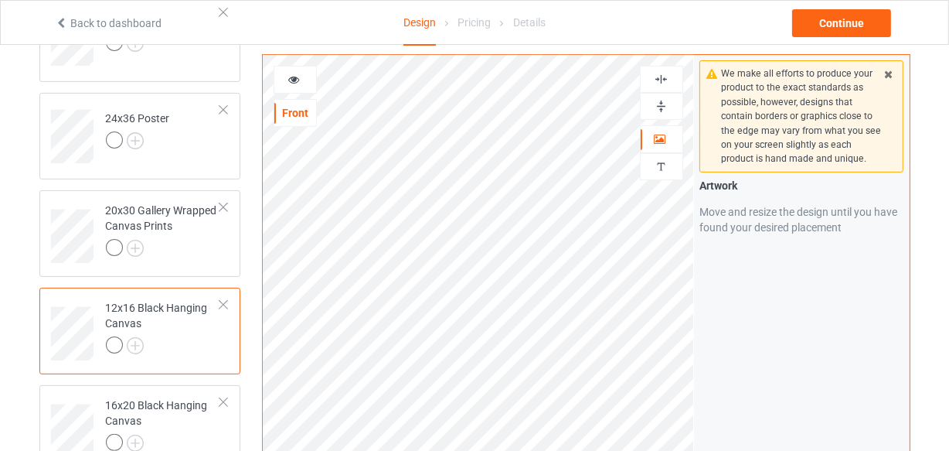
click at [659, 85] on img at bounding box center [661, 79] width 15 height 15
click at [663, 105] on img at bounding box center [661, 106] width 15 height 15
click at [662, 105] on img at bounding box center [661, 106] width 15 height 15
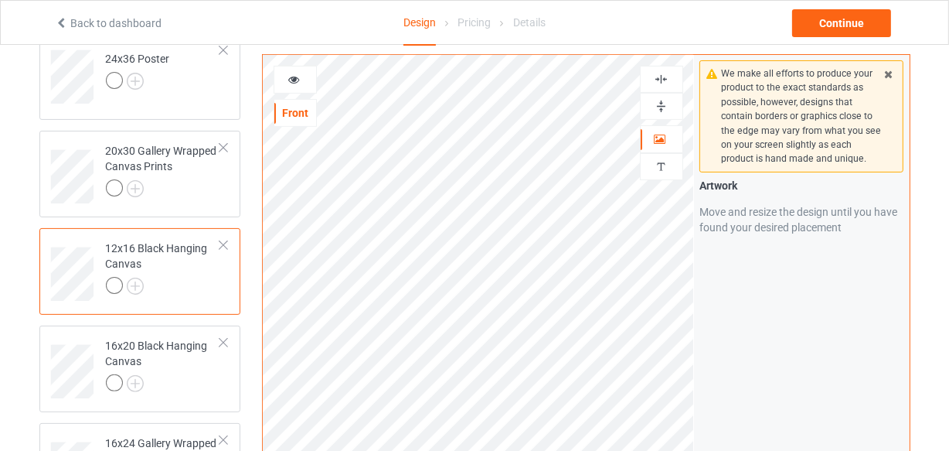
scroll to position [210, 0]
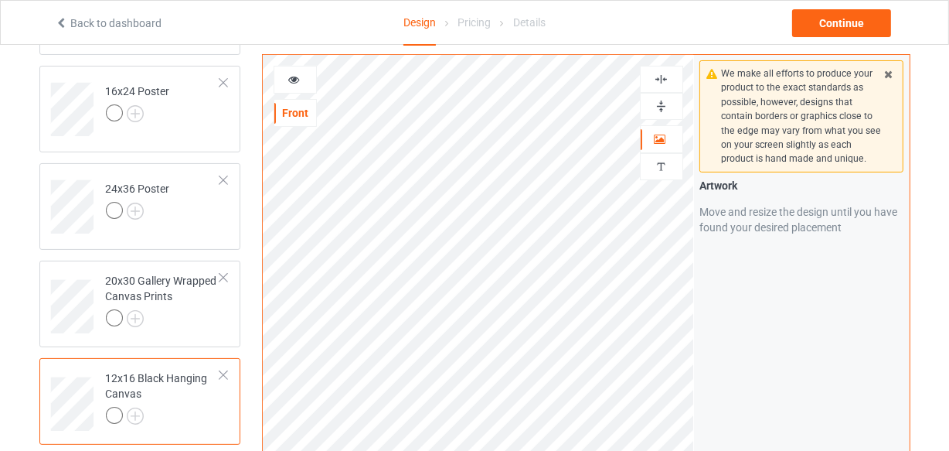
click at [659, 80] on img at bounding box center [661, 79] width 15 height 15
click at [657, 100] on img at bounding box center [661, 106] width 15 height 15
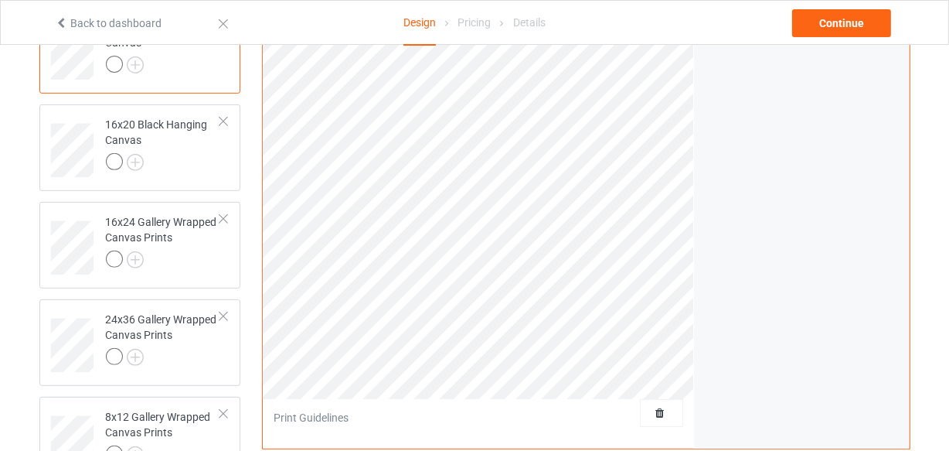
scroll to position [562, 0]
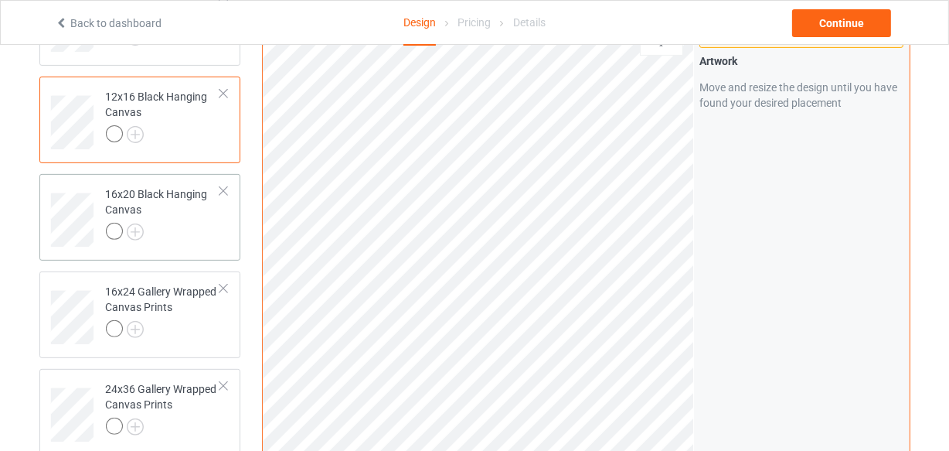
click at [169, 234] on div at bounding box center [163, 234] width 115 height 22
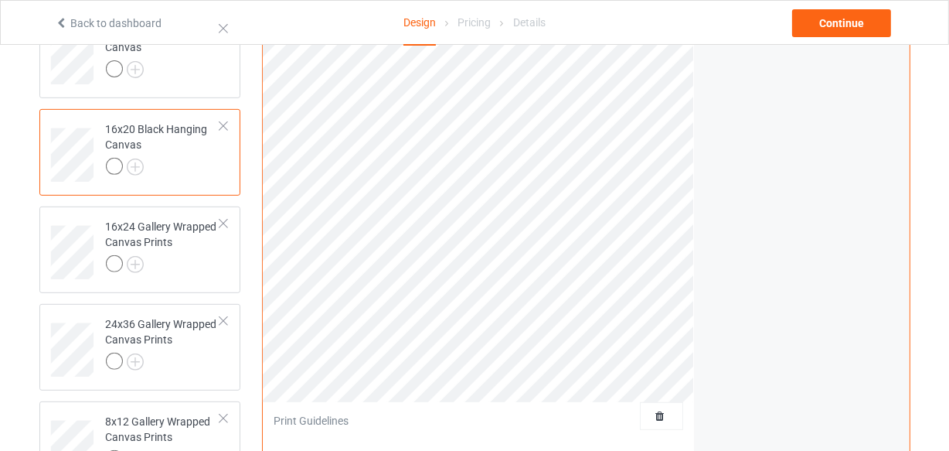
scroll to position [632, 0]
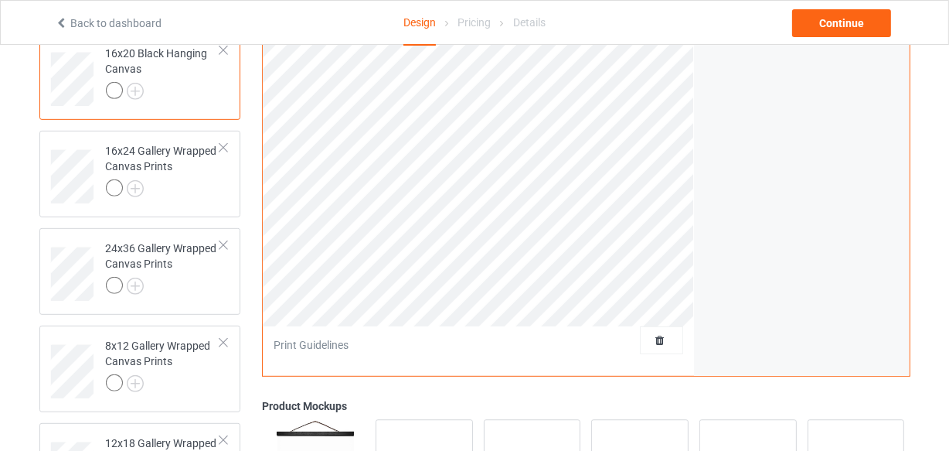
click at [679, 357] on div "Print quality: Great ( 13.69 " x 20.53 " @ 261 DPI) Front Artwork Personalized …" at bounding box center [478, 81] width 431 height 587
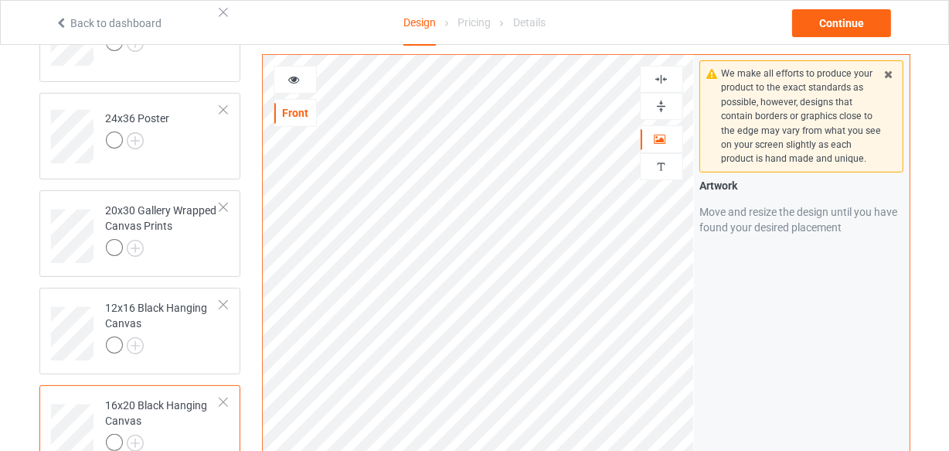
click at [663, 73] on img at bounding box center [661, 79] width 15 height 15
click at [662, 105] on img at bounding box center [661, 106] width 15 height 15
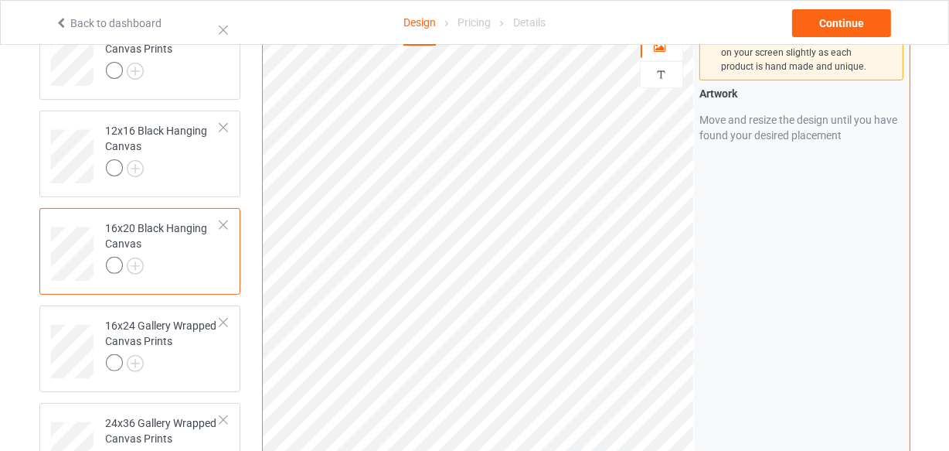
scroll to position [632, 0]
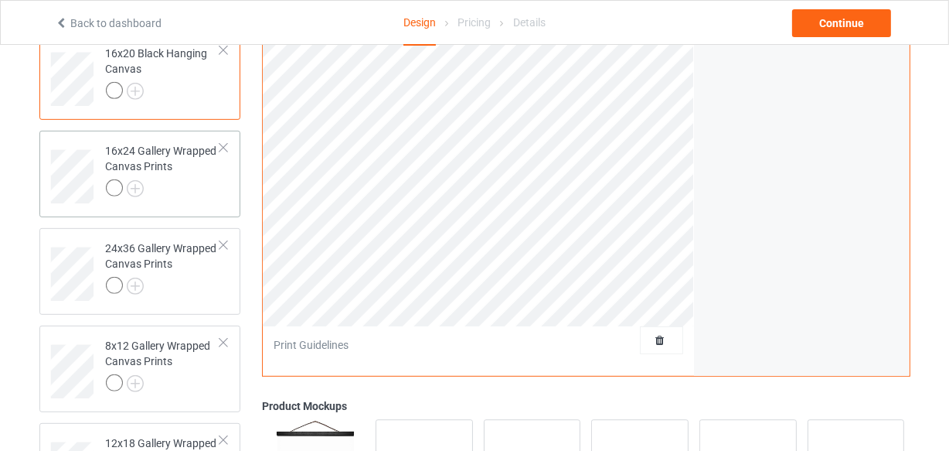
click at [175, 177] on div "16x24 Gallery Wrapped Canvas Prints" at bounding box center [163, 169] width 115 height 53
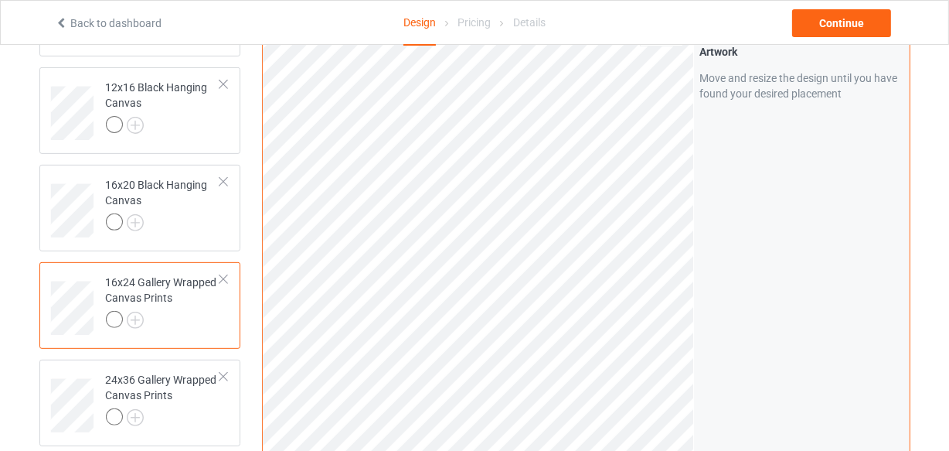
scroll to position [400, 0]
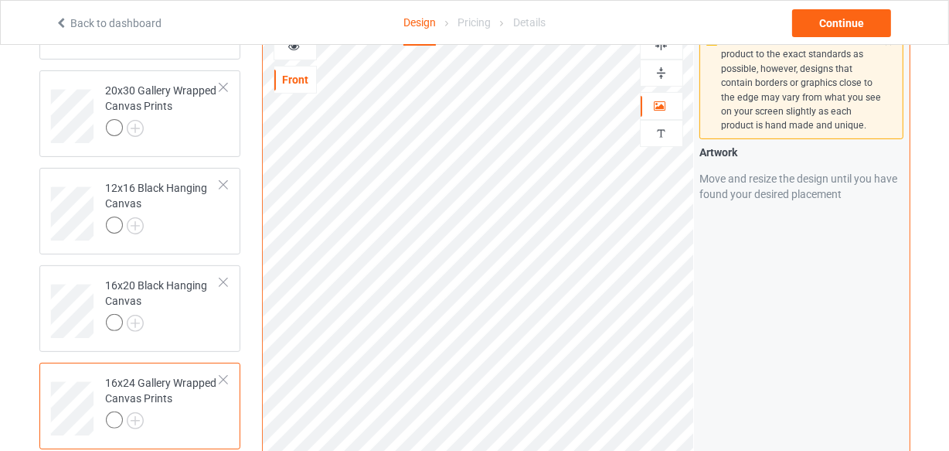
click at [662, 73] on img at bounding box center [661, 73] width 15 height 15
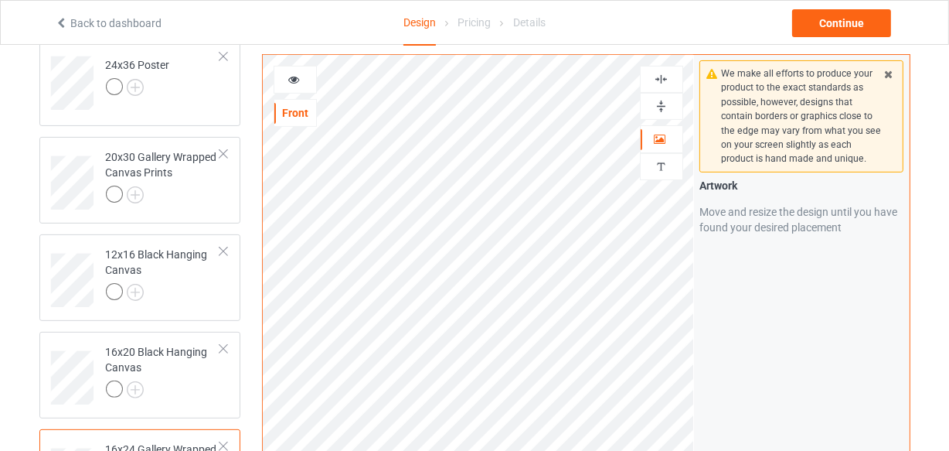
scroll to position [260, 0]
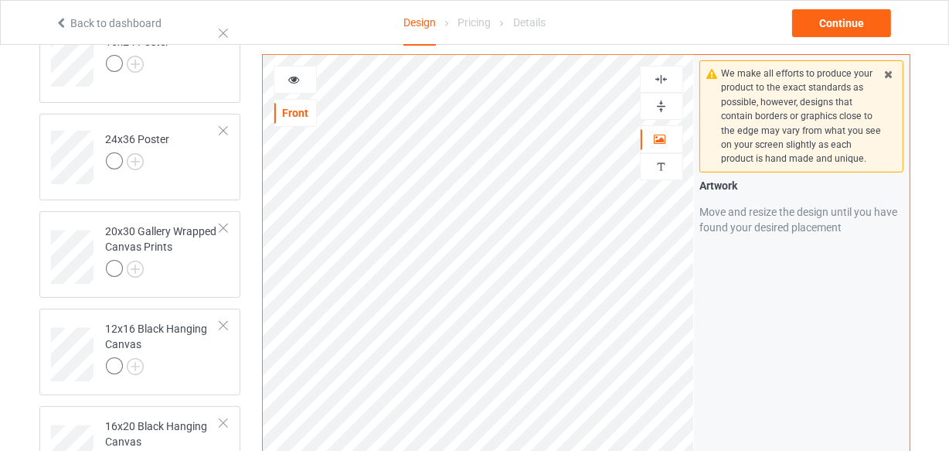
click at [666, 80] on img at bounding box center [661, 79] width 15 height 15
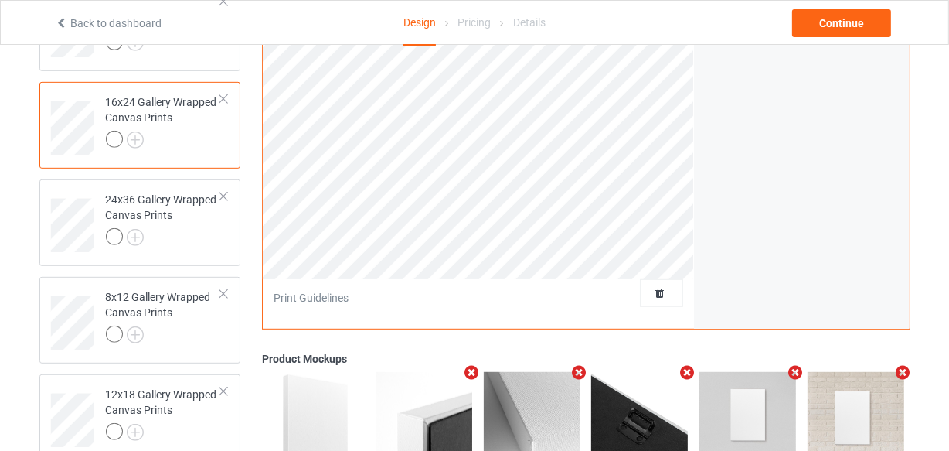
scroll to position [330, 0]
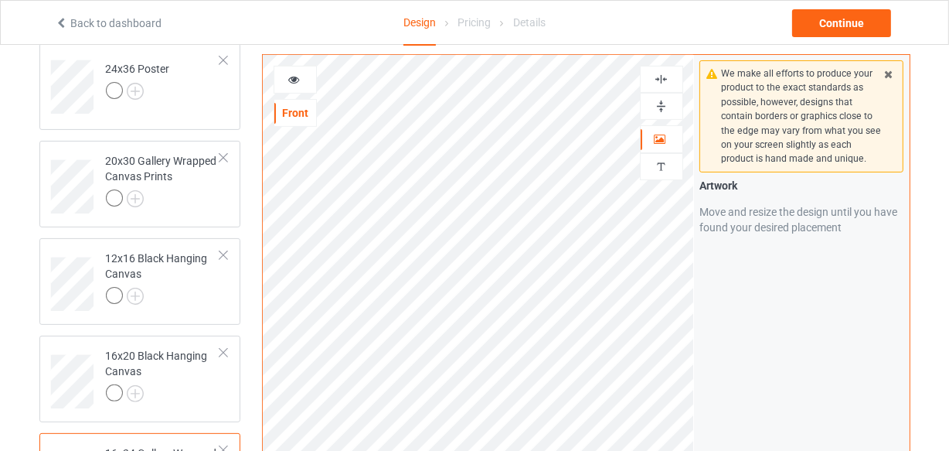
click at [659, 80] on img at bounding box center [661, 79] width 15 height 15
click at [663, 99] on img at bounding box center [661, 106] width 15 height 15
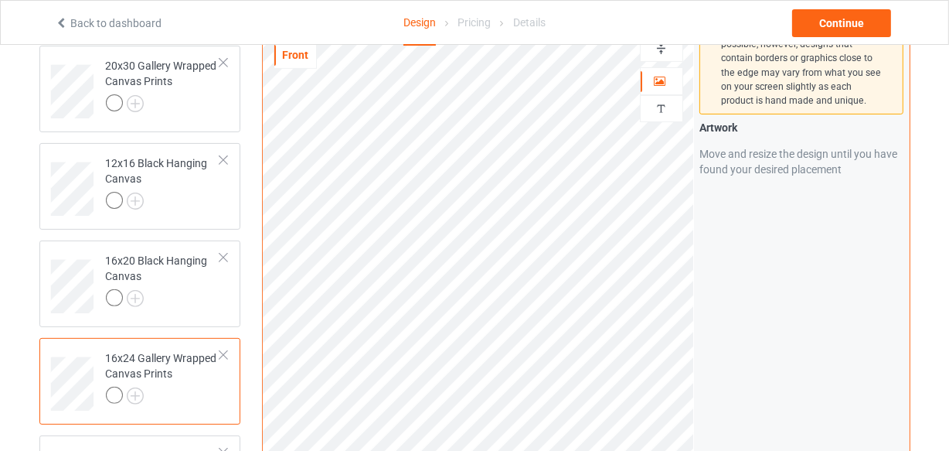
scroll to position [632, 0]
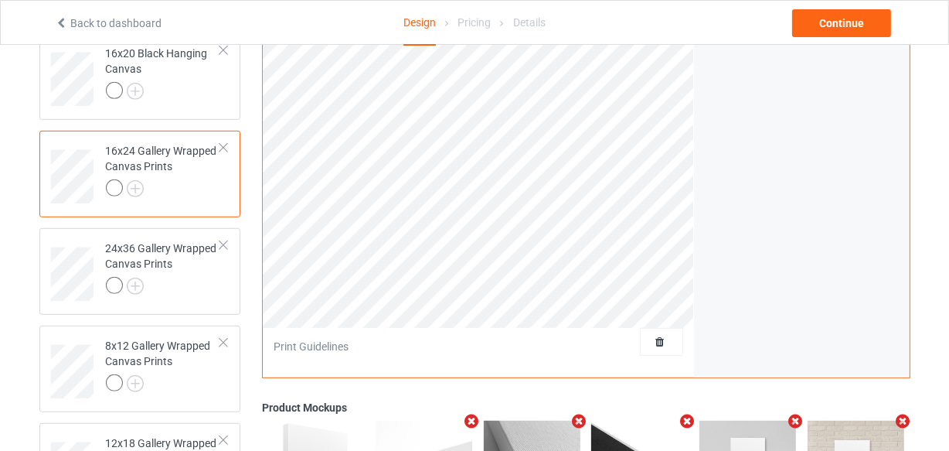
click at [176, 194] on div at bounding box center [163, 190] width 115 height 22
click at [178, 278] on div at bounding box center [163, 288] width 115 height 22
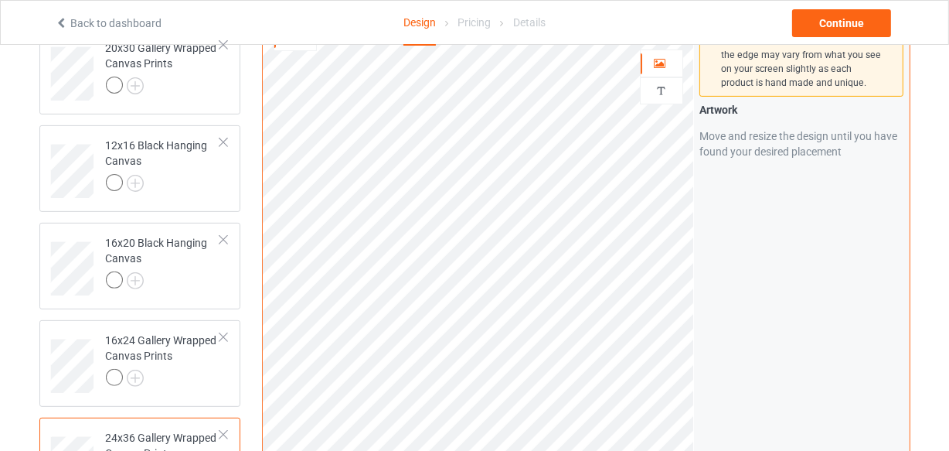
scroll to position [330, 0]
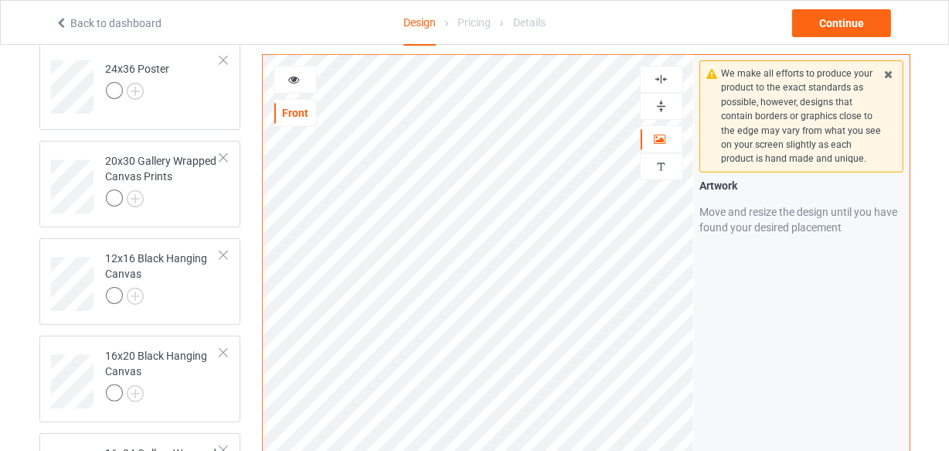
click at [661, 79] on img at bounding box center [661, 79] width 15 height 15
click at [666, 104] on img at bounding box center [661, 106] width 15 height 15
click at [666, 105] on img at bounding box center [661, 106] width 15 height 15
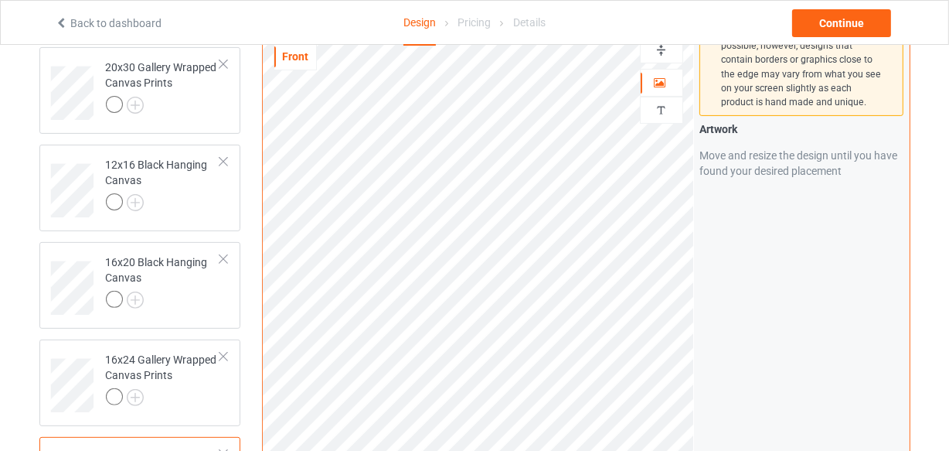
scroll to position [260, 0]
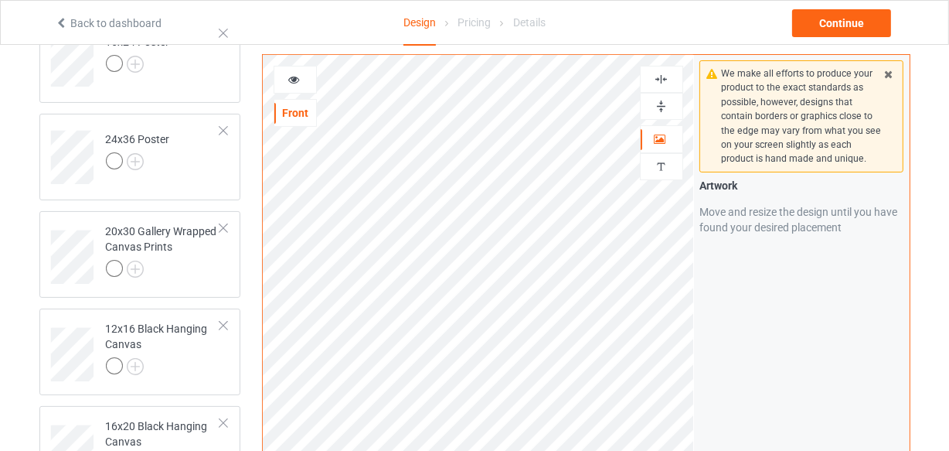
click at [658, 72] on img at bounding box center [661, 79] width 15 height 15
click at [666, 107] on img at bounding box center [661, 106] width 15 height 15
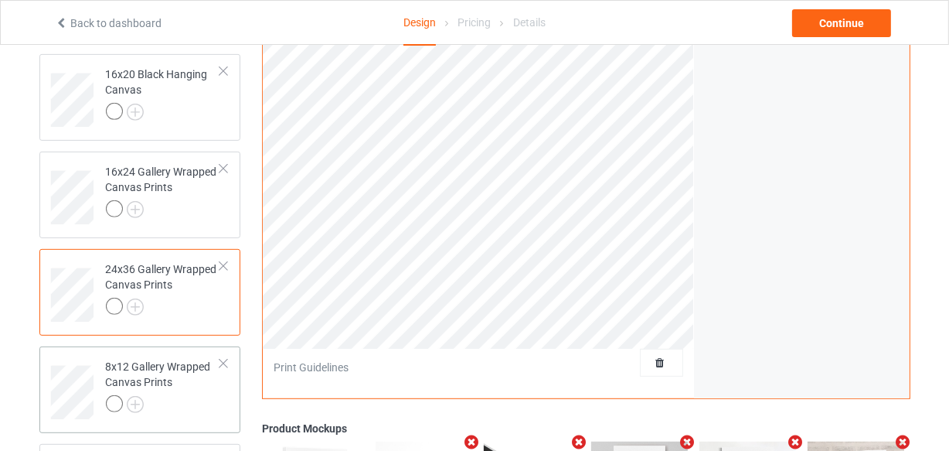
scroll to position [751, 0]
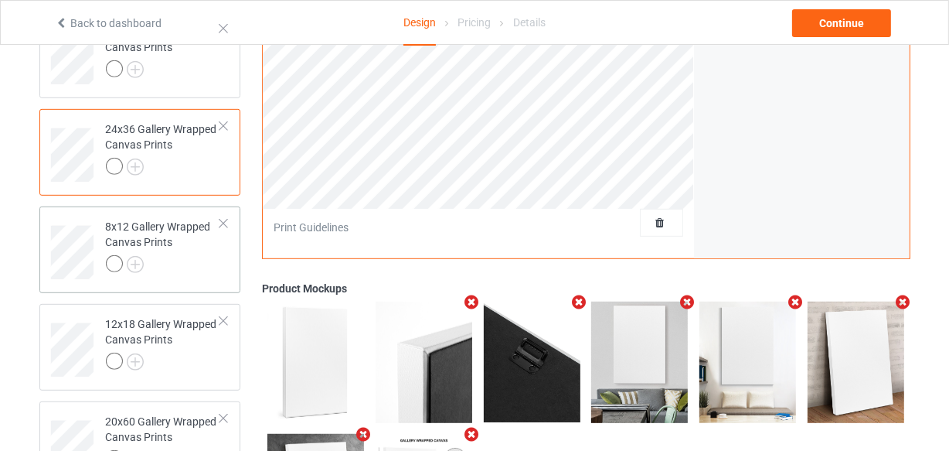
click at [156, 255] on div at bounding box center [163, 266] width 115 height 22
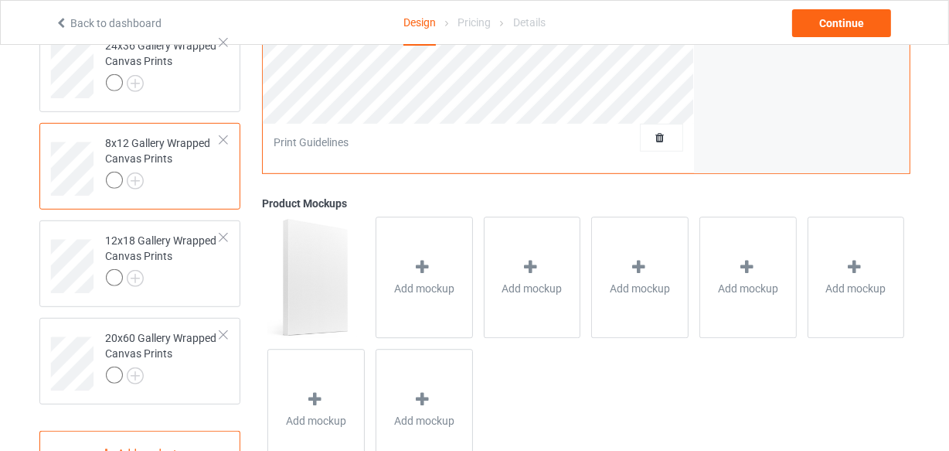
scroll to position [892, 0]
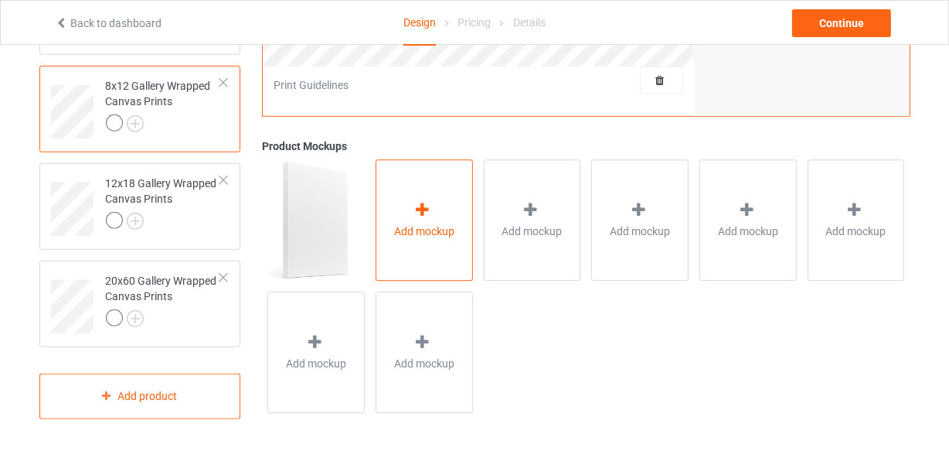
click at [428, 182] on div "Add mockup" at bounding box center [424, 220] width 97 height 121
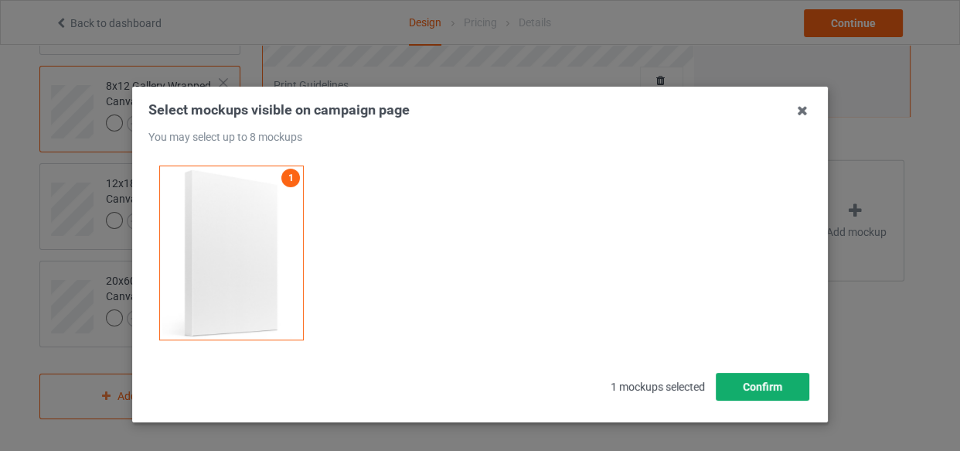
click at [748, 385] on button "Confirm" at bounding box center [763, 387] width 94 height 28
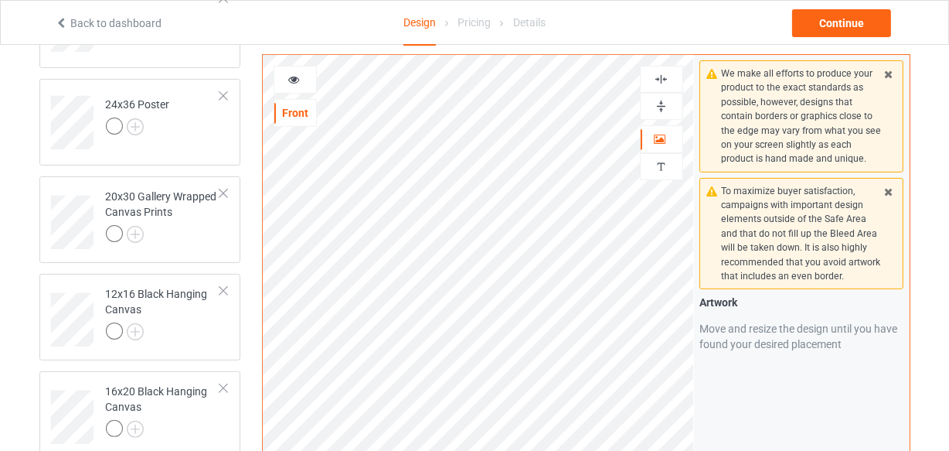
scroll to position [260, 0]
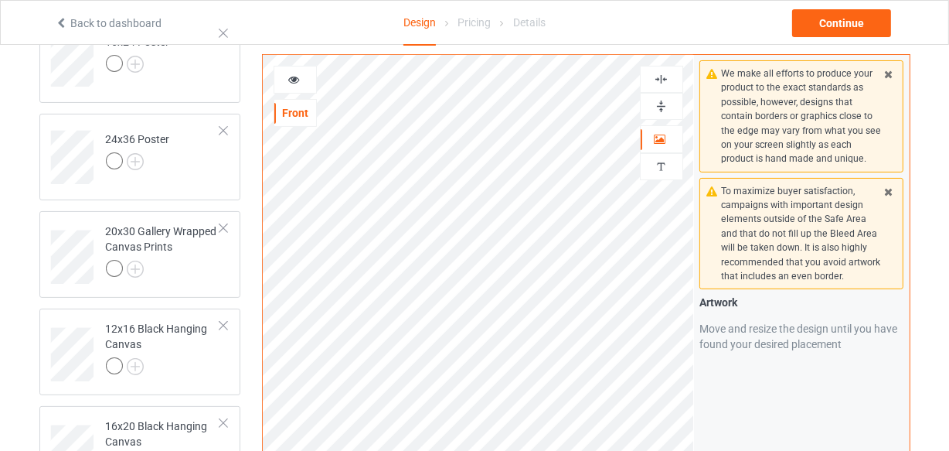
click at [652, 77] on div at bounding box center [662, 79] width 42 height 15
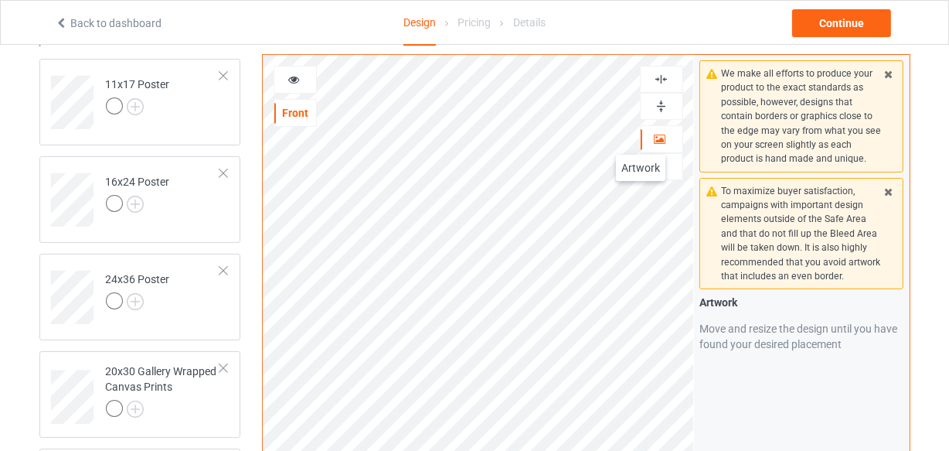
scroll to position [119, 0]
click at [666, 77] on img at bounding box center [661, 79] width 15 height 15
click at [657, 108] on img at bounding box center [661, 106] width 15 height 15
click at [664, 83] on img at bounding box center [661, 79] width 15 height 15
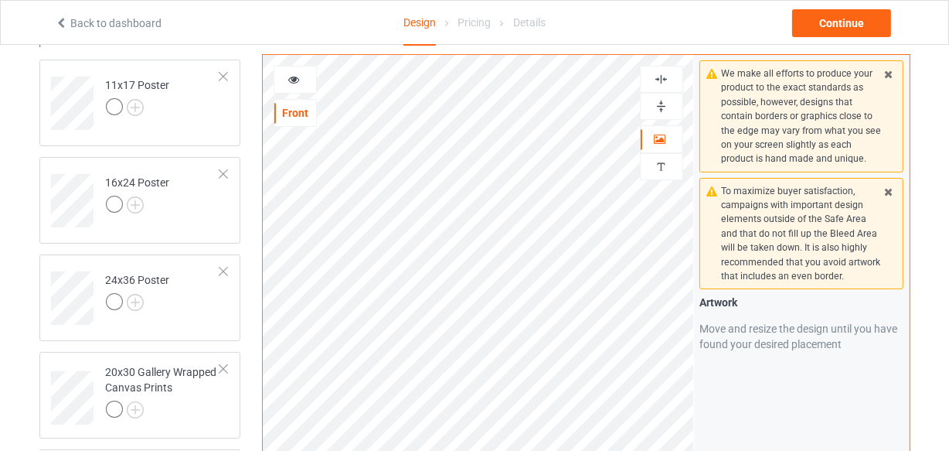
click at [659, 105] on img at bounding box center [661, 106] width 15 height 15
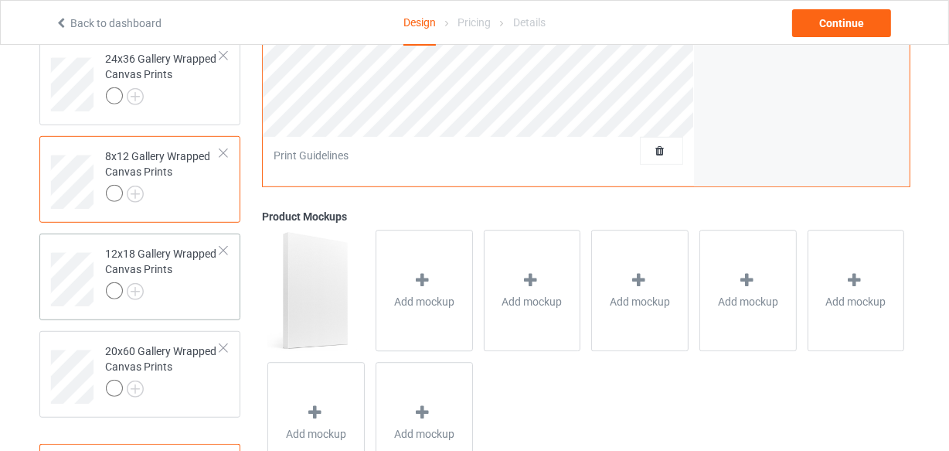
click at [182, 292] on div at bounding box center [163, 293] width 115 height 22
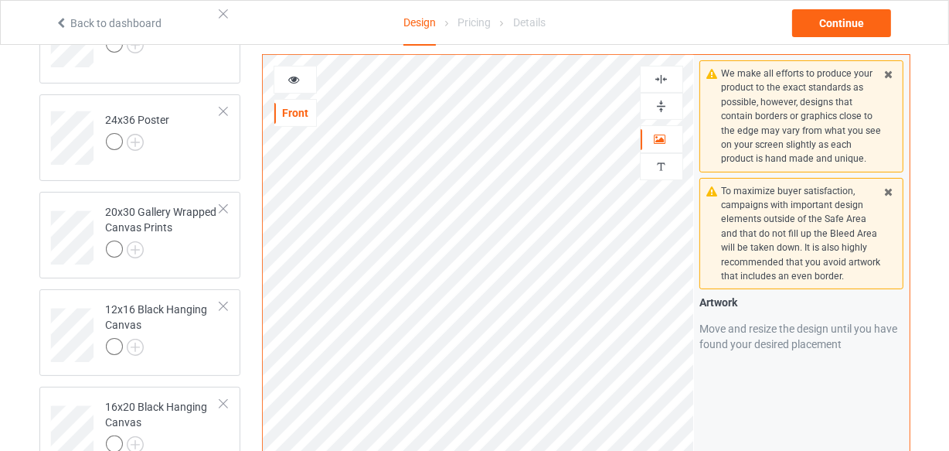
scroll to position [189, 0]
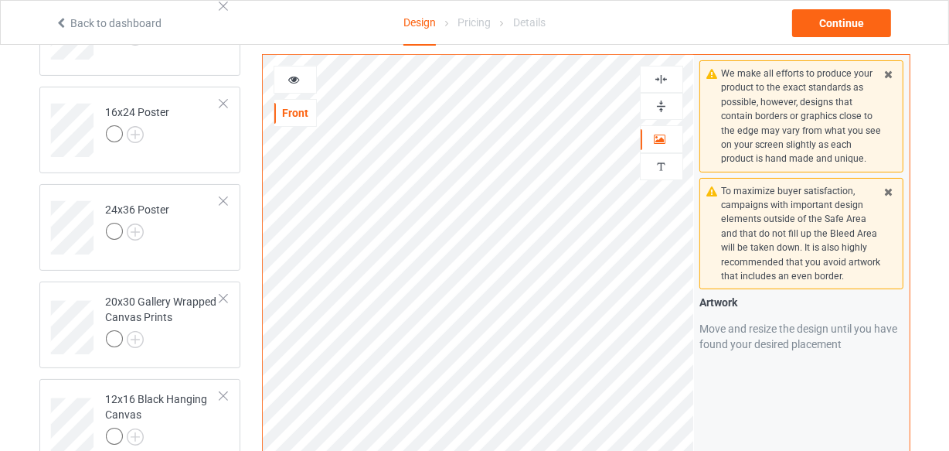
click at [660, 77] on img at bounding box center [661, 79] width 15 height 15
click at [657, 107] on img at bounding box center [661, 106] width 15 height 15
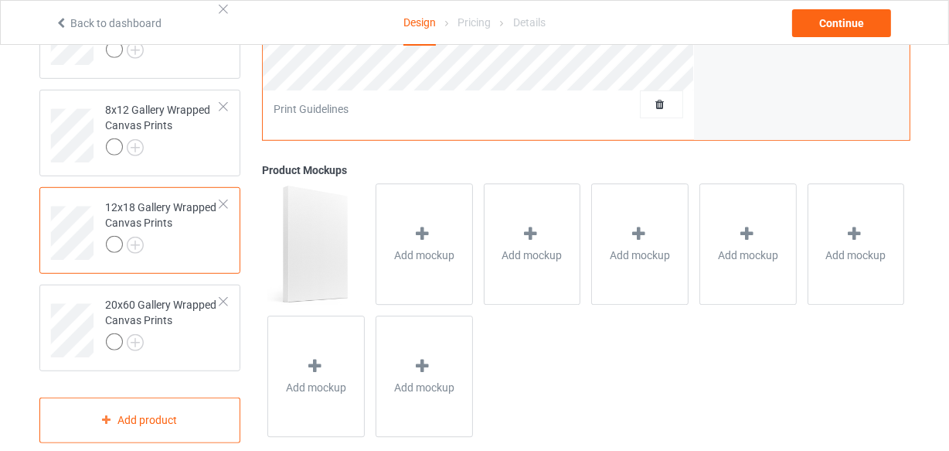
scroll to position [892, 0]
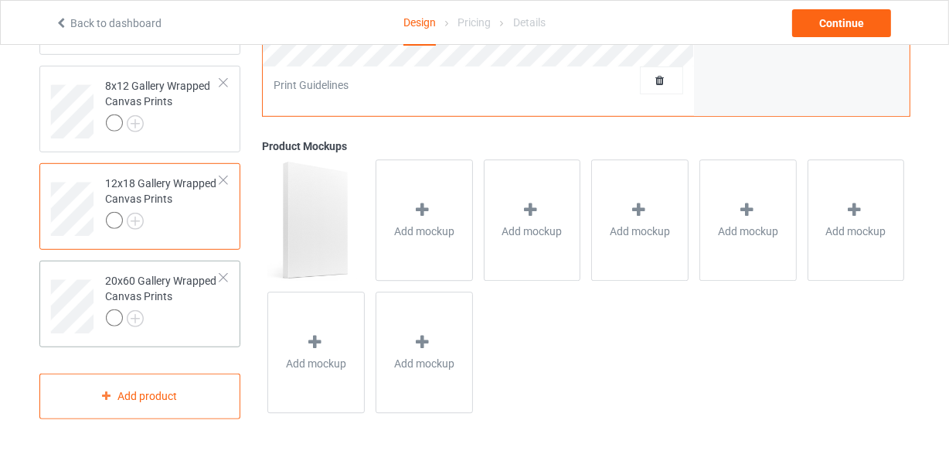
click at [177, 311] on div at bounding box center [163, 320] width 115 height 22
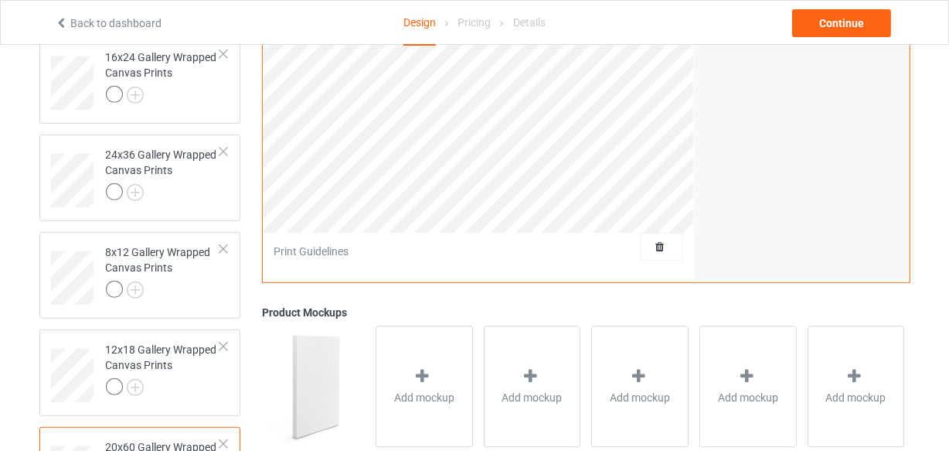
scroll to position [892, 0]
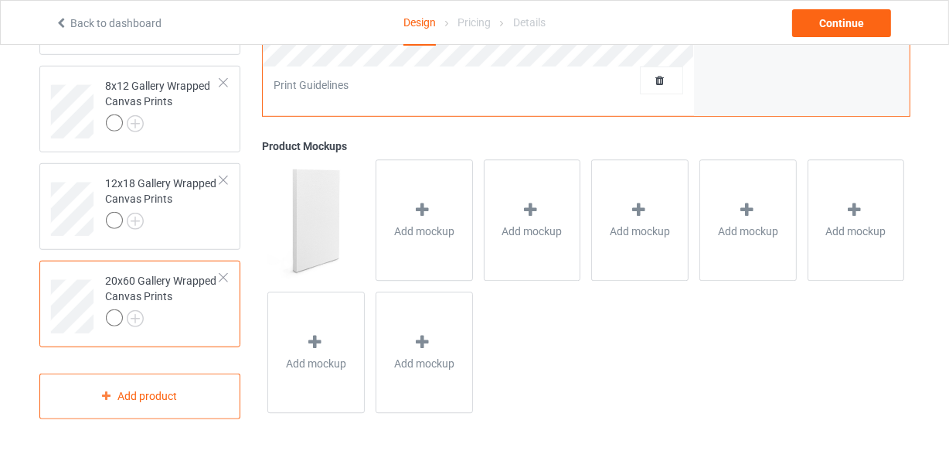
click at [223, 276] on div at bounding box center [223, 277] width 11 height 11
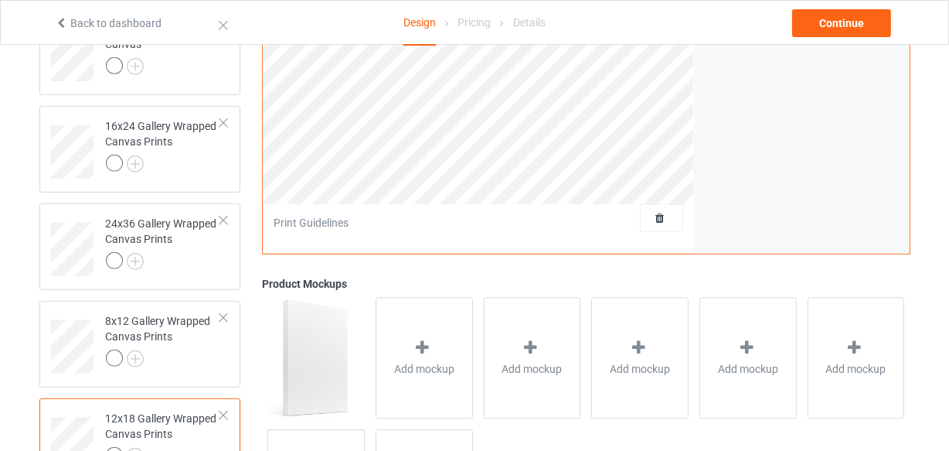
scroll to position [655, 0]
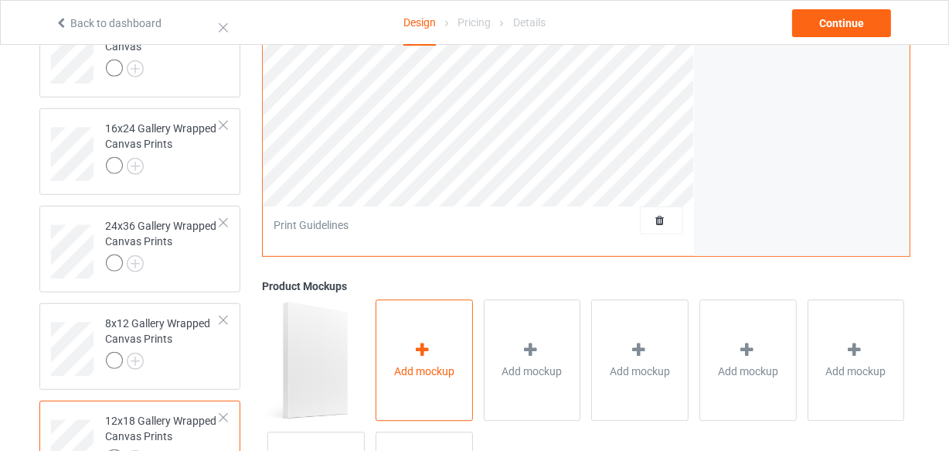
click at [424, 349] on icon at bounding box center [423, 350] width 19 height 16
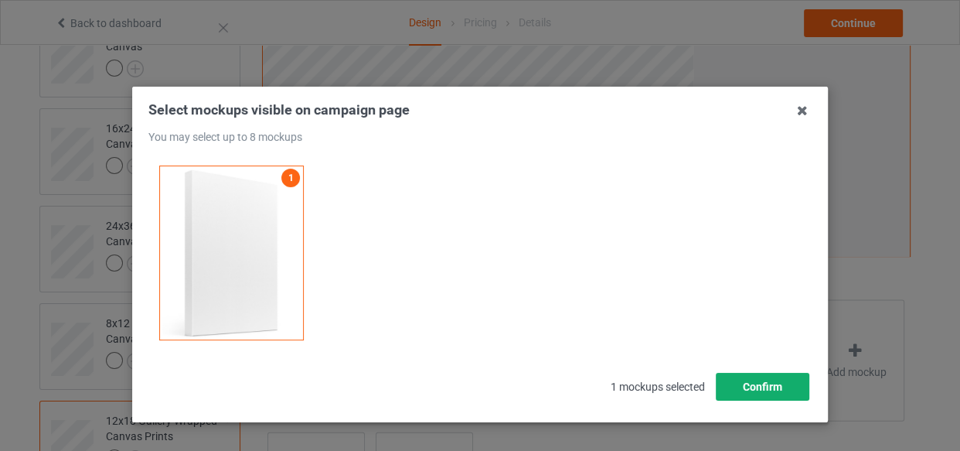
click at [761, 384] on button "Confirm" at bounding box center [763, 387] width 94 height 28
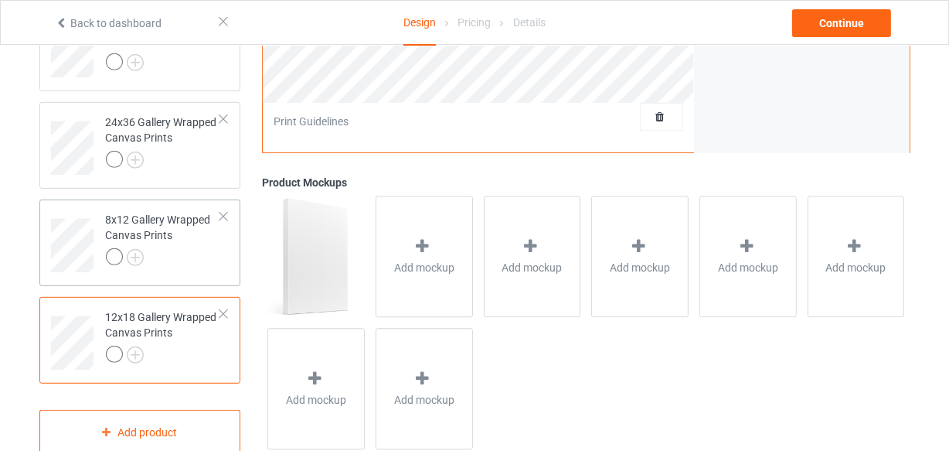
scroll to position [725, 0]
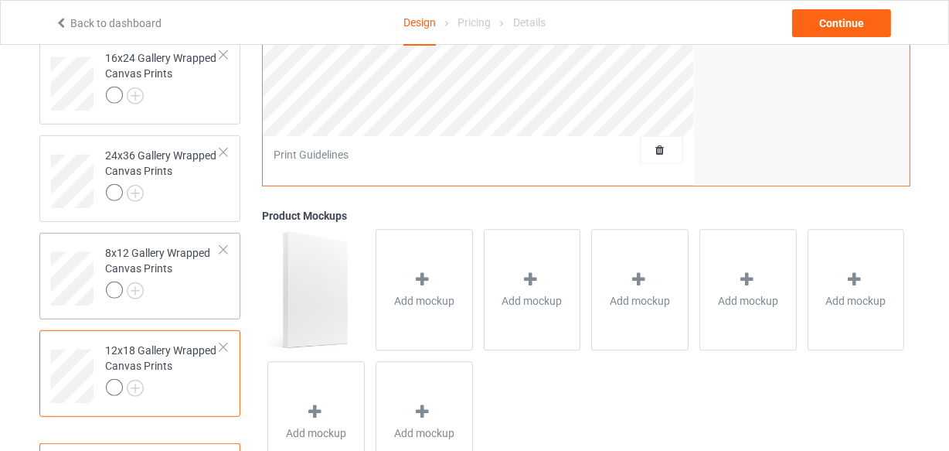
click at [179, 297] on div at bounding box center [163, 292] width 115 height 22
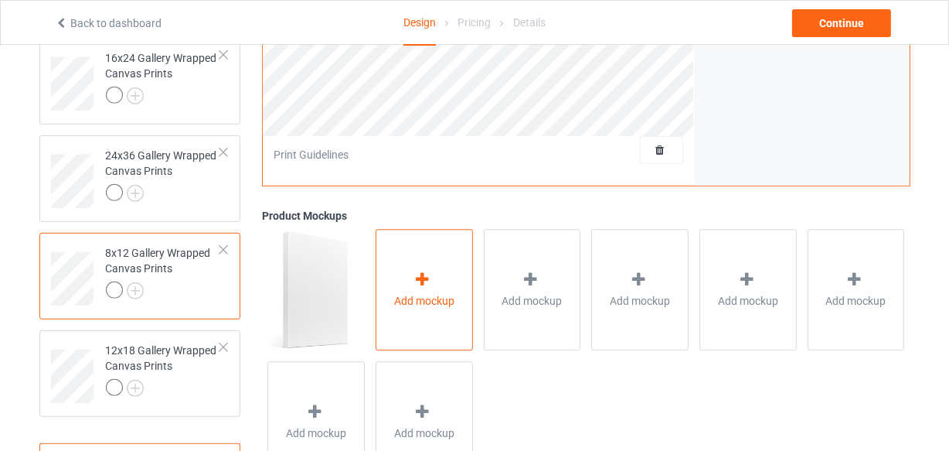
click at [416, 267] on div "Add mockup" at bounding box center [424, 290] width 97 height 121
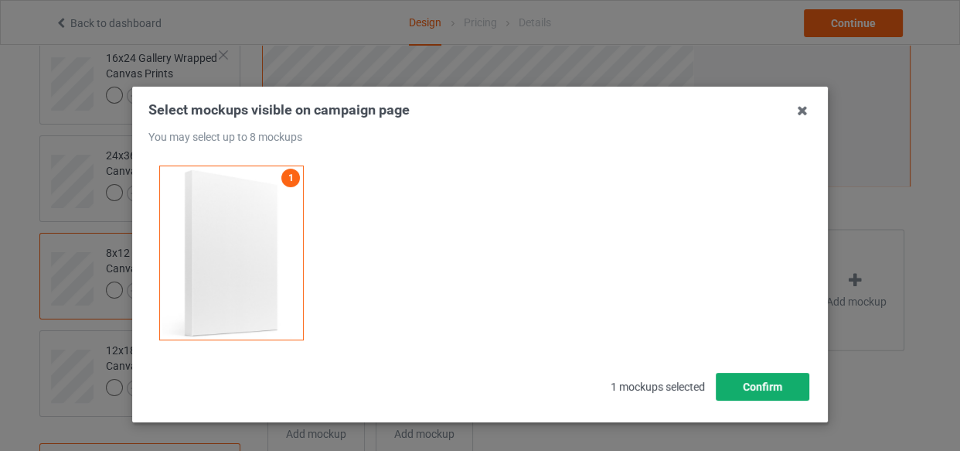
click at [747, 382] on button "Confirm" at bounding box center [763, 387] width 94 height 28
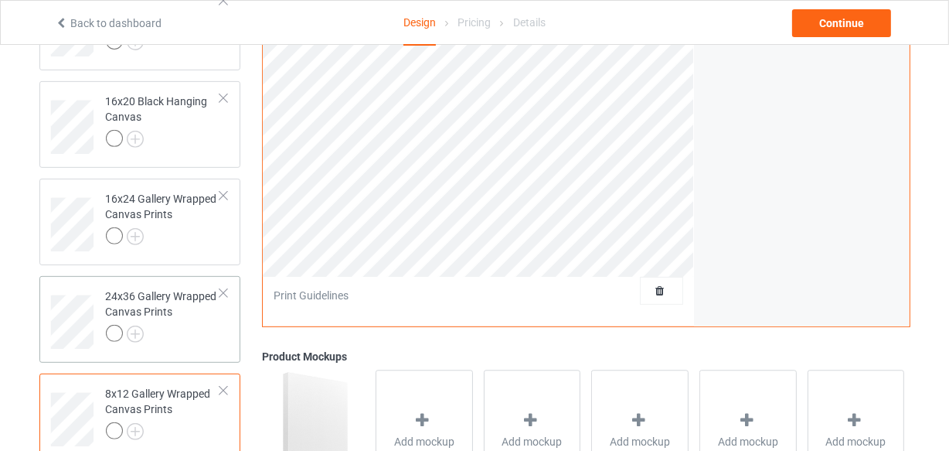
click at [193, 332] on div at bounding box center [163, 336] width 115 height 22
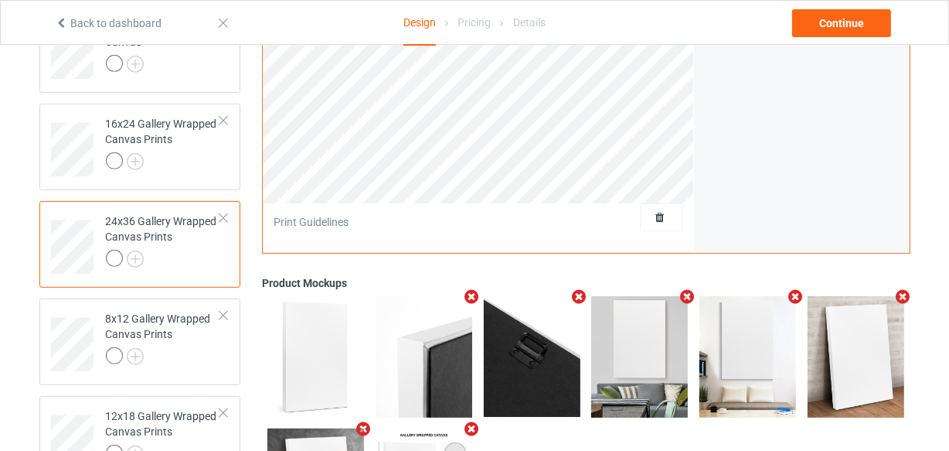
scroll to position [584, 0]
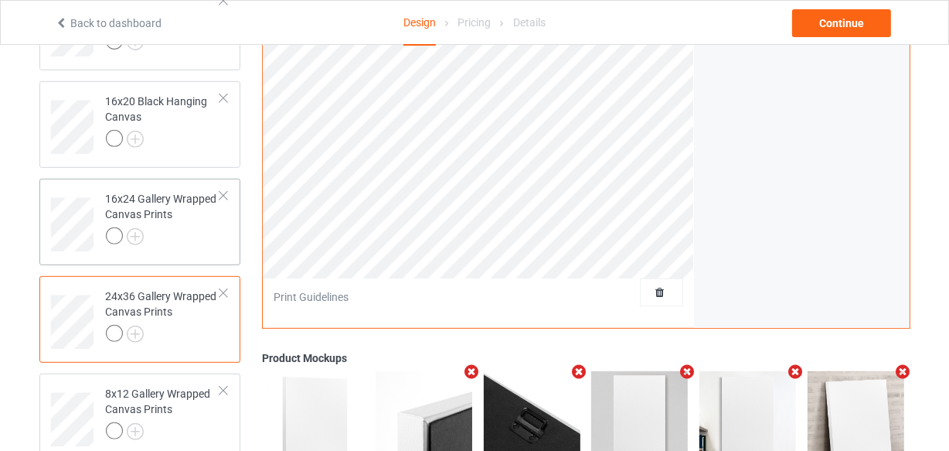
click at [191, 225] on div "16x24 Gallery Wrapped Canvas Prints" at bounding box center [163, 217] width 115 height 53
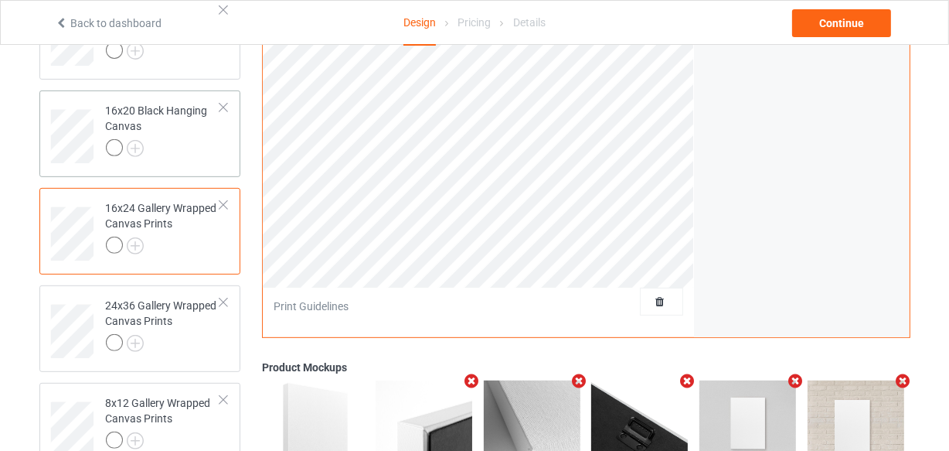
scroll to position [444, 0]
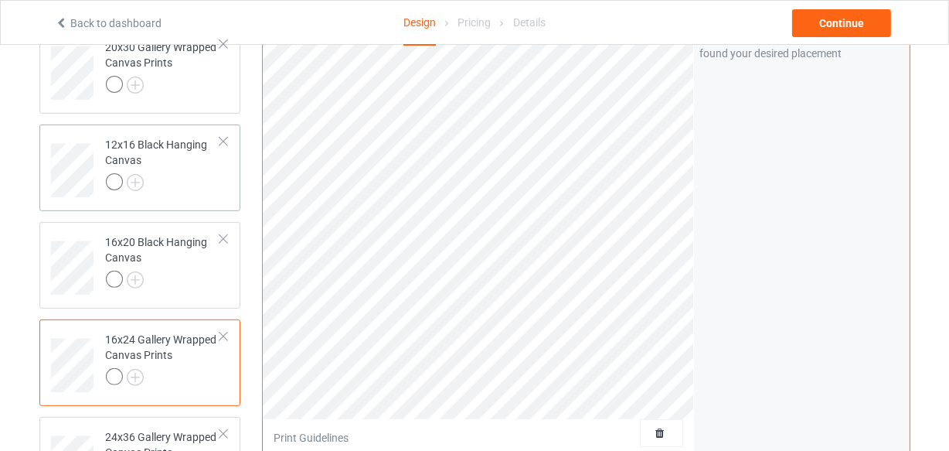
click at [176, 193] on td "12x16 Black Hanging Canvas" at bounding box center [163, 165] width 132 height 69
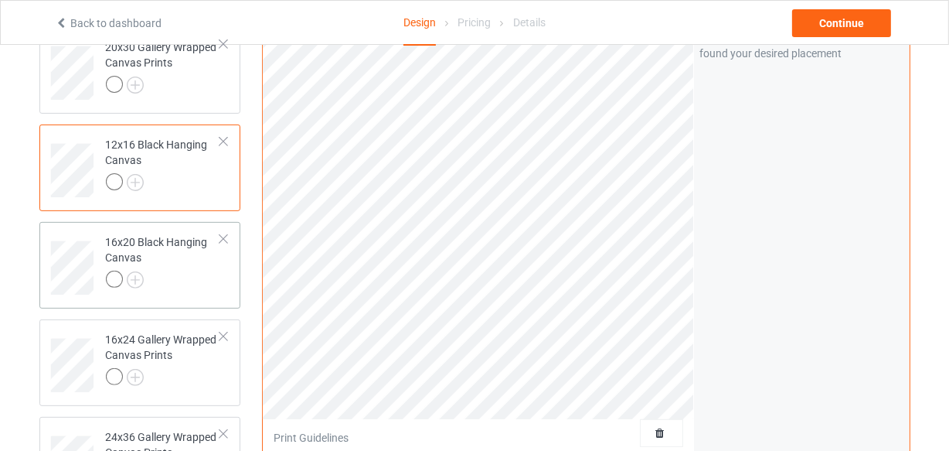
click at [195, 266] on div "16x20 Black Hanging Canvas" at bounding box center [163, 260] width 115 height 53
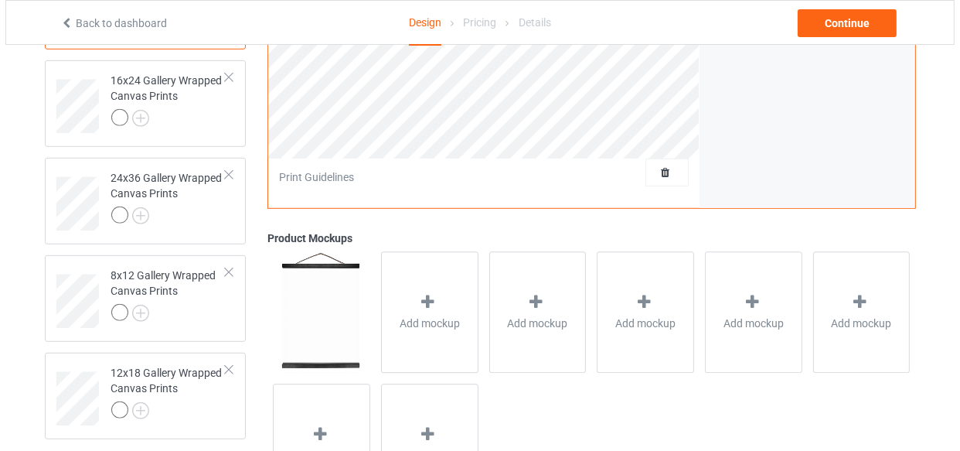
scroll to position [725, 0]
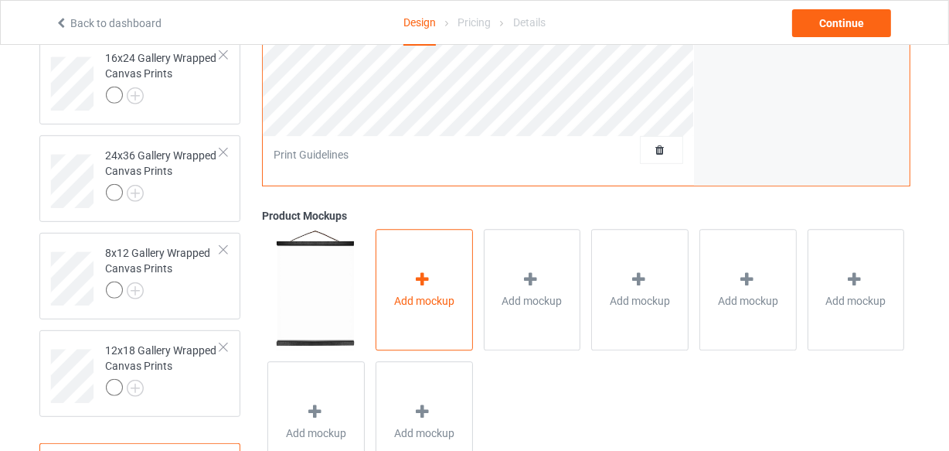
click at [410, 294] on span "Add mockup" at bounding box center [424, 300] width 60 height 15
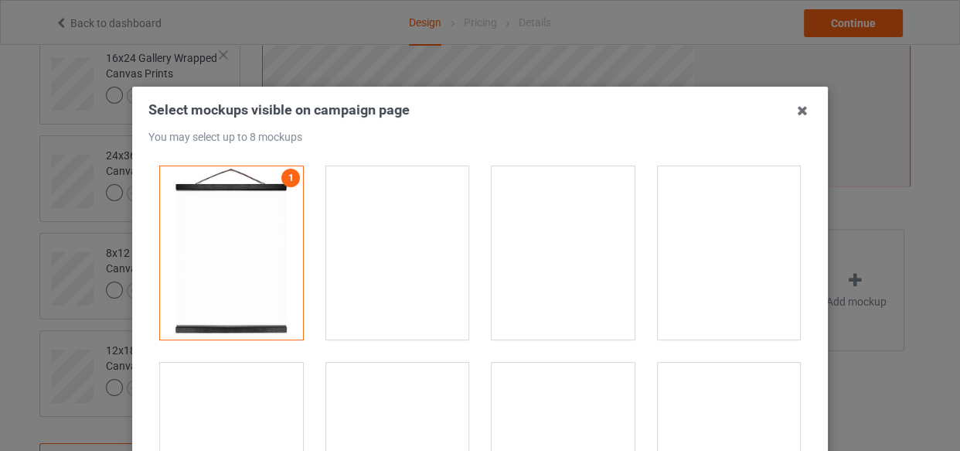
click at [409, 263] on div at bounding box center [397, 252] width 143 height 173
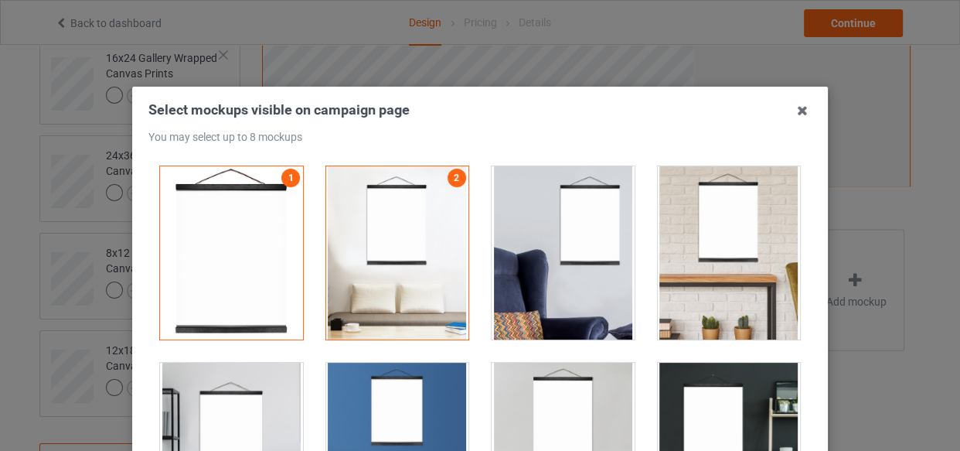
drag, startPoint x: 609, startPoint y: 268, endPoint x: 663, endPoint y: 269, distance: 54.1
click at [609, 269] on div at bounding box center [563, 252] width 143 height 173
click at [671, 269] on div at bounding box center [729, 252] width 143 height 173
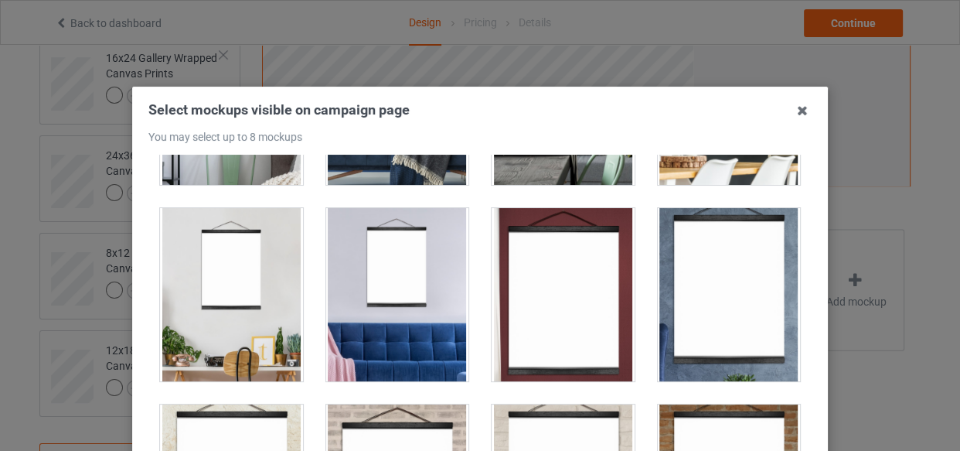
click at [502, 288] on div at bounding box center [563, 294] width 143 height 173
click at [344, 322] on div at bounding box center [397, 294] width 143 height 173
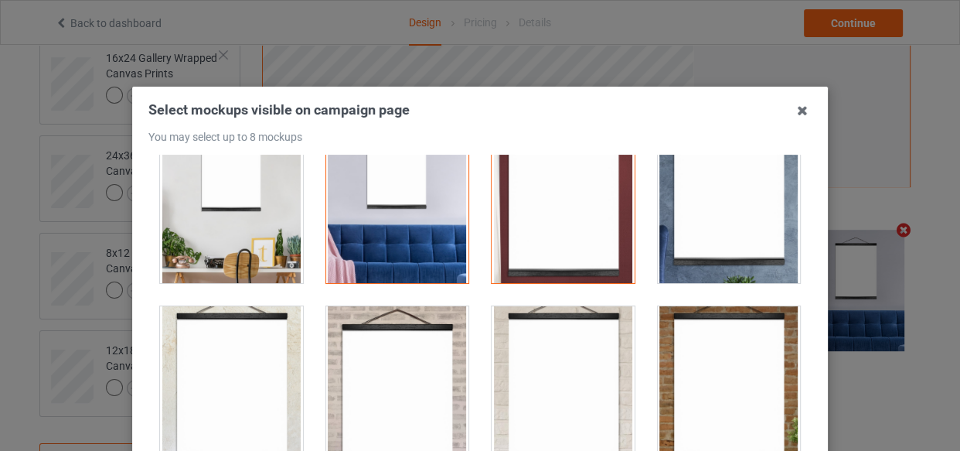
scroll to position [632, 0]
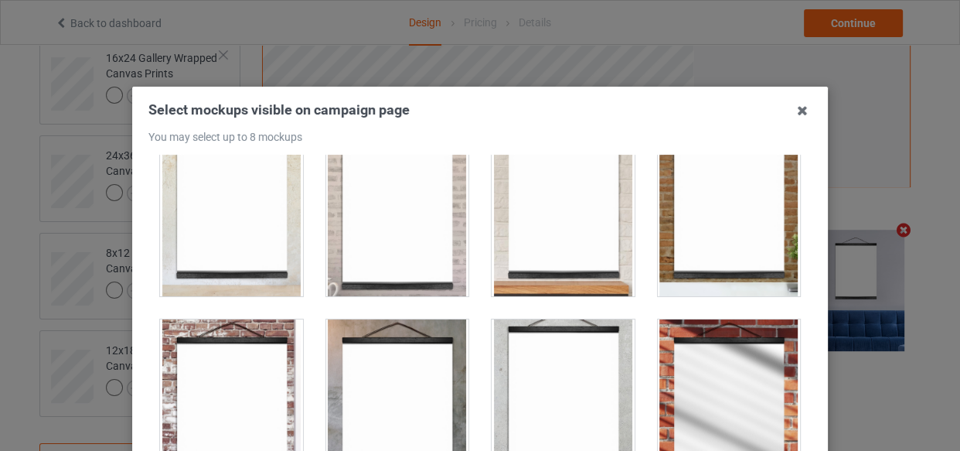
click at [315, 320] on div at bounding box center [398, 406] width 166 height 196
click at [396, 380] on div at bounding box center [397, 405] width 143 height 173
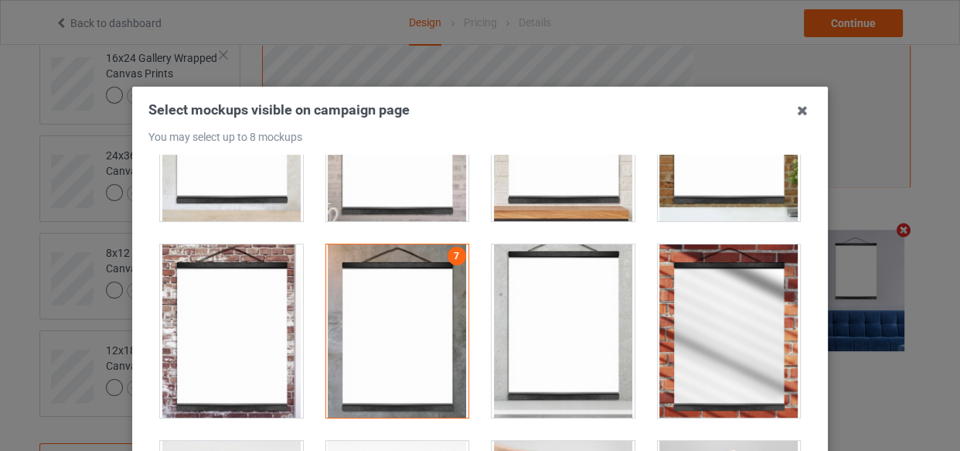
scroll to position [773, 0]
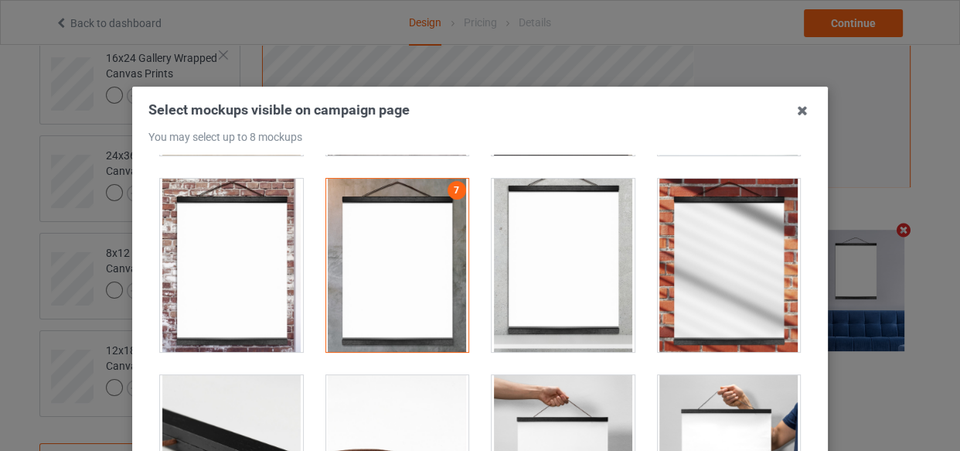
drag, startPoint x: 714, startPoint y: 339, endPoint x: 751, endPoint y: 328, distance: 38.1
click at [713, 339] on div at bounding box center [729, 265] width 143 height 173
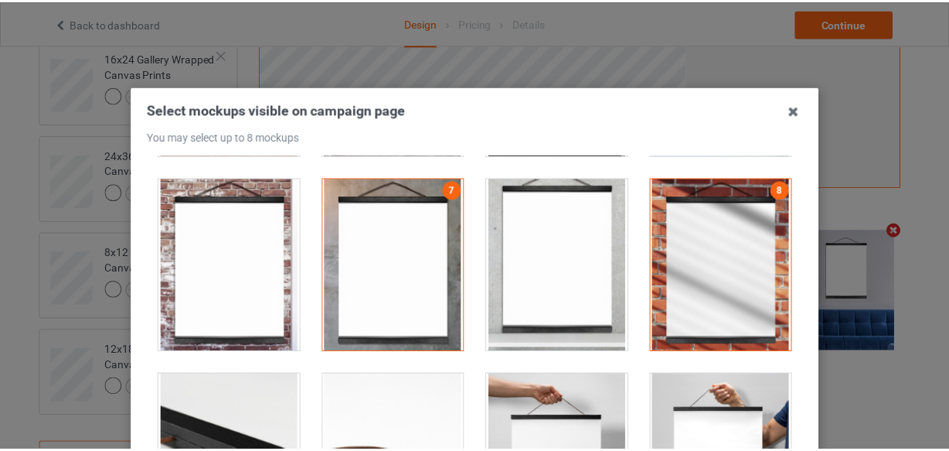
scroll to position [222, 0]
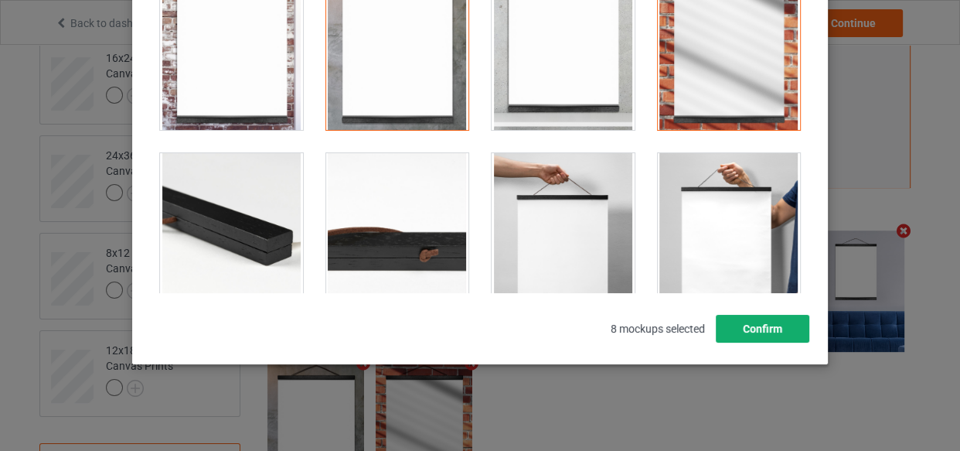
click at [755, 325] on button "Confirm" at bounding box center [763, 329] width 94 height 28
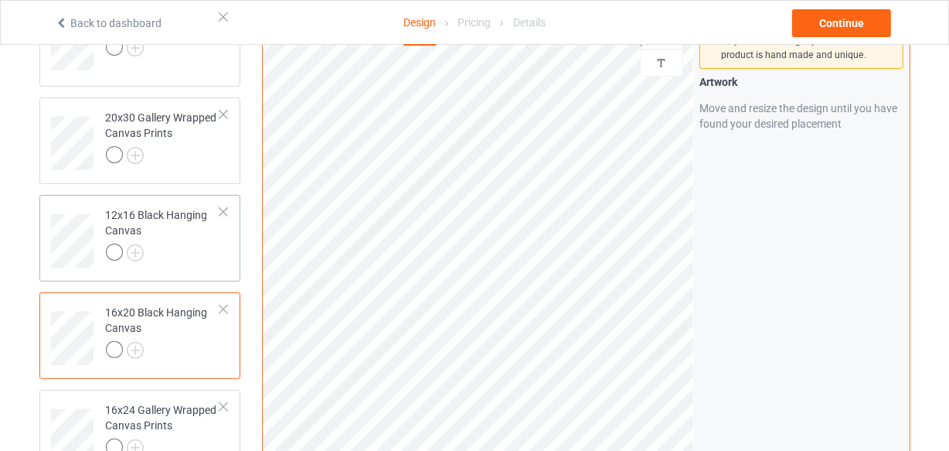
click at [168, 263] on div at bounding box center [163, 254] width 115 height 22
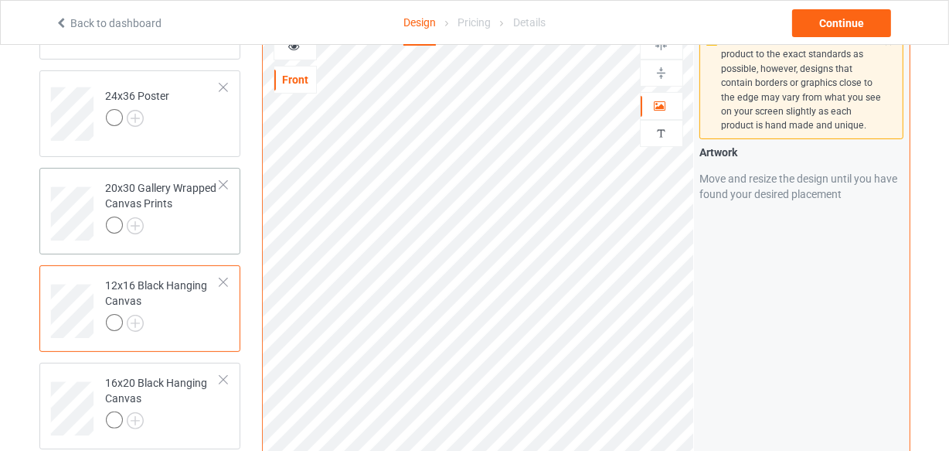
click at [186, 217] on div at bounding box center [163, 227] width 115 height 22
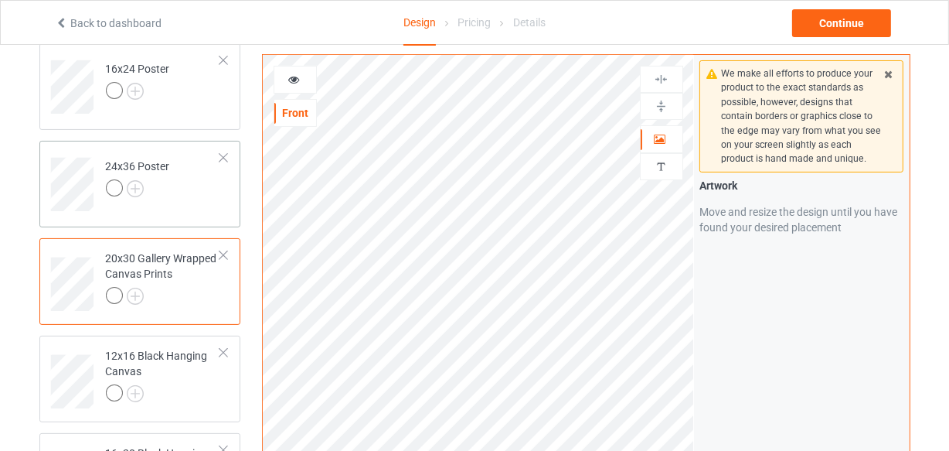
click at [201, 201] on td "24x36 Poster" at bounding box center [163, 179] width 132 height 64
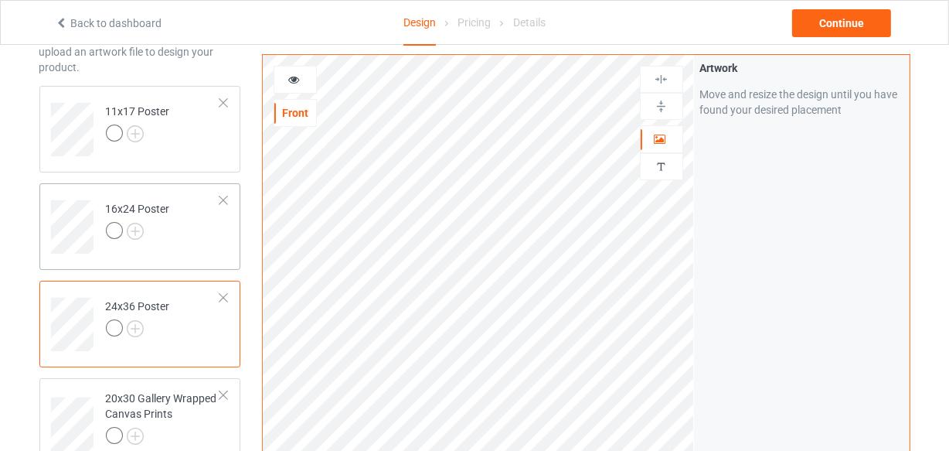
click at [200, 242] on td "16x24 Poster" at bounding box center [163, 221] width 132 height 64
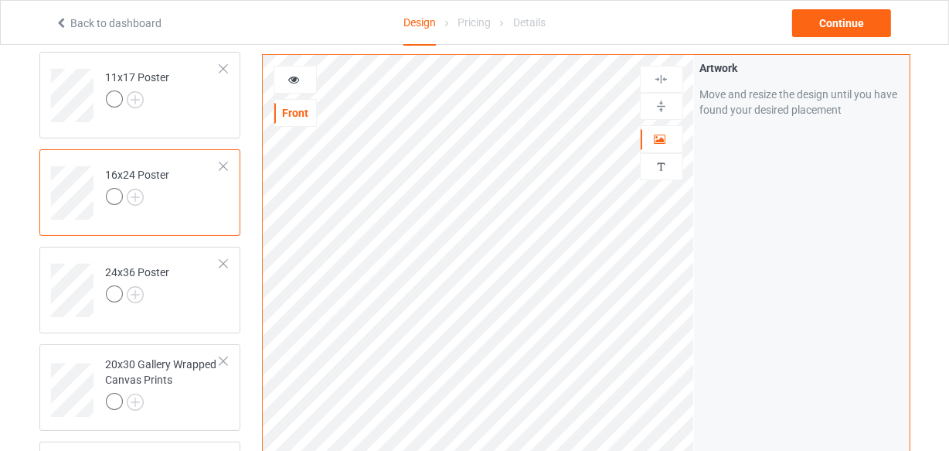
scroll to position [93, 0]
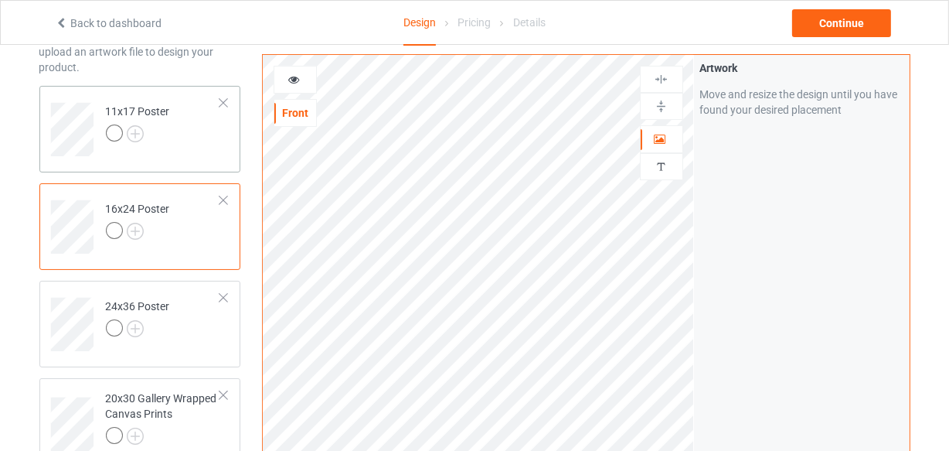
click at [185, 153] on td "11x17 Poster" at bounding box center [163, 124] width 132 height 64
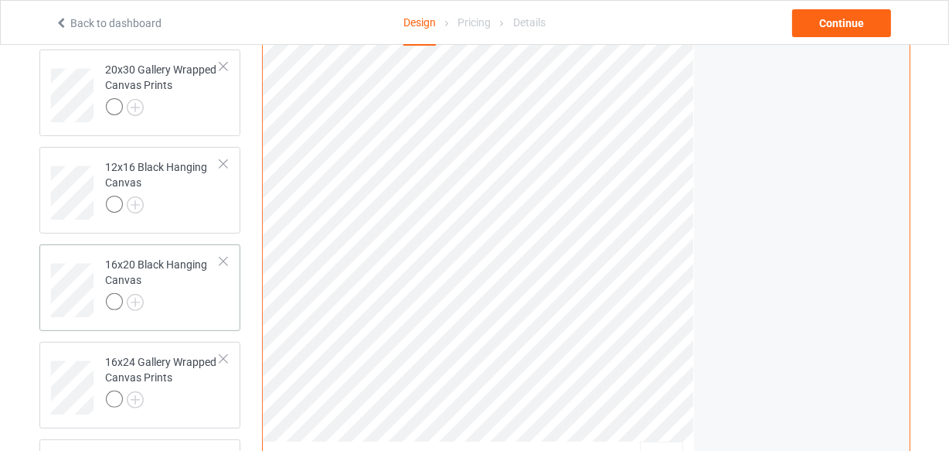
scroll to position [795, 0]
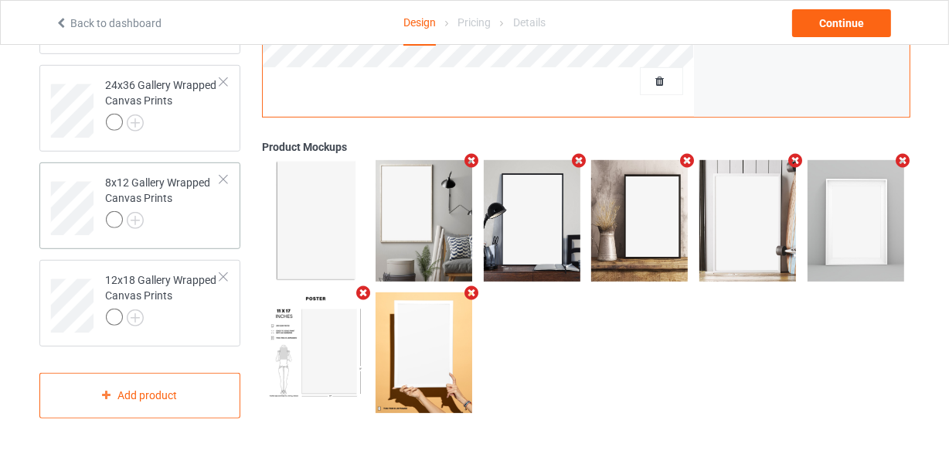
click at [194, 211] on div at bounding box center [163, 222] width 115 height 22
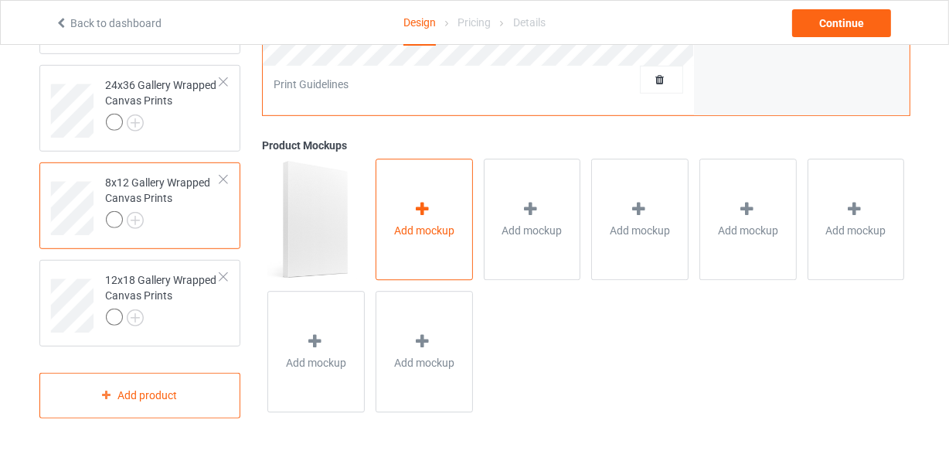
click at [419, 223] on span "Add mockup" at bounding box center [424, 230] width 60 height 15
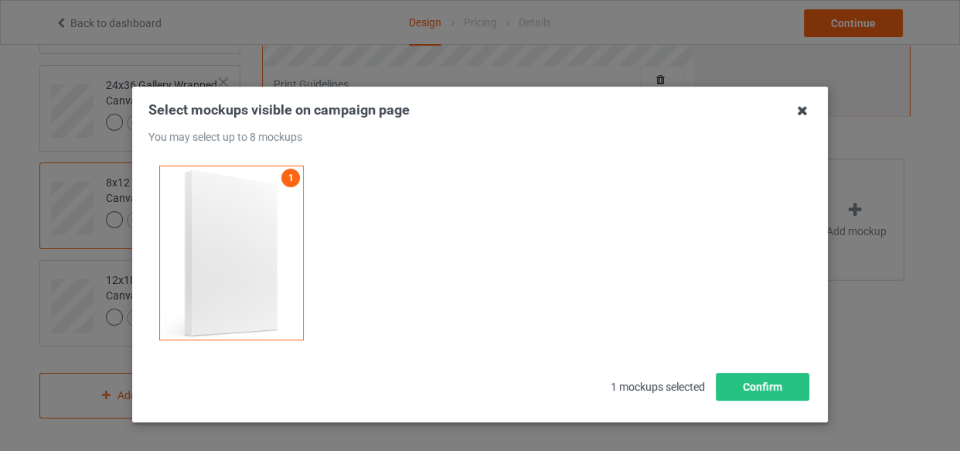
click at [792, 112] on icon at bounding box center [802, 110] width 25 height 25
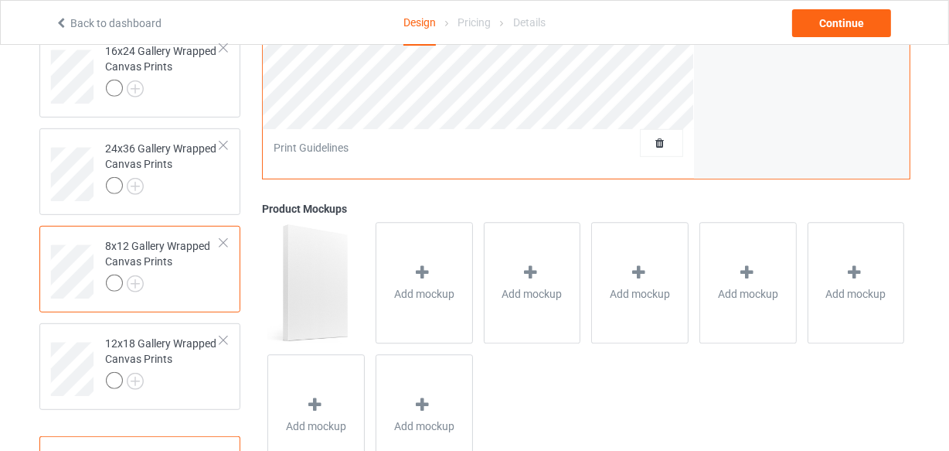
scroll to position [584, 0]
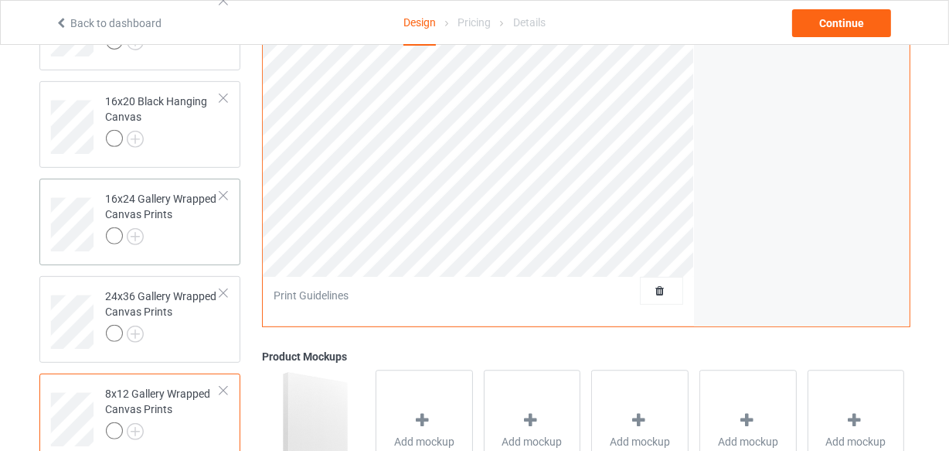
click at [189, 224] on div "16x24 Gallery Wrapped Canvas Prints" at bounding box center [163, 217] width 115 height 53
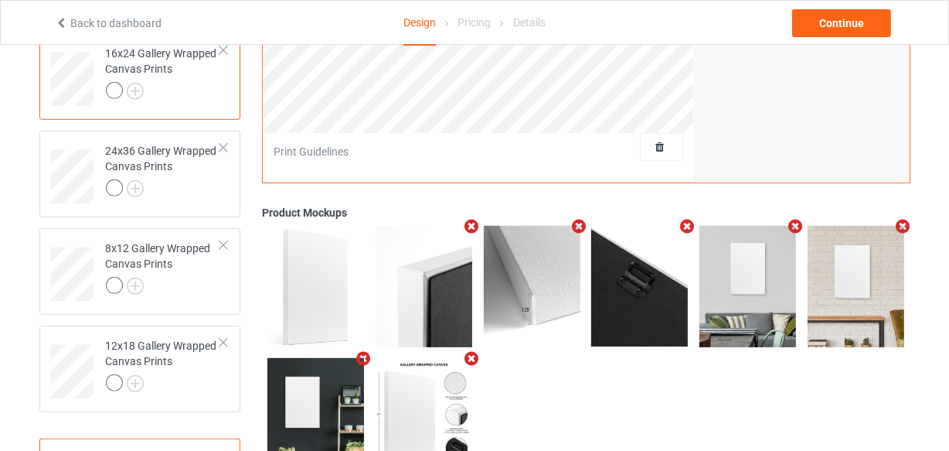
scroll to position [444, 0]
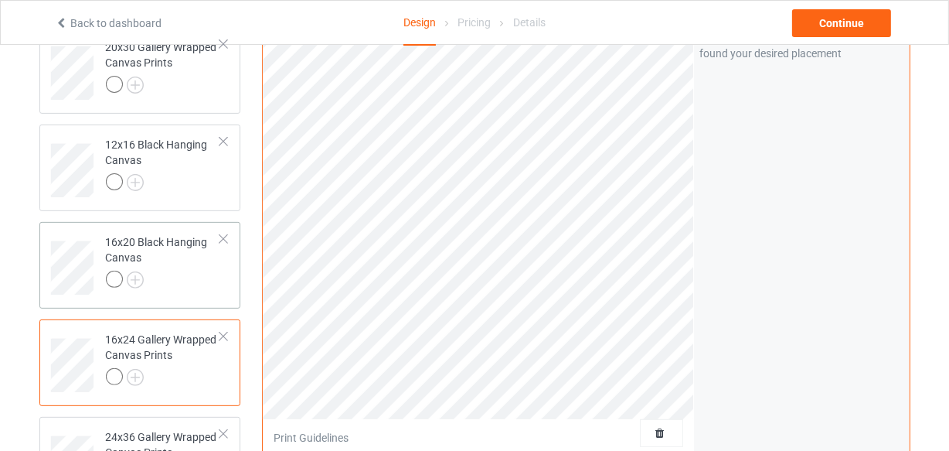
click at [176, 277] on div at bounding box center [163, 282] width 115 height 22
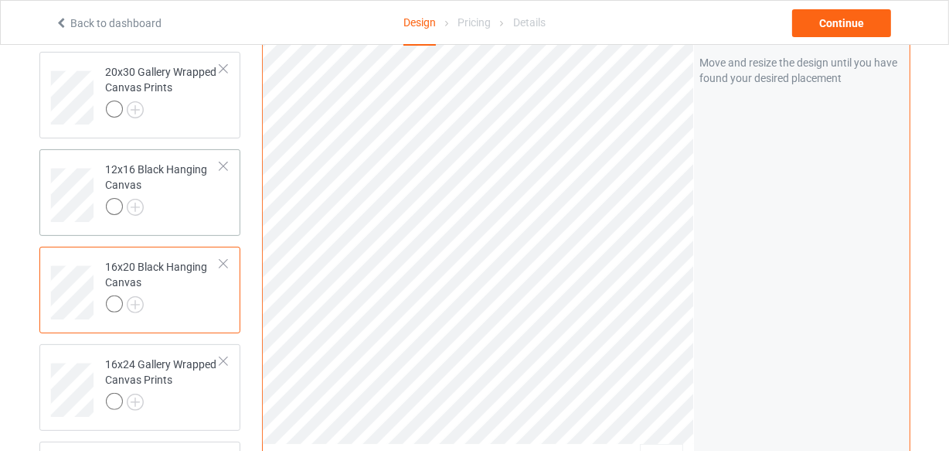
scroll to position [373, 0]
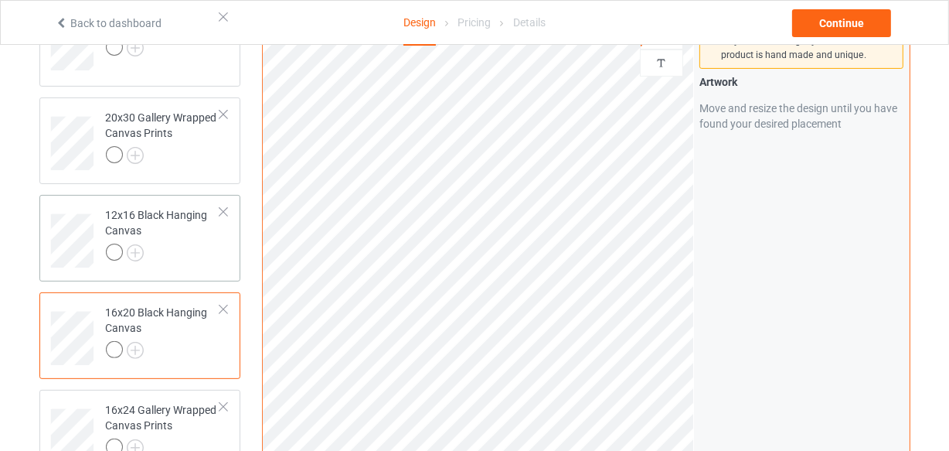
click at [167, 249] on div at bounding box center [163, 254] width 115 height 22
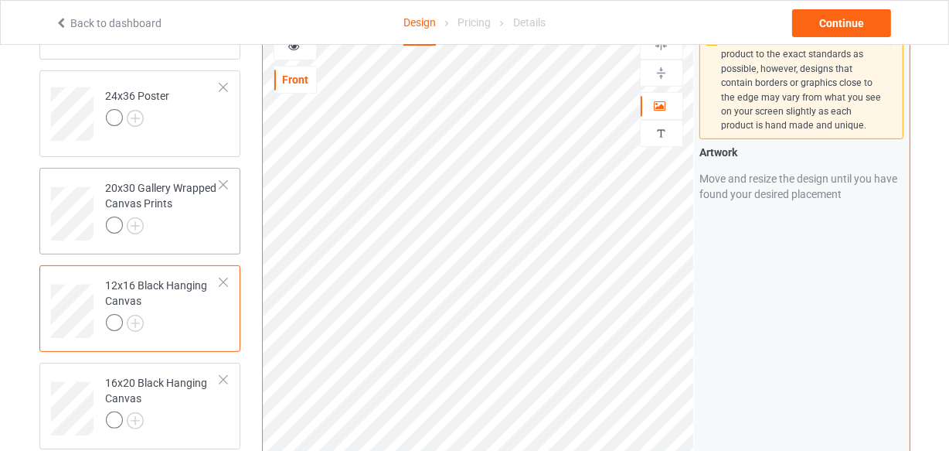
click at [186, 224] on div at bounding box center [163, 227] width 115 height 22
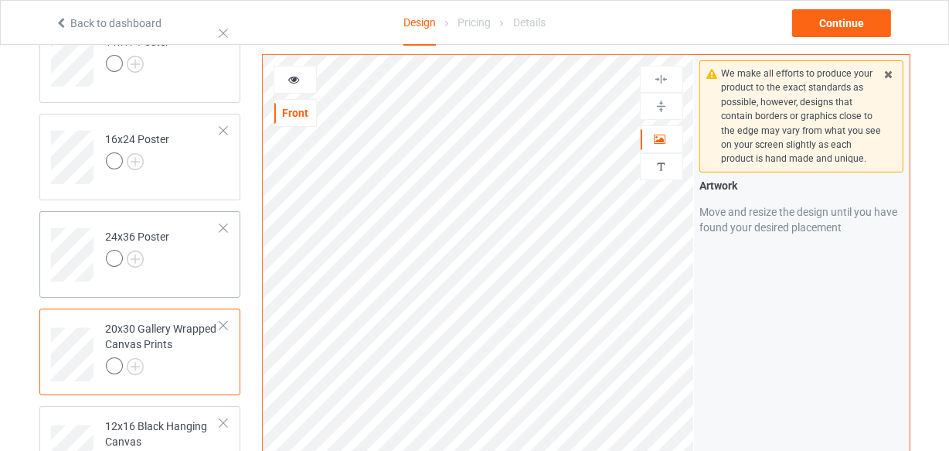
click at [183, 260] on td "24x36 Poster" at bounding box center [163, 249] width 132 height 64
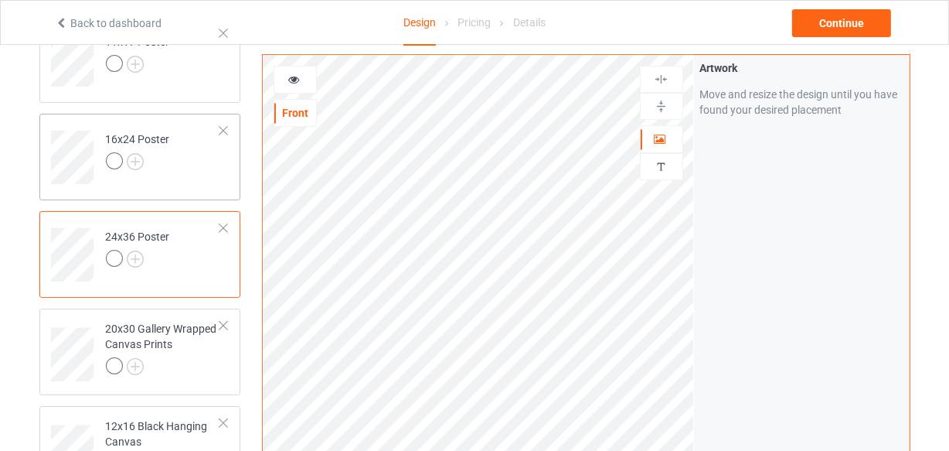
click at [189, 170] on td "16x24 Poster" at bounding box center [163, 152] width 132 height 64
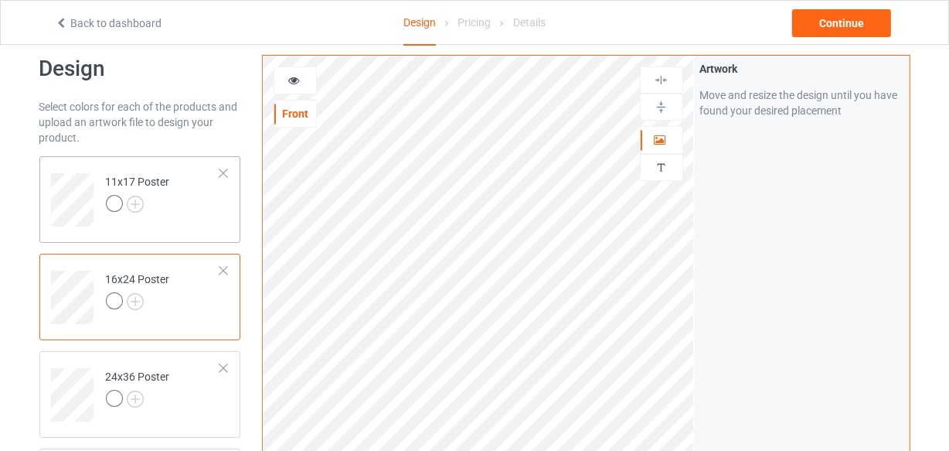
click at [181, 198] on td "11x17 Poster" at bounding box center [163, 194] width 132 height 64
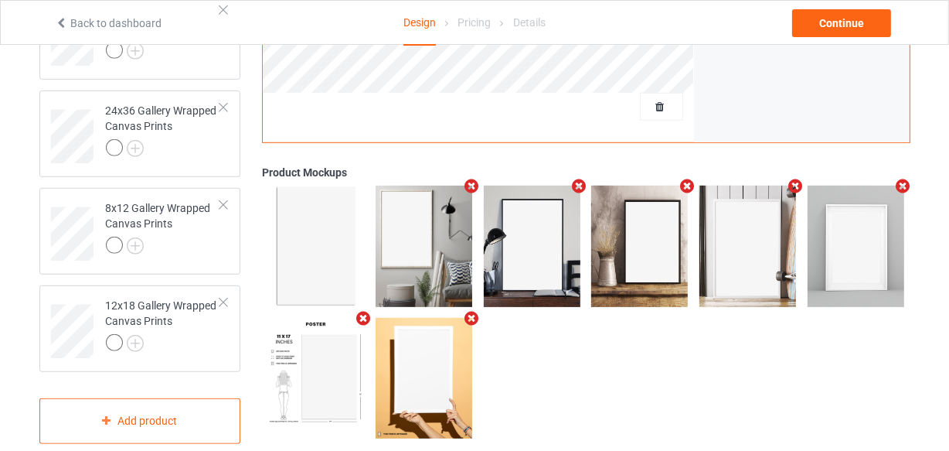
scroll to position [795, 0]
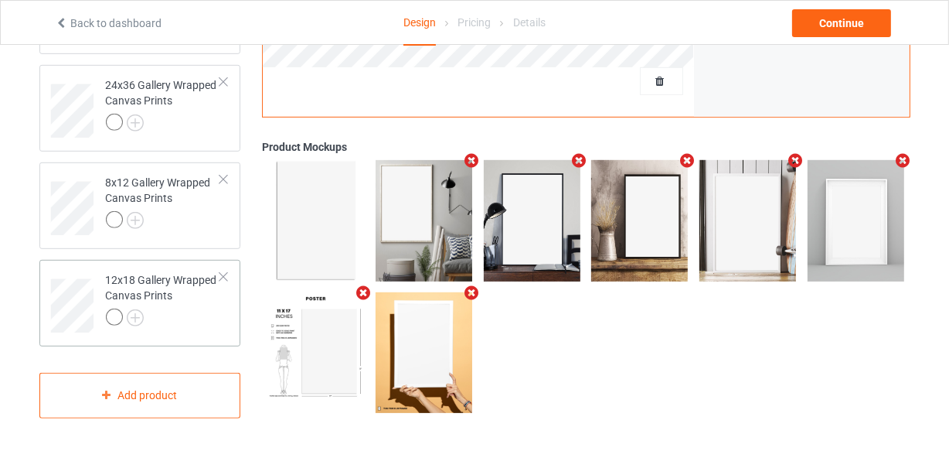
click at [192, 314] on div at bounding box center [163, 319] width 115 height 22
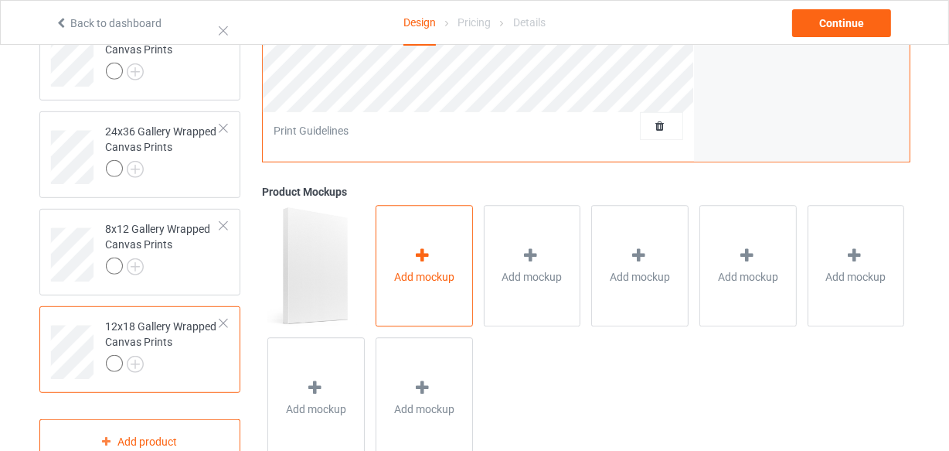
scroll to position [725, 0]
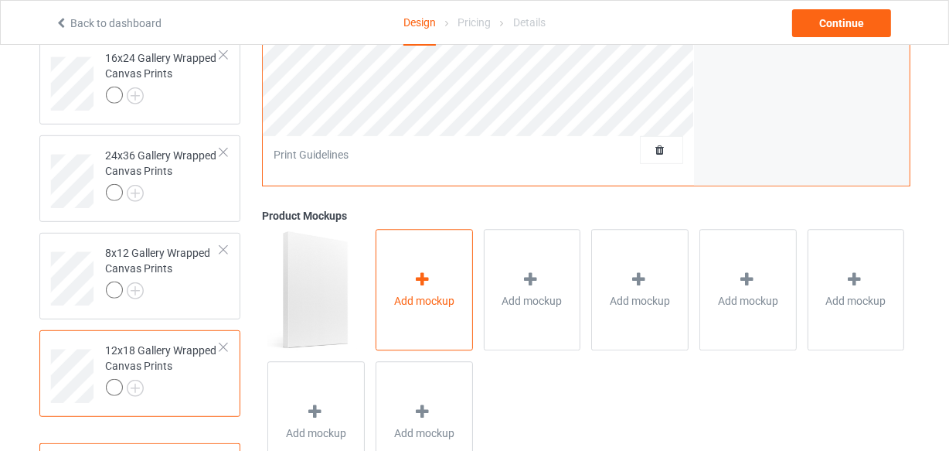
click at [431, 240] on div "Add mockup" at bounding box center [424, 290] width 97 height 121
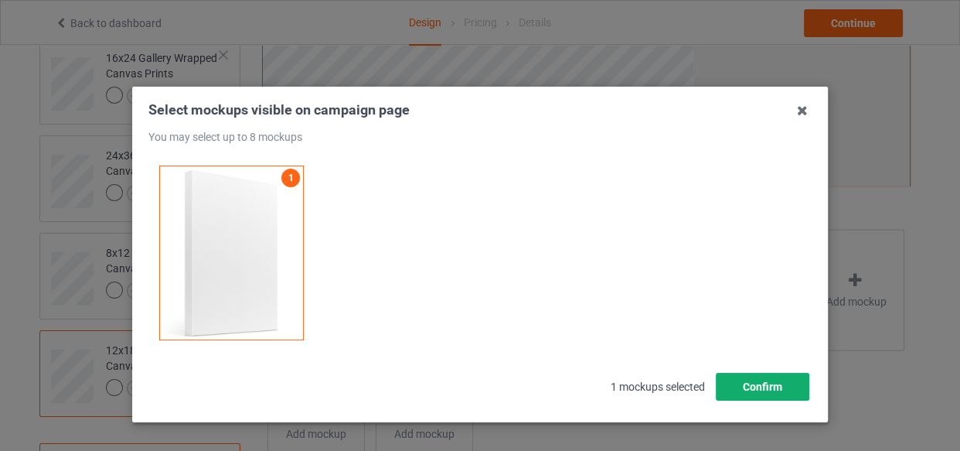
click at [761, 388] on button "Confirm" at bounding box center [763, 387] width 94 height 28
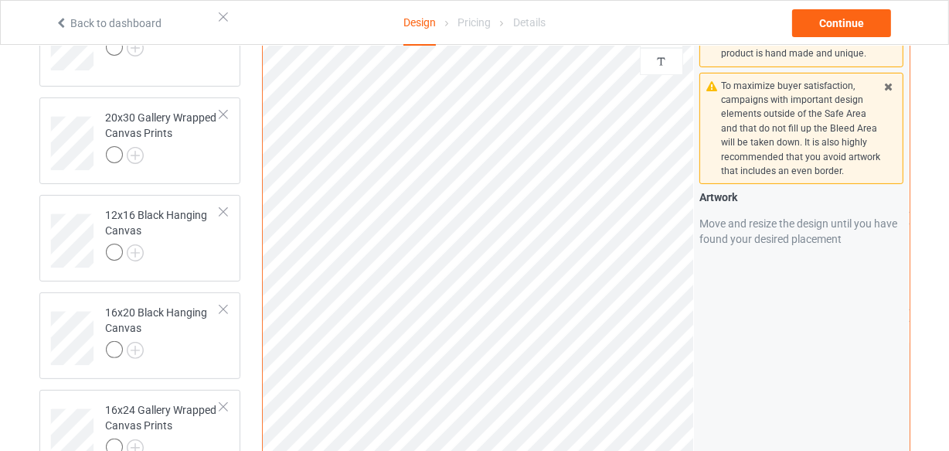
scroll to position [0, 0]
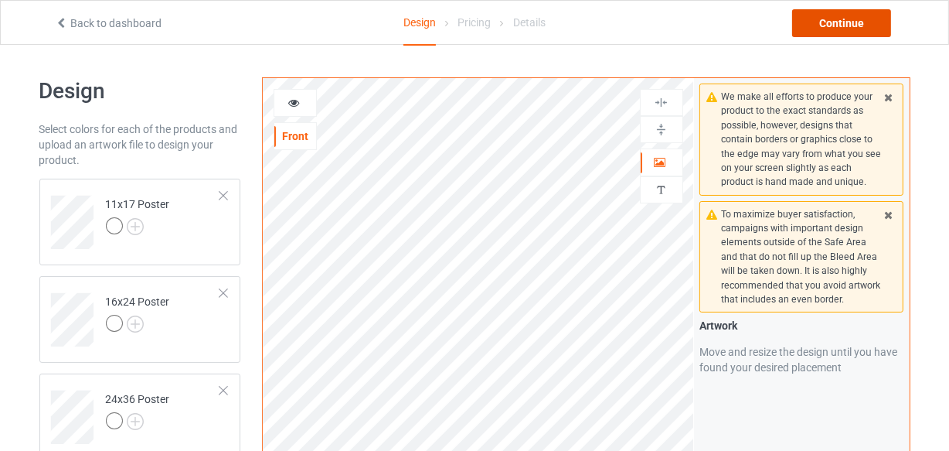
click at [829, 18] on div "Continue" at bounding box center [841, 23] width 99 height 28
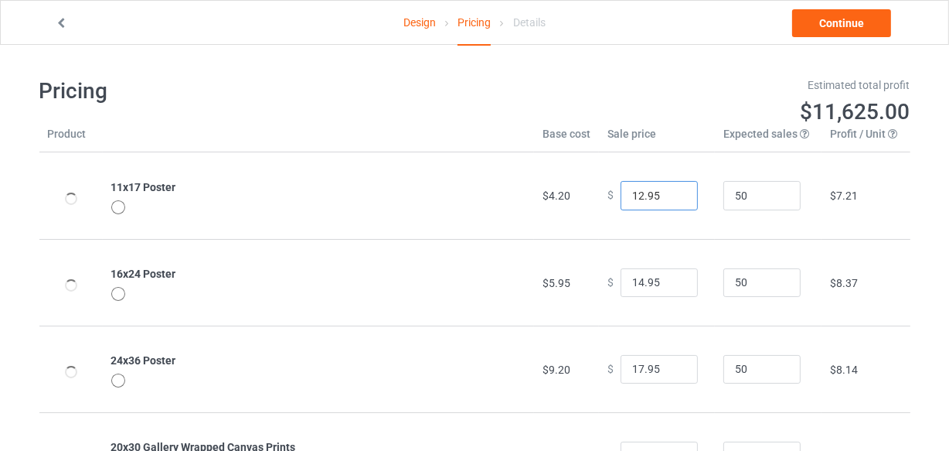
click at [673, 190] on input "12.95" at bounding box center [659, 195] width 77 height 29
type input "13.95"
click at [673, 190] on input "13.95" at bounding box center [659, 195] width 77 height 29
type input "15.95"
click at [672, 278] on input "15.95" at bounding box center [659, 282] width 77 height 29
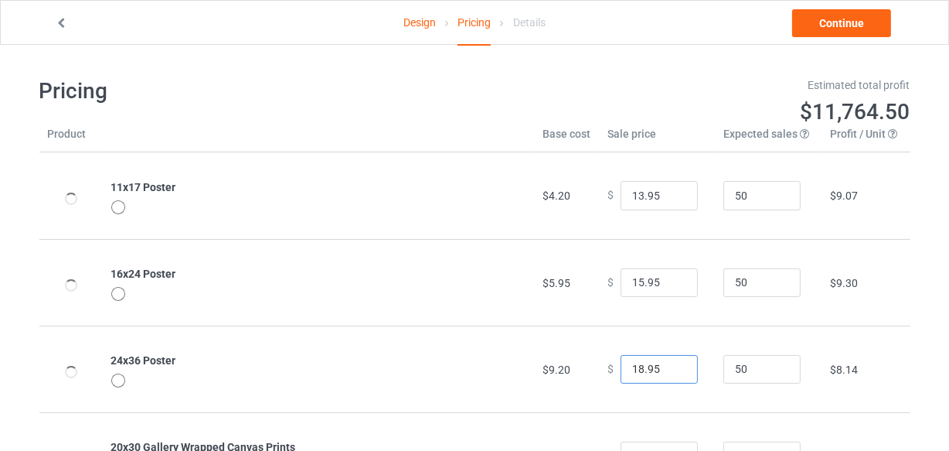
type input "18.95"
click at [672, 364] on input "18.95" at bounding box center [659, 369] width 77 height 29
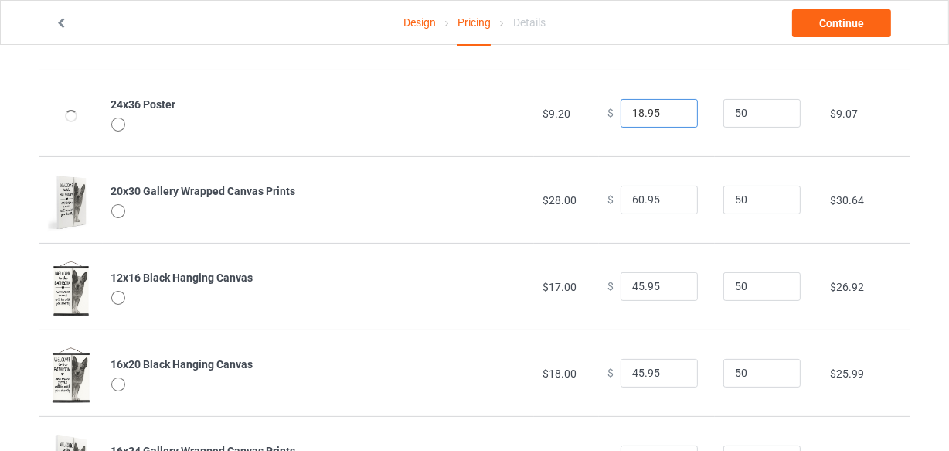
scroll to position [281, 0]
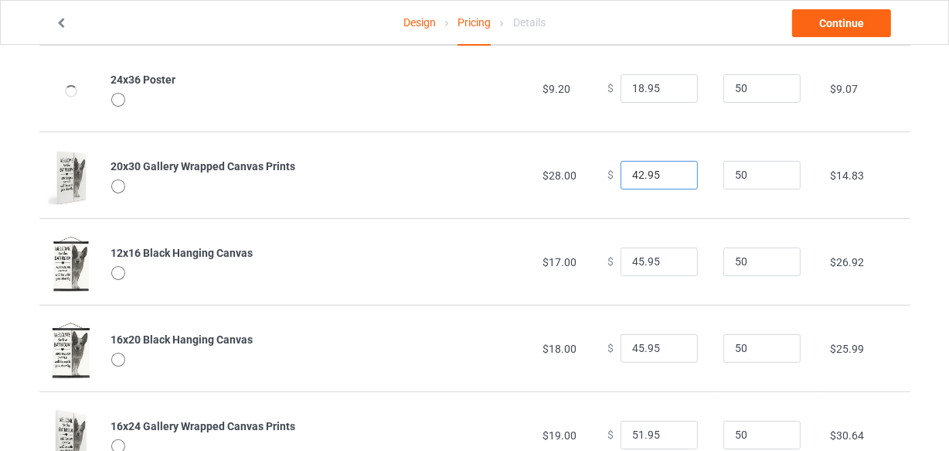
click at [671, 177] on input "42.95" at bounding box center [659, 175] width 77 height 29
click at [672, 177] on input "41.95" at bounding box center [659, 175] width 77 height 29
click at [672, 177] on input "40.95" at bounding box center [659, 175] width 77 height 29
click at [672, 177] on input "39.95" at bounding box center [659, 175] width 77 height 29
type input "38.95"
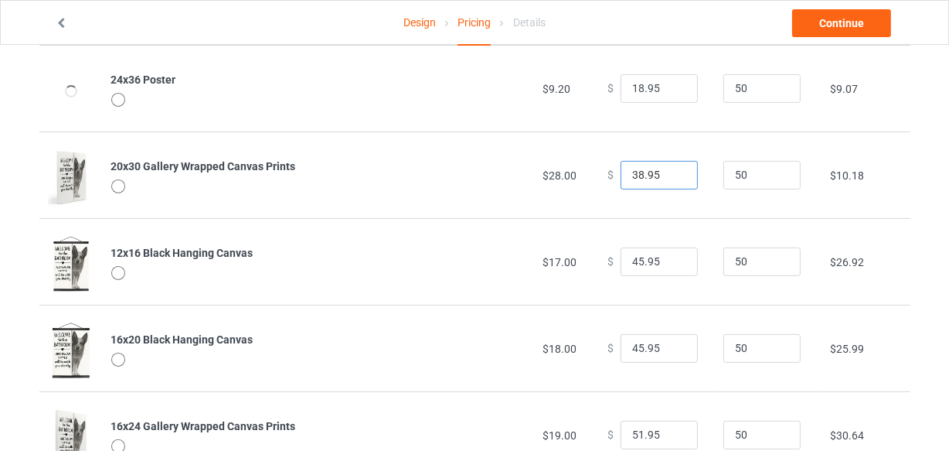
click at [672, 177] on input "38.95" at bounding box center [659, 175] width 77 height 29
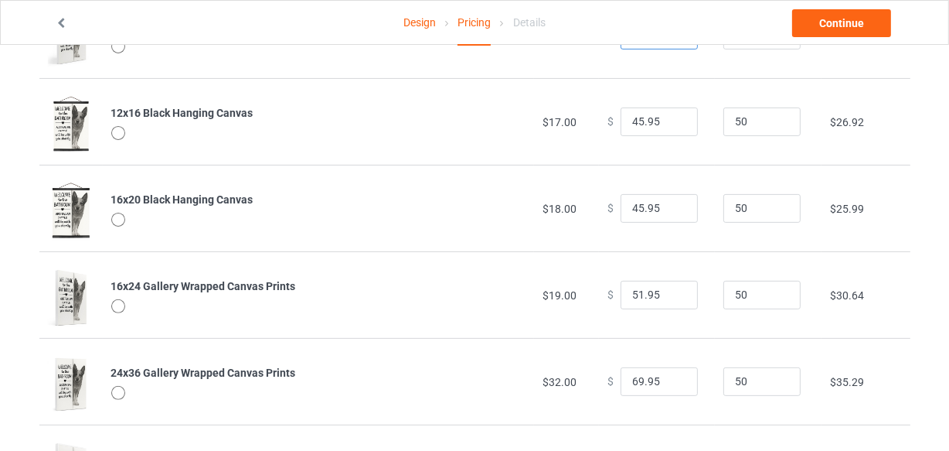
scroll to position [421, 0]
click at [672, 124] on input "33.95" at bounding box center [659, 121] width 77 height 29
click at [672, 124] on input "32.95" at bounding box center [659, 121] width 77 height 29
click at [672, 124] on input "31.95" at bounding box center [659, 121] width 77 height 29
click at [672, 124] on input "30.95" at bounding box center [659, 121] width 77 height 29
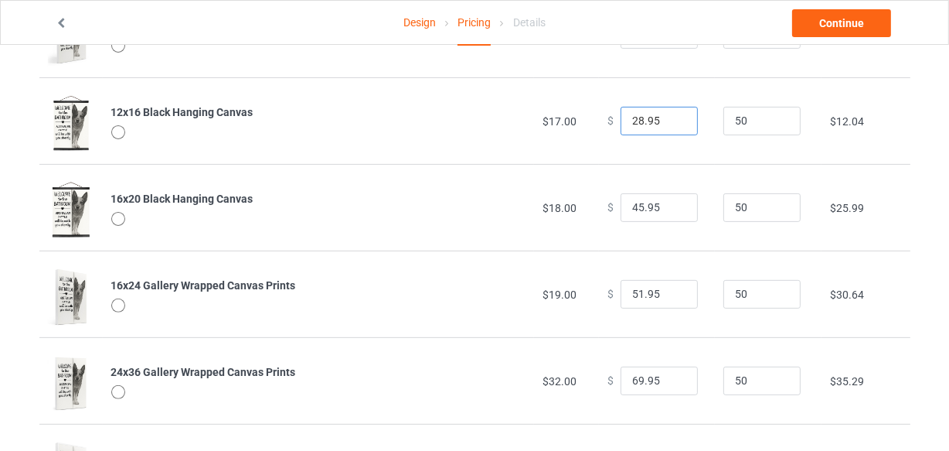
click at [671, 124] on input "28.95" at bounding box center [659, 121] width 77 height 29
type input "27.95"
click at [671, 124] on input "27.95" at bounding box center [659, 121] width 77 height 29
click at [672, 208] on input "44.95" at bounding box center [659, 207] width 77 height 29
click at [672, 208] on input "28.95" at bounding box center [659, 207] width 77 height 29
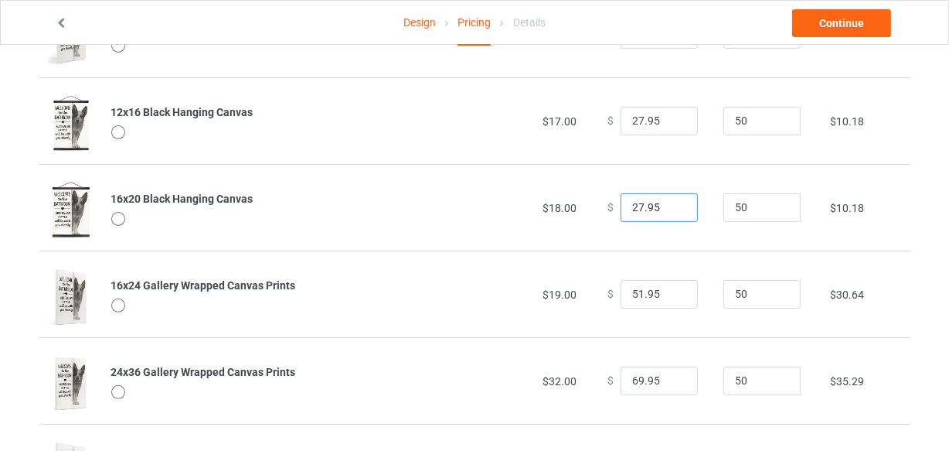
click at [672, 208] on input "27.95" at bounding box center [659, 207] width 77 height 29
type input "28.95"
click at [672, 201] on input "28.95" at bounding box center [659, 207] width 77 height 29
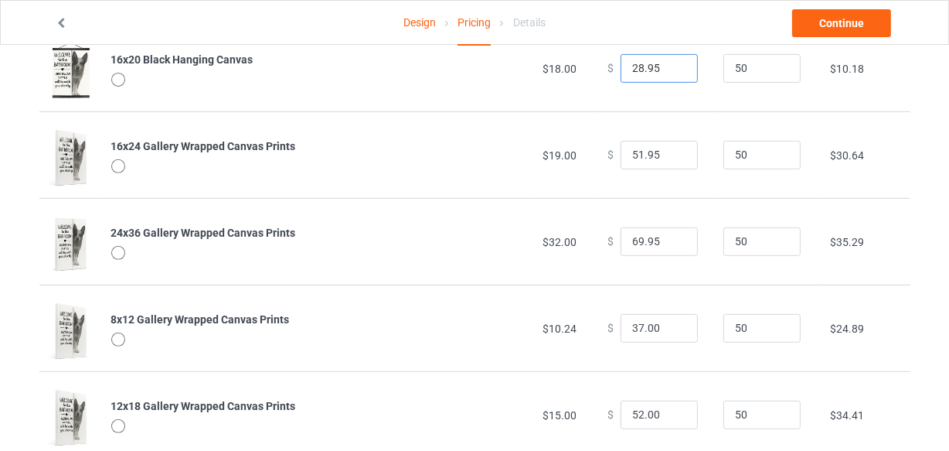
scroll to position [562, 0]
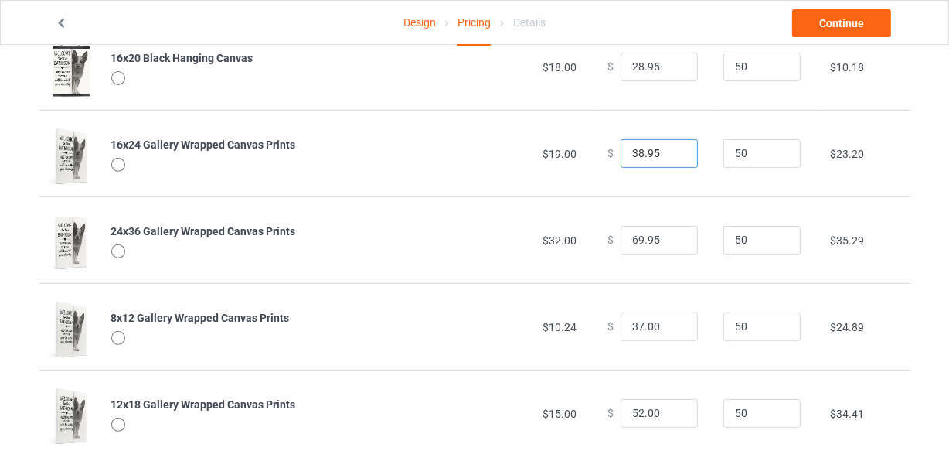
click at [672, 156] on input "38.95" at bounding box center [659, 153] width 77 height 29
click at [672, 156] on input "37.95" at bounding box center [659, 153] width 77 height 29
click at [672, 156] on input "36.95" at bounding box center [659, 153] width 77 height 29
click at [672, 156] on input "35.95" at bounding box center [659, 153] width 77 height 29
click at [672, 156] on input "34.95" at bounding box center [659, 153] width 77 height 29
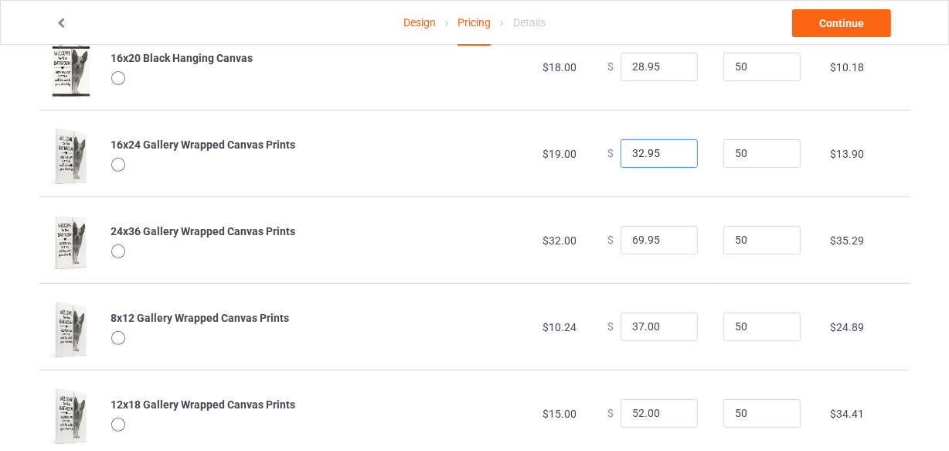
click at [672, 156] on input "32.95" at bounding box center [659, 153] width 77 height 29
click at [672, 156] on input "31.95" at bounding box center [659, 153] width 77 height 29
click at [672, 156] on input "30.95" at bounding box center [659, 153] width 77 height 29
type input "29.95"
click at [672, 156] on input "29.95" at bounding box center [659, 153] width 77 height 29
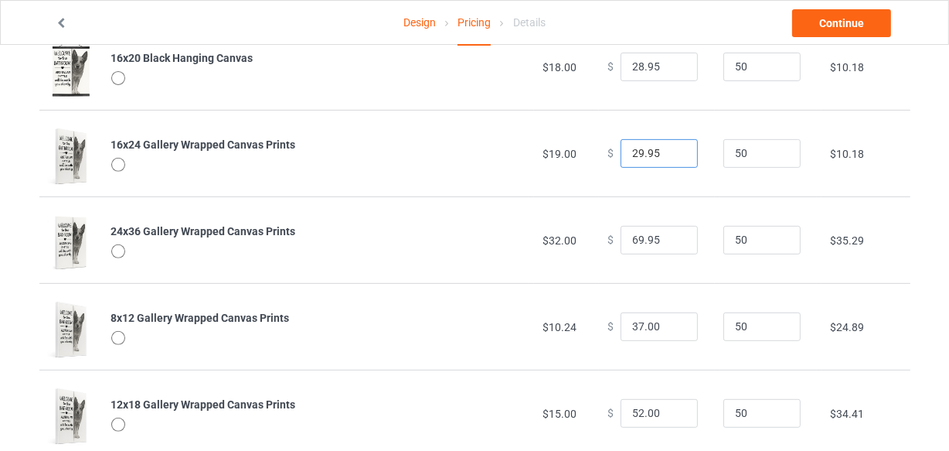
scroll to position [600, 0]
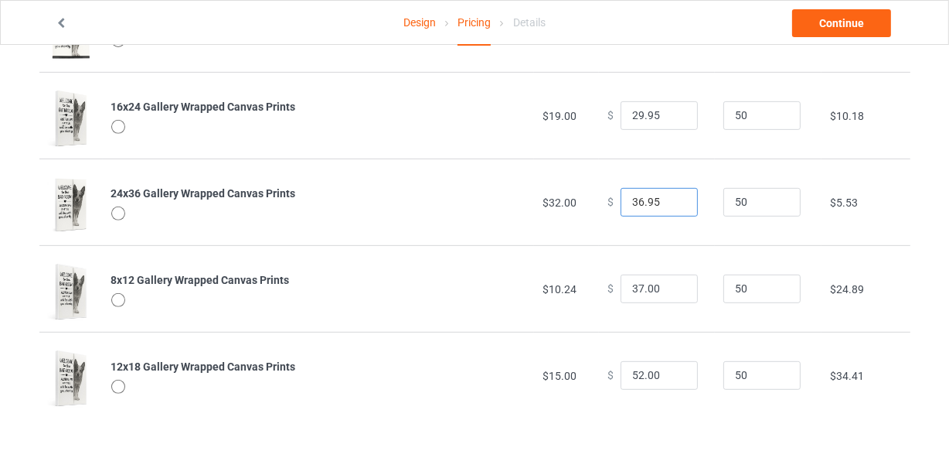
click at [672, 203] on input "36.95" at bounding box center [659, 202] width 77 height 29
click at [673, 196] on input "37.95" at bounding box center [659, 202] width 77 height 29
click at [673, 196] on input "38.95" at bounding box center [659, 202] width 77 height 29
click at [673, 196] on input "39.95" at bounding box center [659, 202] width 77 height 29
click at [673, 196] on input "40.95" at bounding box center [659, 202] width 77 height 29
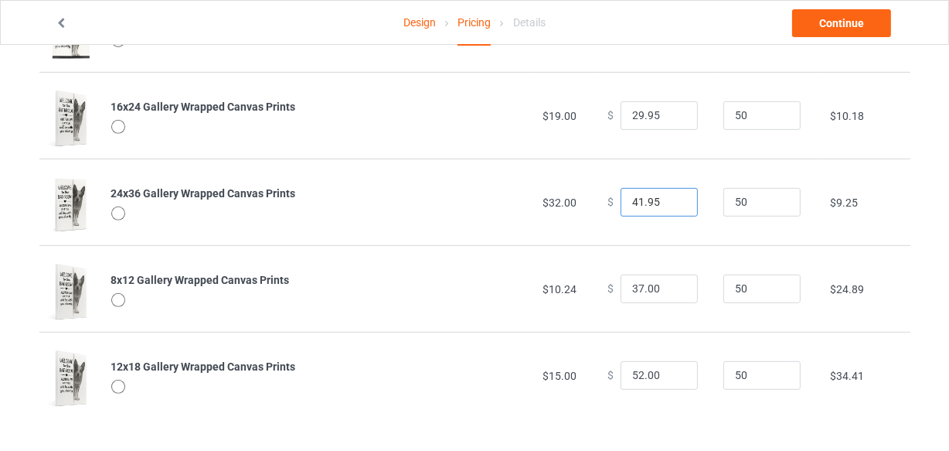
click at [673, 196] on input "41.95" at bounding box center [659, 202] width 77 height 29
type input "42.95"
click at [673, 196] on input "42.95" at bounding box center [659, 202] width 77 height 29
click at [672, 291] on input "21" at bounding box center [659, 288] width 77 height 29
click at [672, 291] on input "20" at bounding box center [659, 288] width 77 height 29
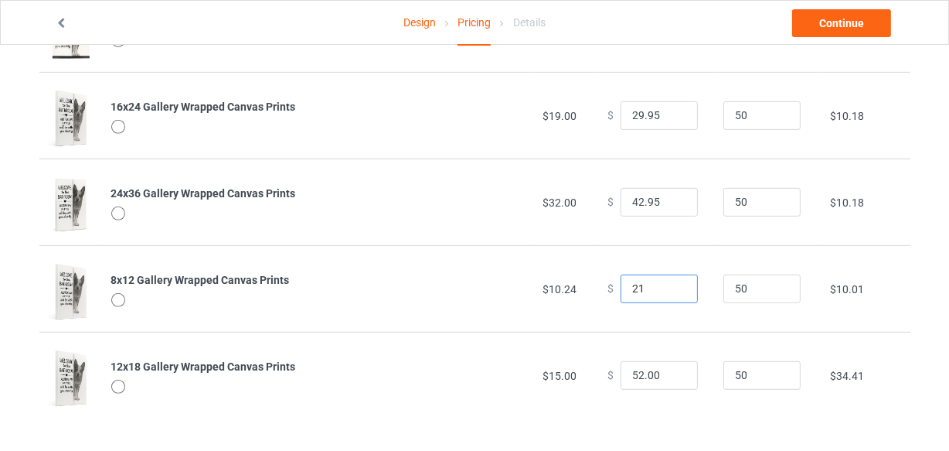
click at [672, 281] on input "21" at bounding box center [659, 288] width 77 height 29
type input "21.00"
click at [672, 376] on input "29" at bounding box center [659, 375] width 77 height 29
click at [672, 376] on input "28" at bounding box center [659, 375] width 77 height 29
click at [672, 376] on input "27" at bounding box center [659, 375] width 77 height 29
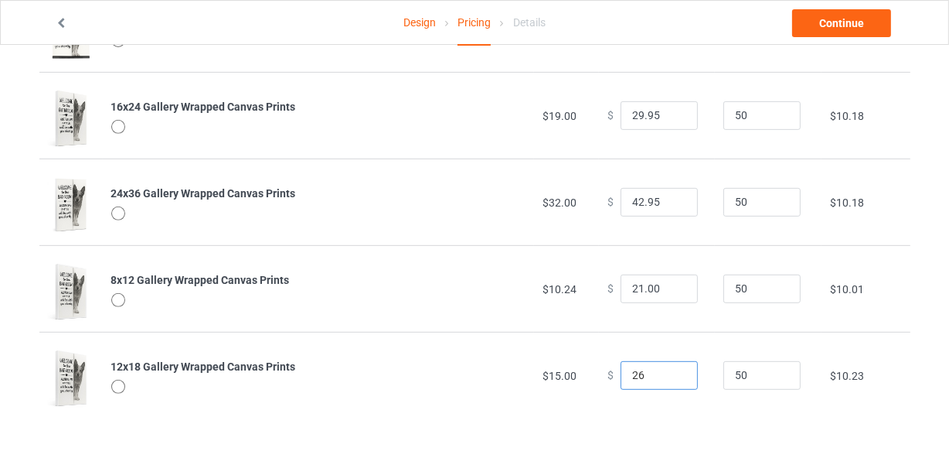
click at [672, 376] on input "26" at bounding box center [659, 375] width 77 height 29
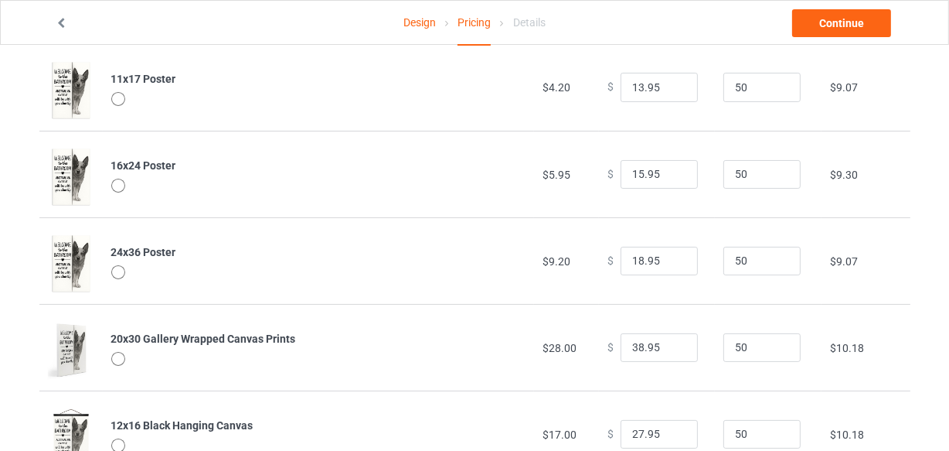
scroll to position [0, 0]
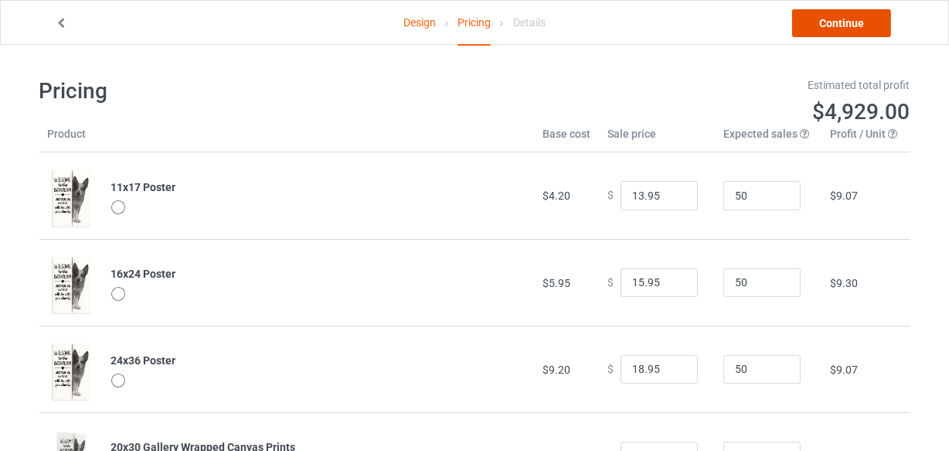
type input "26.00"
click at [833, 22] on link "Continue" at bounding box center [841, 23] width 99 height 28
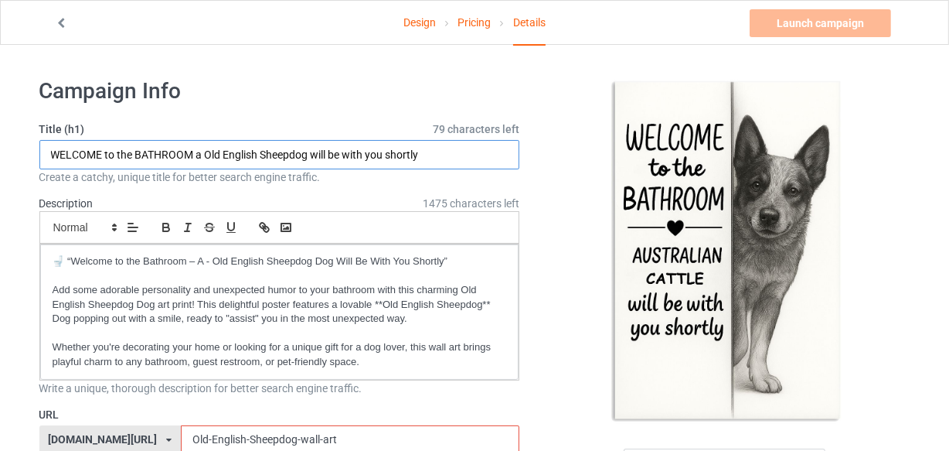
drag, startPoint x: 206, startPoint y: 152, endPoint x: 307, endPoint y: 150, distance: 101.3
click at [308, 150] on input "WELCOME to the BATHROOM a Old English Sheepdog will be with you shortly" at bounding box center [279, 154] width 481 height 29
paste input "Australian Cattle D"
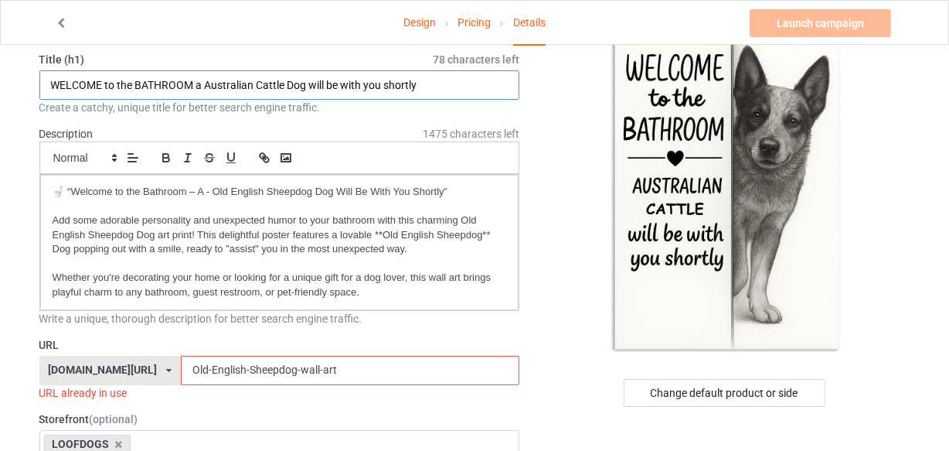
type input "WELCOME to the BATHROOM a Australian Cattle Dog will be with you shortly"
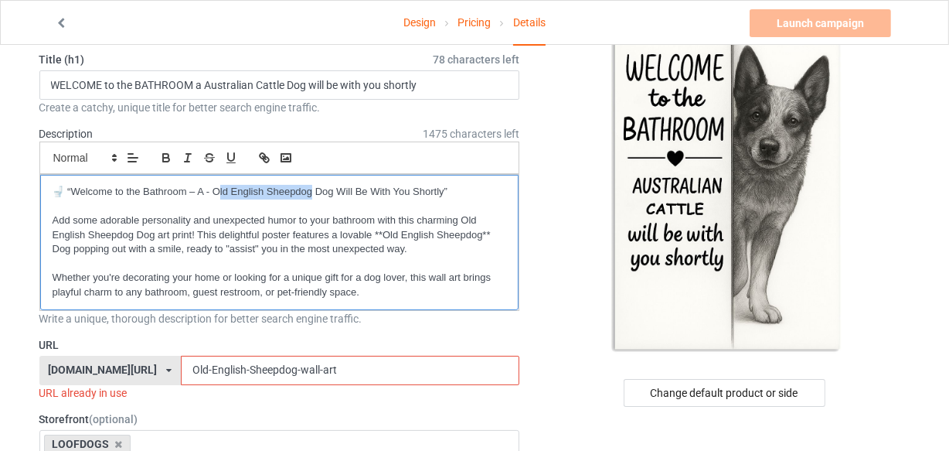
drag, startPoint x: 243, startPoint y: 187, endPoint x: 310, endPoint y: 188, distance: 66.5
click at [310, 188] on p "🚽 “Welcome to the Bathroom – A - Old English Sheepdog Dog Will Be With You Shor…" at bounding box center [280, 192] width 455 height 15
paste div
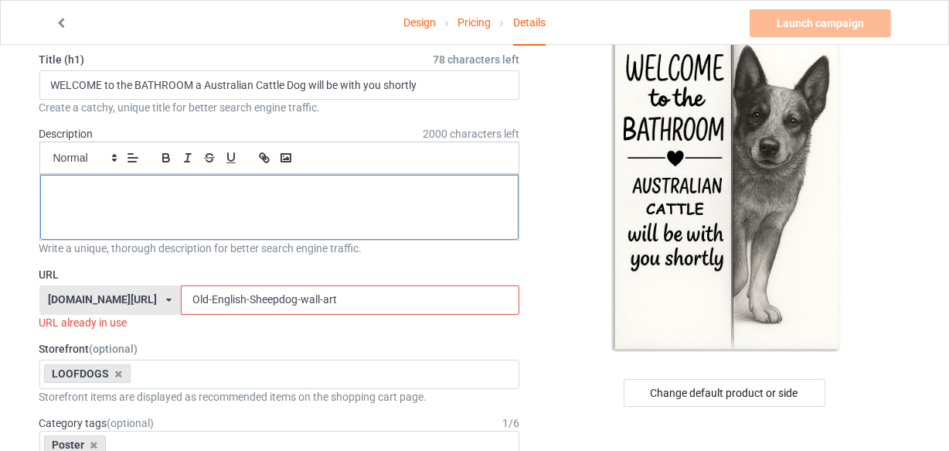
click at [247, 213] on div at bounding box center [279, 207] width 479 height 65
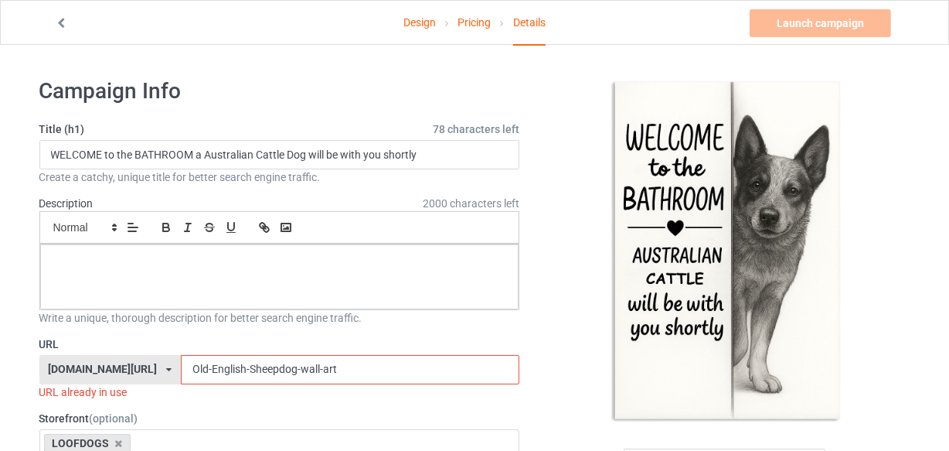
click at [343, 217] on div "Small Normal Large Big Huge" at bounding box center [279, 227] width 481 height 32
click at [240, 267] on p at bounding box center [280, 261] width 455 height 15
click at [275, 262] on p at bounding box center [280, 261] width 455 height 15
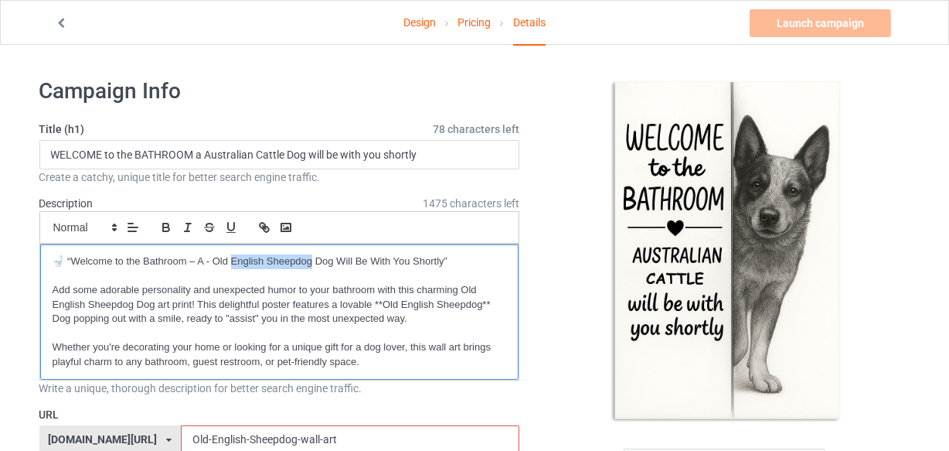
drag, startPoint x: 232, startPoint y: 257, endPoint x: 312, endPoint y: 263, distance: 80.6
click at [312, 263] on p "🚽 “Welcome to the Bathroom – A - Old English Sheepdog Dog Will Be With You Shor…" at bounding box center [280, 261] width 455 height 15
click at [370, 279] on p at bounding box center [280, 276] width 455 height 15
drag, startPoint x: 214, startPoint y: 256, endPoint x: 319, endPoint y: 260, distance: 105.2
click at [319, 260] on p "🚽 “Welcome to the Bathroom – A - Old australian cattle dog Dog Will Be With You…" at bounding box center [280, 261] width 455 height 15
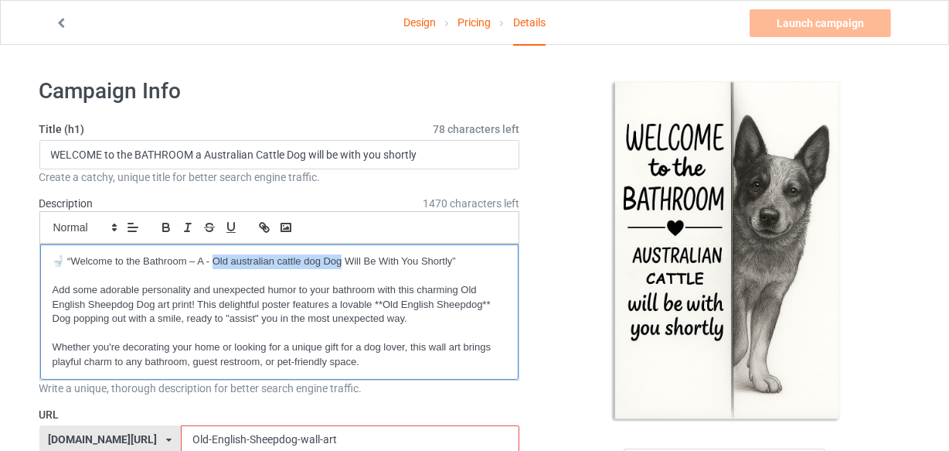
drag, startPoint x: 339, startPoint y: 261, endPoint x: 214, endPoint y: 258, distance: 125.3
click at [214, 258] on p "🚽 “Welcome to the Bathroom – A - Old australian cattle dog Dog Will Be With You…" at bounding box center [280, 261] width 455 height 15
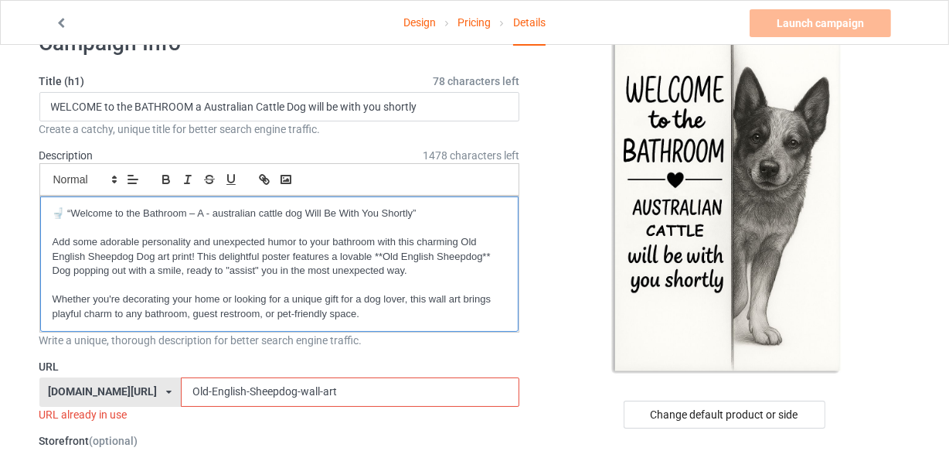
scroll to position [70, 0]
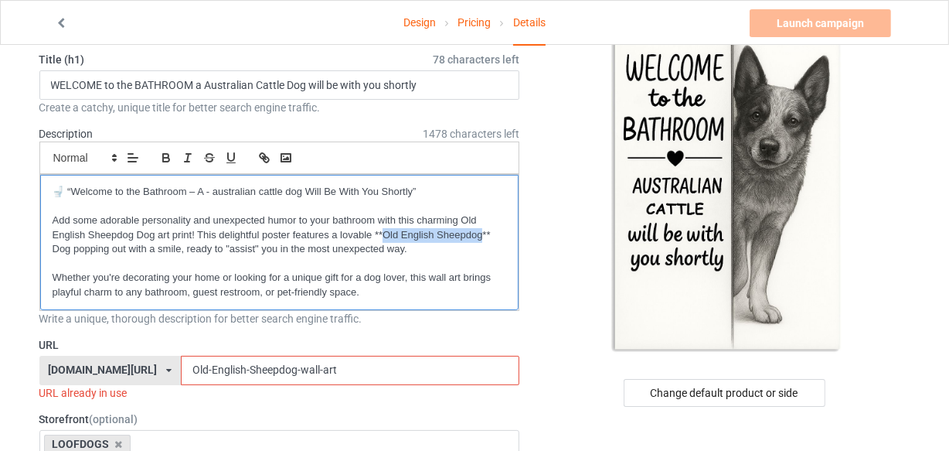
drag, startPoint x: 385, startPoint y: 229, endPoint x: 480, endPoint y: 235, distance: 95.3
click at [480, 235] on p "Add some adorable personality and unexpected humor to your bathroom with this c…" at bounding box center [280, 234] width 455 height 43
drag, startPoint x: 463, startPoint y: 213, endPoint x: 155, endPoint y: 233, distance: 308.2
click at [155, 233] on p "Add some adorable personality and unexpected humor to your bathroom with this c…" at bounding box center [280, 234] width 455 height 43
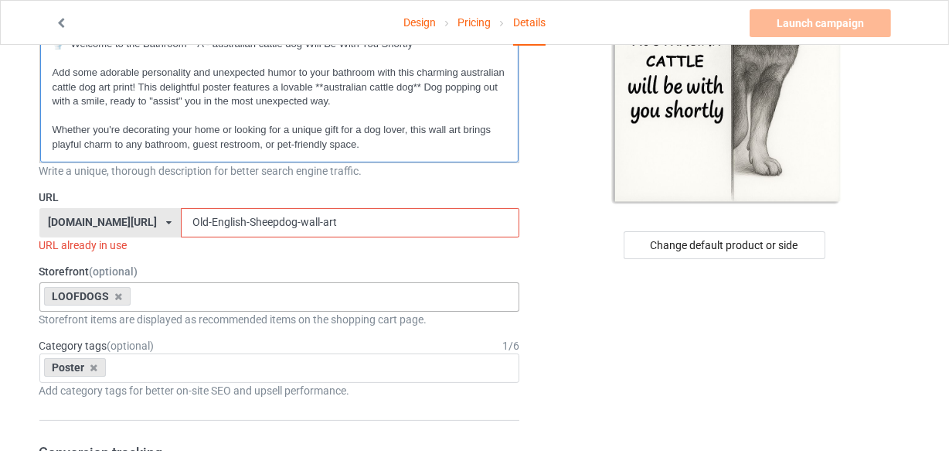
scroll to position [281, 0]
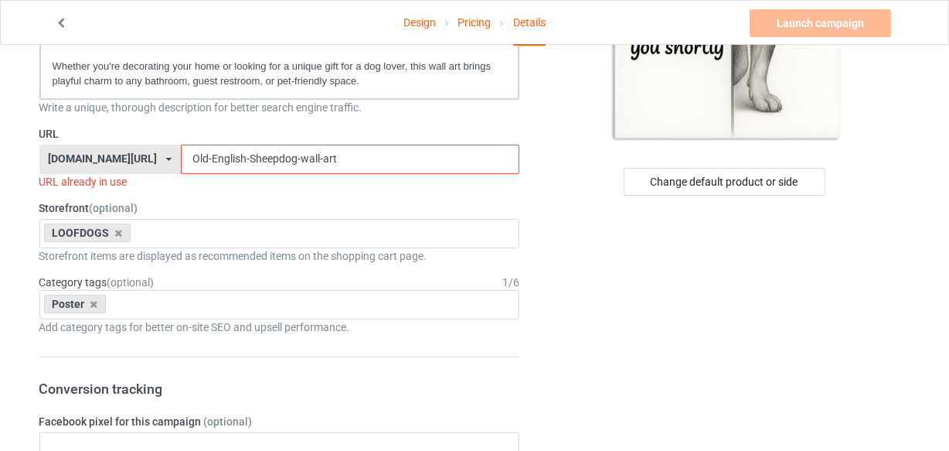
drag, startPoint x: 260, startPoint y: 155, endPoint x: 105, endPoint y: 155, distance: 154.6
click at [107, 155] on div "loofdogs.com/ loofdogs.com/ teechip.com/ 6625dddfffb721003146dd44 587d0d41cee36…" at bounding box center [279, 159] width 481 height 29
paste input "australian cattle"
click at [207, 155] on input "australian cattle dog-wall-art" at bounding box center [350, 159] width 339 height 29
click at [204, 155] on input "australian cattle dog-wall-art" at bounding box center [350, 159] width 339 height 29
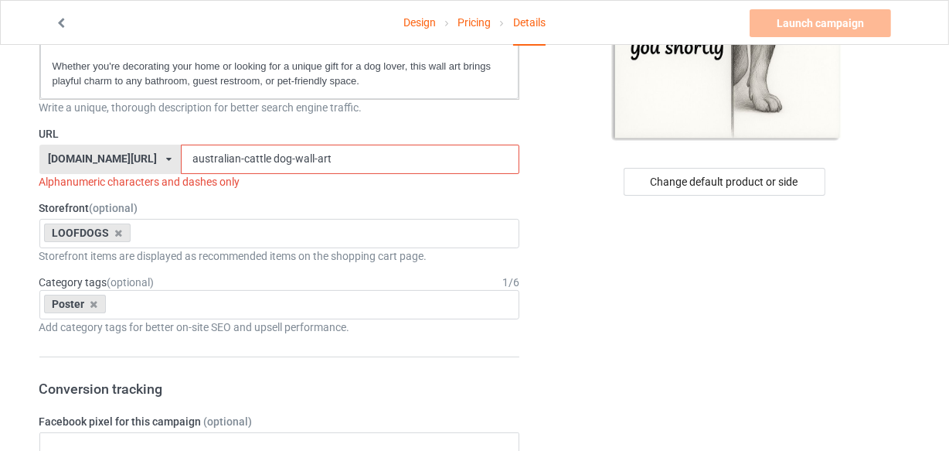
click at [233, 156] on input "australian-cattle dog-wall-art" at bounding box center [350, 159] width 339 height 29
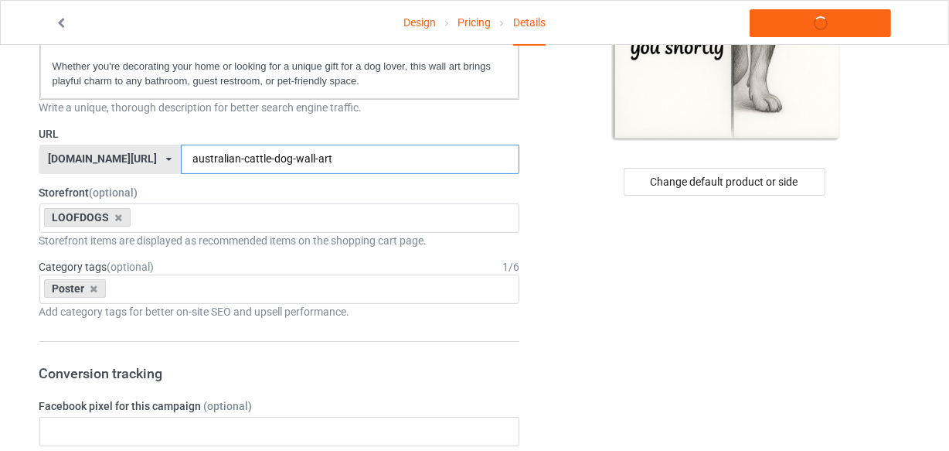
click at [298, 155] on input "australian-cattle-dog-wall-art" at bounding box center [350, 159] width 339 height 29
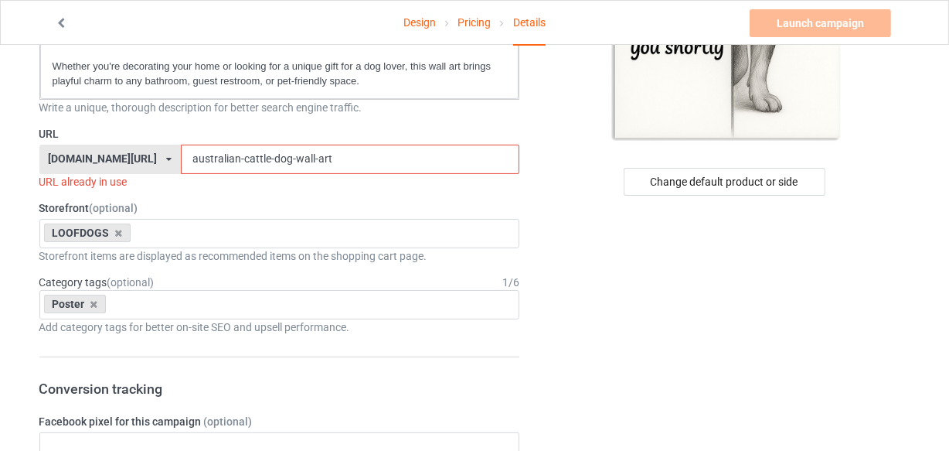
click at [206, 158] on input "australian-cattle-dog-wall-art" at bounding box center [350, 159] width 339 height 29
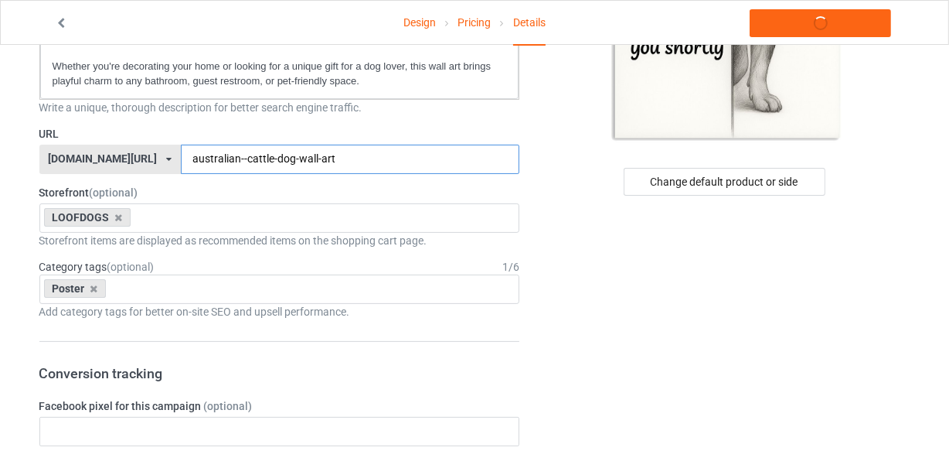
click at [325, 155] on input "australian--cattle-dog-wall-art" at bounding box center [350, 159] width 339 height 29
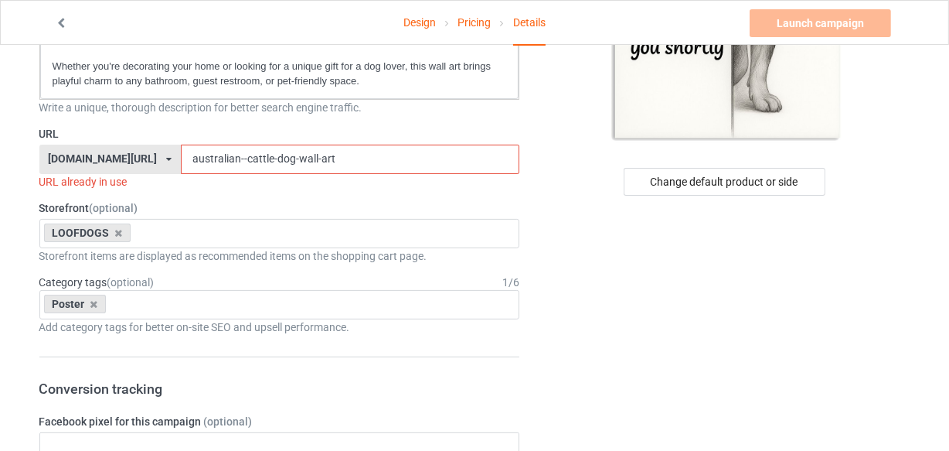
drag, startPoint x: 369, startPoint y: 128, endPoint x: 355, endPoint y: 121, distance: 15.9
click at [369, 127] on label "URL" at bounding box center [279, 133] width 481 height 15
click at [302, 155] on input "australian--cattle-dog-wall-art" at bounding box center [350, 159] width 339 height 29
click at [181, 152] on input "australian--cattle-dog-wall-art" at bounding box center [350, 159] width 339 height 29
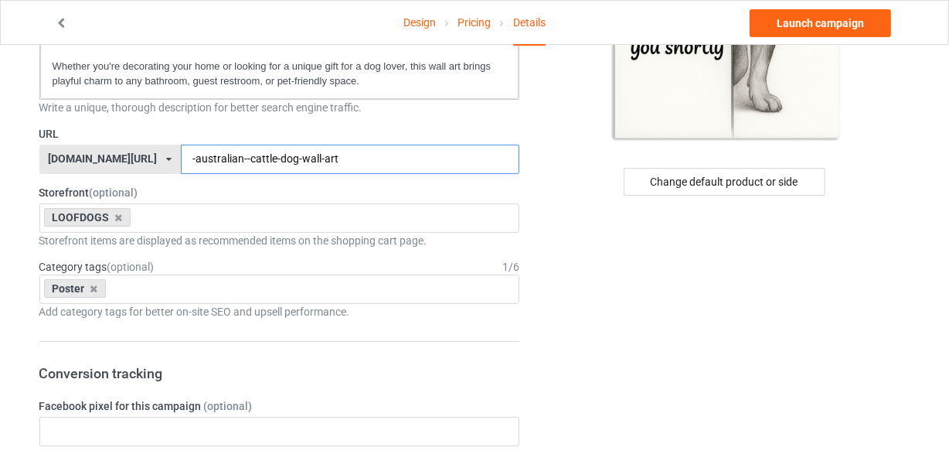
type input "-australian--cattle-dog-wall-art"
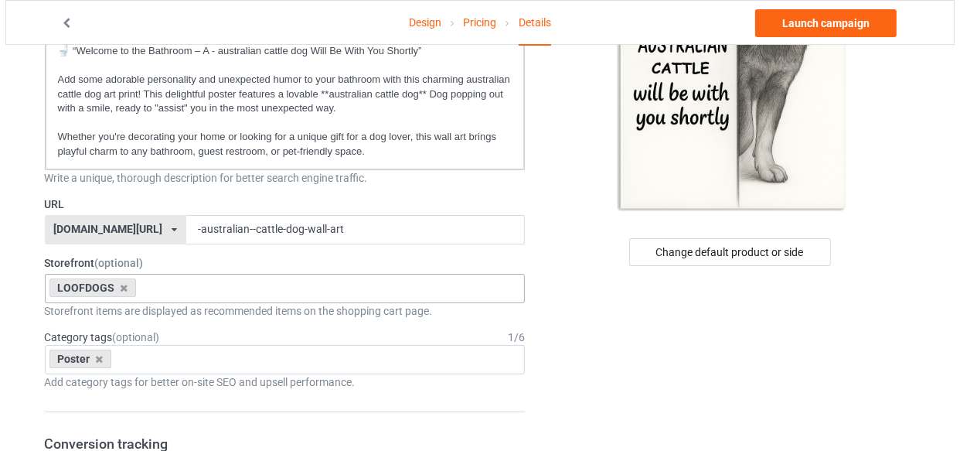
scroll to position [0, 0]
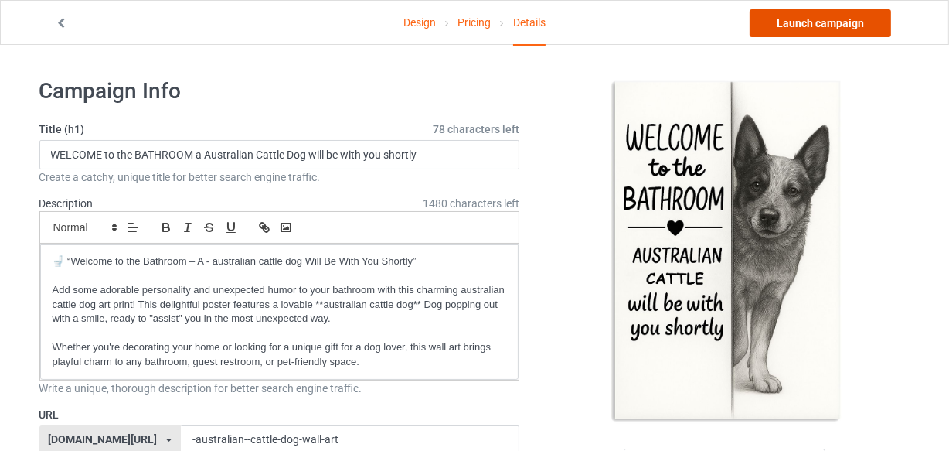
click at [786, 21] on link "Launch campaign" at bounding box center [820, 23] width 141 height 28
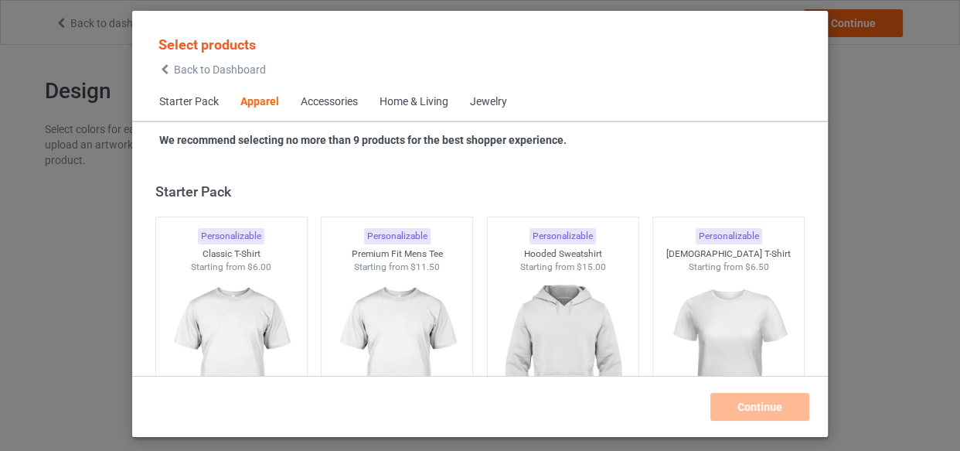
scroll to position [576, 0]
